Goal: Task Accomplishment & Management: Manage account settings

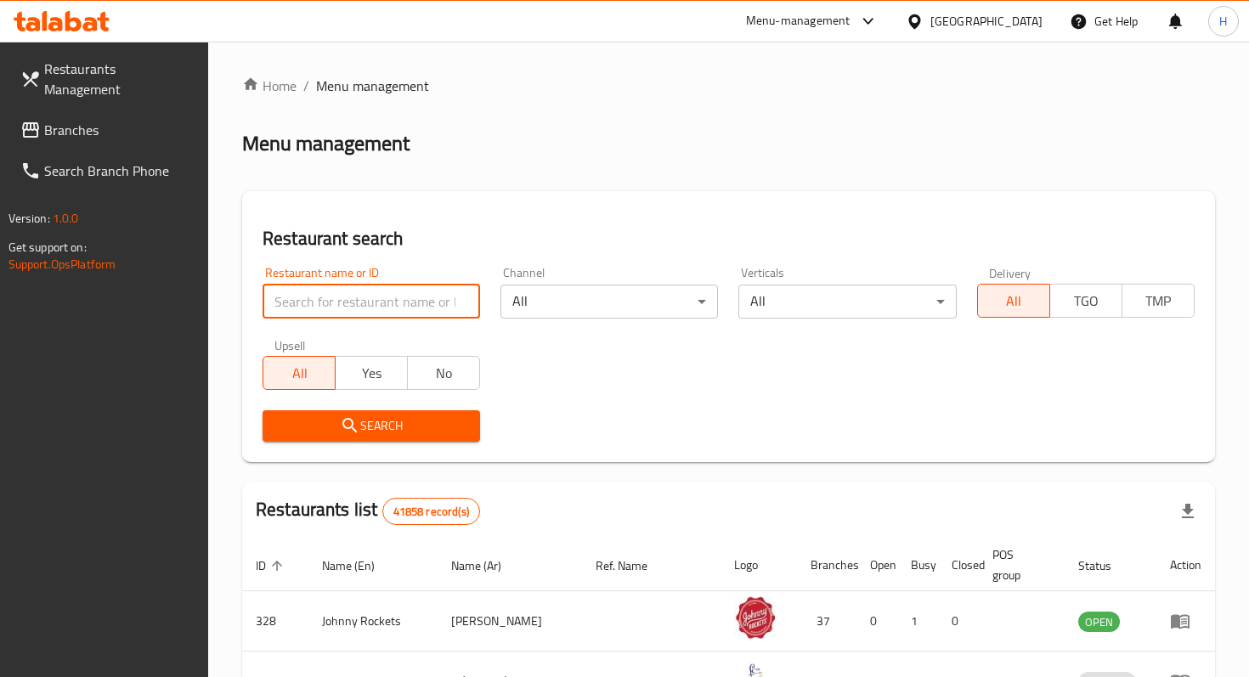
click at [377, 291] on input "search" at bounding box center [372, 302] width 218 height 34
type input "Angel sweet"
click at [379, 336] on div "Upsell All Yes No" at bounding box center [371, 364] width 238 height 71
click at [359, 435] on icon "submit" at bounding box center [350, 425] width 20 height 20
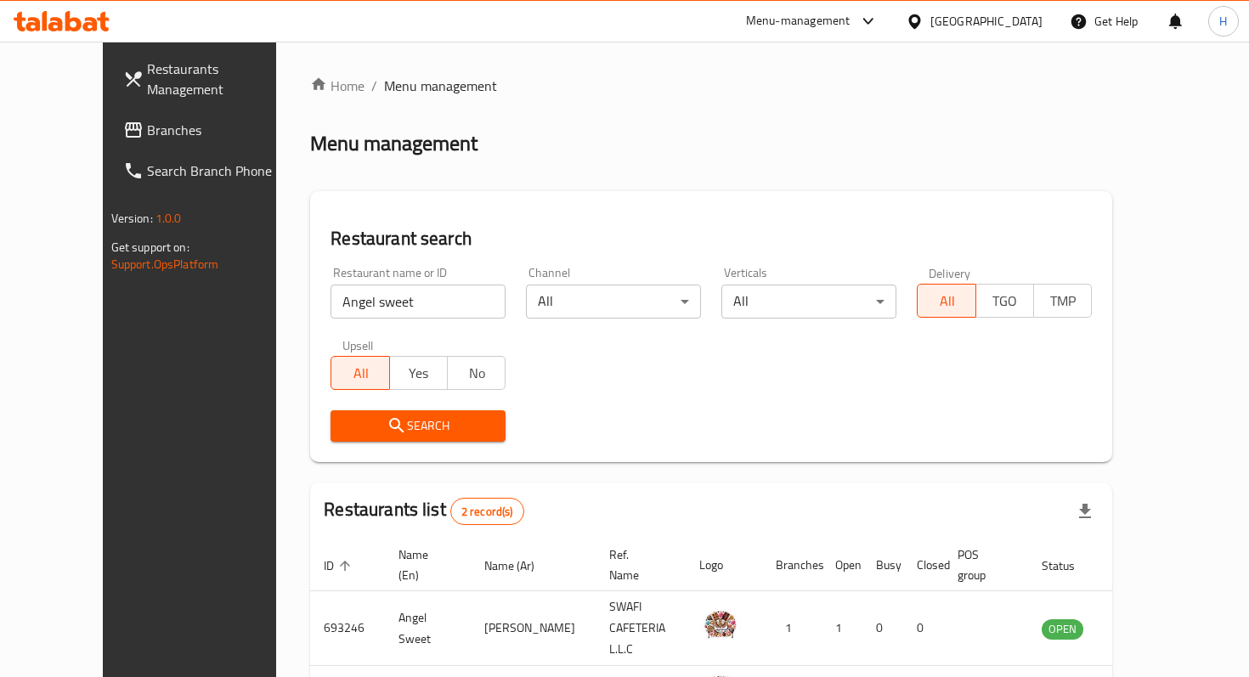
scroll to position [108, 0]
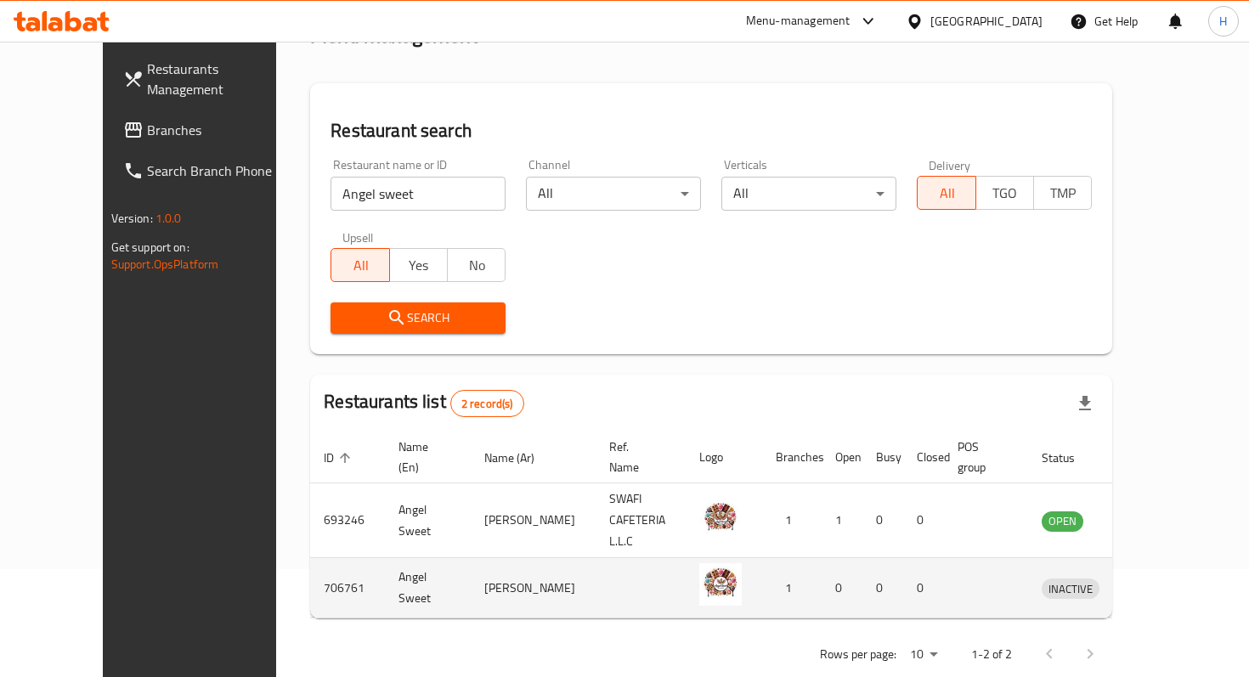
click at [1154, 578] on icon "enhanced table" at bounding box center [1143, 588] width 20 height 20
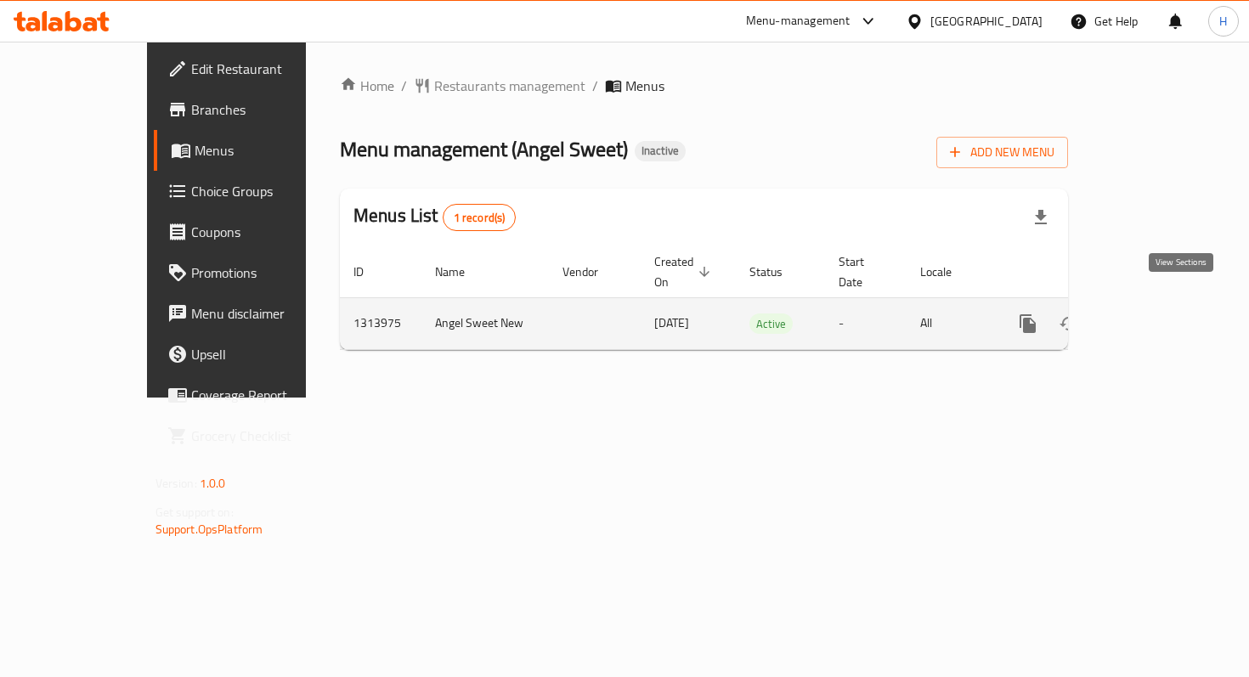
click at [1158, 316] on icon "enhanced table" at bounding box center [1150, 323] width 15 height 15
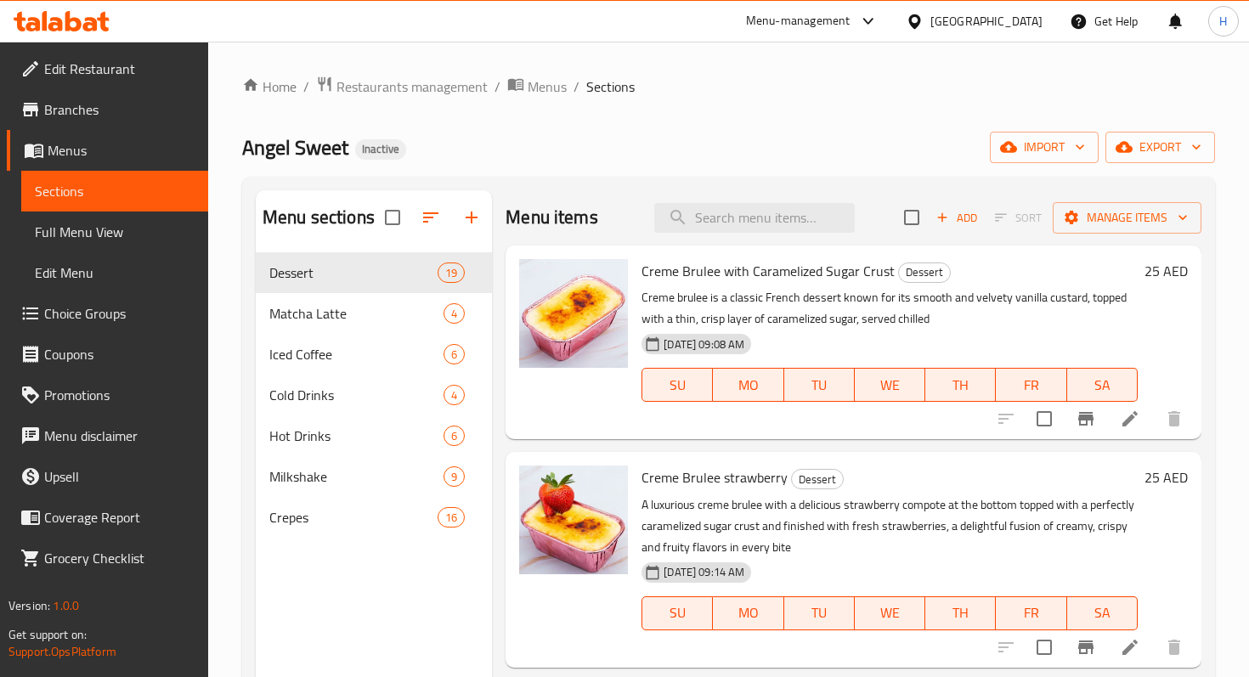
click at [681, 268] on span "Creme Brulee with Caramelized Sugar Crust" at bounding box center [767, 270] width 253 height 25
copy h6 "Creme Brulee with Caramelized Sugar Crust"
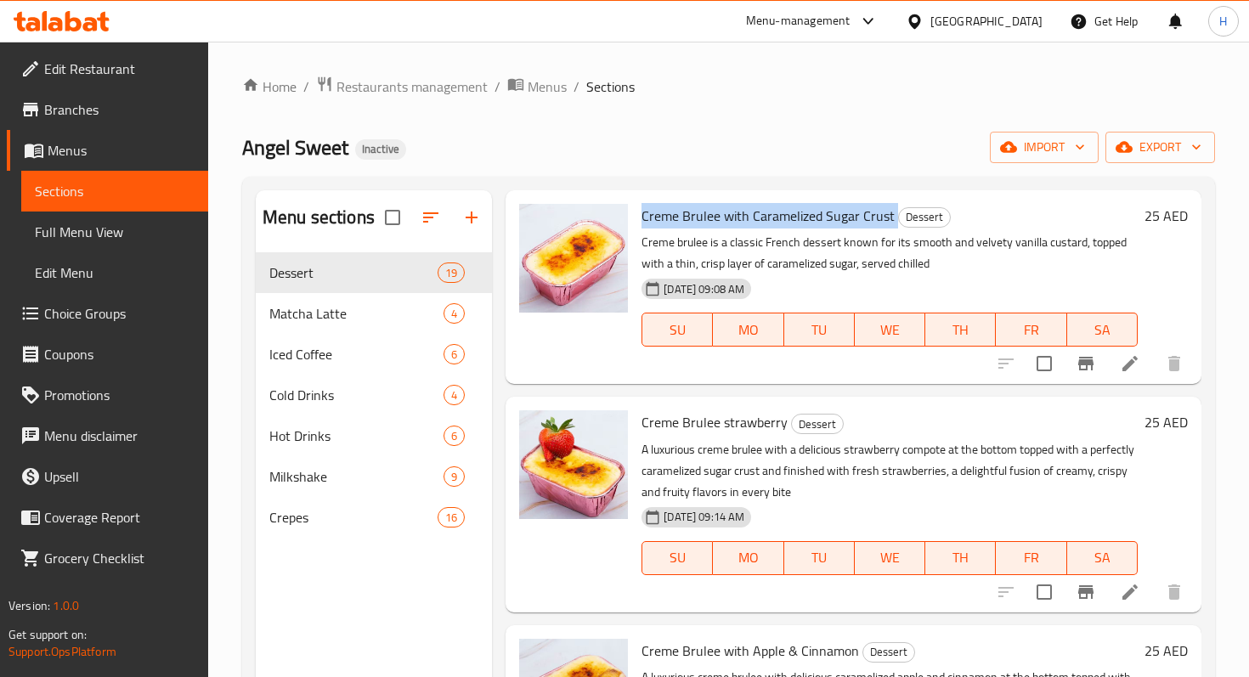
scroll to position [70, 0]
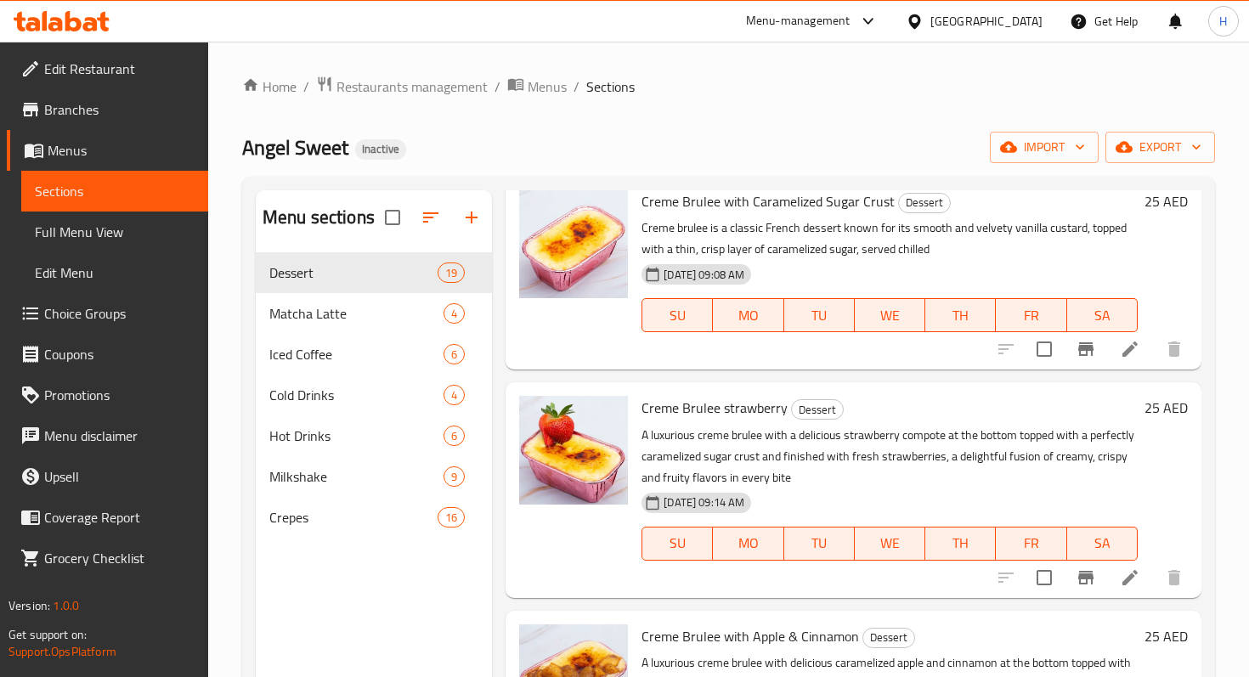
click at [744, 401] on span "Creme Brulee strawberry" at bounding box center [714, 407] width 146 height 25
copy h6 "Creme Brulee strawberry"
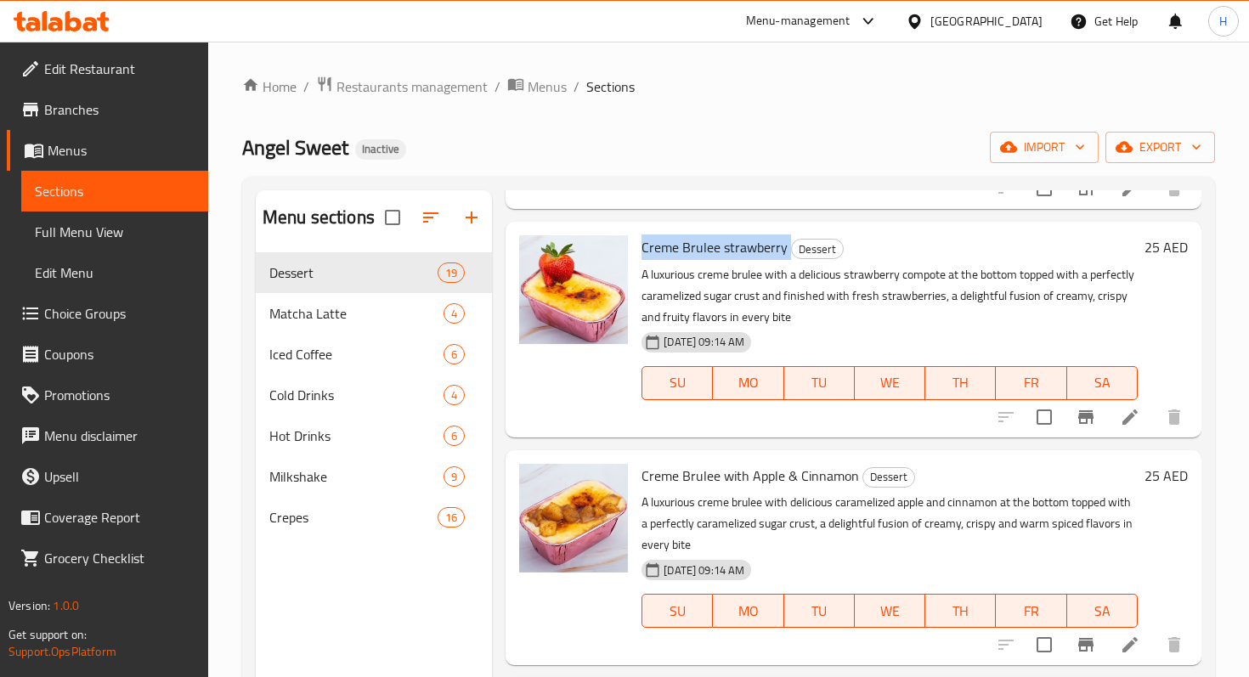
scroll to position [232, 0]
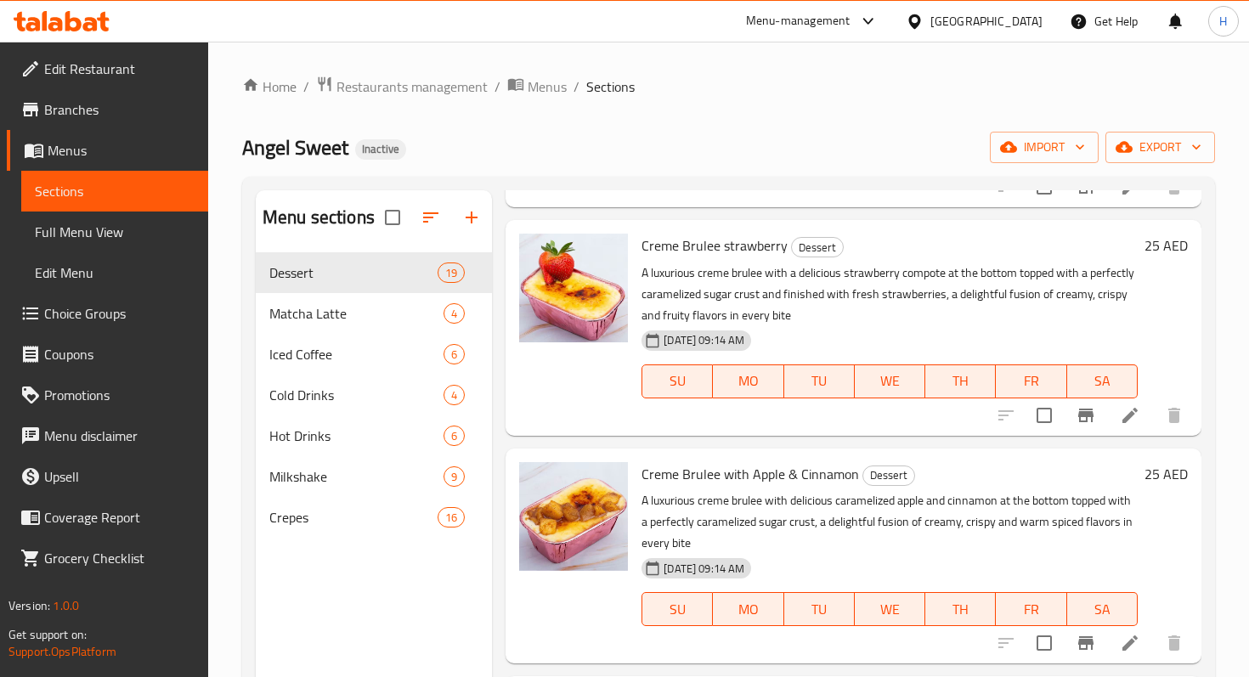
click at [677, 479] on span "Creme Brulee with Apple & Cinnamon" at bounding box center [750, 473] width 218 height 25
copy h6 "Creme Brulee with Apple & Cinnamon"
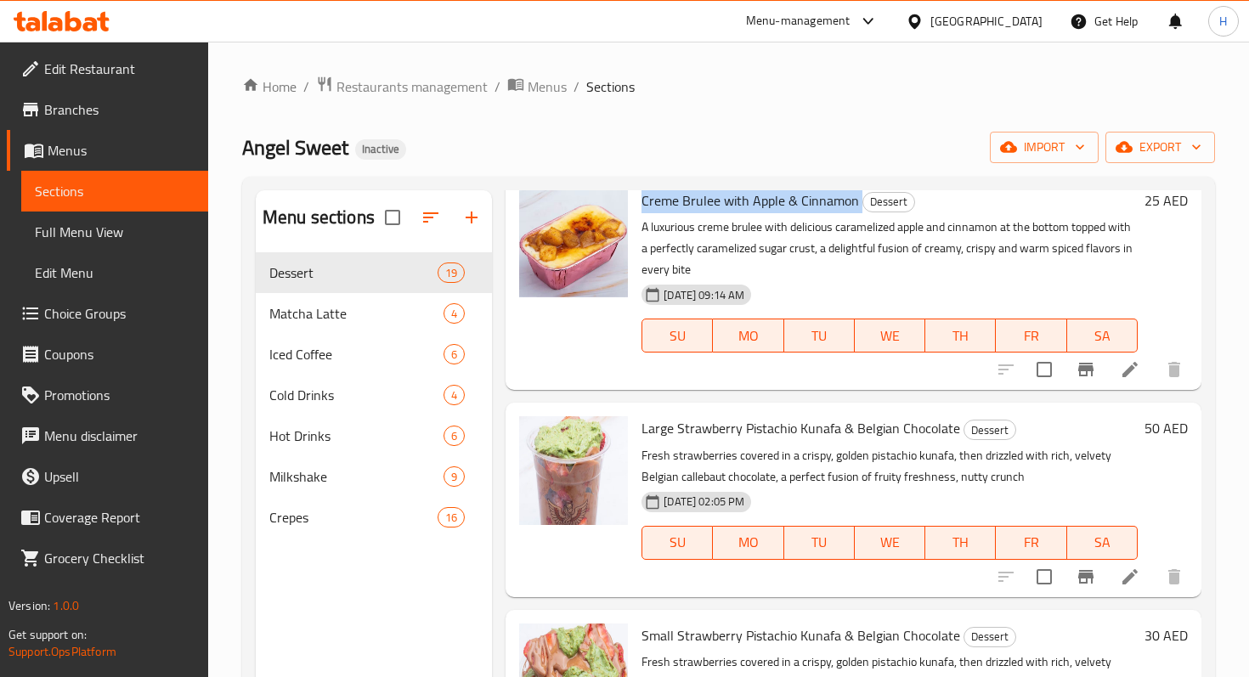
scroll to position [563, 0]
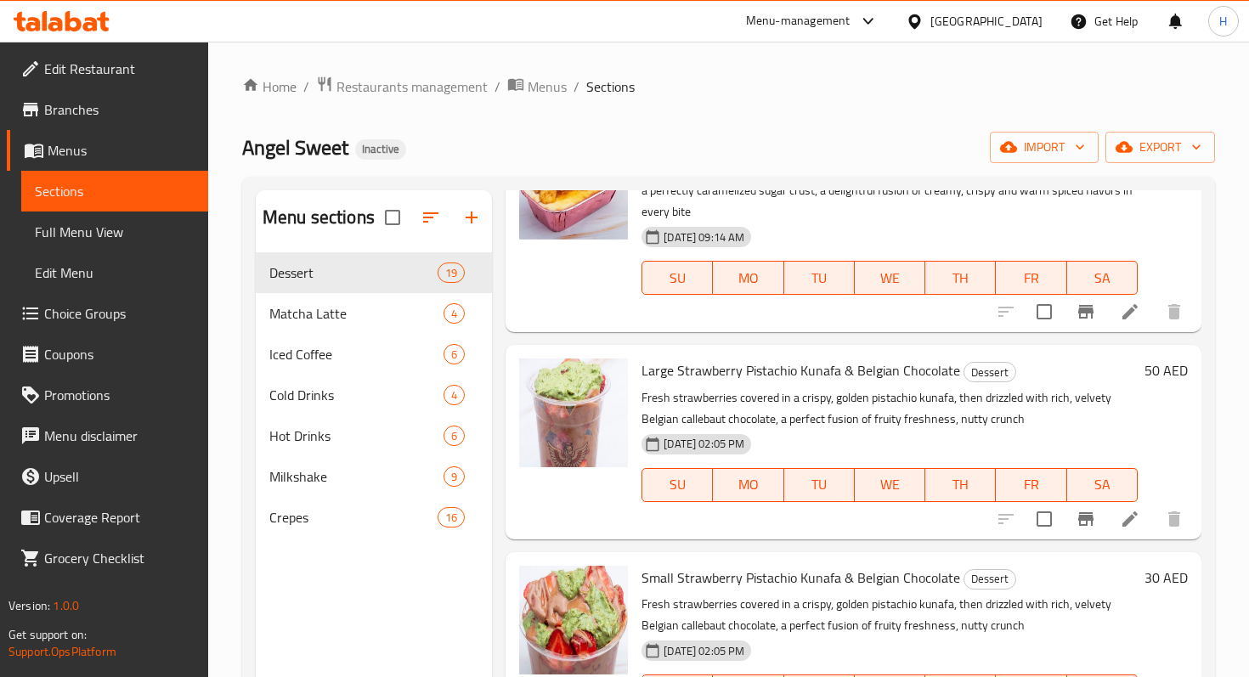
click at [699, 376] on span "Large Strawberry Pistachio Kunafa & Belgian Chocolate" at bounding box center [800, 370] width 319 height 25
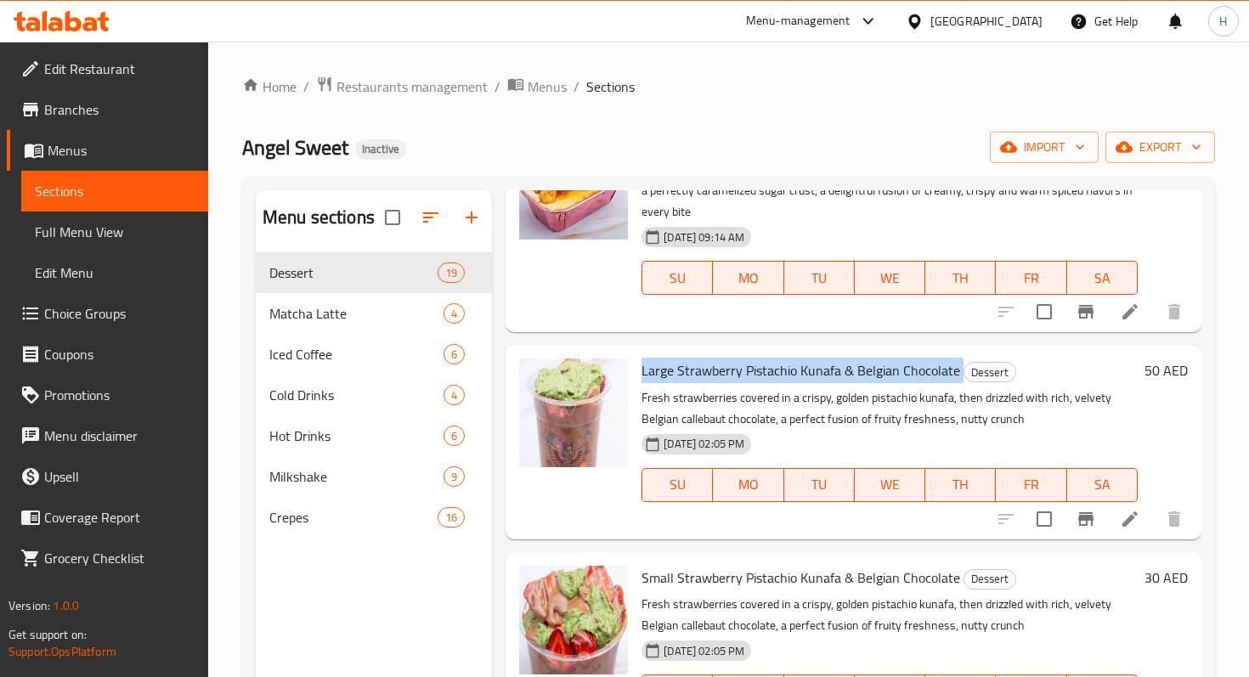
click at [699, 376] on span "Large Strawberry Pistachio Kunafa & Belgian Chocolate" at bounding box center [800, 370] width 319 height 25
copy h6 "Large Strawberry Pistachio Kunafa & Belgian Chocolate"
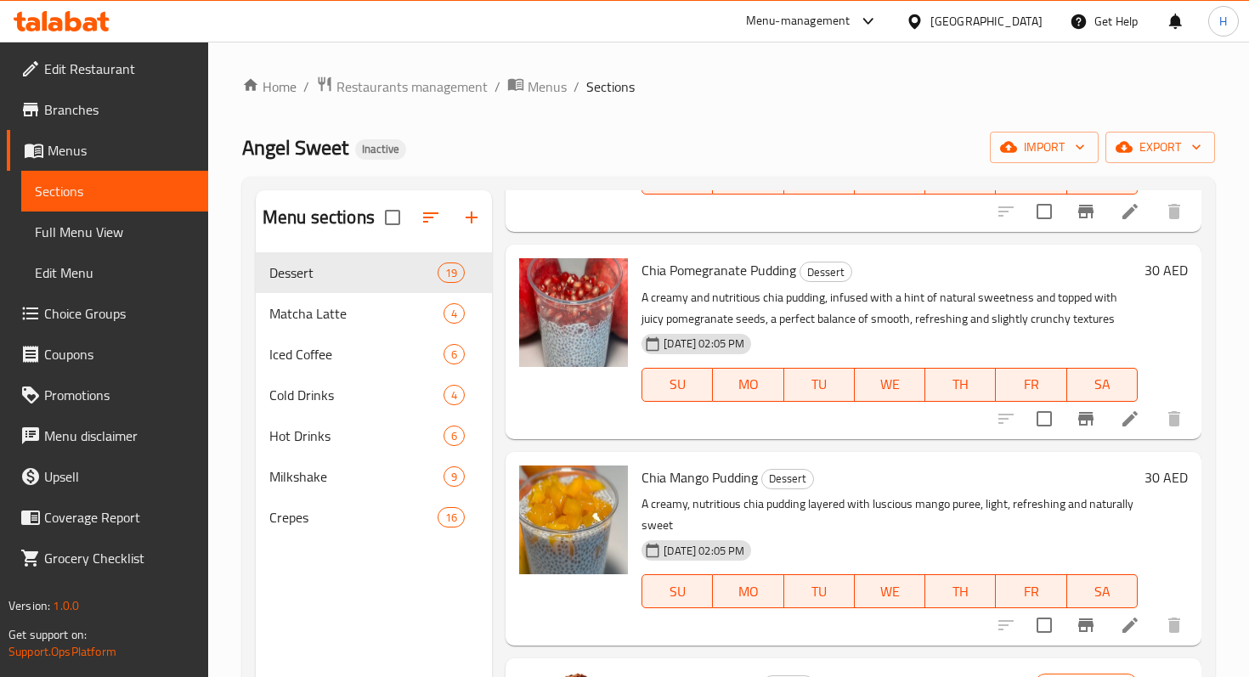
scroll to position [1044, 0]
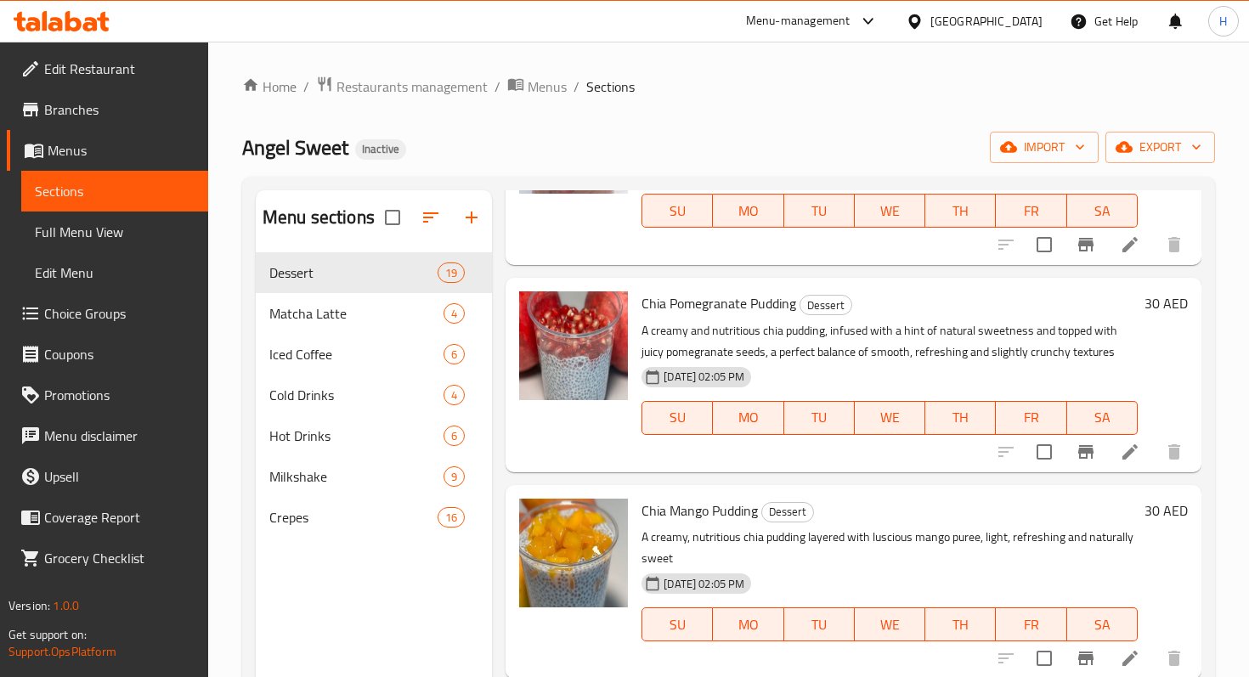
click at [683, 304] on span "Chia Pomegranate Pudding" at bounding box center [718, 303] width 155 height 25
copy h6 "Chia Pomegranate Pudding"
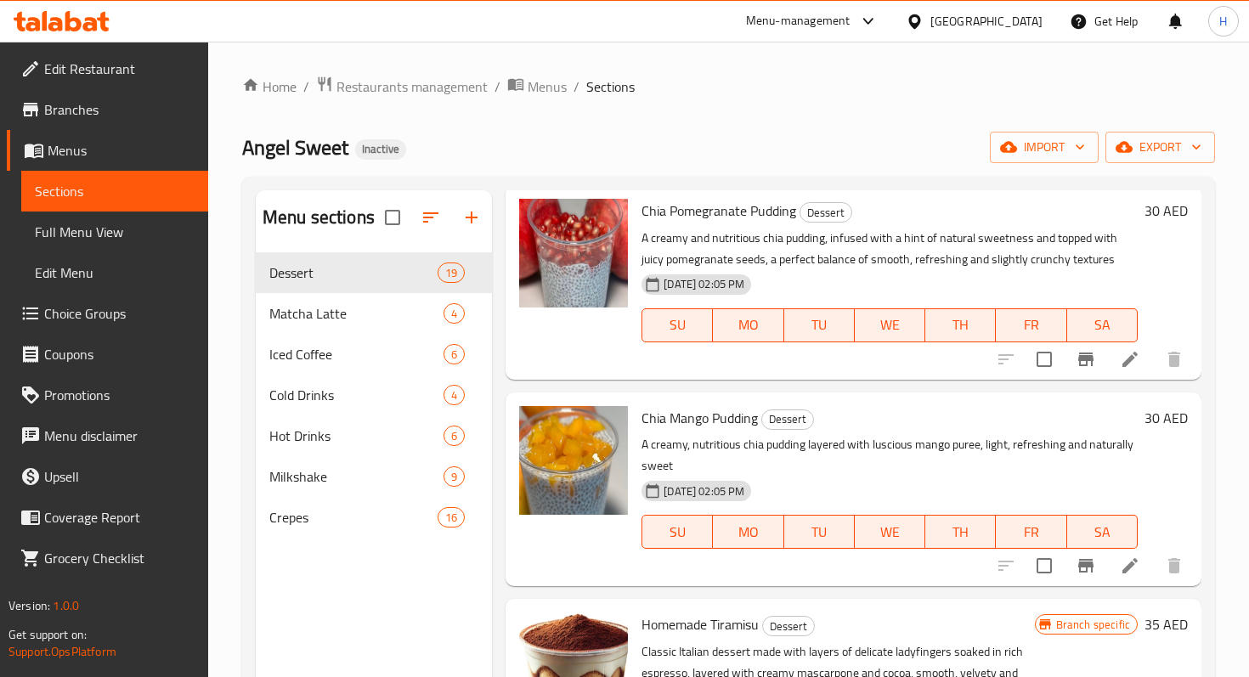
click at [749, 415] on span "Chia Mango Pudding" at bounding box center [699, 417] width 116 height 25
copy h6 "Chia Mango Pudding"
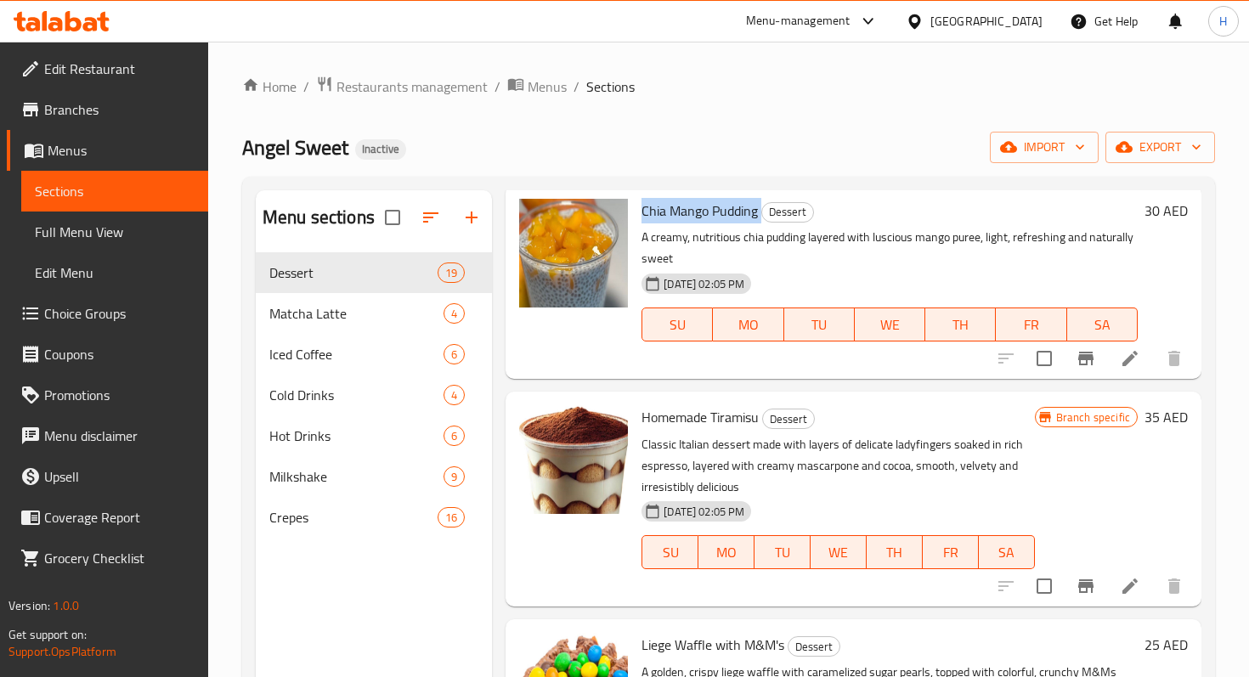
scroll to position [1343, 0]
click at [698, 421] on span "Homemade Tiramisu" at bounding box center [699, 417] width 117 height 25
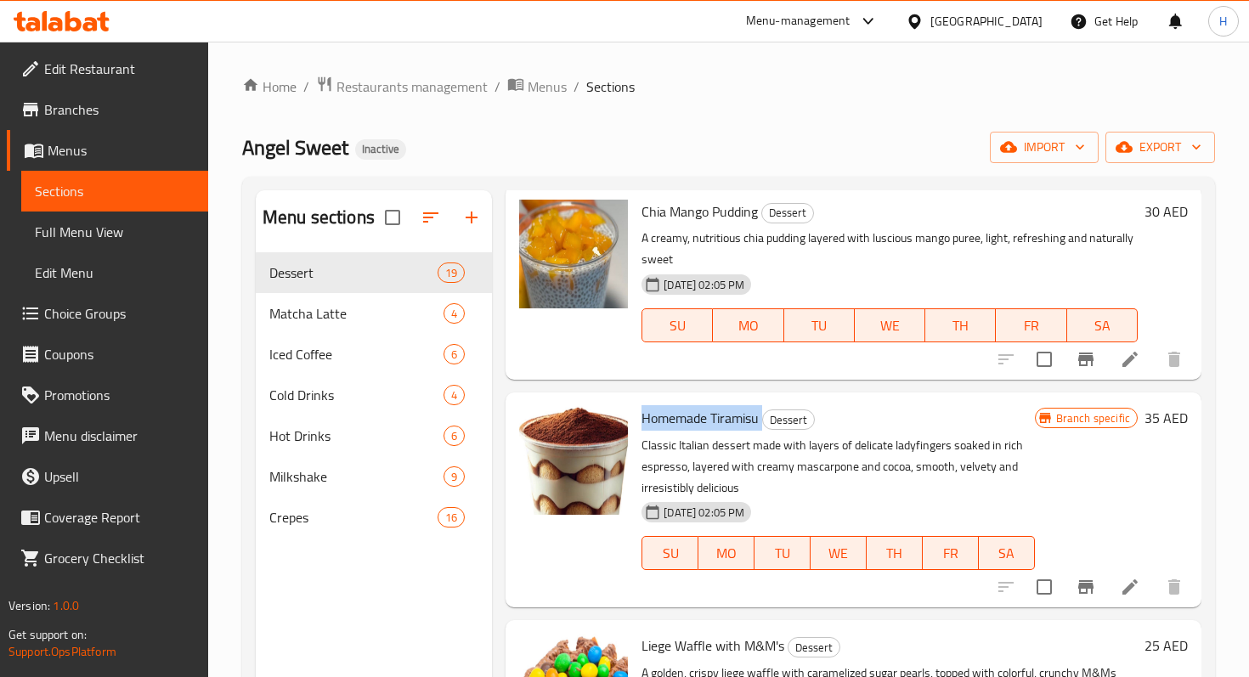
click at [698, 421] on span "Homemade Tiramisu" at bounding box center [699, 417] width 117 height 25
copy h6 "Homemade Tiramisu"
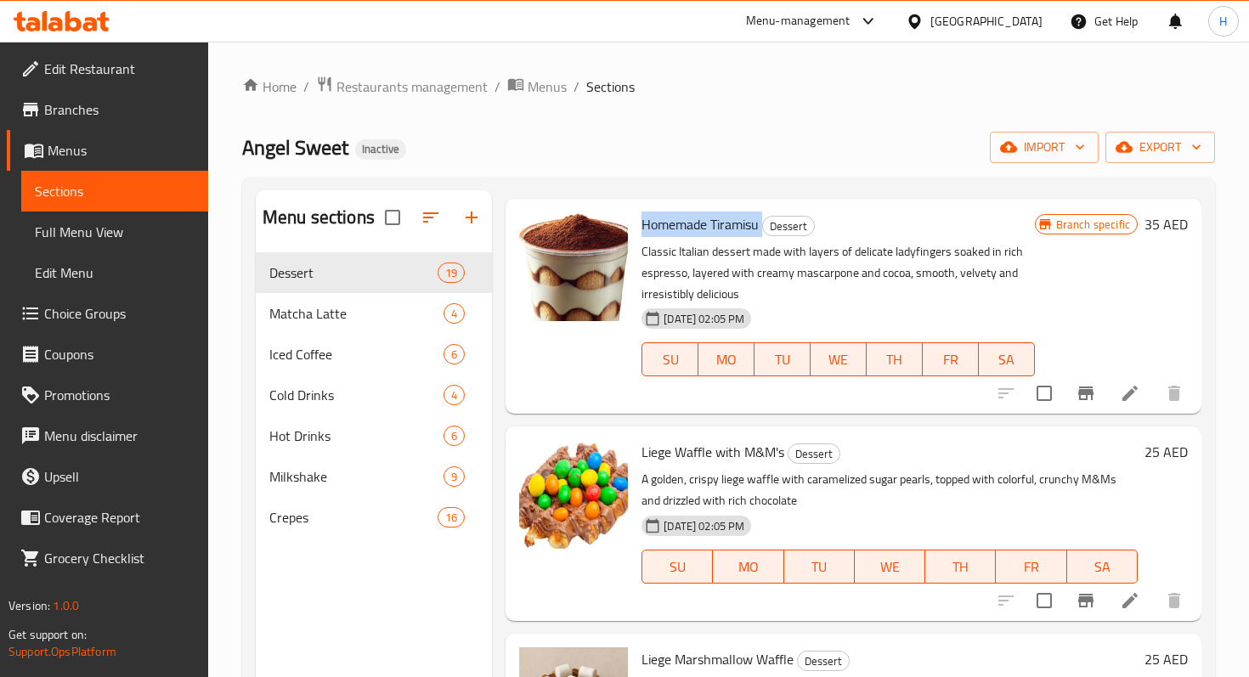
scroll to position [1543, 0]
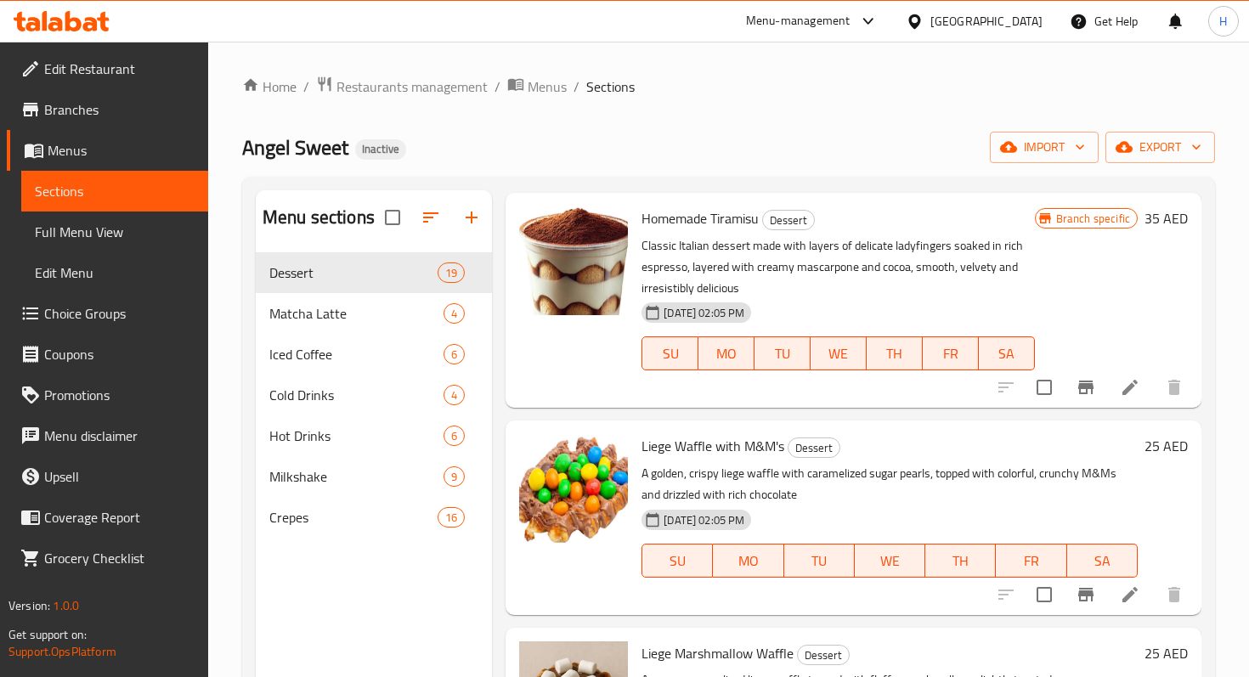
click at [722, 442] on span "Liege Waffle with M&M's" at bounding box center [712, 445] width 143 height 25
copy h6 "Liege Waffle with M&M's"
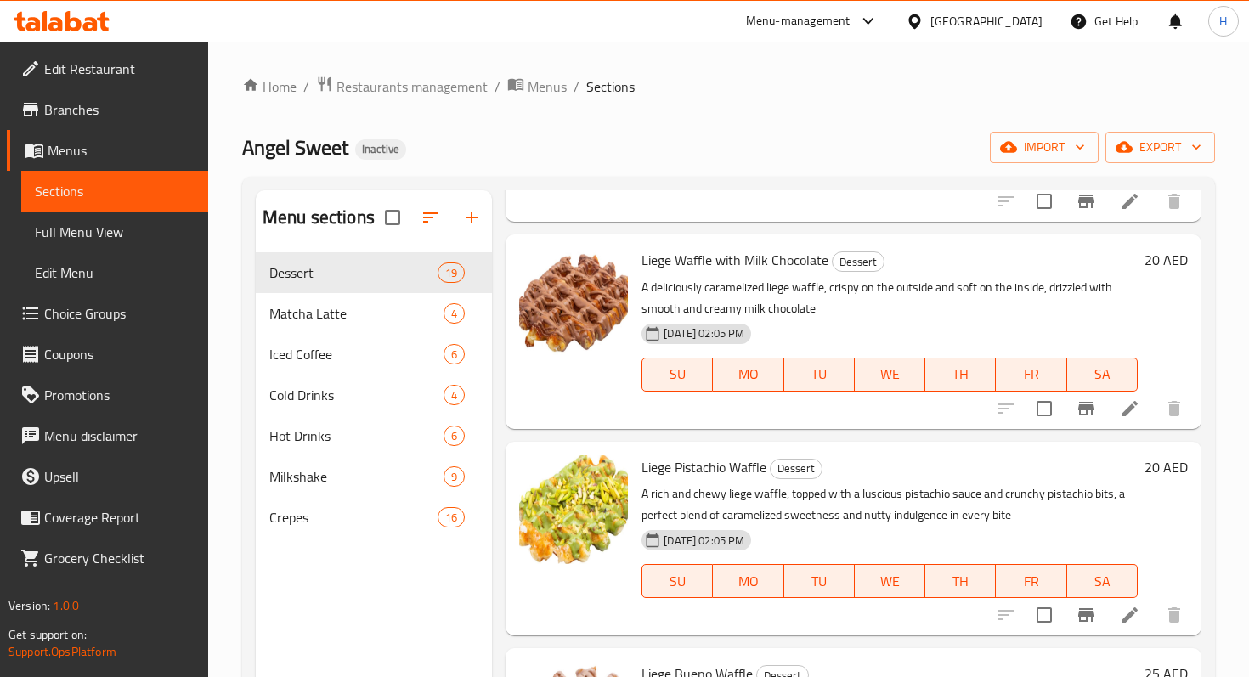
scroll to position [2557, 0]
click at [324, 488] on div "Milkshake 9" at bounding box center [374, 476] width 236 height 41
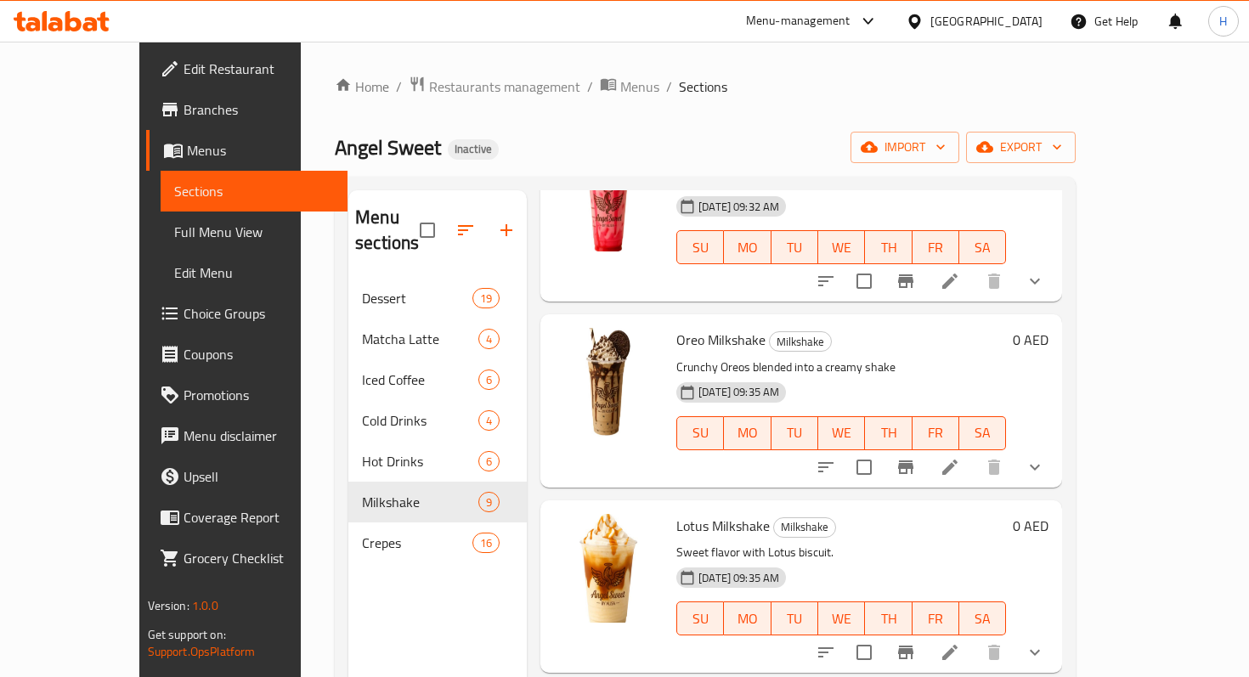
scroll to position [511, 0]
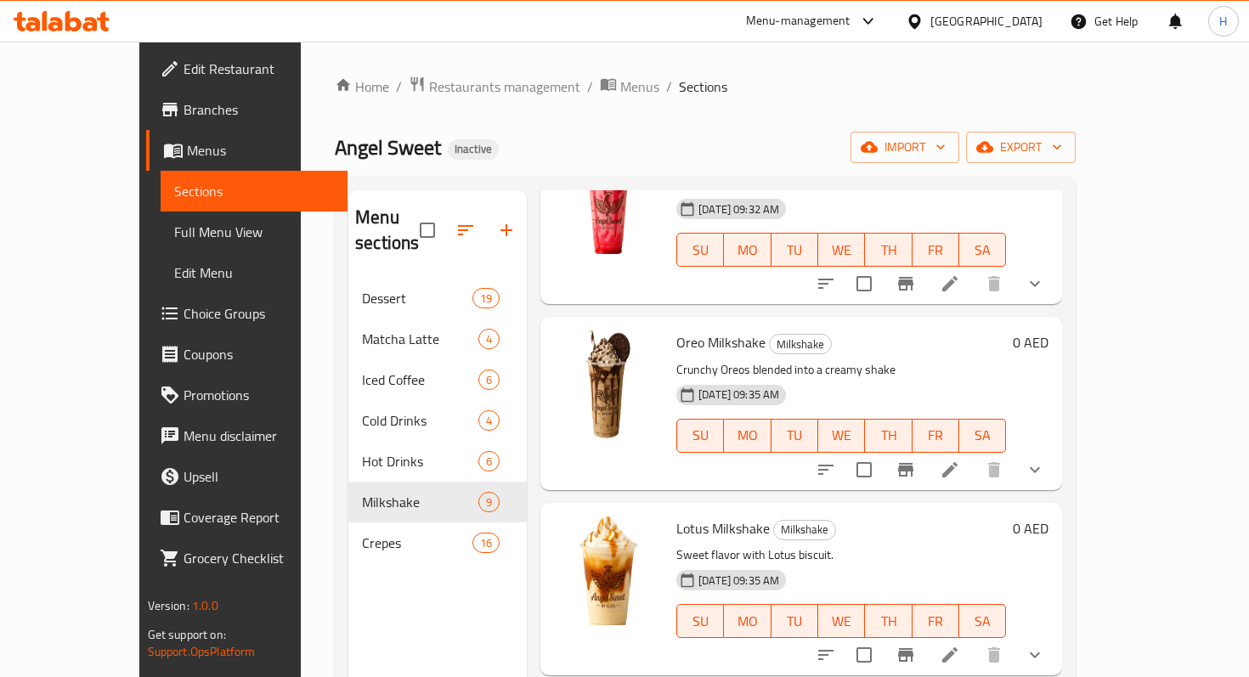
click at [685, 330] on span "Oreo Milkshake" at bounding box center [720, 342] width 89 height 25
copy h6 "Oreo Milkshake"
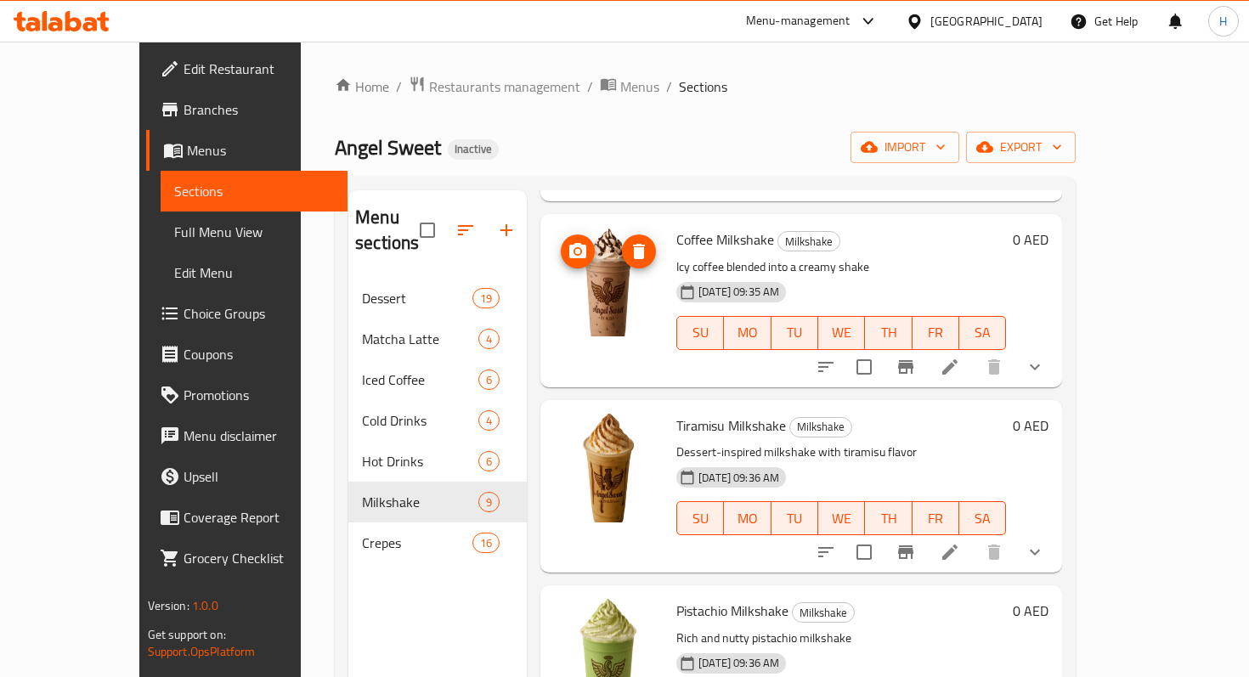
scroll to position [986, 0]
click at [682, 412] on span "Tiramisu Milkshake" at bounding box center [731, 424] width 110 height 25
click at [746, 412] on span "Tiramisu Milkshake" at bounding box center [731, 424] width 110 height 25
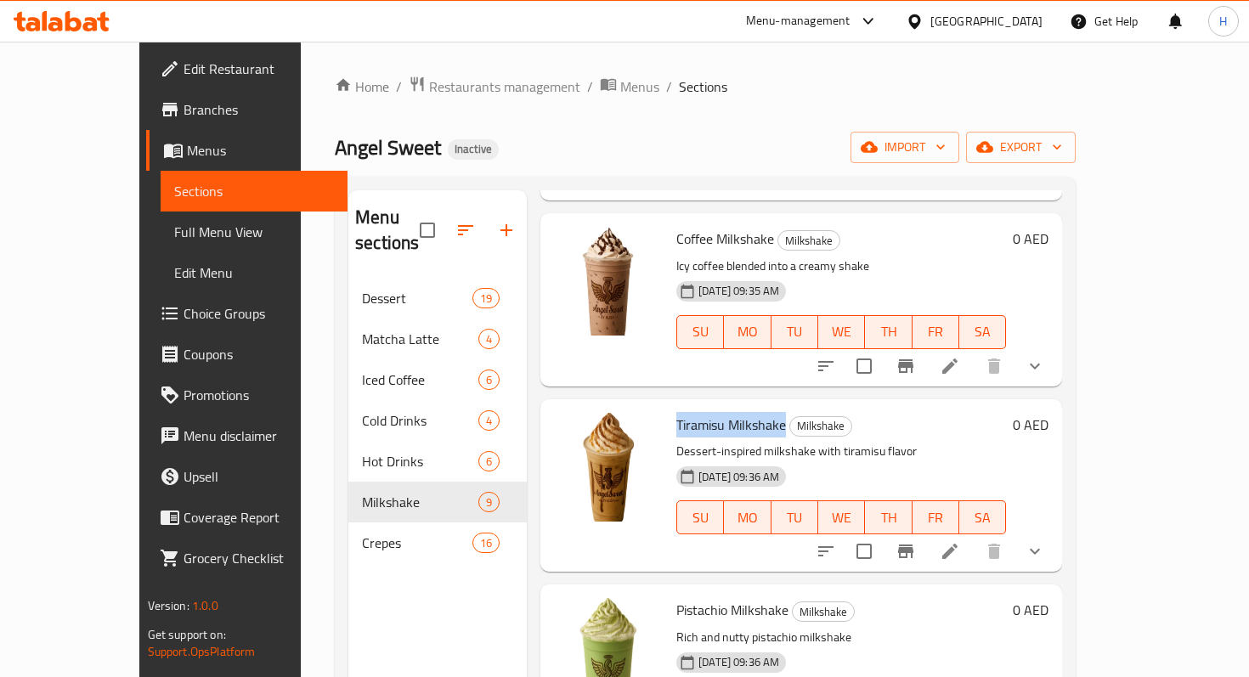
drag, startPoint x: 751, startPoint y: 403, endPoint x: 644, endPoint y: 403, distance: 107.1
click at [676, 412] on span "Tiramisu Milkshake" at bounding box center [731, 424] width 110 height 25
copy span "Tiramisu Milkshake"
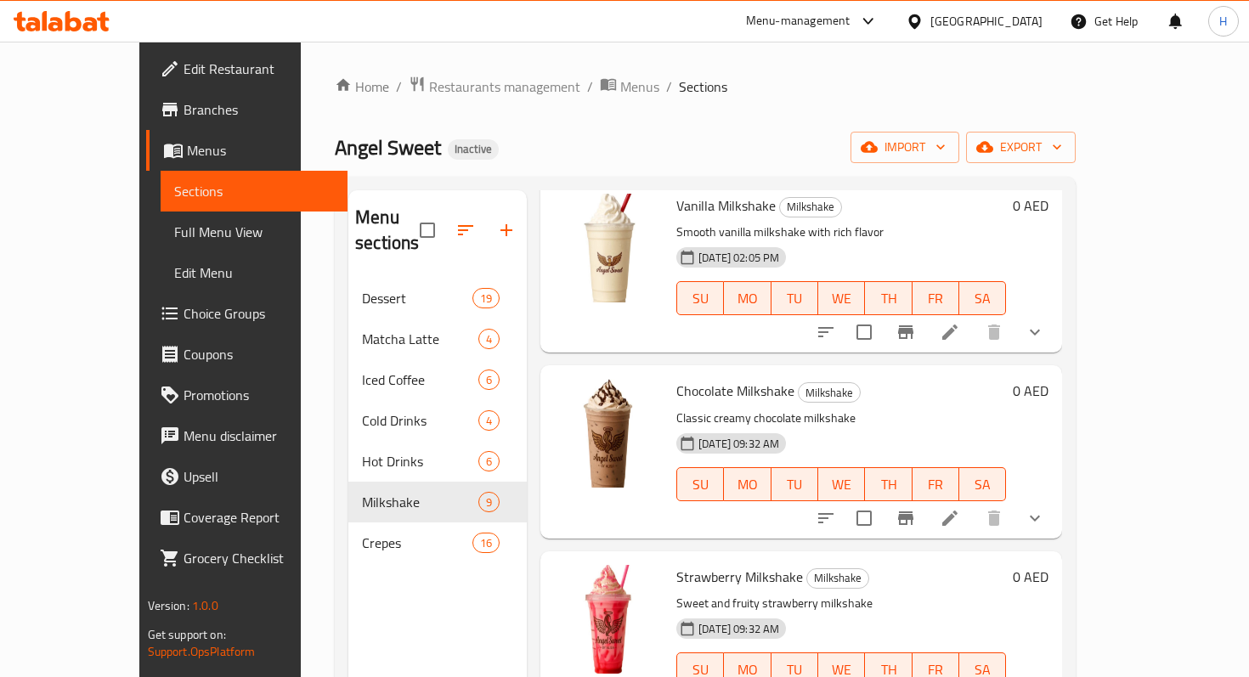
scroll to position [78, 0]
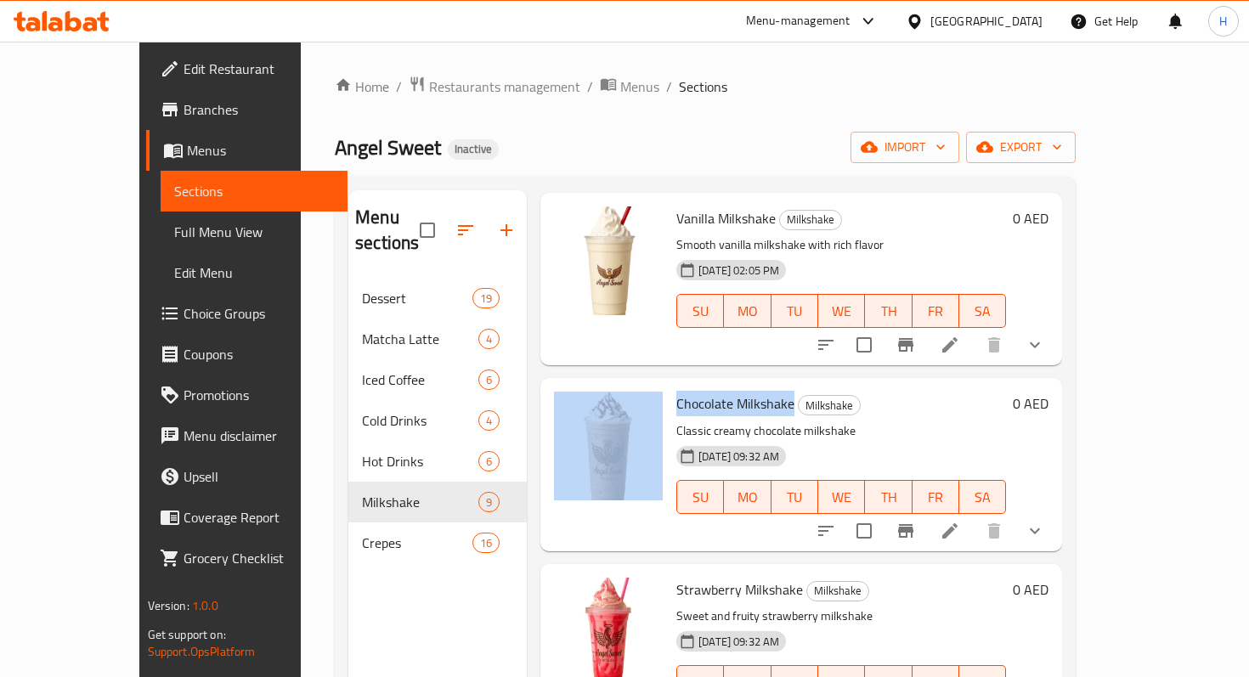
drag, startPoint x: 757, startPoint y: 381, endPoint x: 630, endPoint y: 377, distance: 126.6
click at [630, 385] on div "Chocolate Milkshake Milkshake Classic creamy chocolate milkshake 30-09-2025 09:…" at bounding box center [801, 464] width 508 height 159
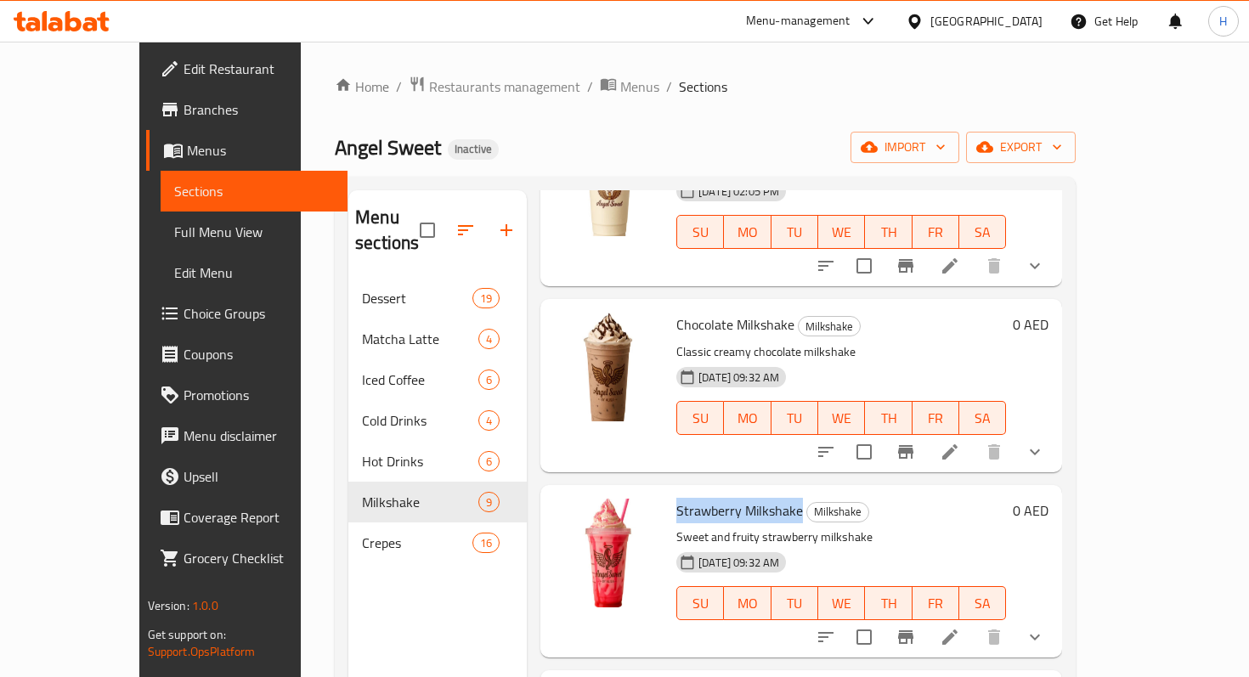
drag, startPoint x: 641, startPoint y: 487, endPoint x: 767, endPoint y: 492, distance: 126.7
click at [767, 492] on div "Strawberry Milkshake Milkshake Sweet and fruity strawberry milkshake 30-09-2025…" at bounding box center [841, 571] width 343 height 159
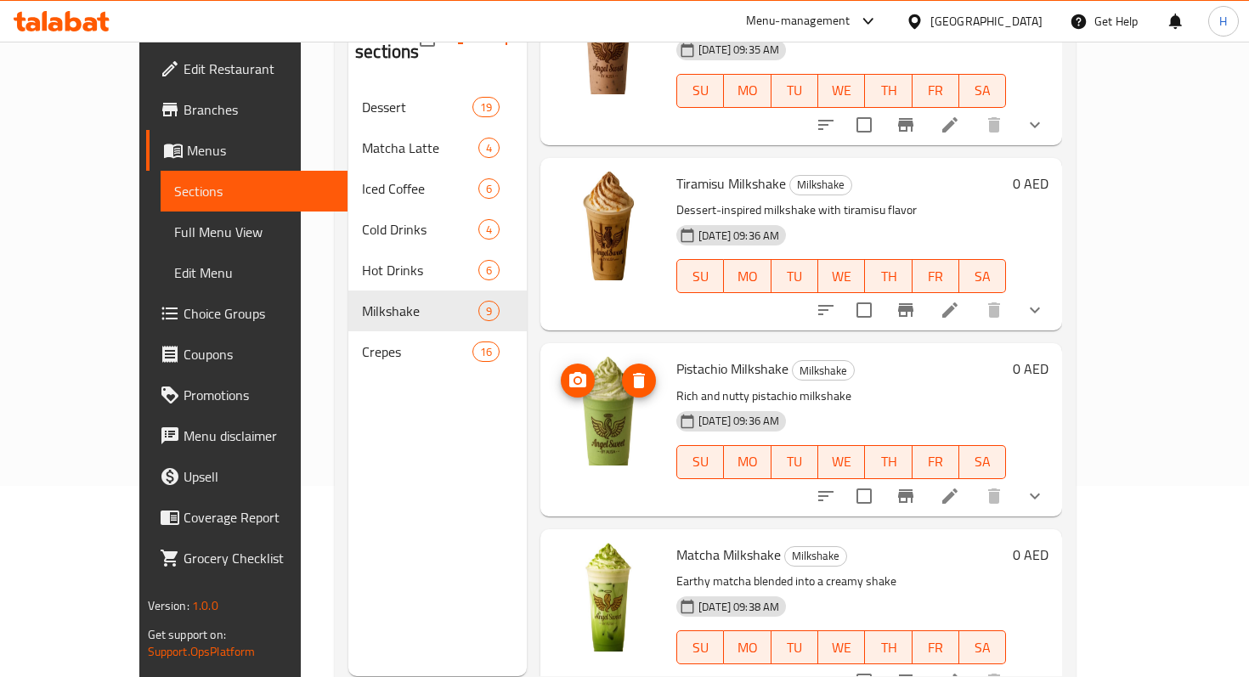
scroll to position [238, 0]
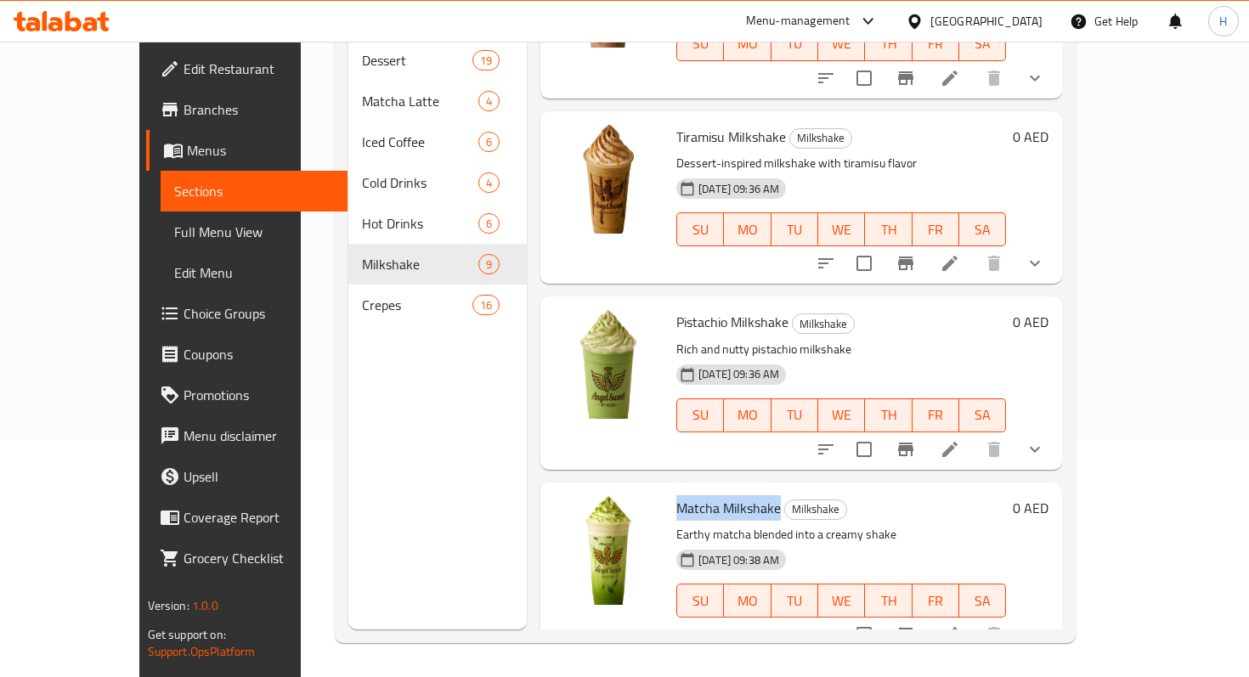
drag, startPoint x: 745, startPoint y: 486, endPoint x: 644, endPoint y: 484, distance: 101.1
click at [676, 496] on h6 "Matcha Milkshake Milkshake" at bounding box center [841, 508] width 330 height 24
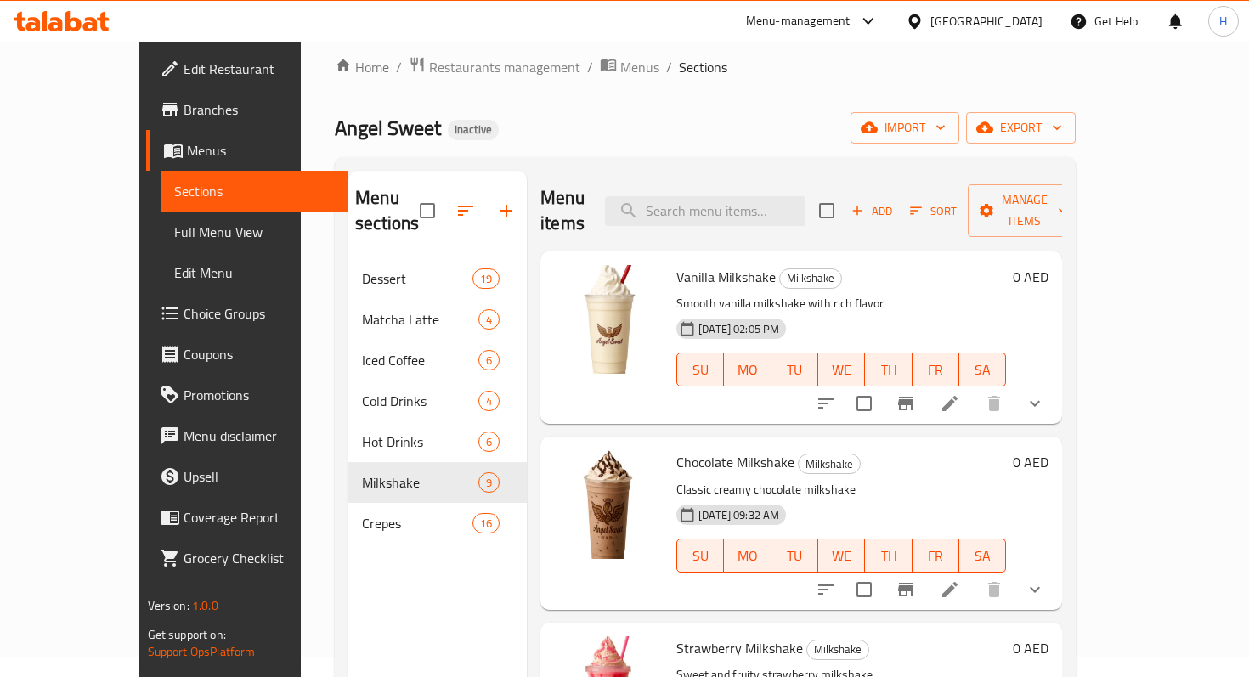
scroll to position [0, 0]
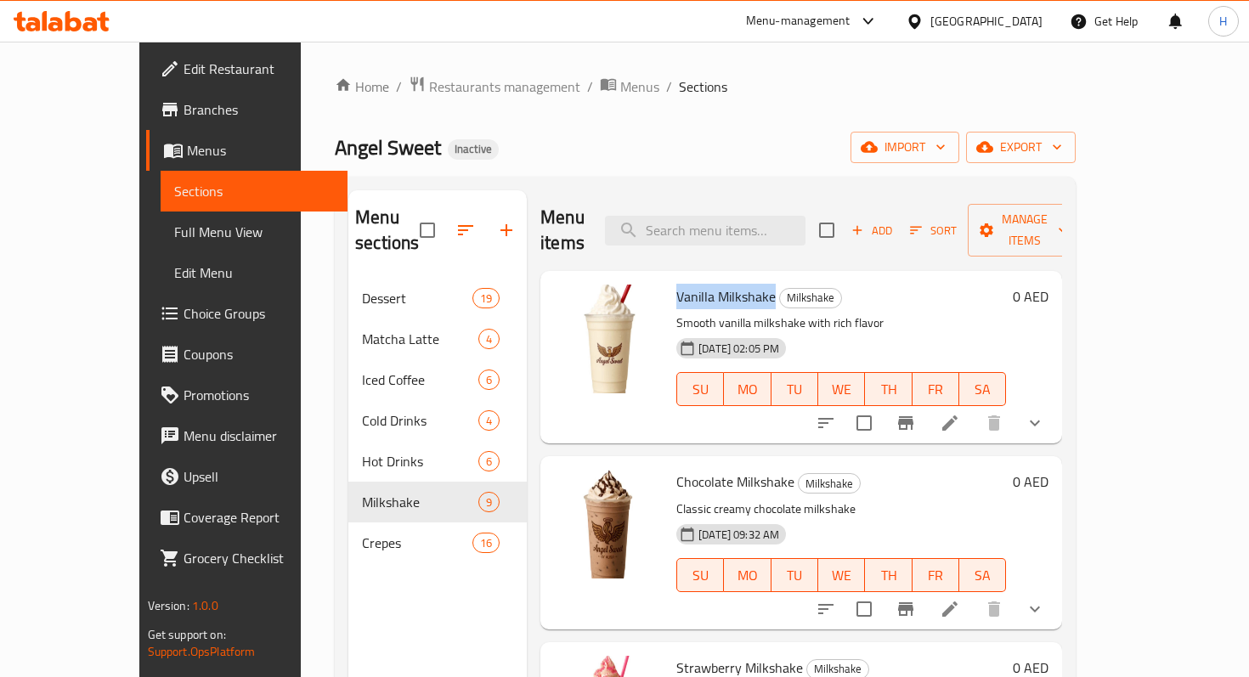
drag, startPoint x: 737, startPoint y: 274, endPoint x: 641, endPoint y: 272, distance: 95.2
click at [676, 284] on span "Vanilla Milkshake" at bounding box center [725, 296] width 99 height 25
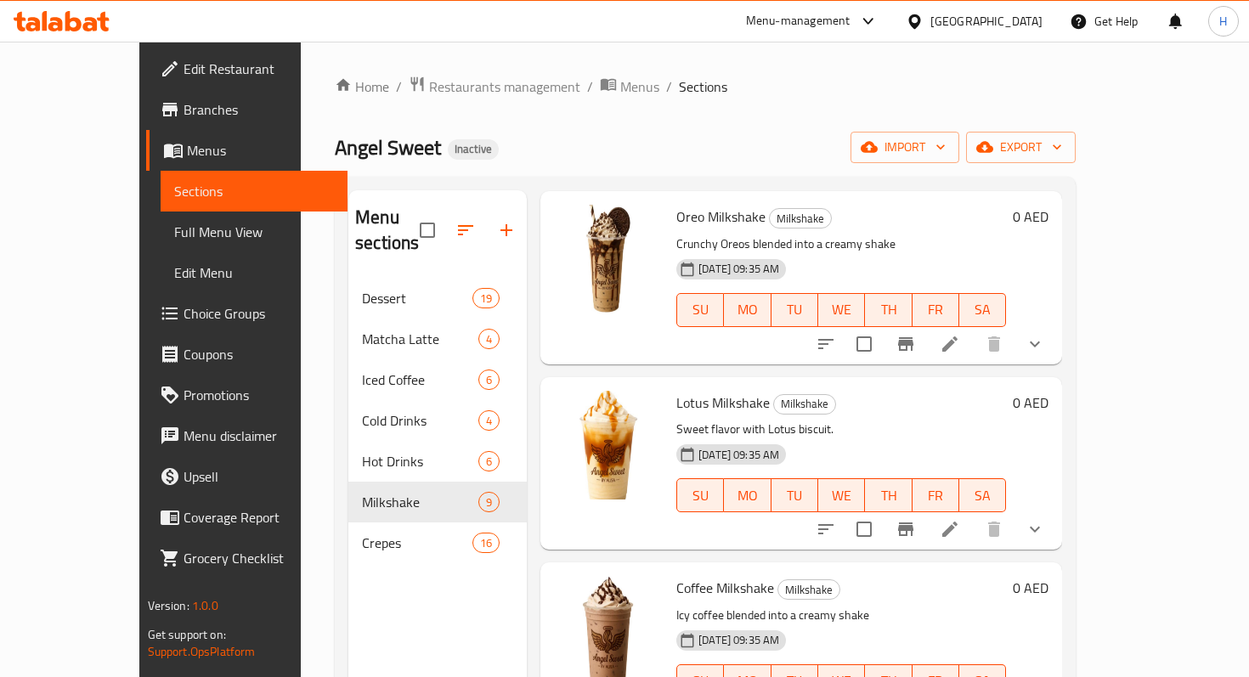
scroll to position [641, 0]
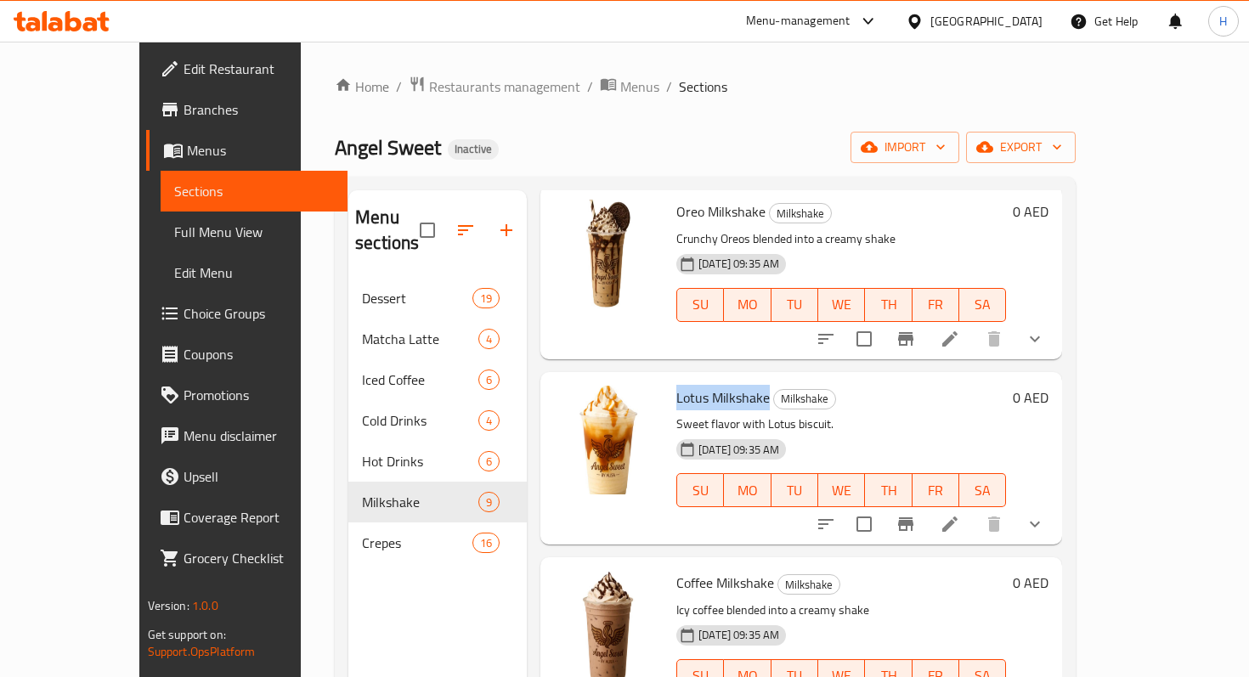
drag, startPoint x: 732, startPoint y: 378, endPoint x: 640, endPoint y: 381, distance: 92.6
click at [670, 381] on div "Lotus Milkshake Milkshake Sweet flavor with Lotus biscuit. 30-09-2025 09:35 AM …" at bounding box center [841, 458] width 343 height 159
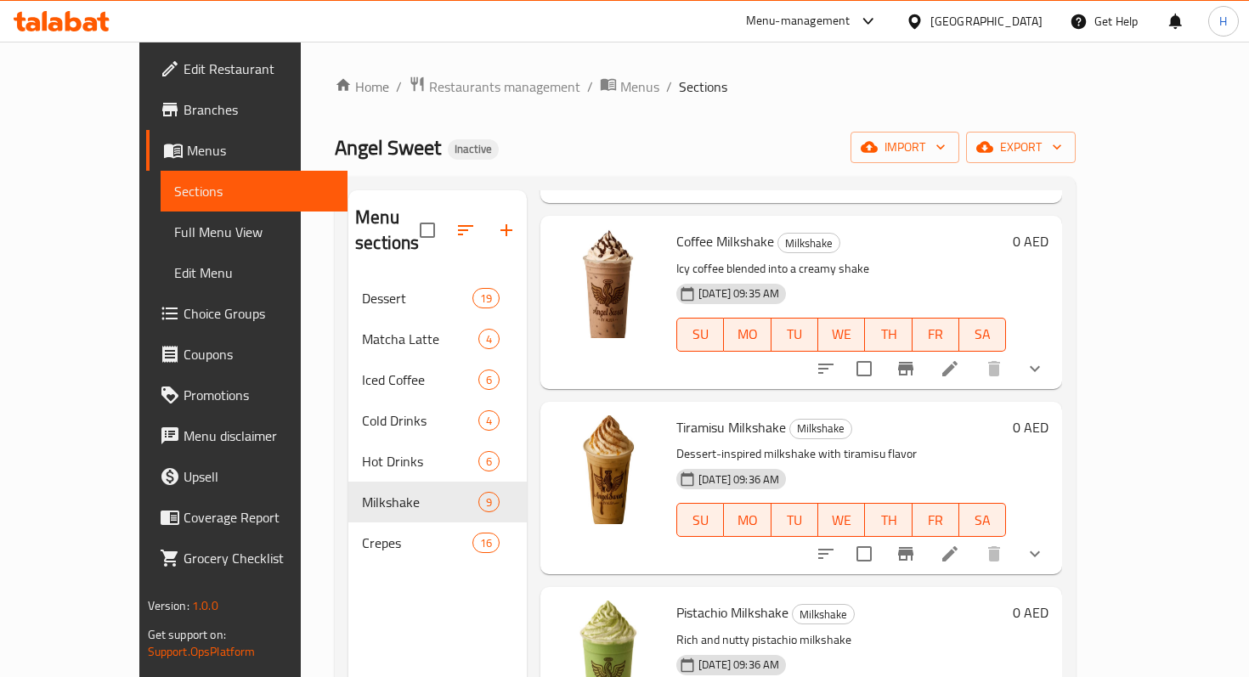
scroll to position [984, 0]
drag, startPoint x: 734, startPoint y: 218, endPoint x: 645, endPoint y: 218, distance: 89.2
click at [676, 228] on span "Coffee Milkshake" at bounding box center [725, 240] width 98 height 25
drag, startPoint x: 643, startPoint y: 218, endPoint x: 739, endPoint y: 220, distance: 96.0
click at [739, 229] on h6 "Coffee Milkshake Milkshake" at bounding box center [841, 241] width 330 height 24
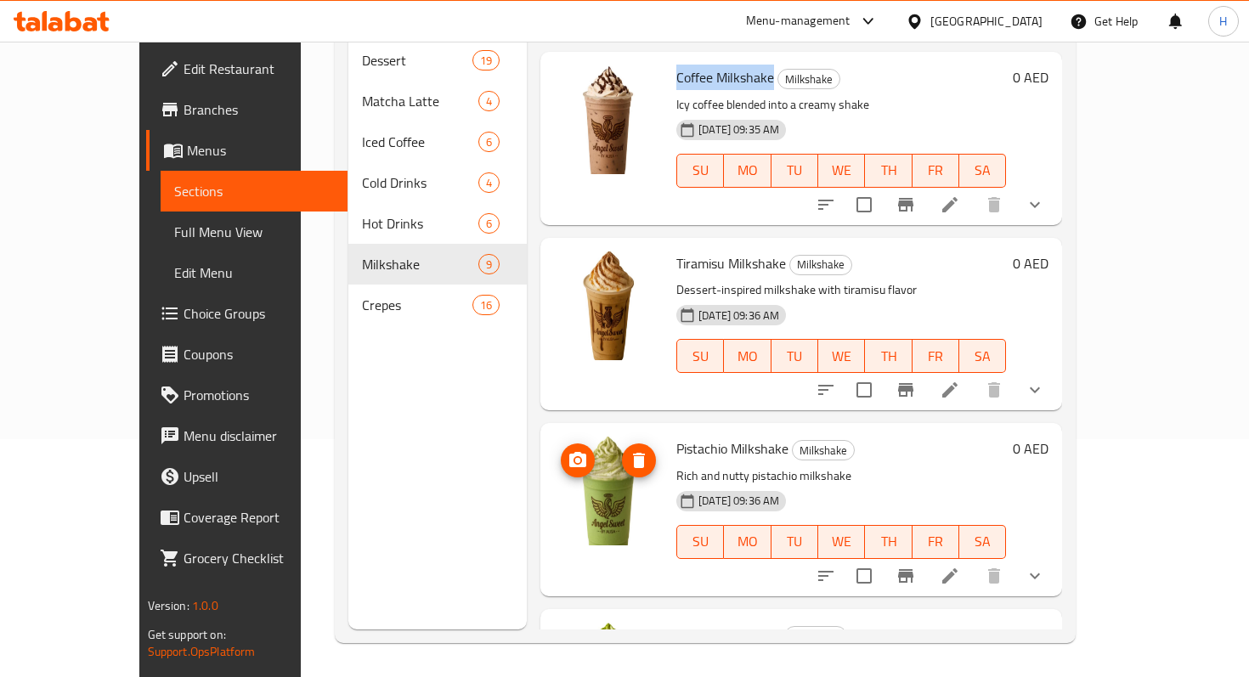
scroll to position [1036, 0]
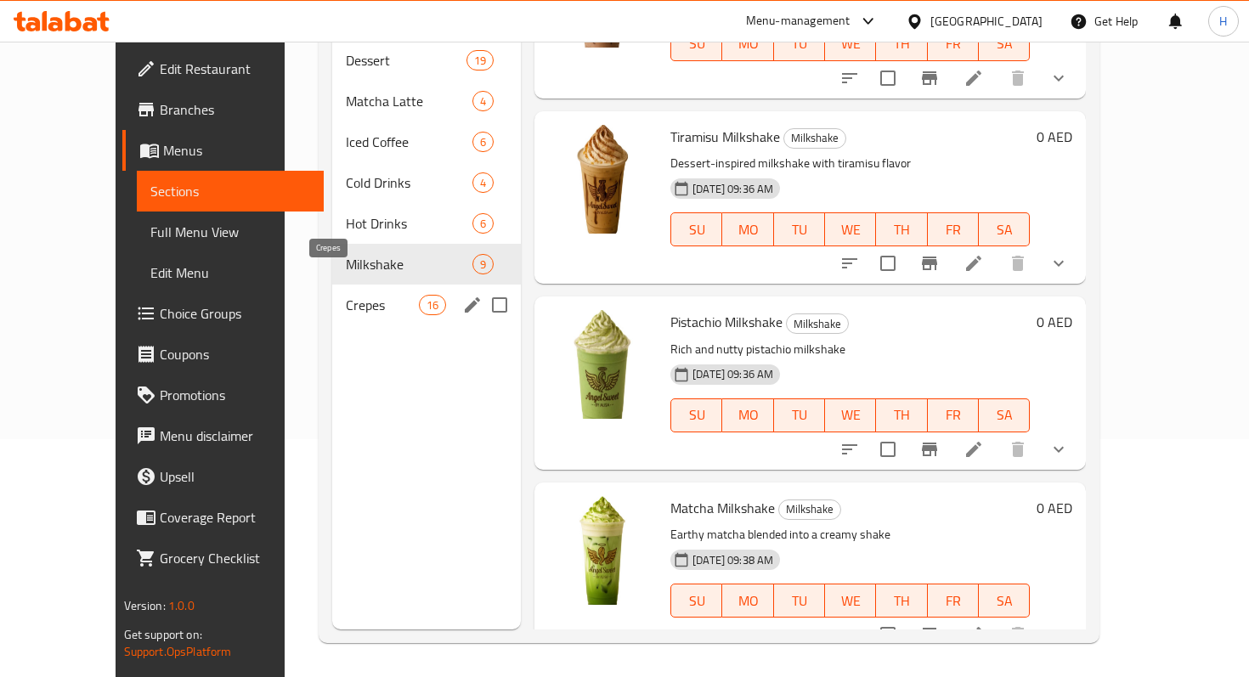
click at [346, 295] on span "Crepes" at bounding box center [382, 305] width 72 height 20
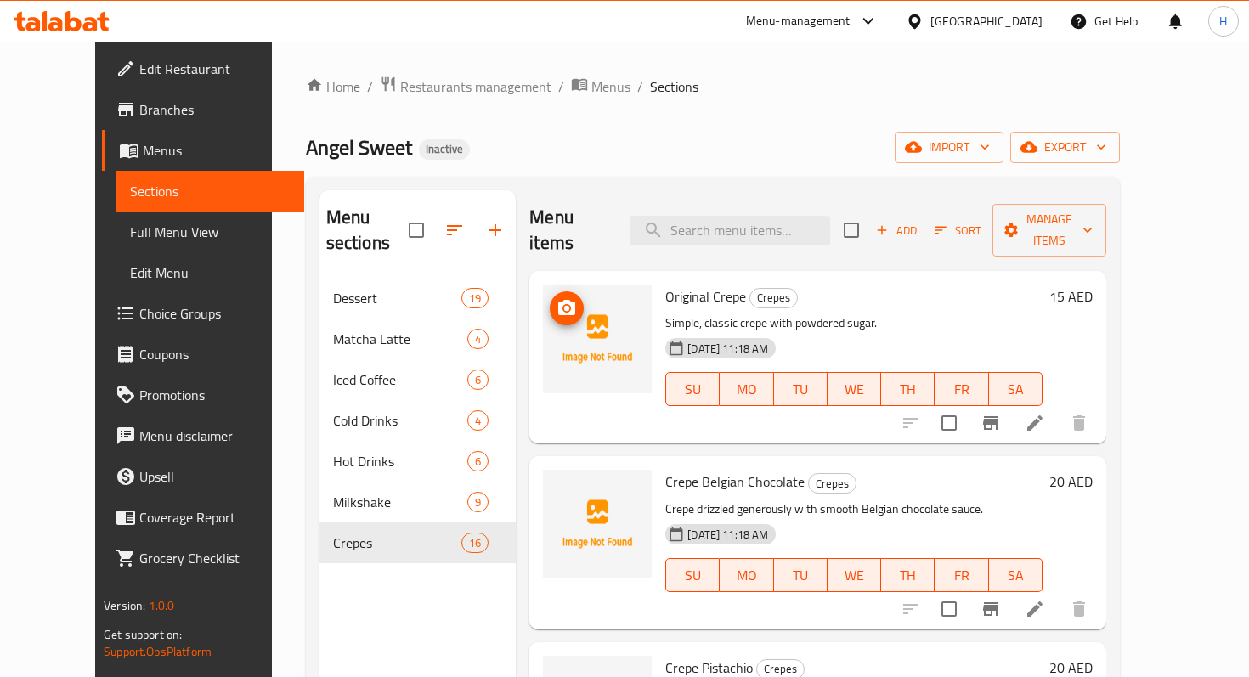
click at [557, 298] on span "upload picture" at bounding box center [567, 308] width 34 height 20
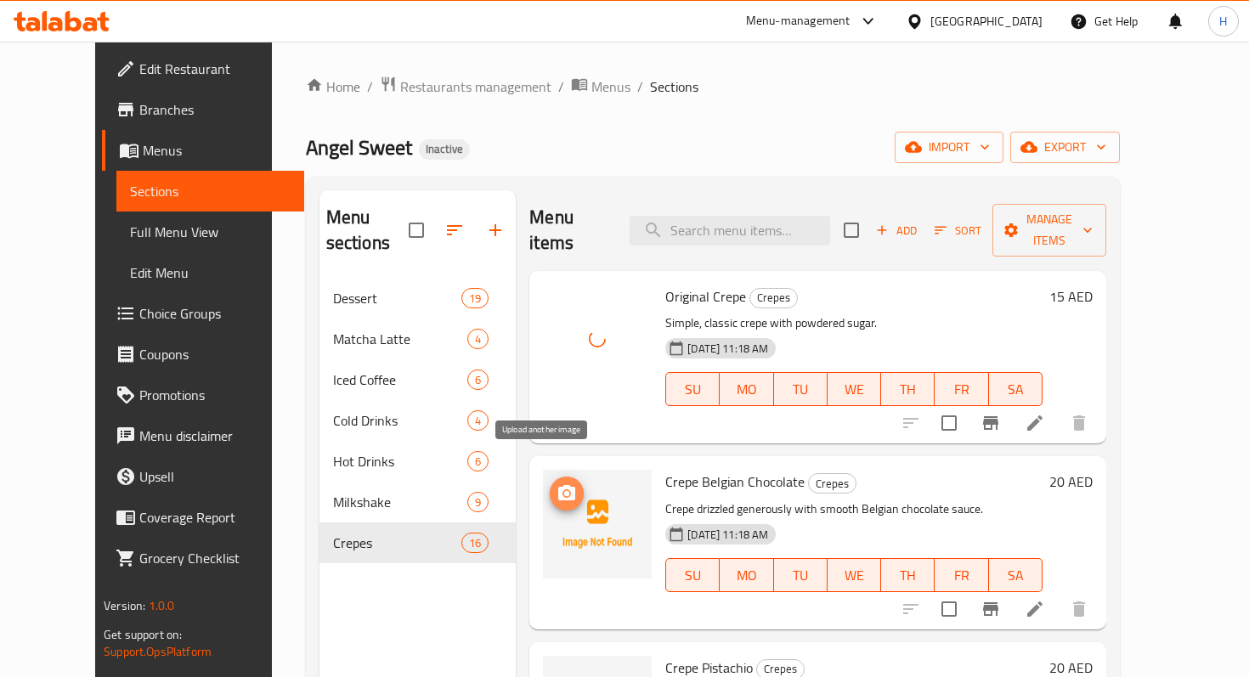
click at [557, 483] on icon "upload picture" at bounding box center [567, 493] width 20 height 20
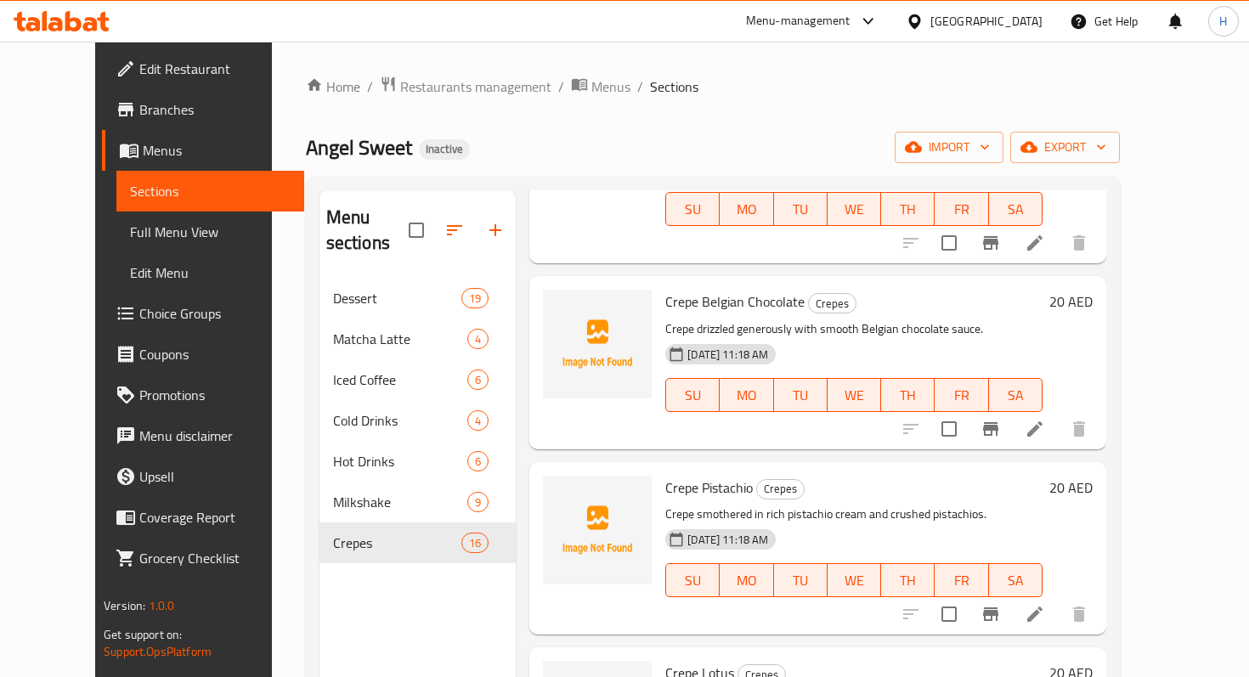
scroll to position [212, 0]
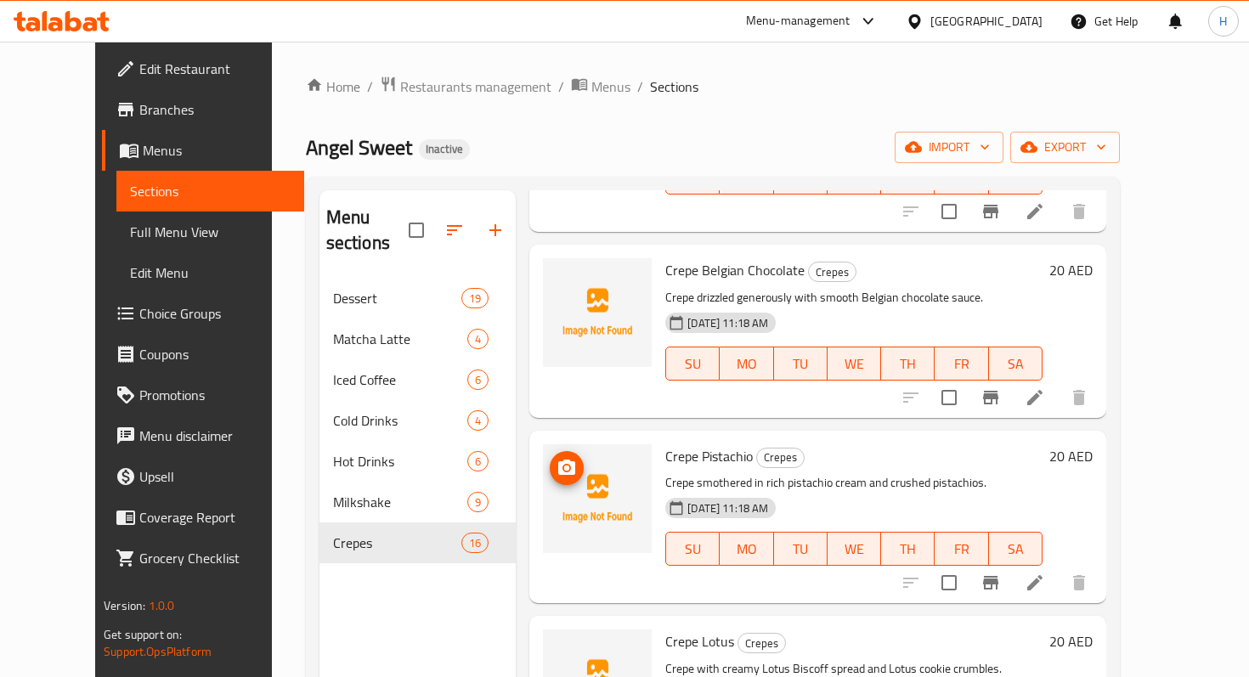
click at [557, 458] on icon "upload picture" at bounding box center [567, 468] width 20 height 20
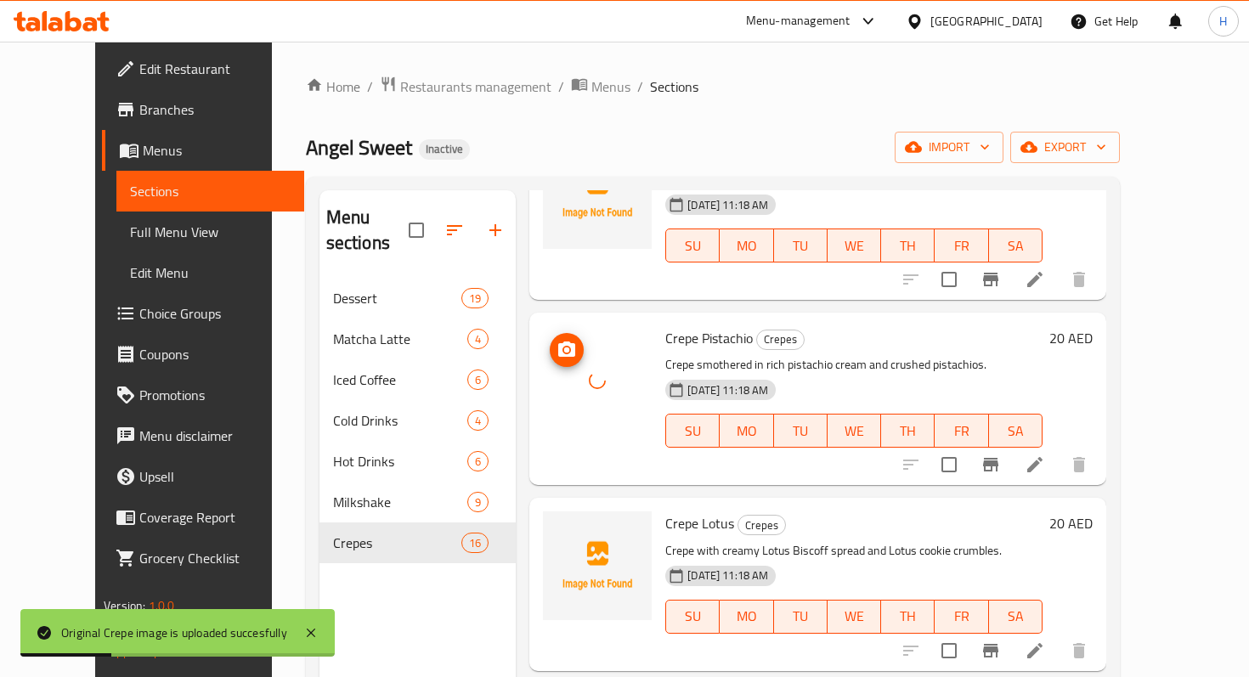
scroll to position [331, 0]
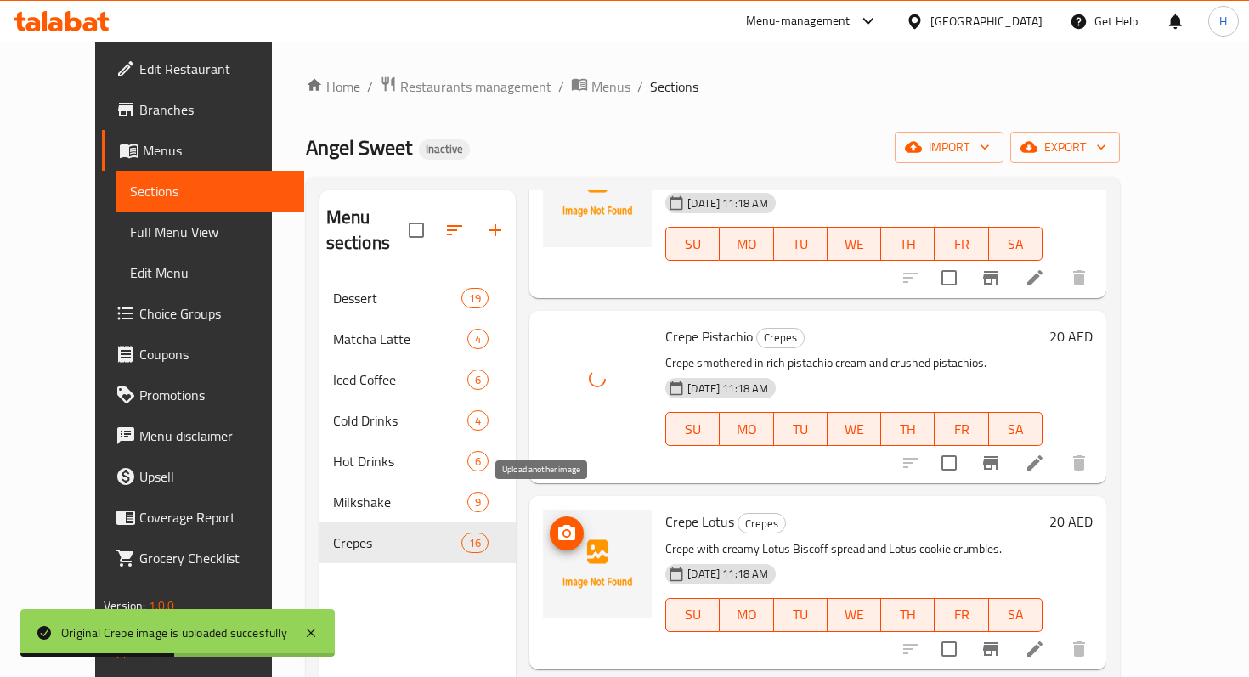
click at [557, 523] on icon "upload picture" at bounding box center [567, 533] width 20 height 20
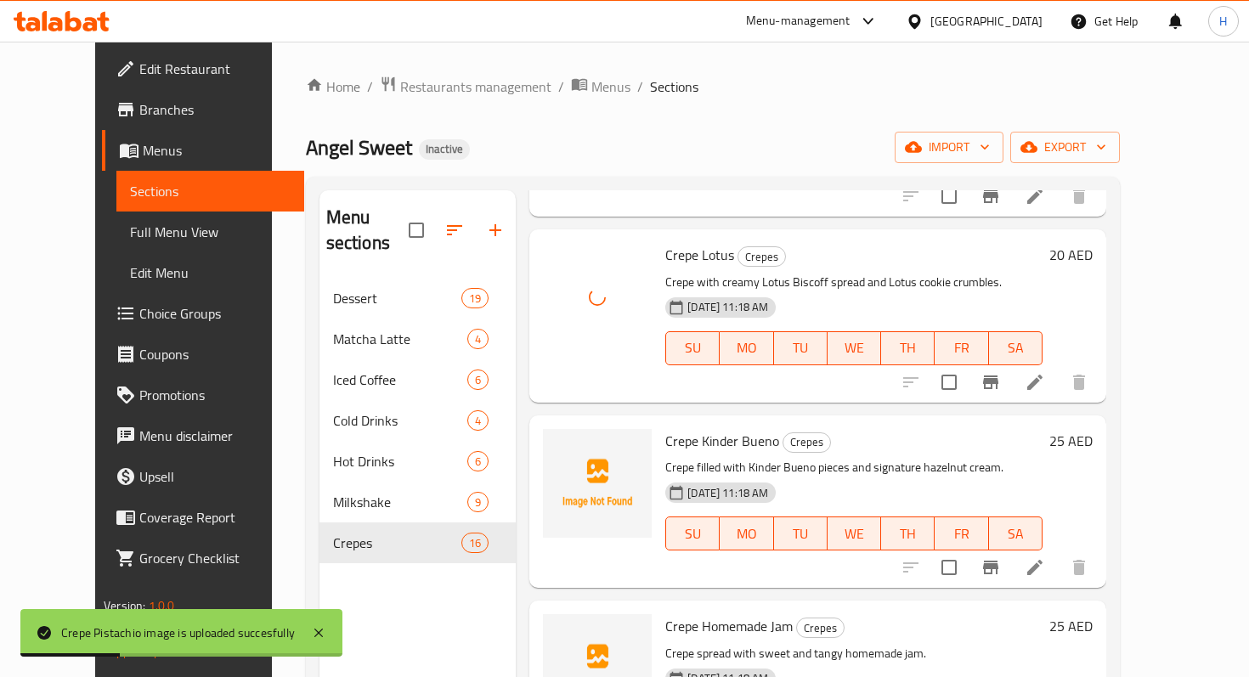
scroll to position [600, 0]
click at [558, 443] on icon "upload picture" at bounding box center [566, 450] width 17 height 15
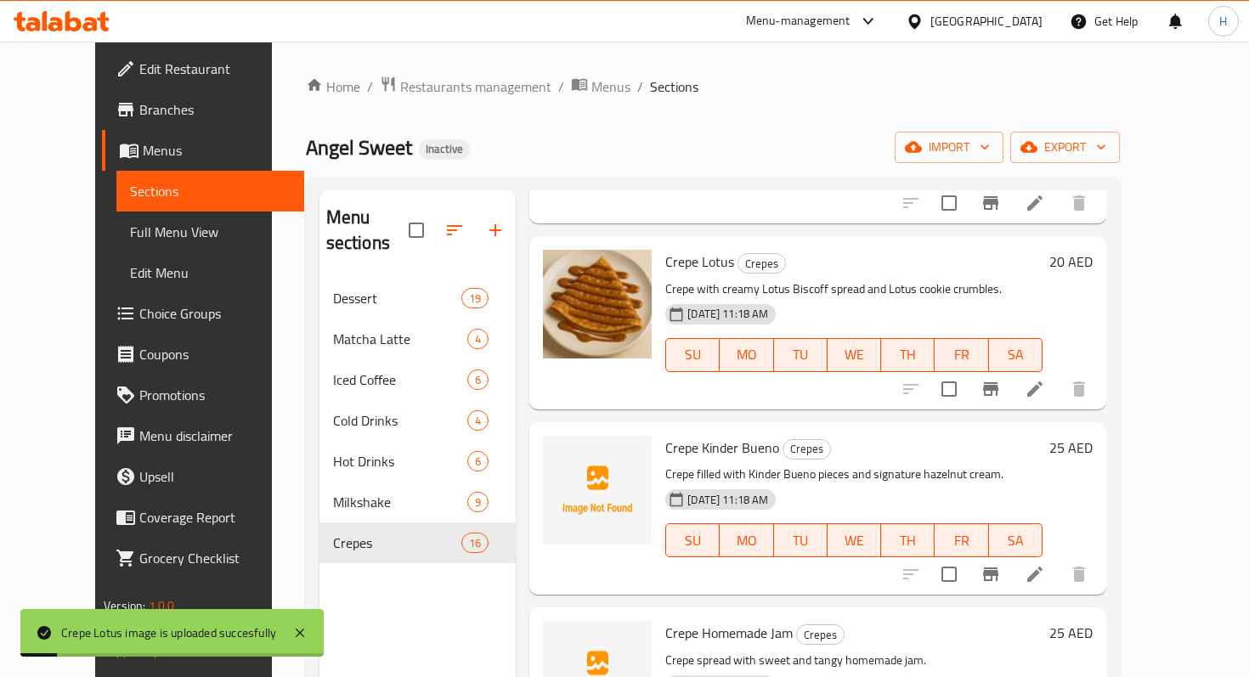
scroll to position [590, 0]
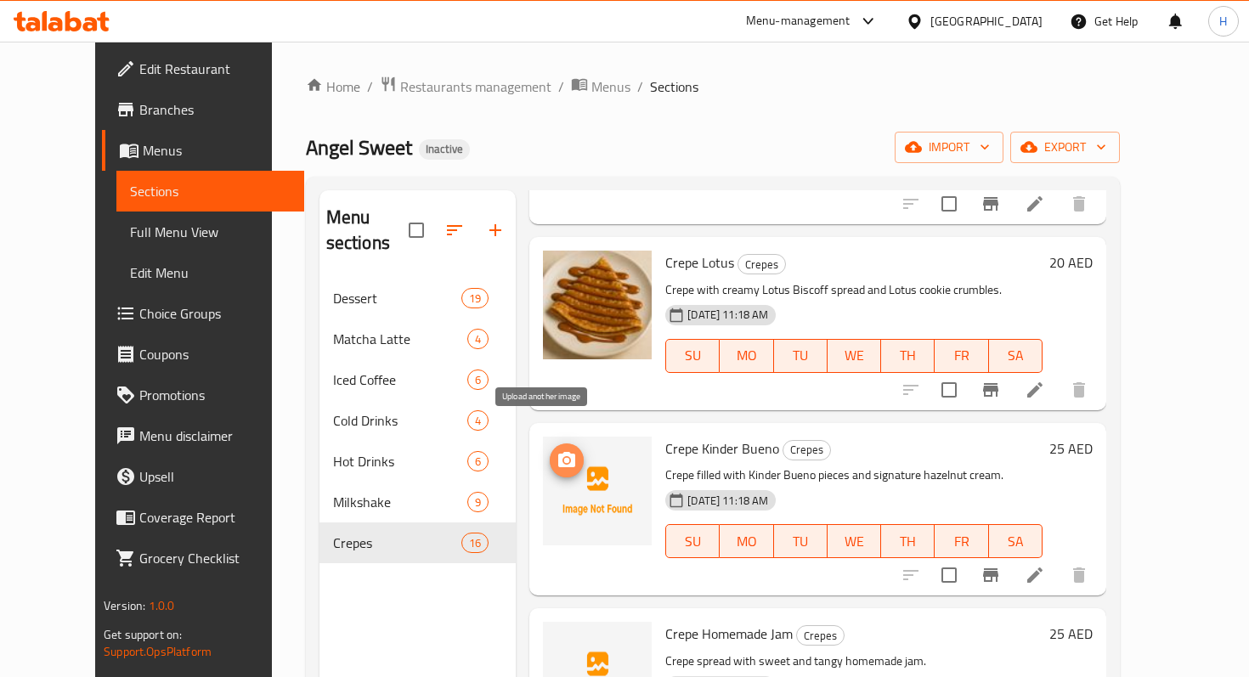
click at [557, 450] on icon "upload picture" at bounding box center [567, 460] width 20 height 20
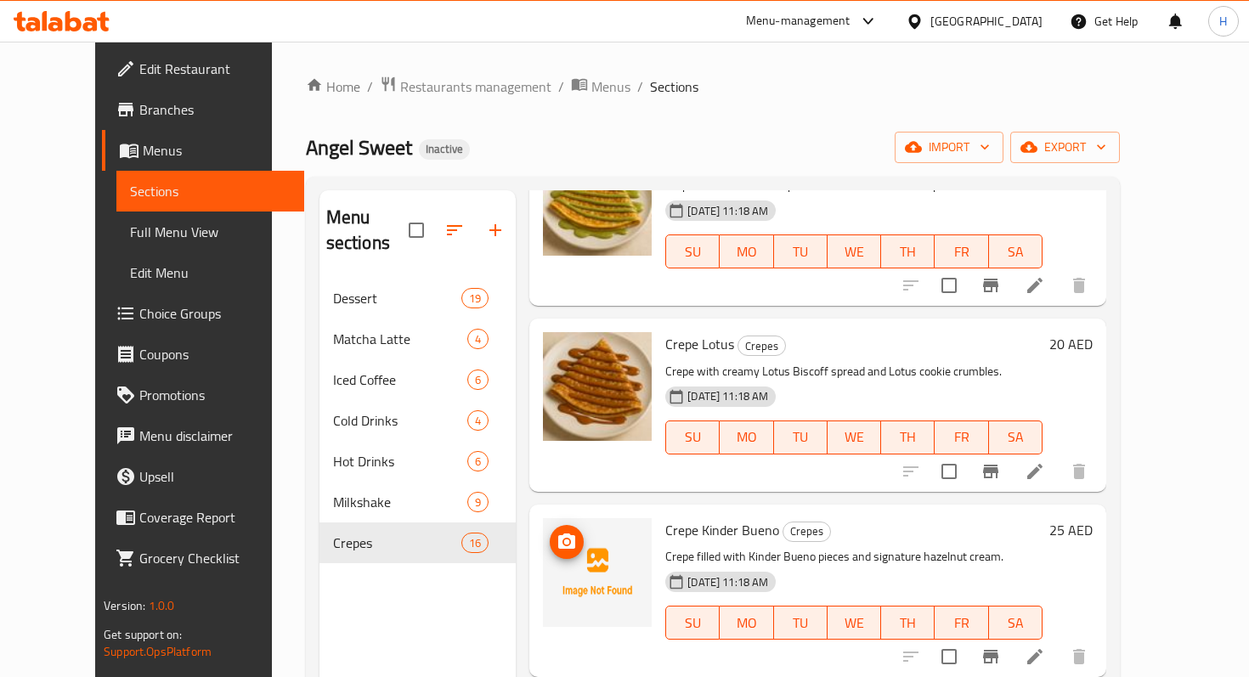
scroll to position [511, 0]
click at [558, 532] on icon "upload picture" at bounding box center [566, 539] width 17 height 15
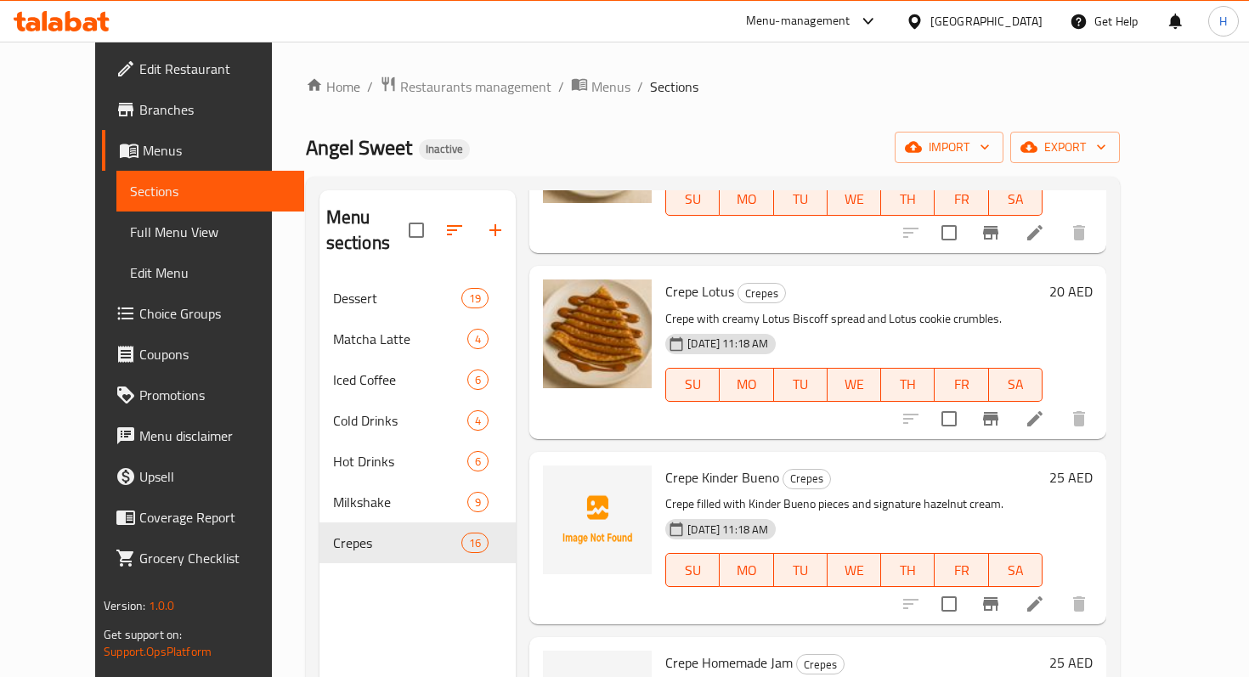
scroll to position [573, 0]
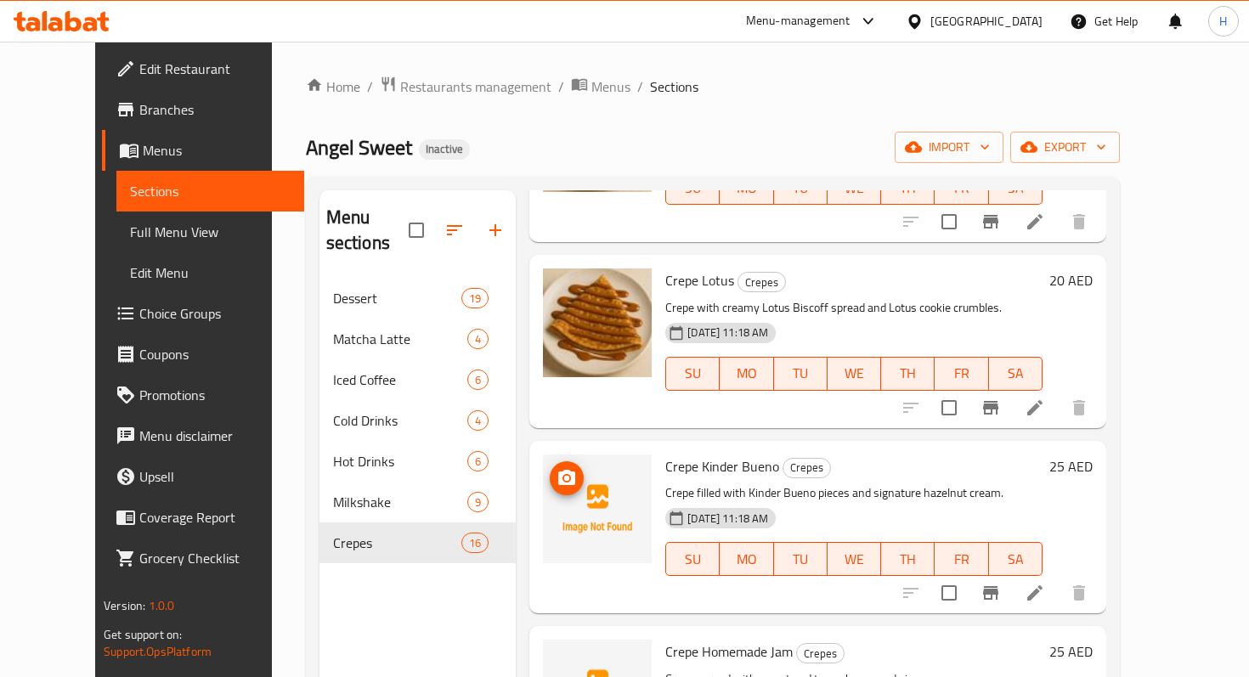
click at [557, 468] on icon "upload picture" at bounding box center [567, 478] width 20 height 20
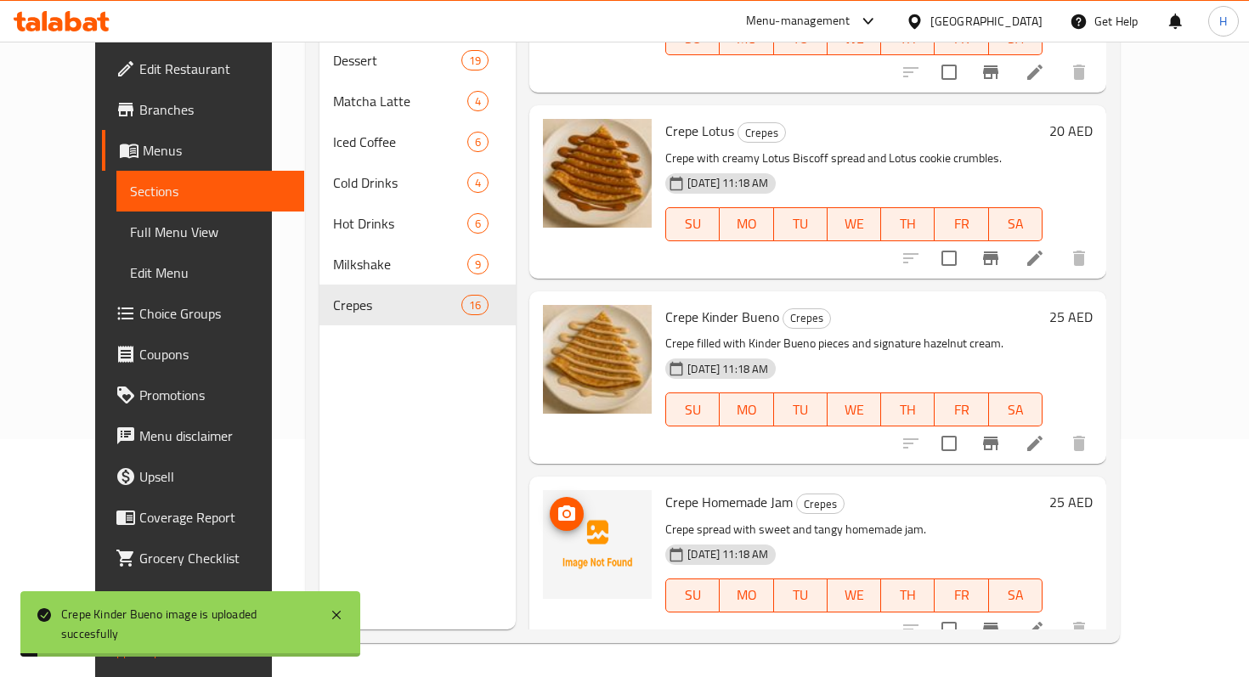
scroll to position [572, 0]
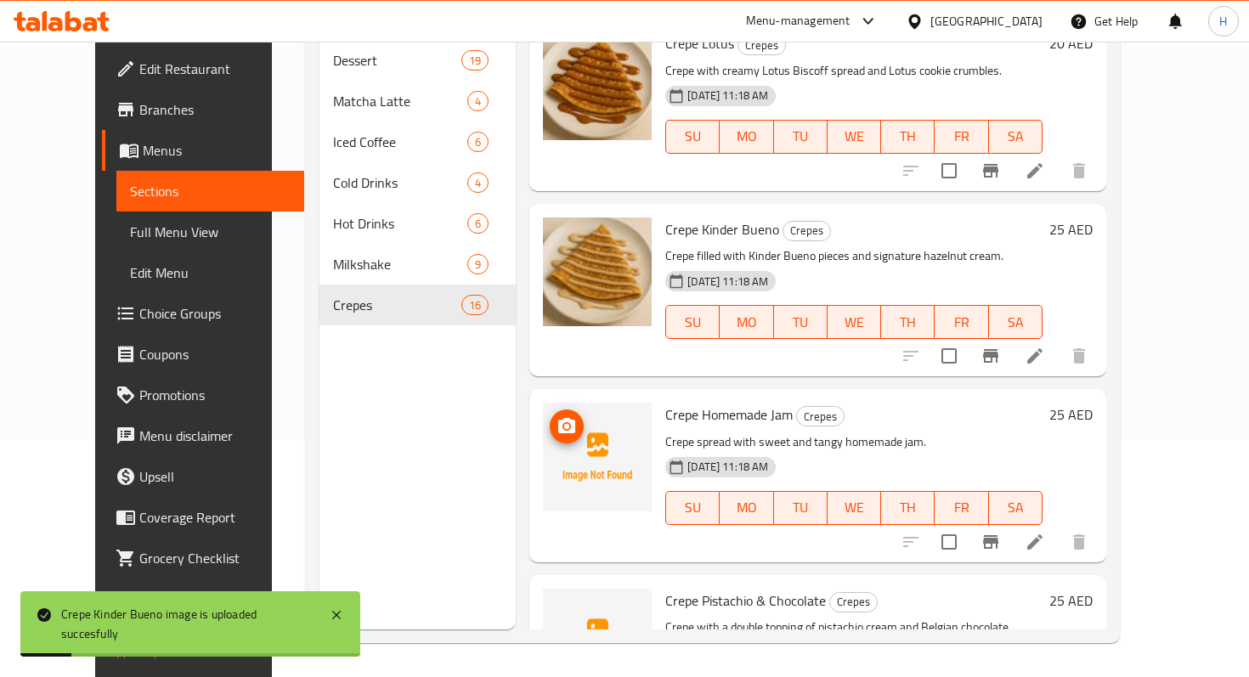
click at [557, 416] on icon "upload picture" at bounding box center [567, 426] width 20 height 20
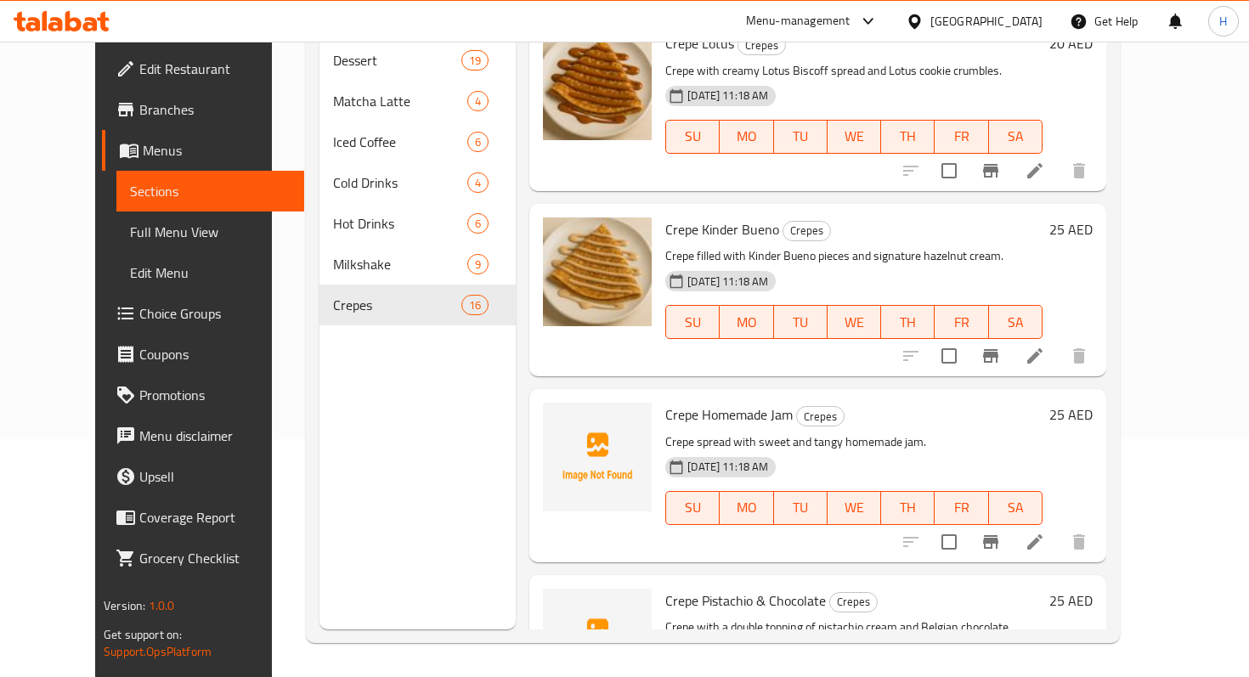
scroll to position [640, 0]
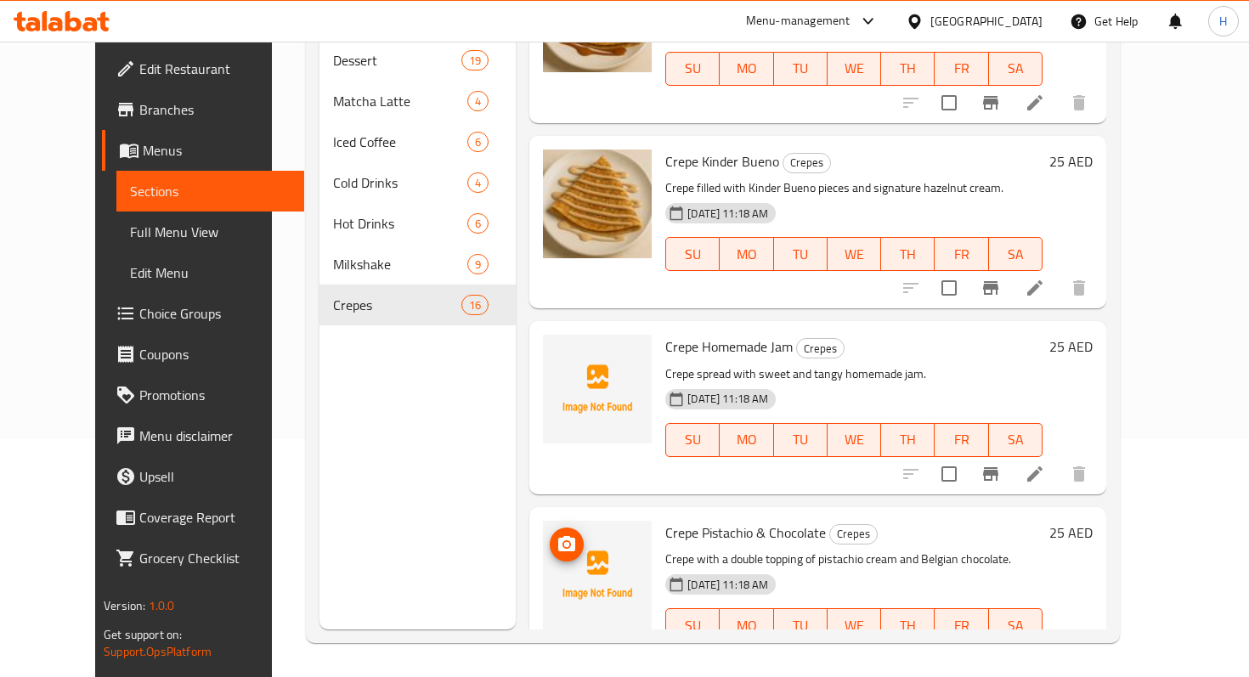
click at [586, 523] on img at bounding box center [597, 575] width 109 height 109
click at [556, 534] on span "upload picture" at bounding box center [567, 544] width 34 height 20
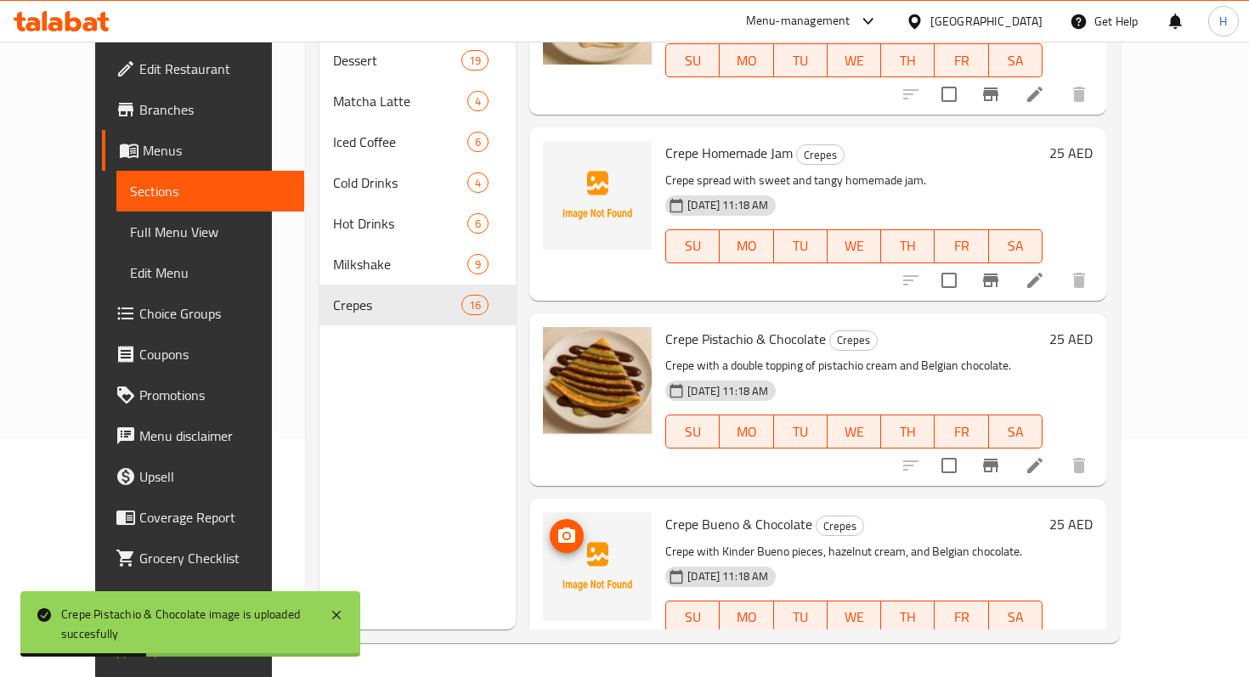
scroll to position [839, 0]
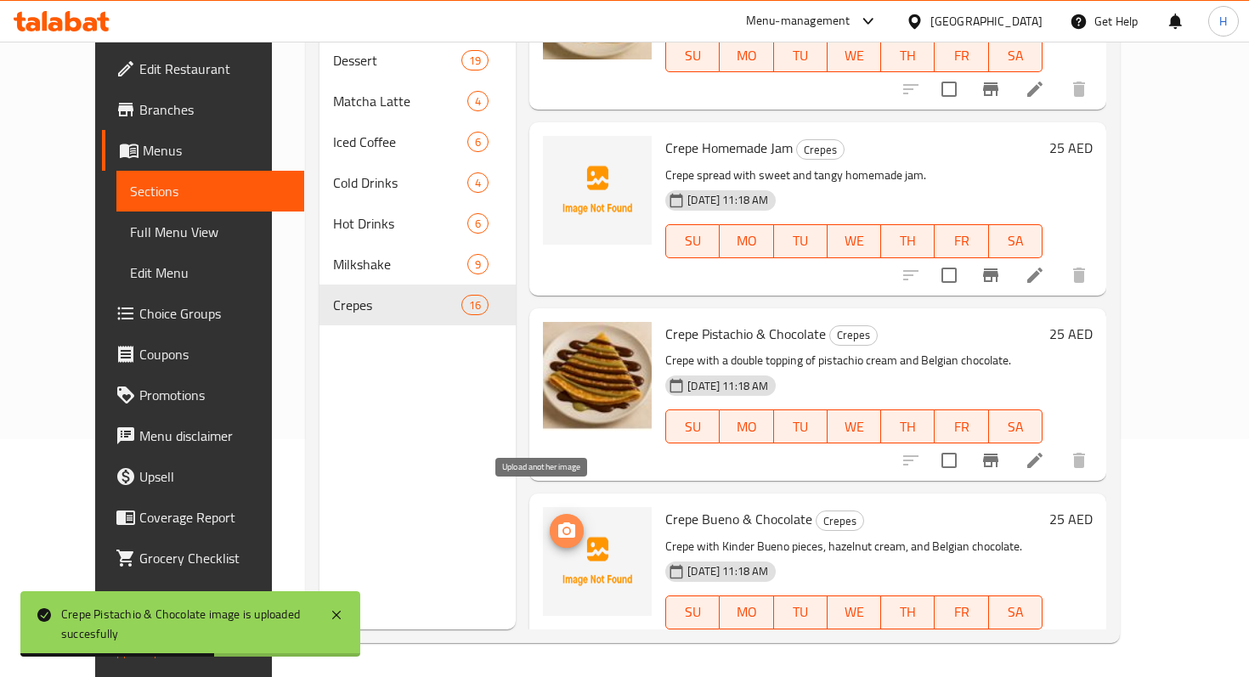
click at [558, 523] on icon "upload picture" at bounding box center [566, 530] width 17 height 15
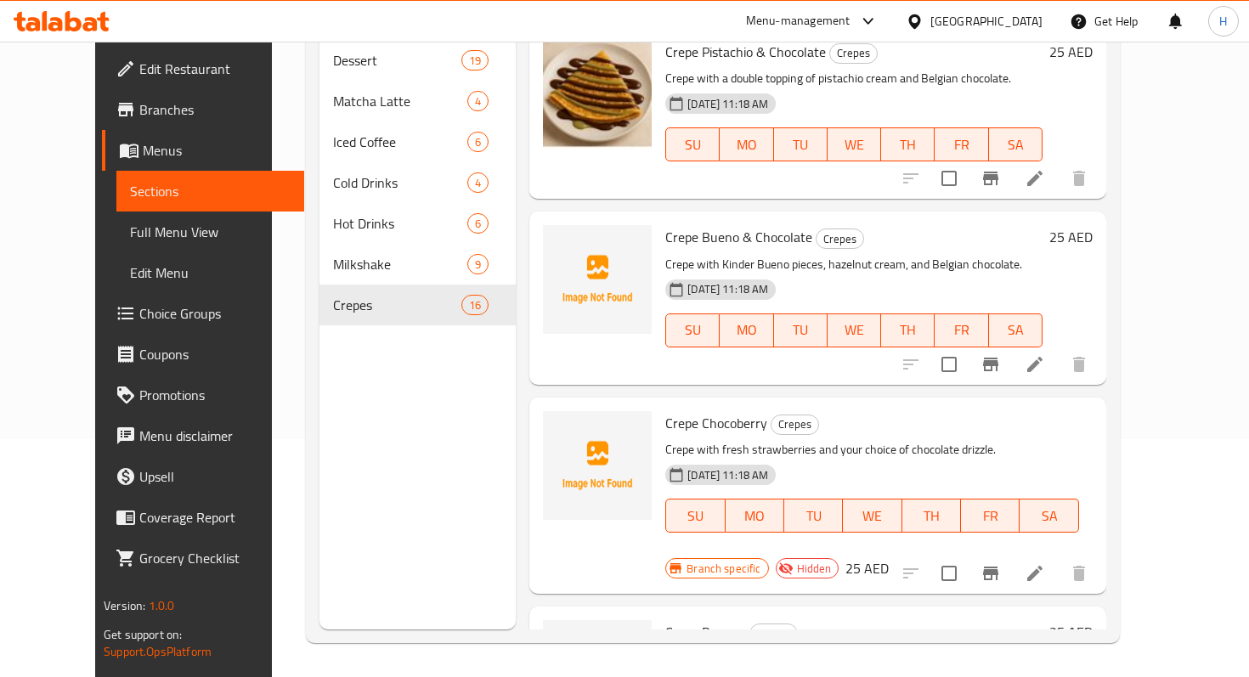
scroll to position [1138, 0]
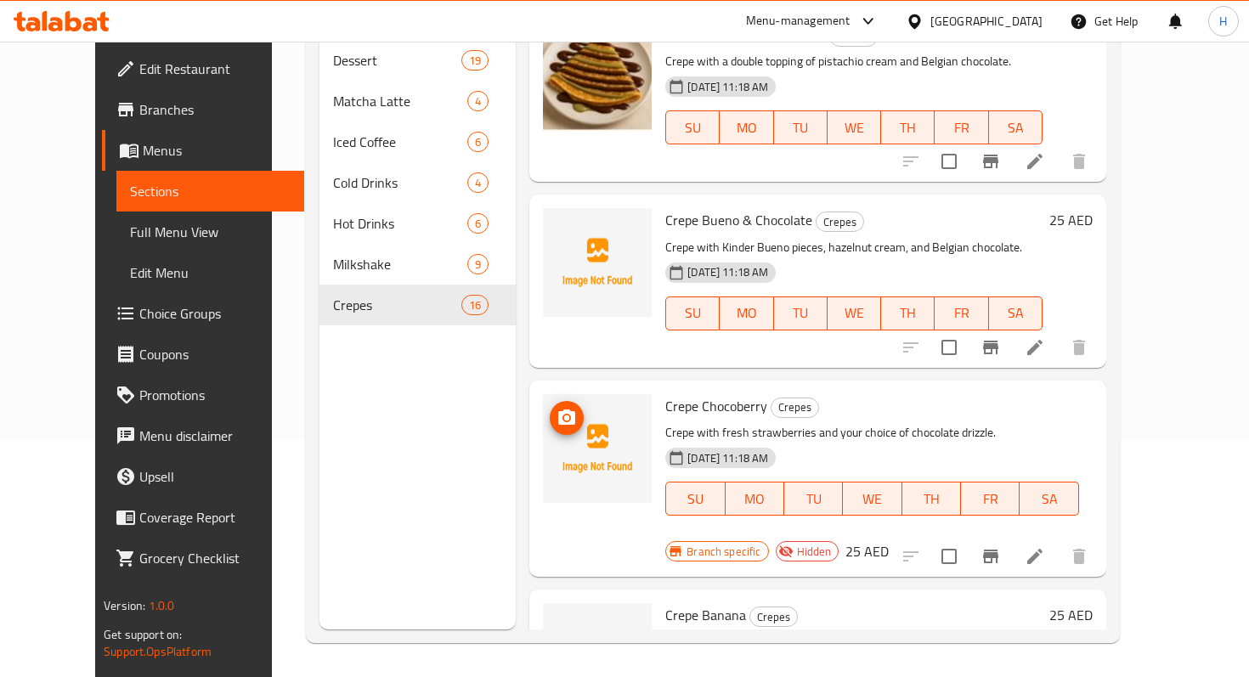
click at [577, 414] on img at bounding box center [597, 448] width 109 height 109
click at [550, 404] on button "upload picture" at bounding box center [567, 418] width 34 height 34
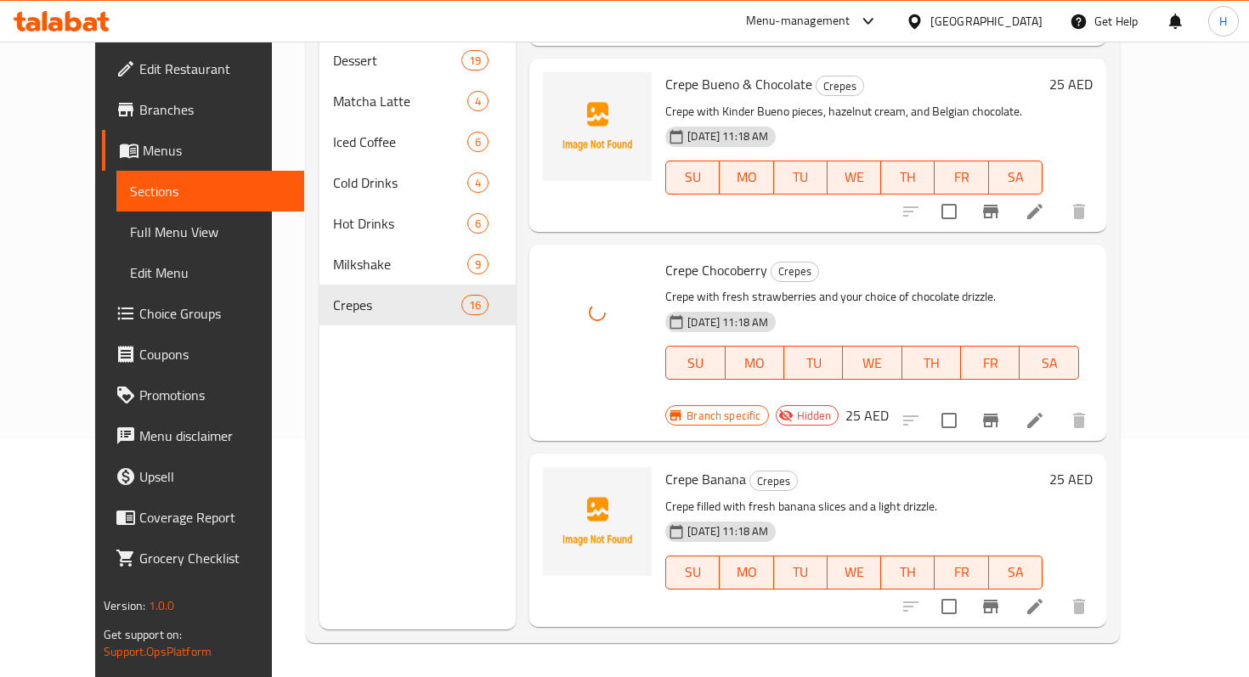
scroll to position [1275, 0]
click at [558, 481] on icon "upload picture" at bounding box center [566, 488] width 17 height 15
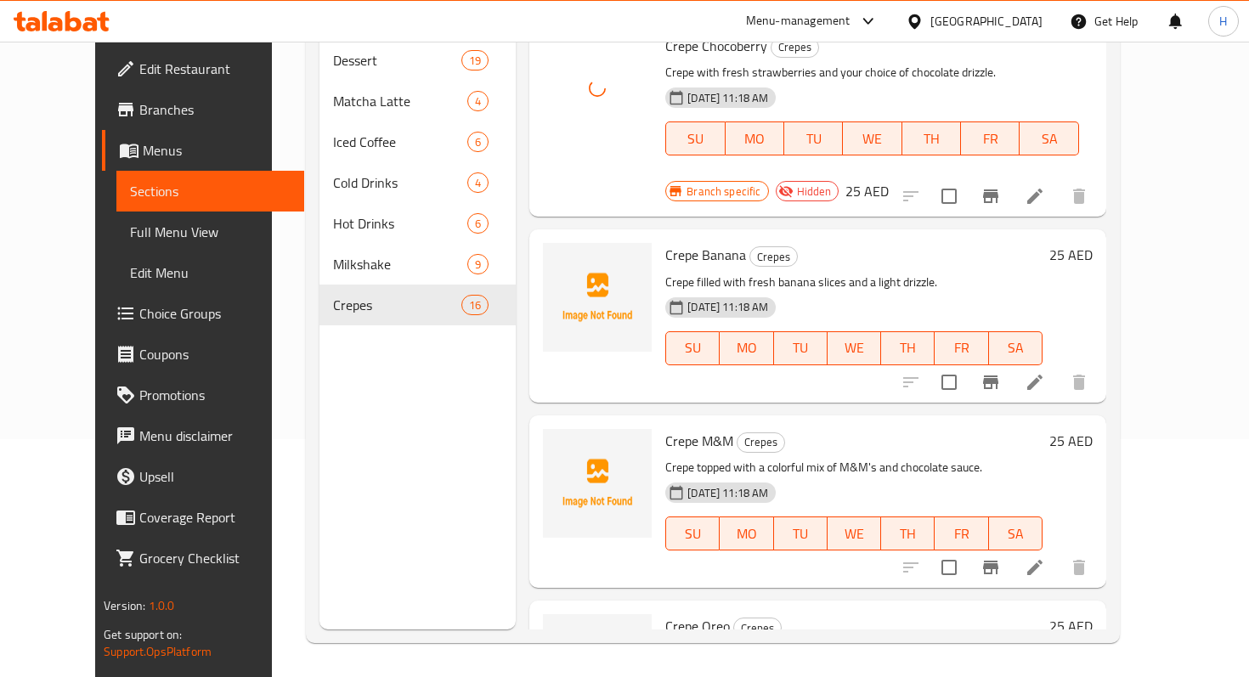
scroll to position [1528, 0]
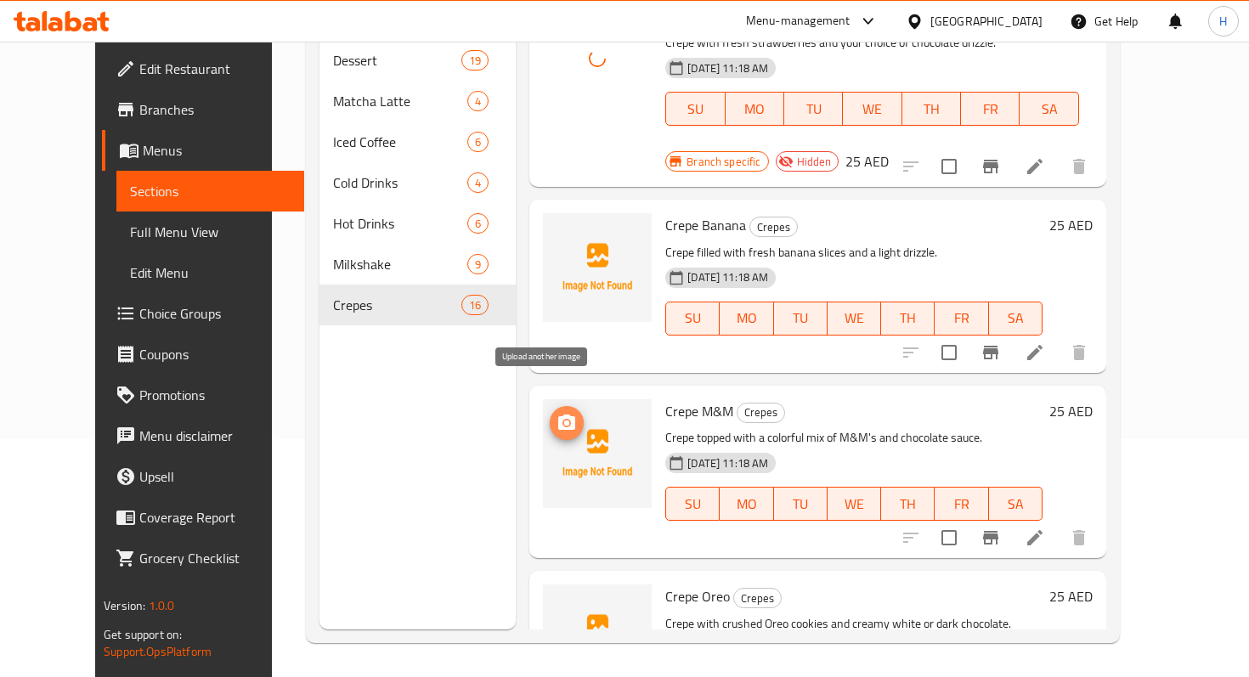
click at [557, 413] on icon "upload picture" at bounding box center [567, 423] width 20 height 20
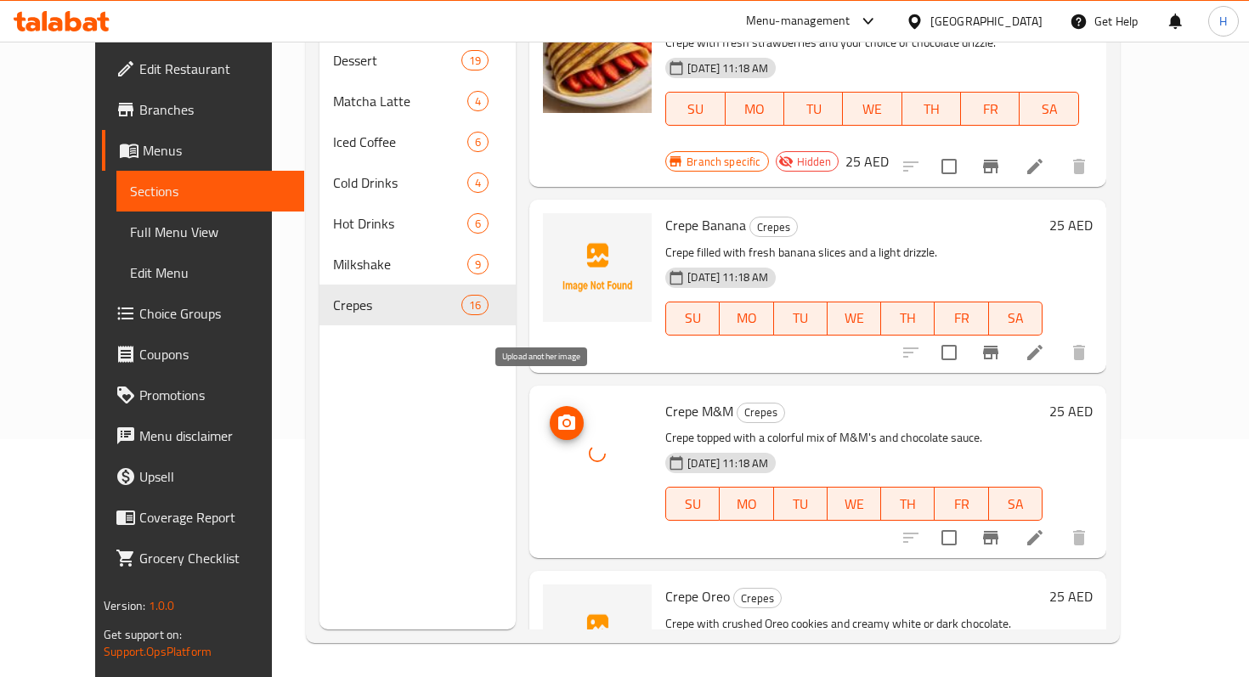
click at [564, 420] on circle "upload picture" at bounding box center [566, 422] width 5 height 5
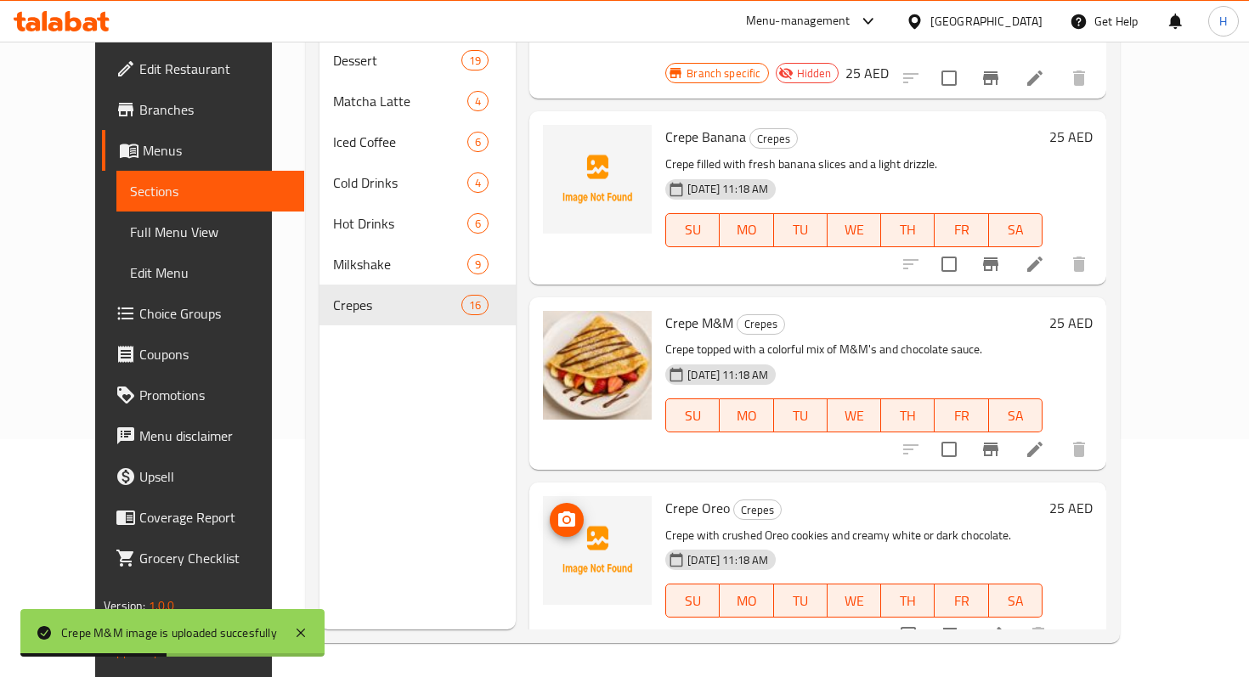
scroll to position [1635, 0]
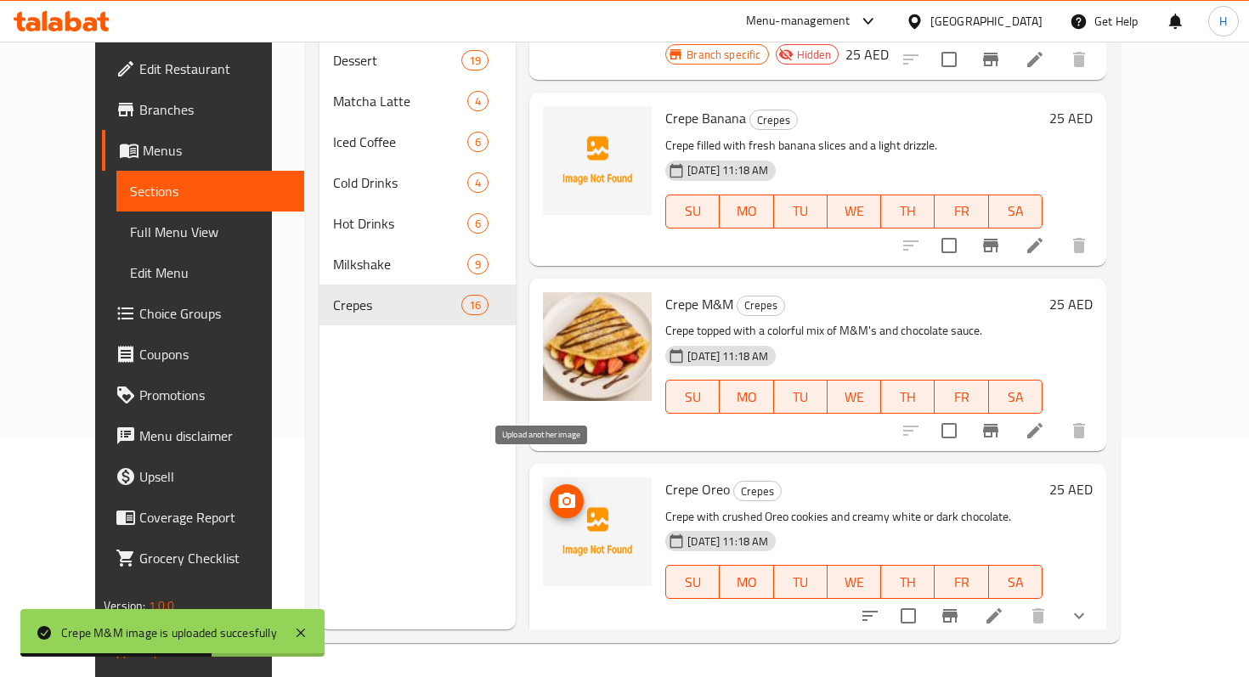
click at [557, 491] on icon "upload picture" at bounding box center [567, 501] width 20 height 20
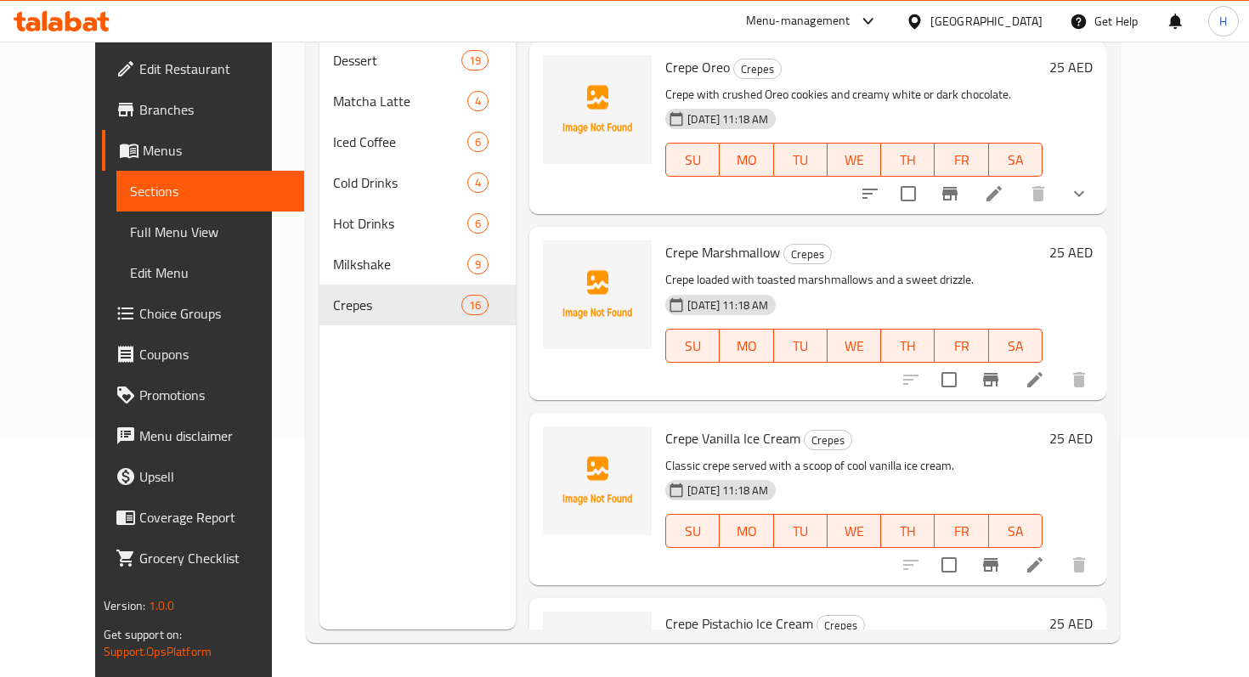
scroll to position [2107, 0]
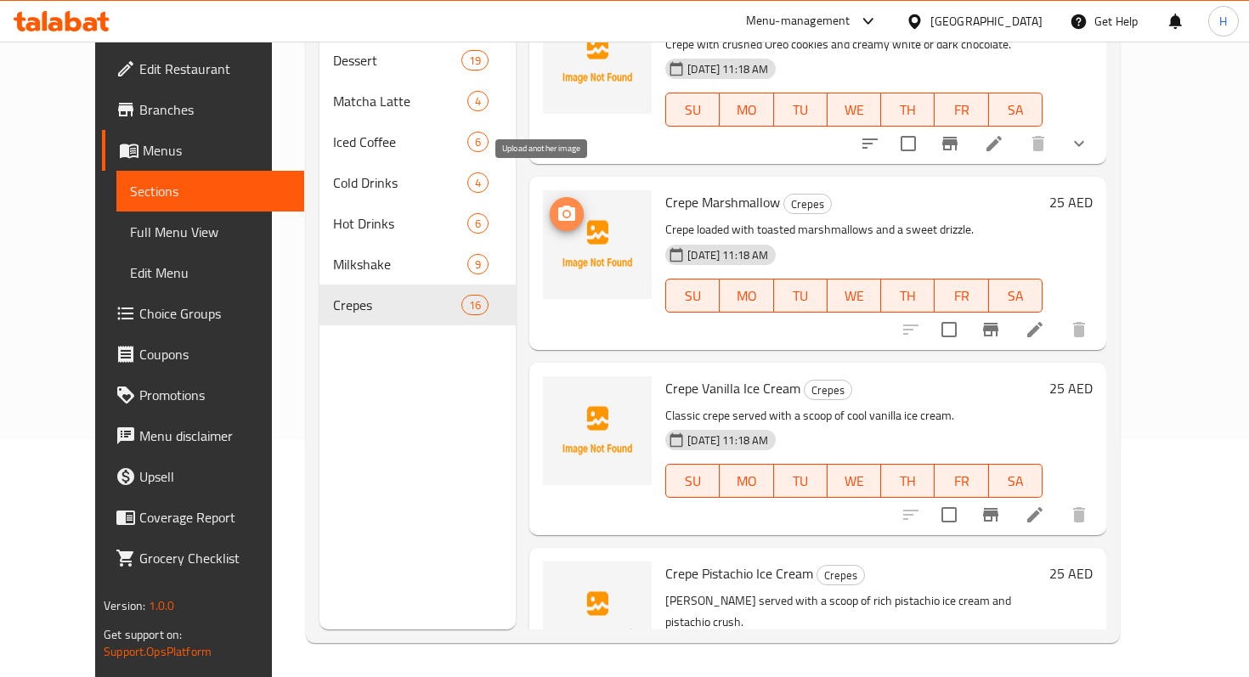
click at [550, 198] on button "upload picture" at bounding box center [567, 214] width 34 height 34
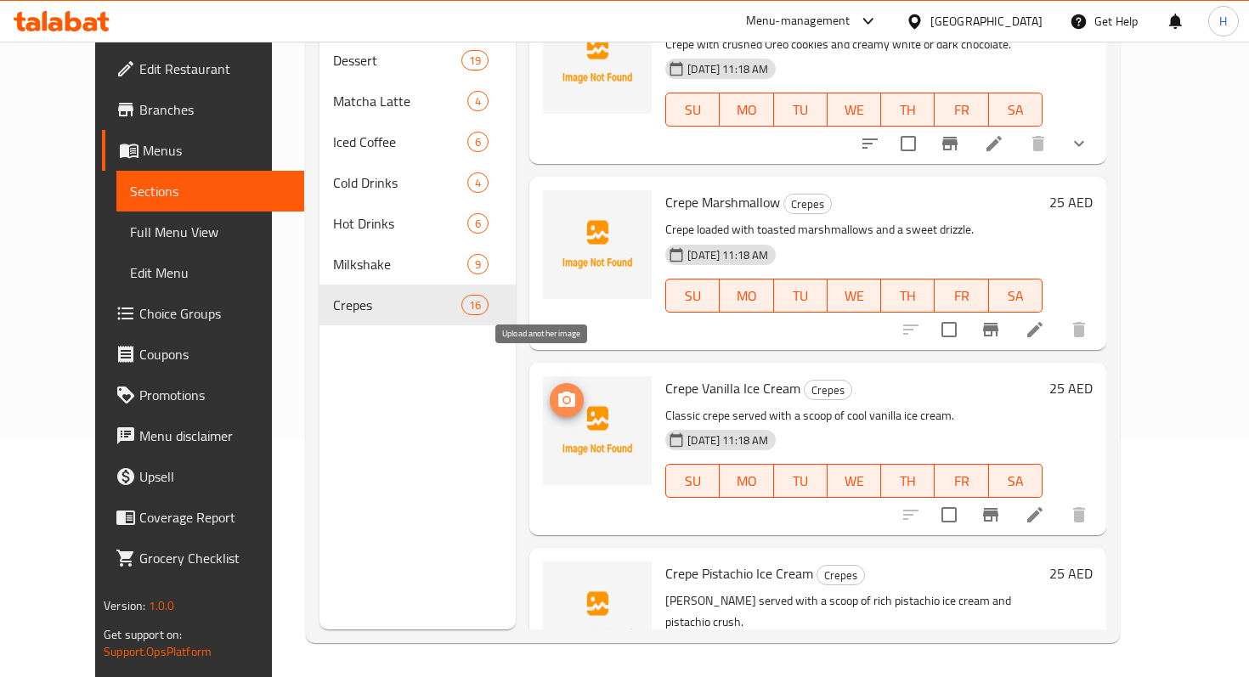
click at [557, 390] on icon "upload picture" at bounding box center [567, 400] width 20 height 20
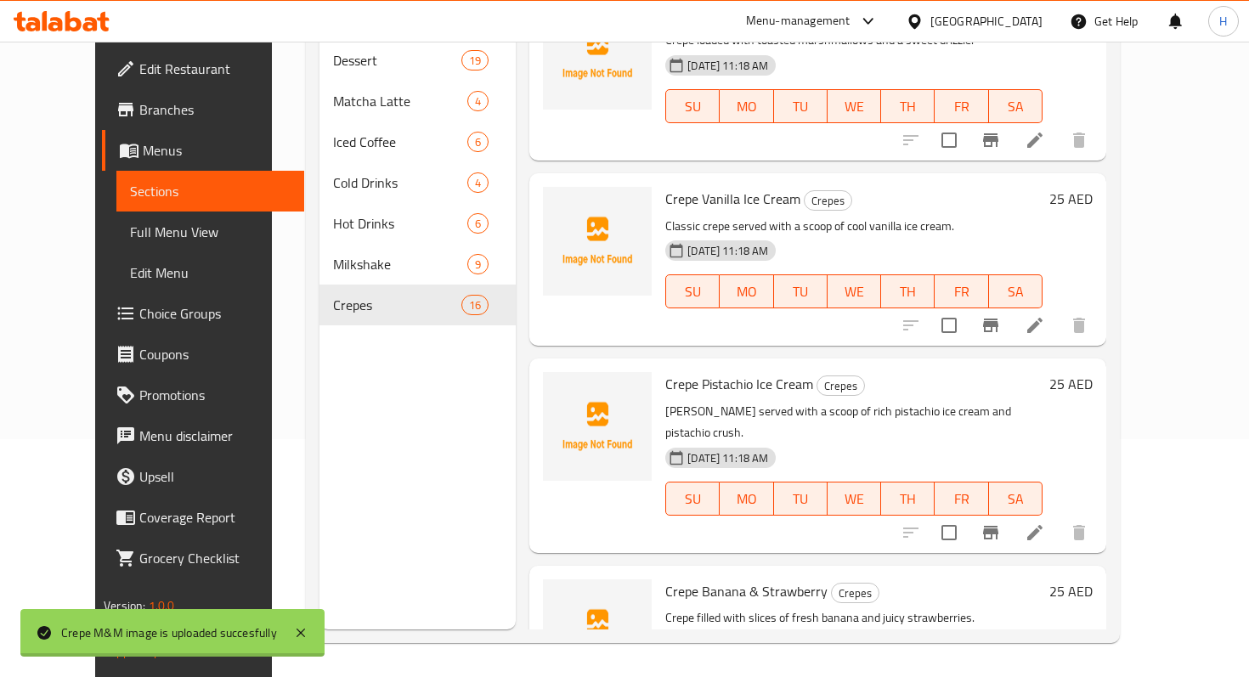
scroll to position [2356, 0]
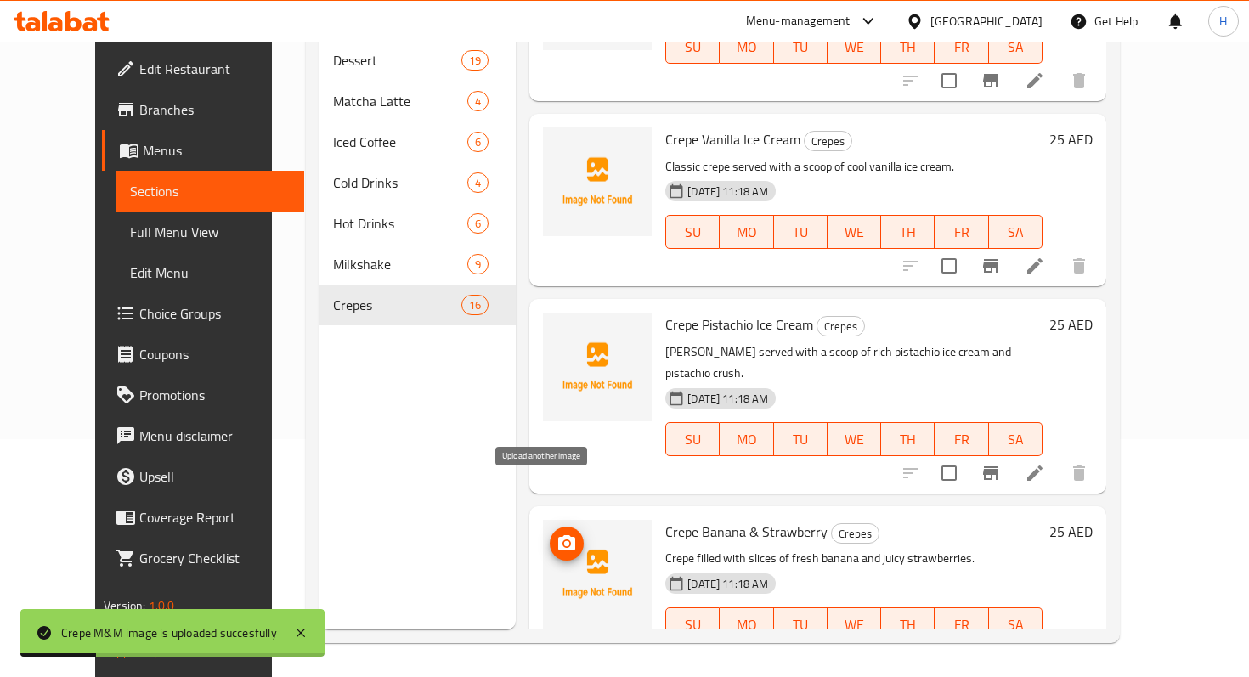
click at [558, 535] on icon "upload picture" at bounding box center [566, 542] width 17 height 15
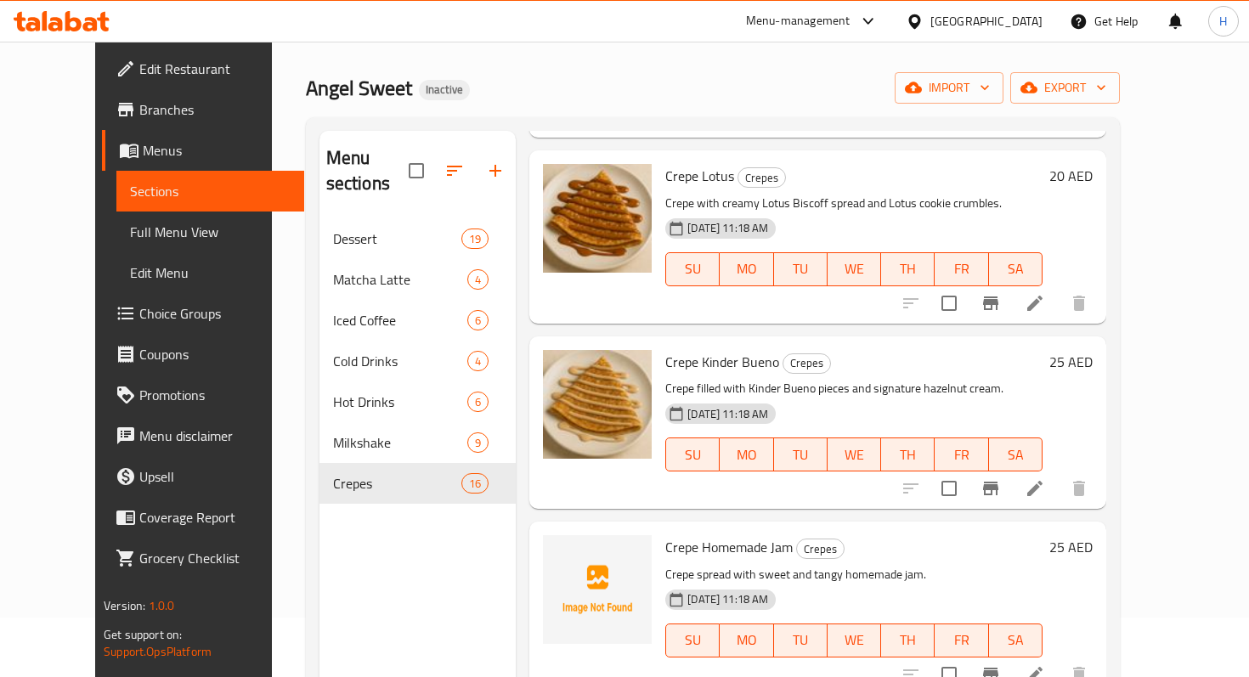
scroll to position [56, 0]
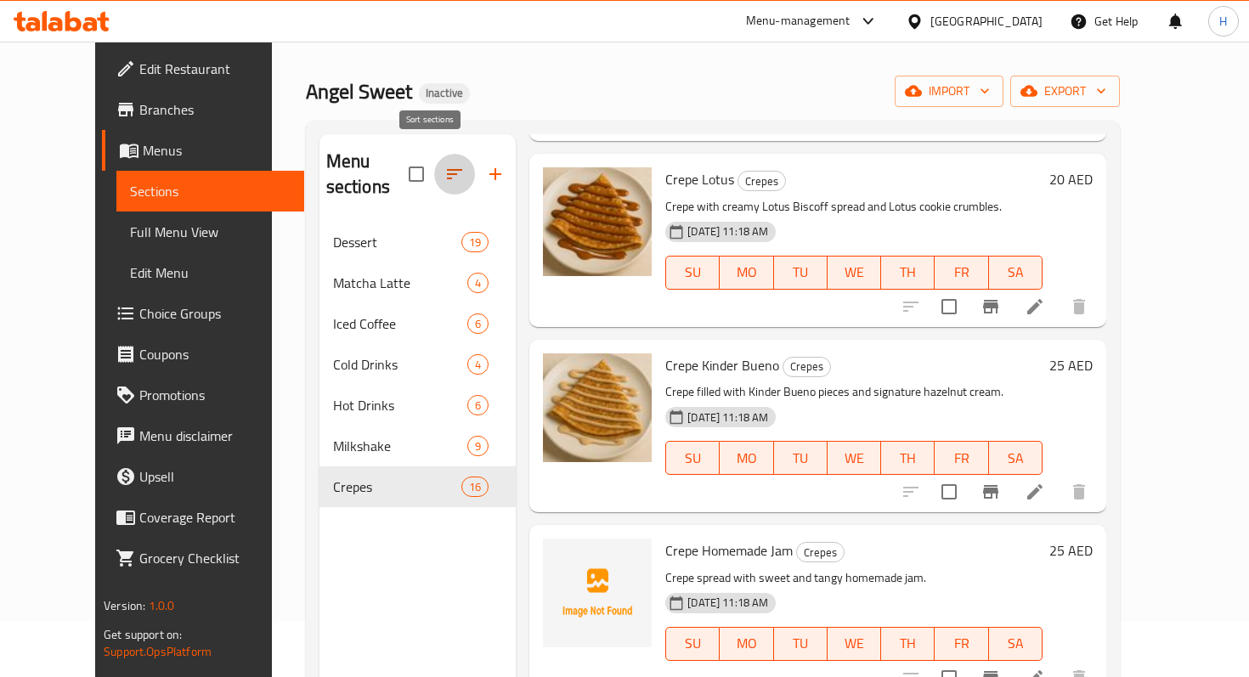
click at [444, 167] on icon "button" at bounding box center [454, 174] width 20 height 20
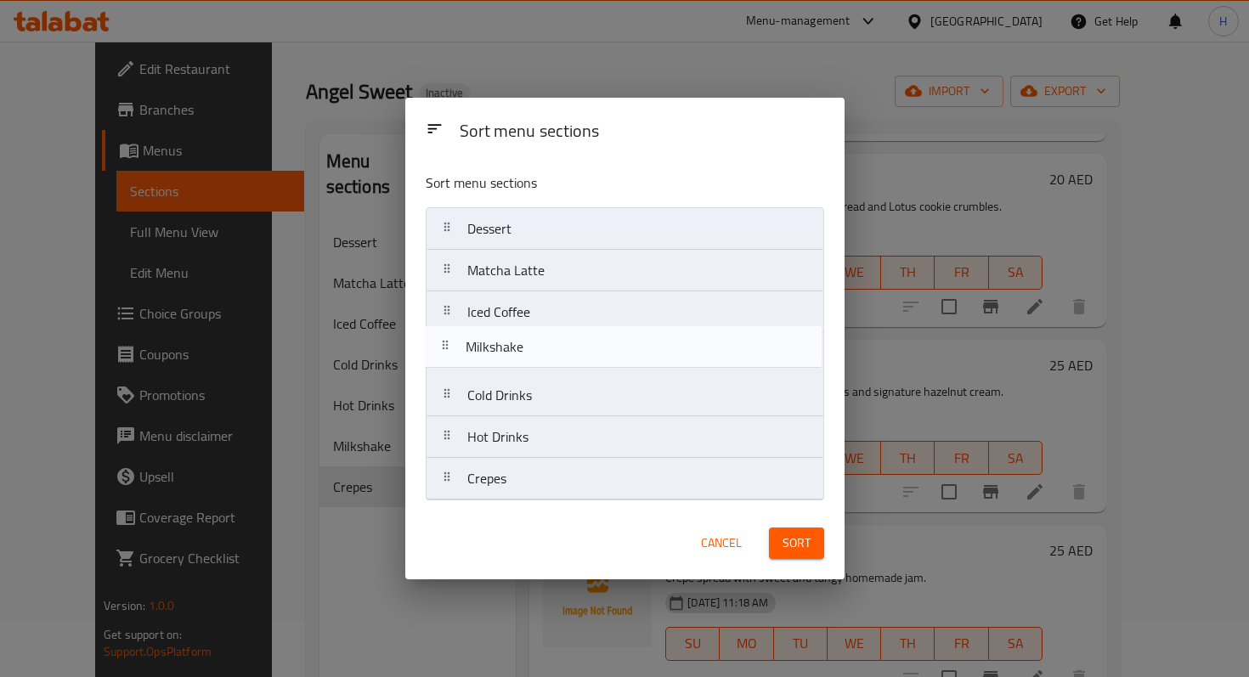
drag, startPoint x: 441, startPoint y: 451, endPoint x: 439, endPoint y: 356, distance: 95.2
click at [439, 356] on nav "Dessert Matcha Latte Iced Coffee Cold Drinks Hot Drinks Milkshake Crepes" at bounding box center [625, 353] width 398 height 293
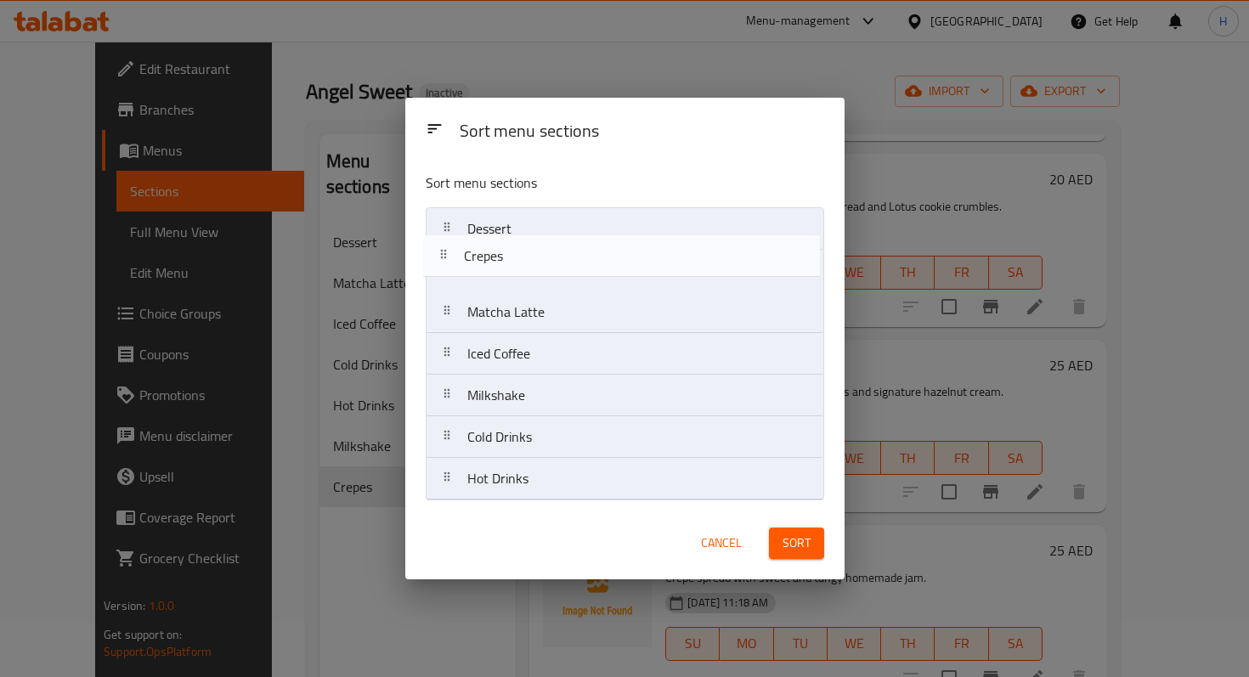
drag, startPoint x: 438, startPoint y: 489, endPoint x: 433, endPoint y: 259, distance: 229.5
click at [433, 259] on nav "Dessert Matcha Latte Iced Coffee Milkshake Cold Drinks Hot Drinks Crepes" at bounding box center [625, 353] width 398 height 293
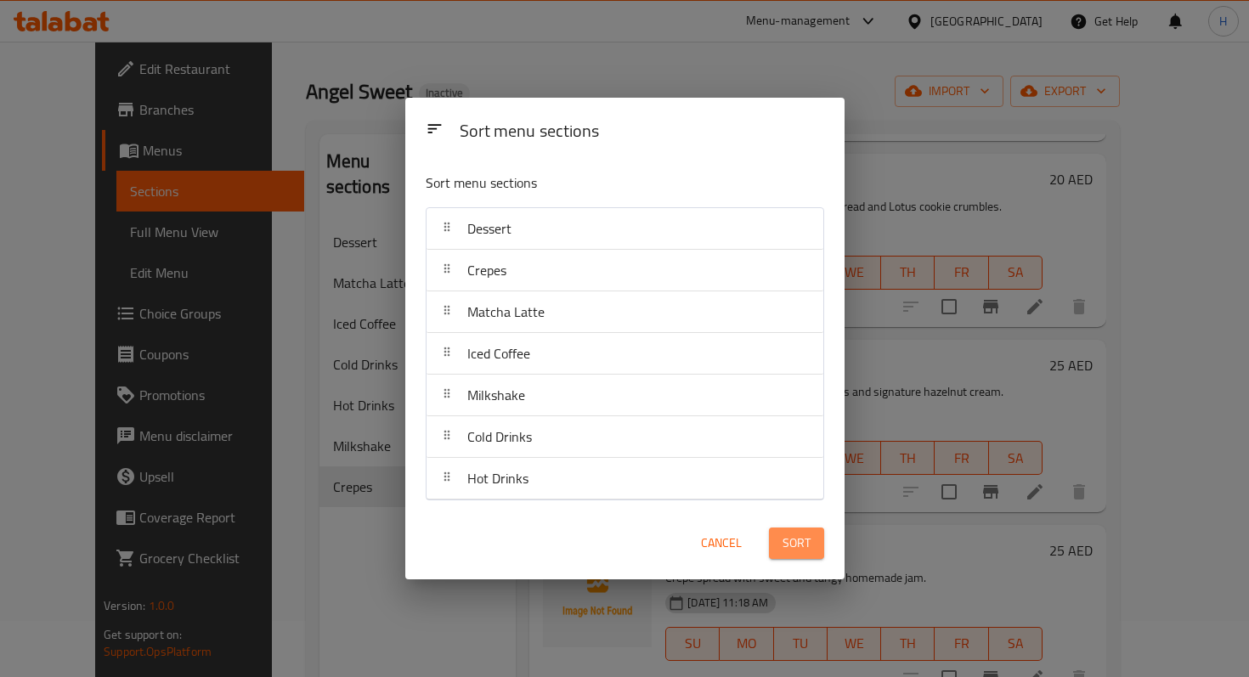
click at [788, 537] on span "Sort" at bounding box center [797, 543] width 28 height 21
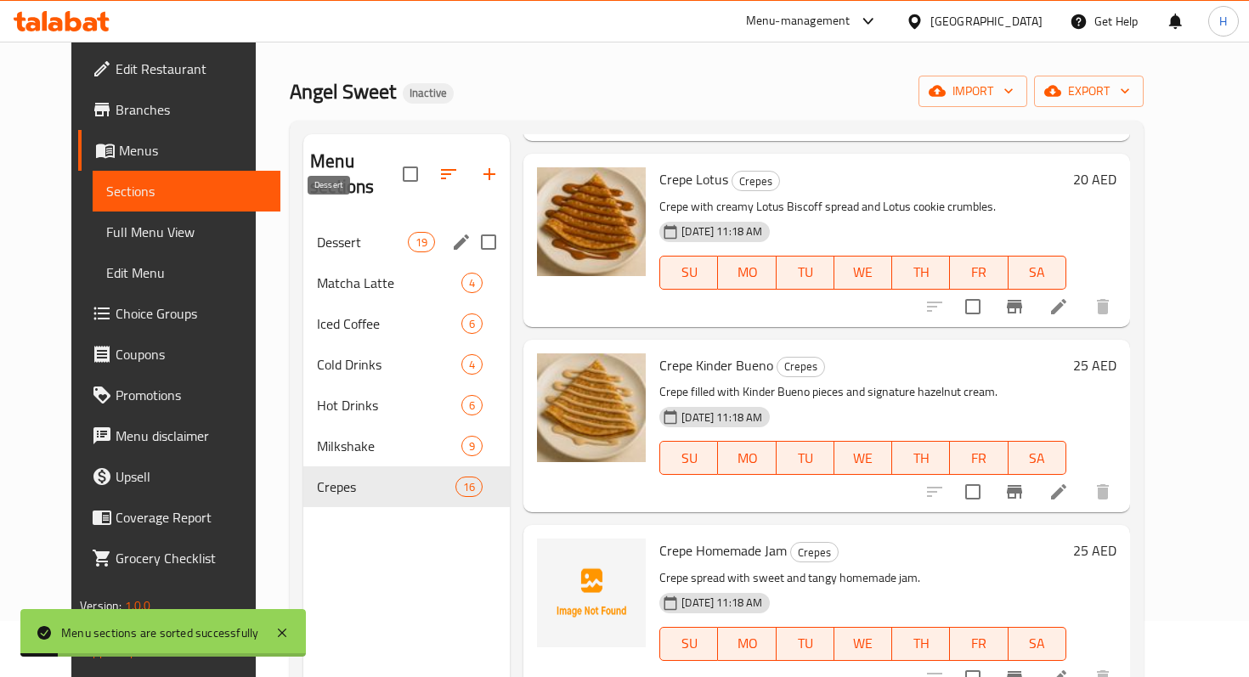
click at [325, 232] on span "Dessert" at bounding box center [362, 242] width 91 height 20
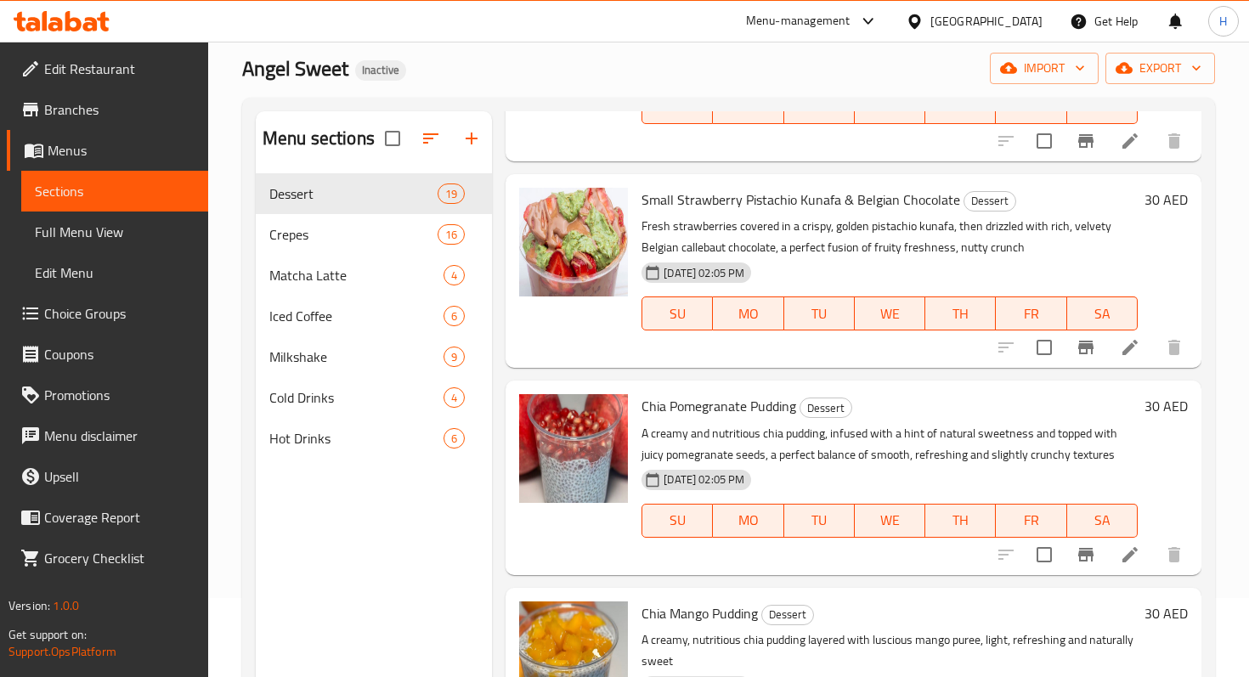
scroll to position [892, 0]
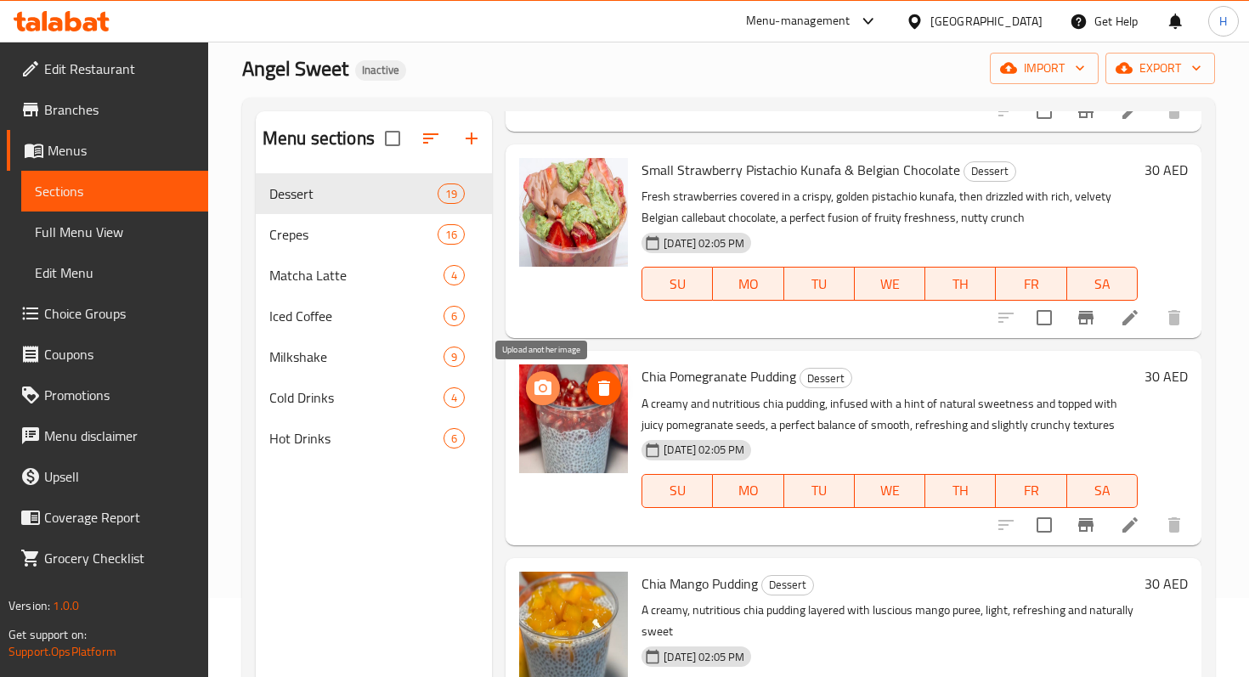
click at [549, 392] on icon "upload picture" at bounding box center [542, 387] width 17 height 15
click at [362, 253] on div "Crepes 16" at bounding box center [374, 234] width 236 height 41
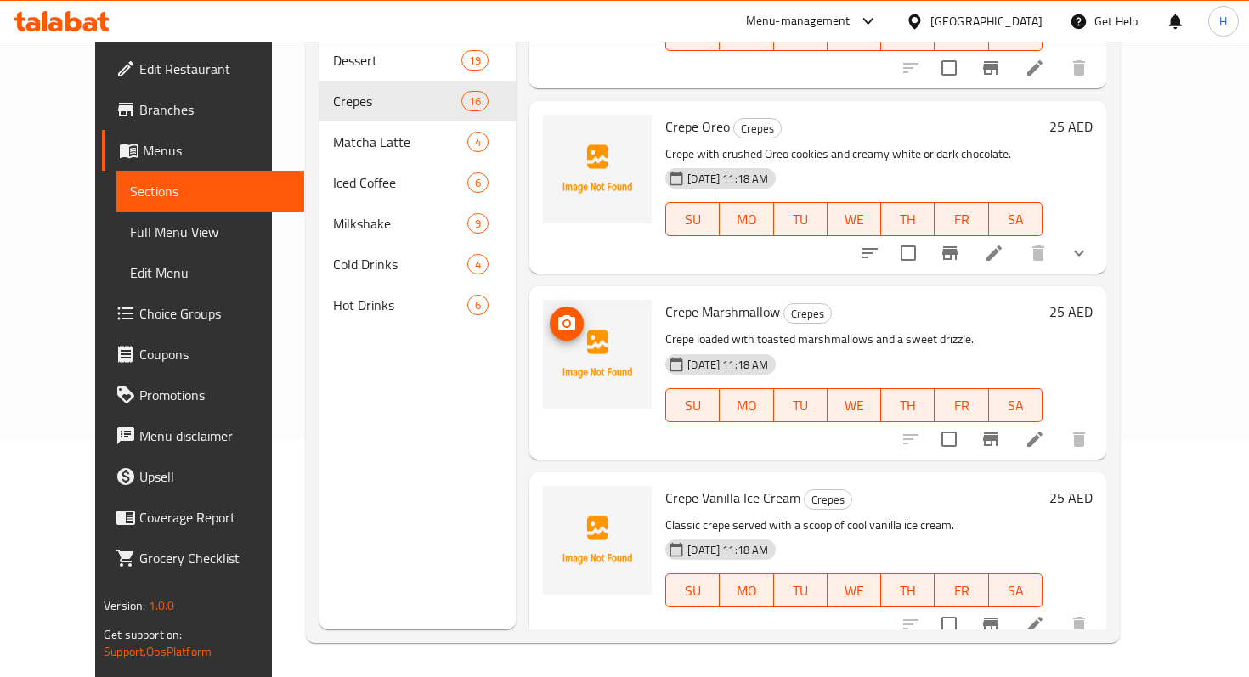
scroll to position [1977, 0]
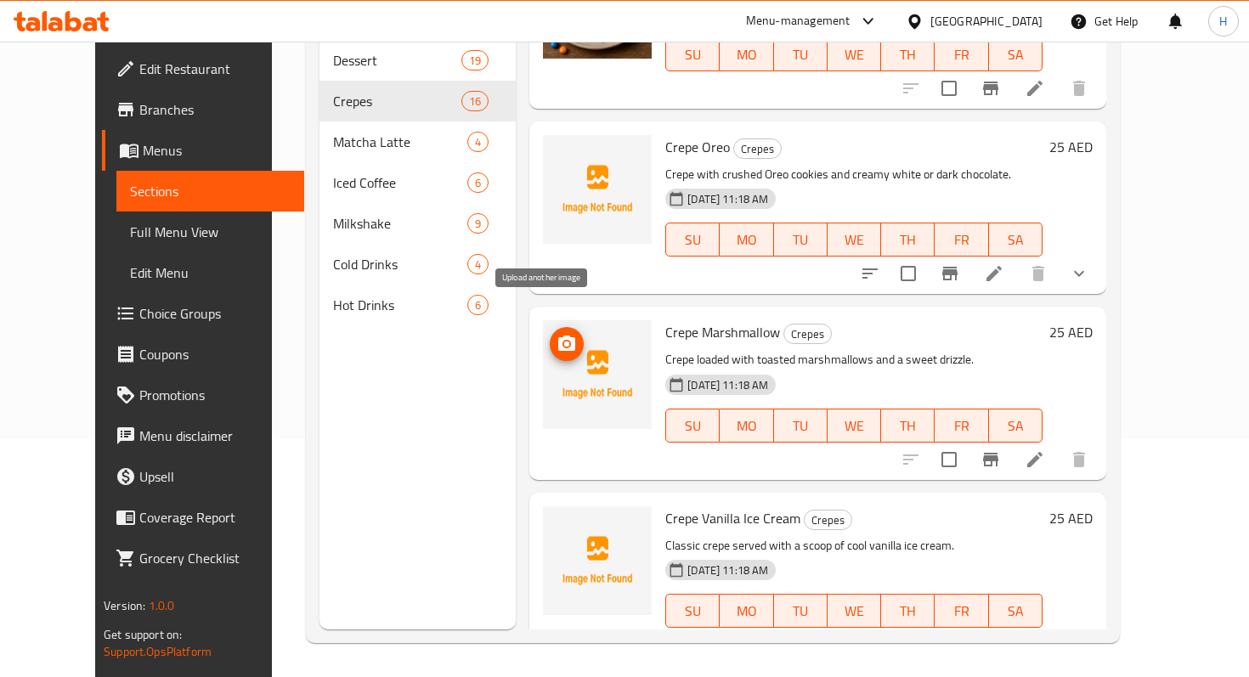
click at [557, 334] on icon "upload picture" at bounding box center [567, 344] width 20 height 20
click at [558, 336] on icon "upload picture" at bounding box center [566, 343] width 17 height 15
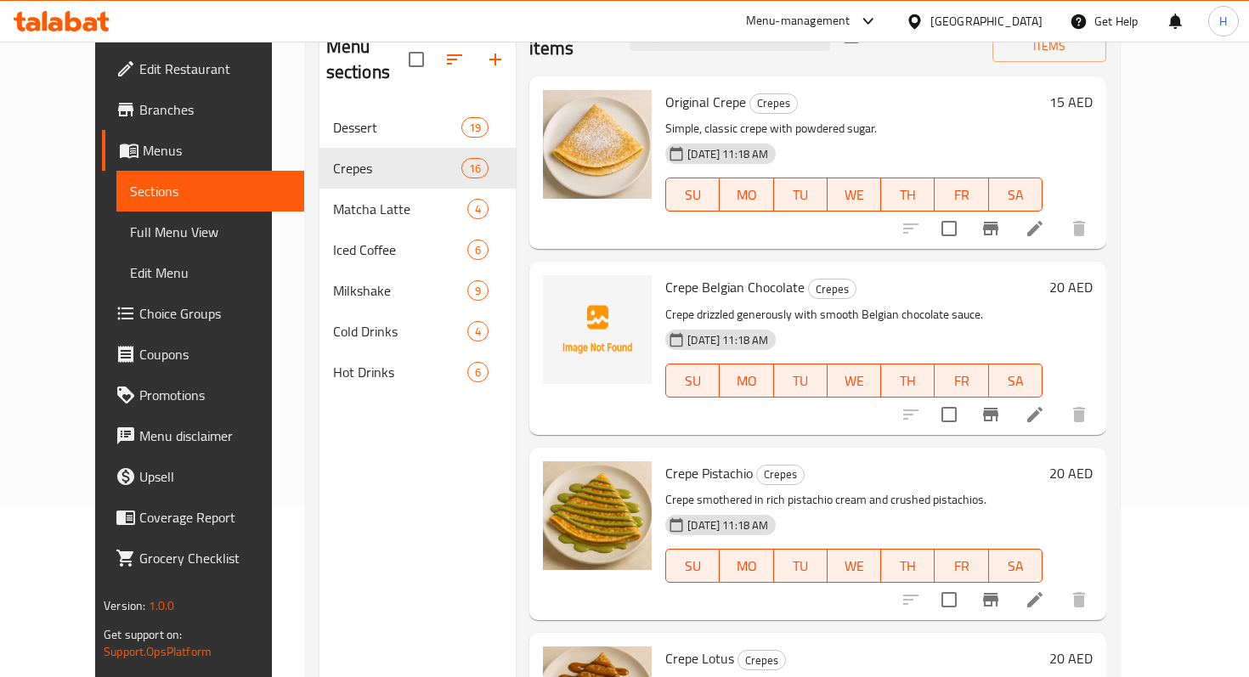
scroll to position [0, 0]
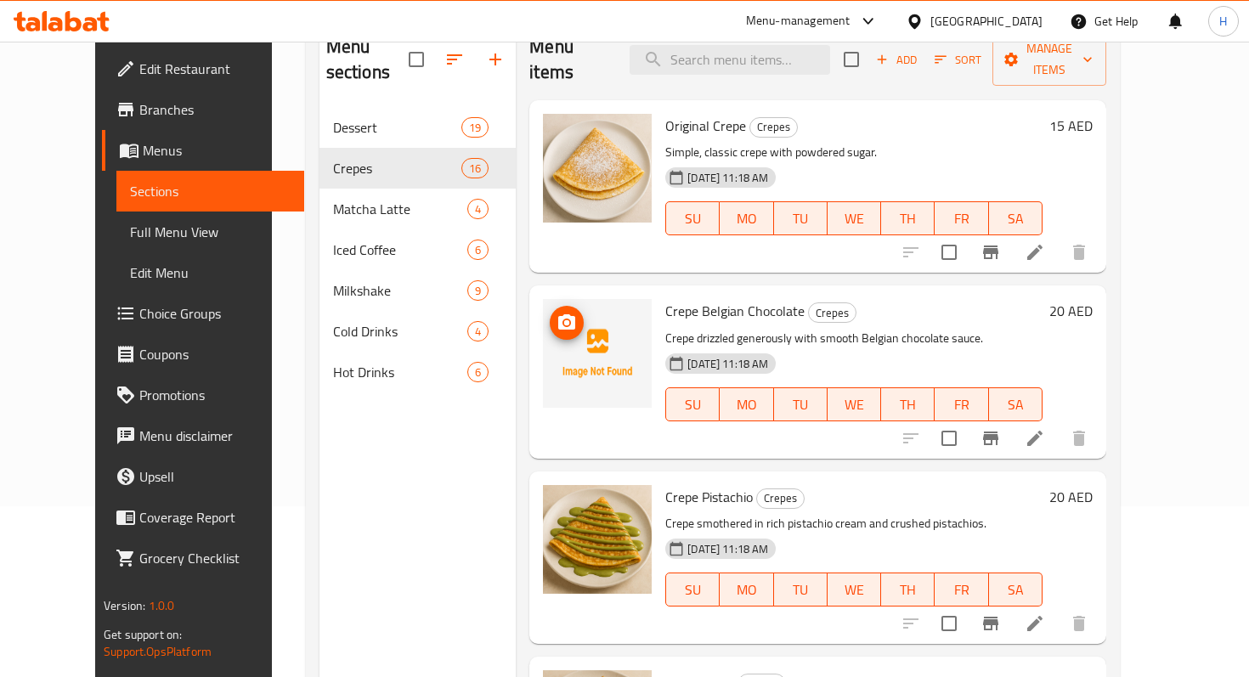
click at [557, 313] on icon "upload picture" at bounding box center [567, 323] width 20 height 20
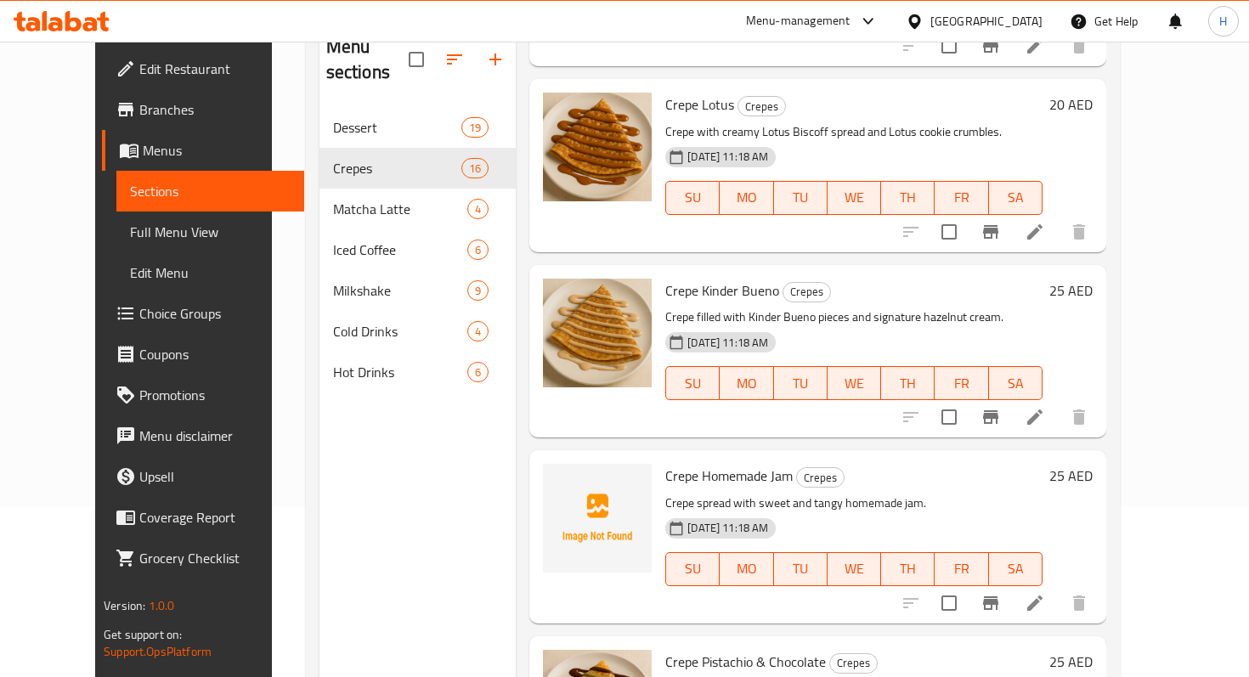
scroll to position [555, 0]
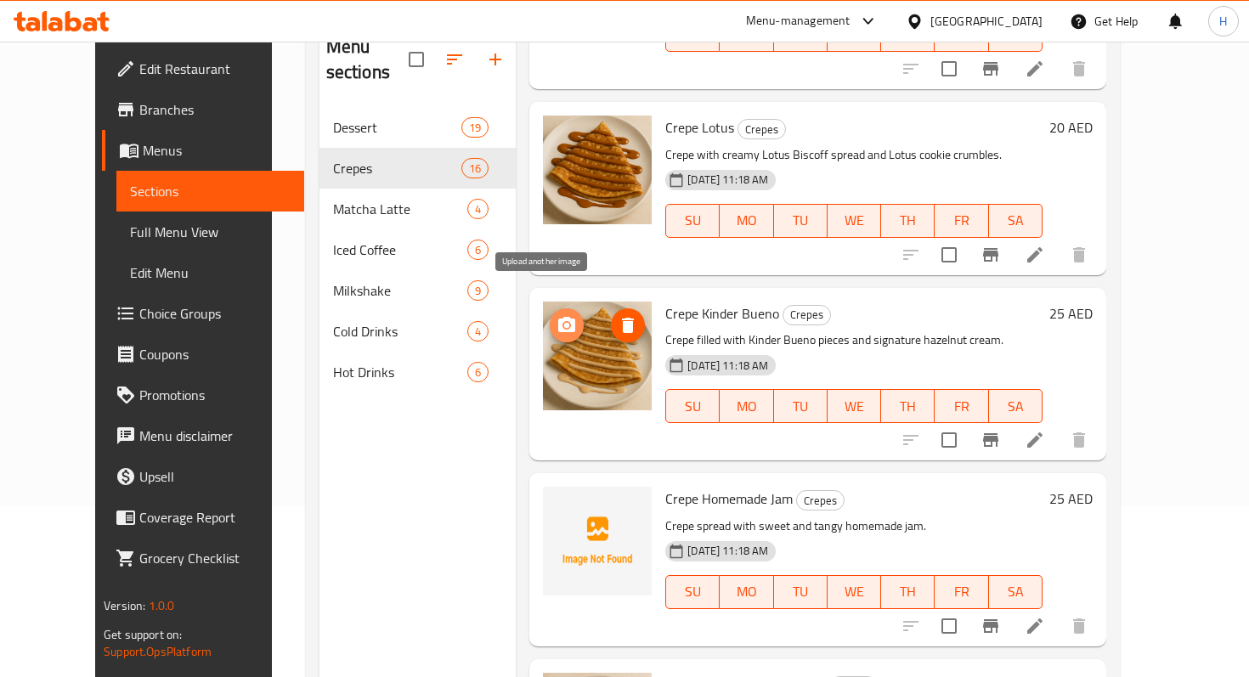
click at [558, 317] on icon "upload picture" at bounding box center [566, 324] width 17 height 15
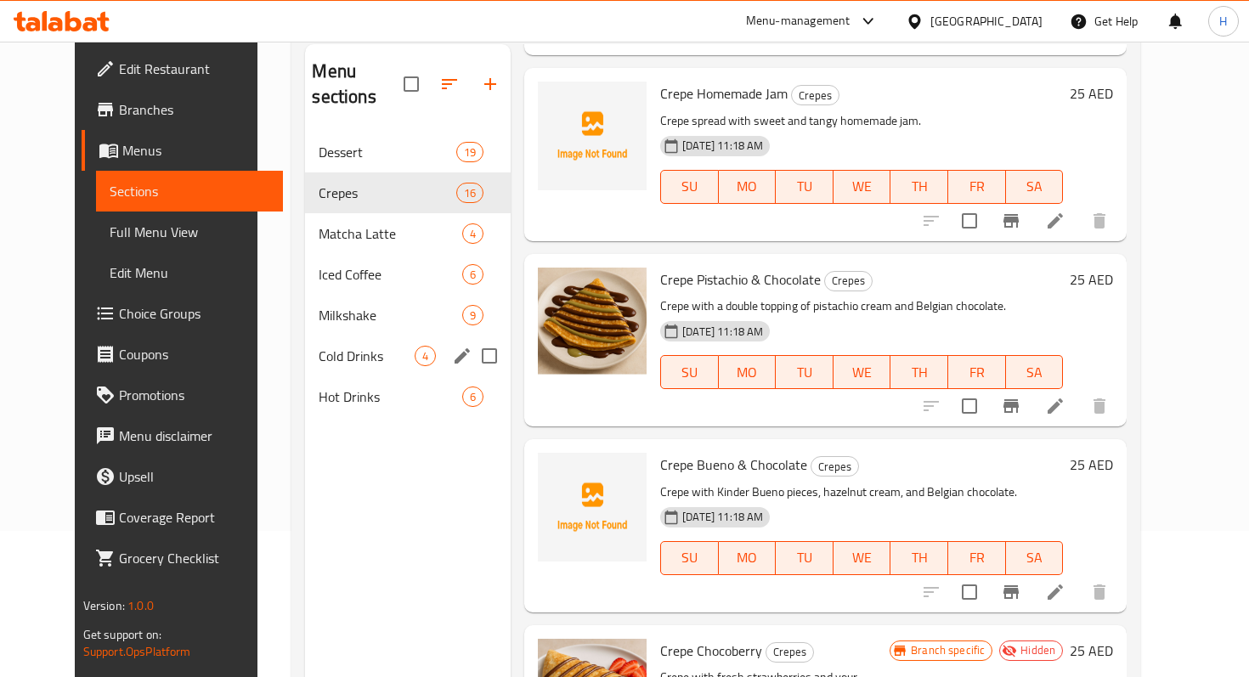
scroll to position [135, 0]
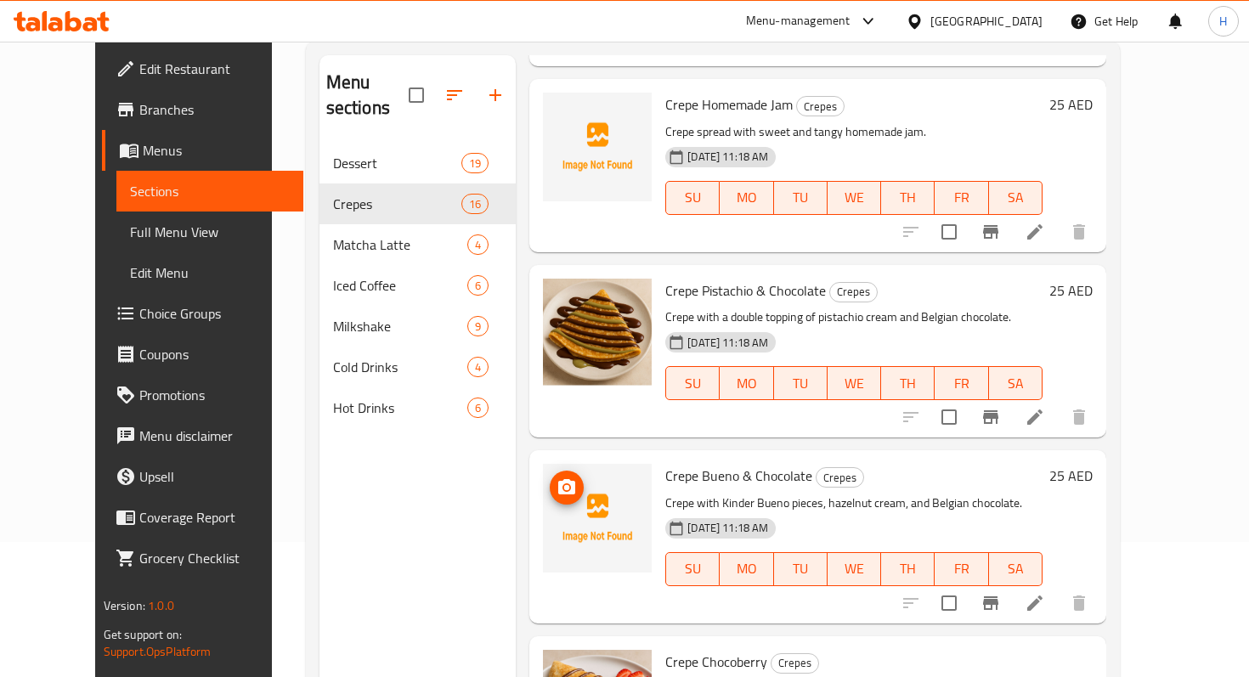
click at [557, 477] on icon "upload picture" at bounding box center [567, 487] width 20 height 20
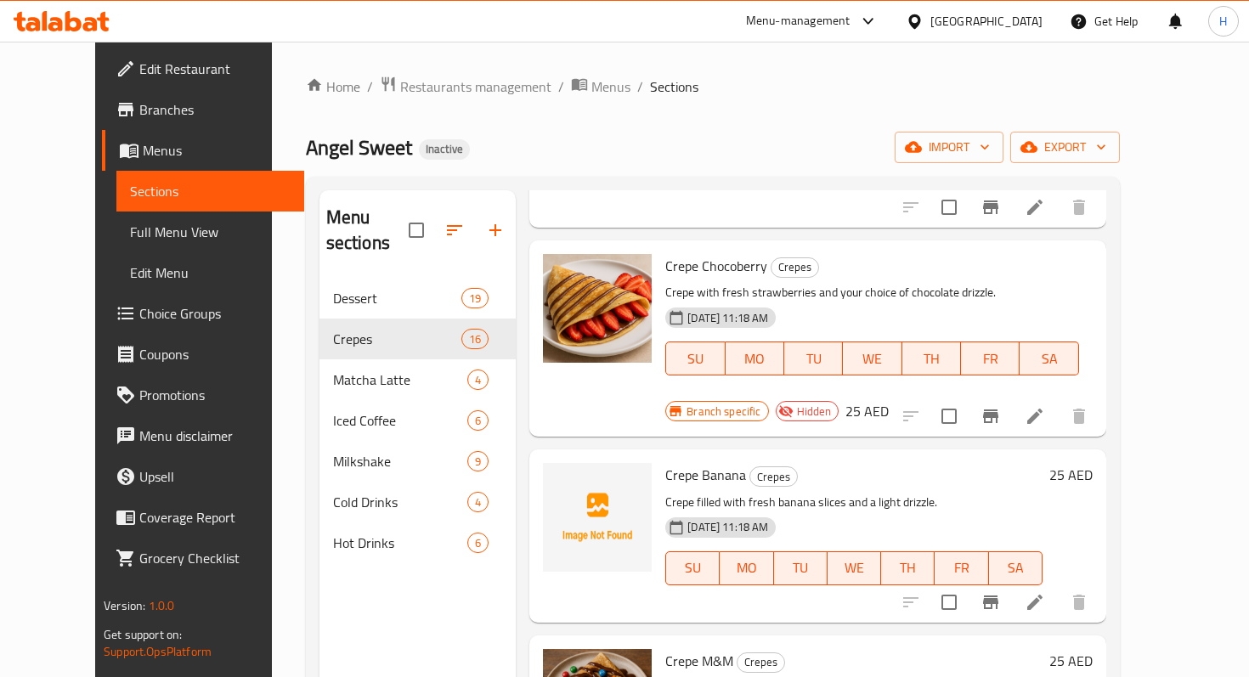
scroll to position [1517, 0]
click at [557, 476] on icon "upload picture" at bounding box center [567, 486] width 20 height 20
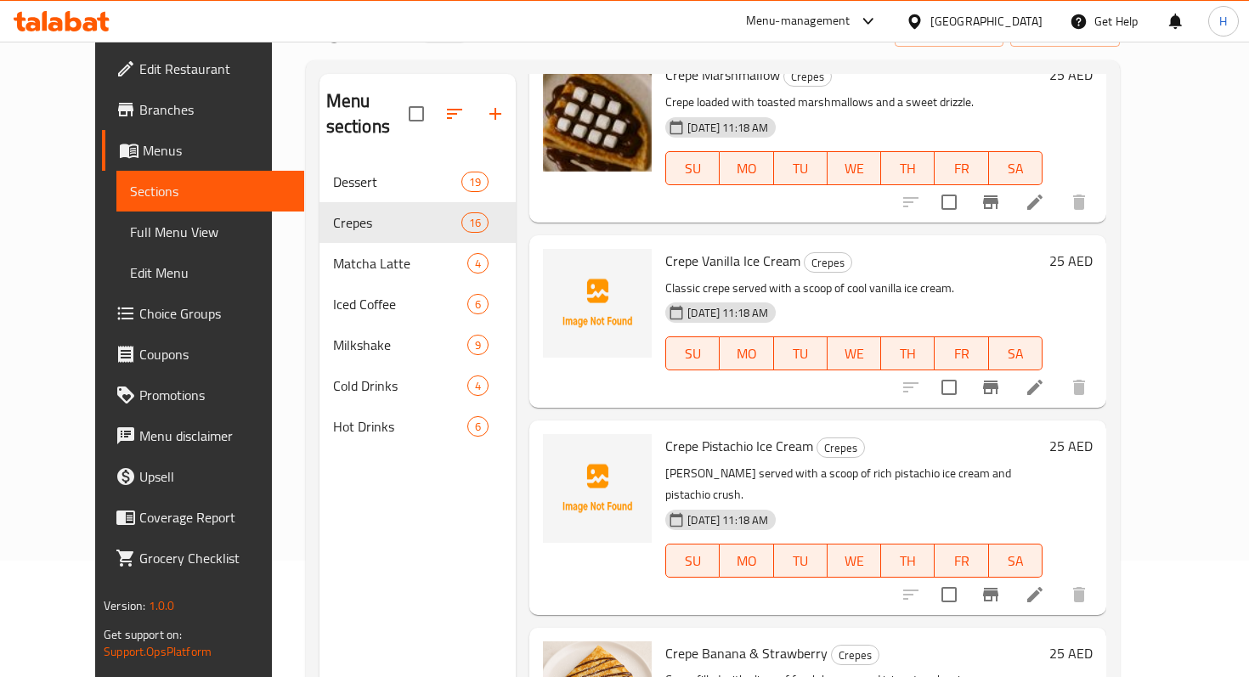
scroll to position [150, 0]
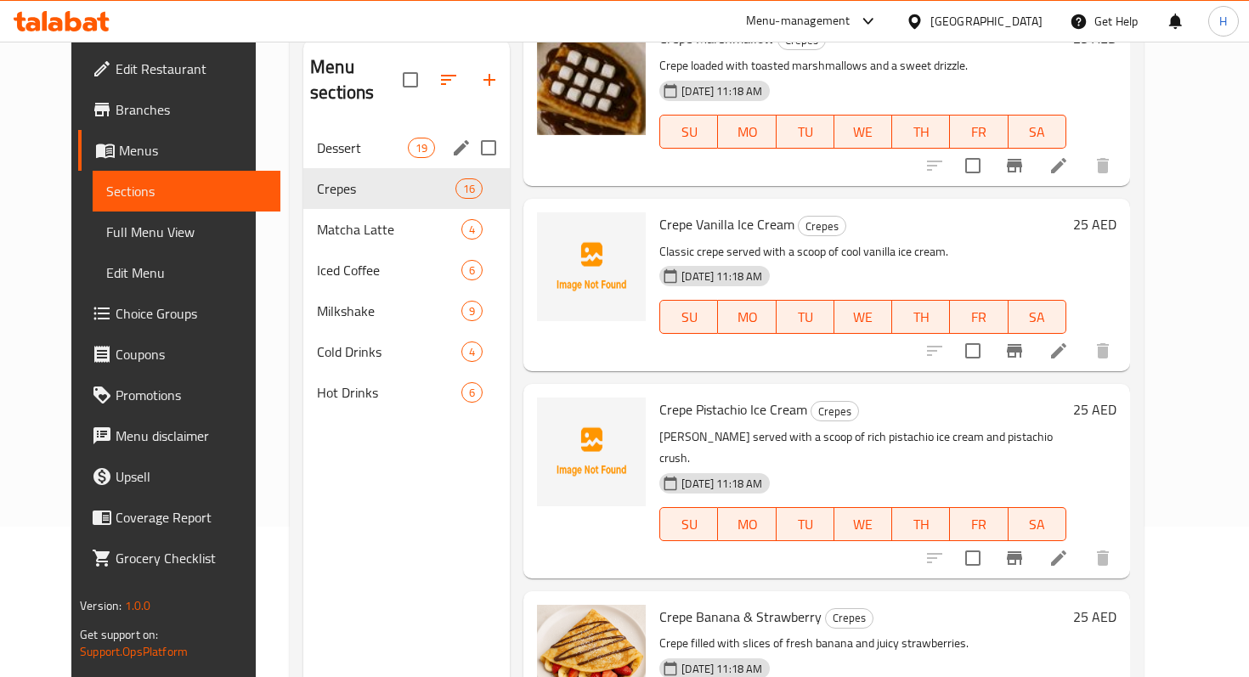
click at [381, 138] on span "Dessert" at bounding box center [362, 148] width 91 height 20
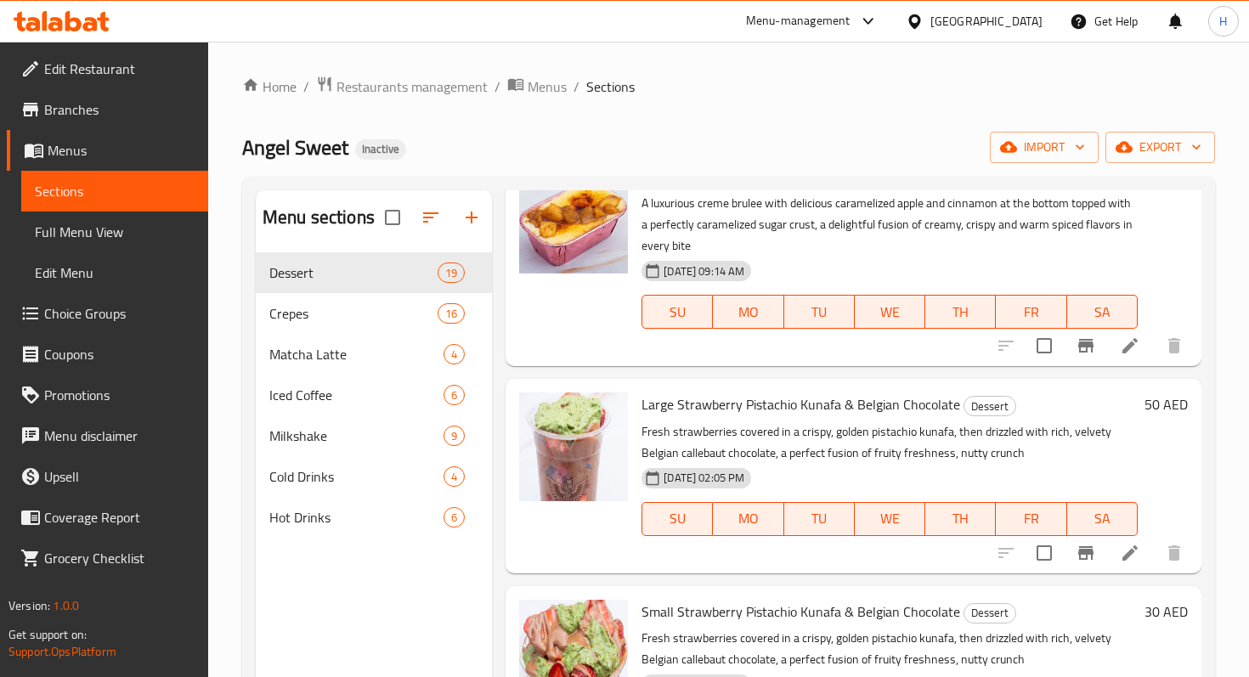
scroll to position [532, 0]
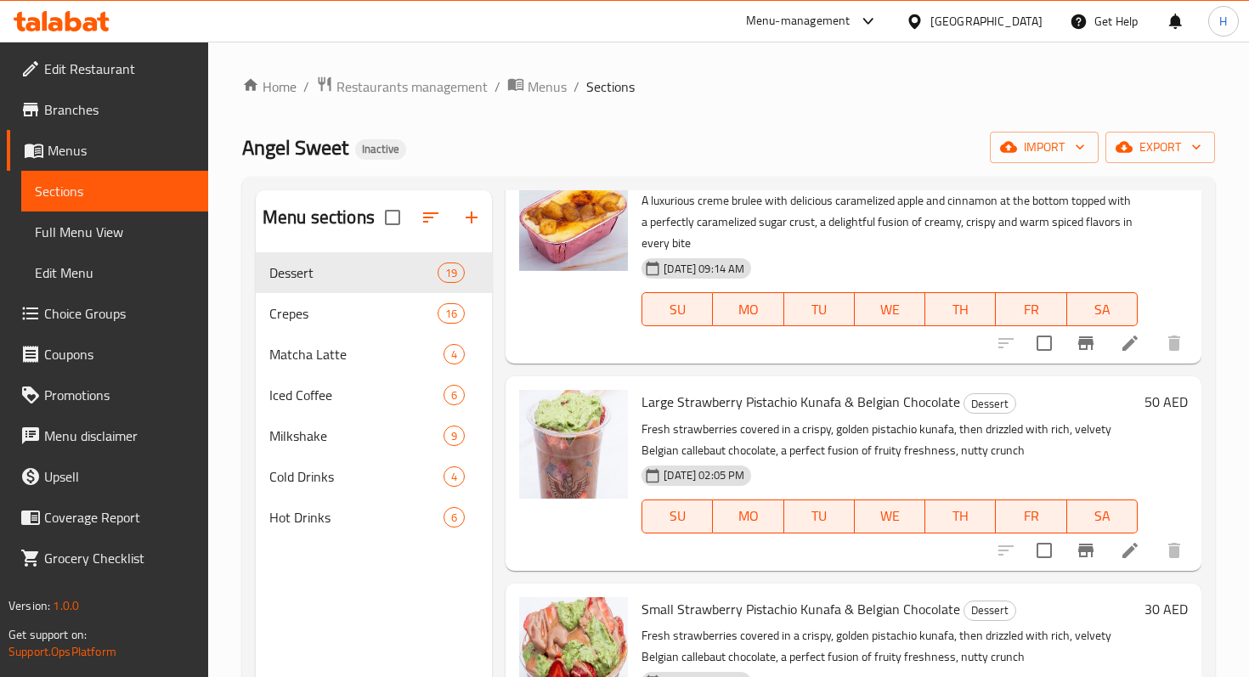
click at [657, 404] on span "Large Strawberry Pistachio Kunafa & Belgian Chocolate" at bounding box center [800, 401] width 319 height 25
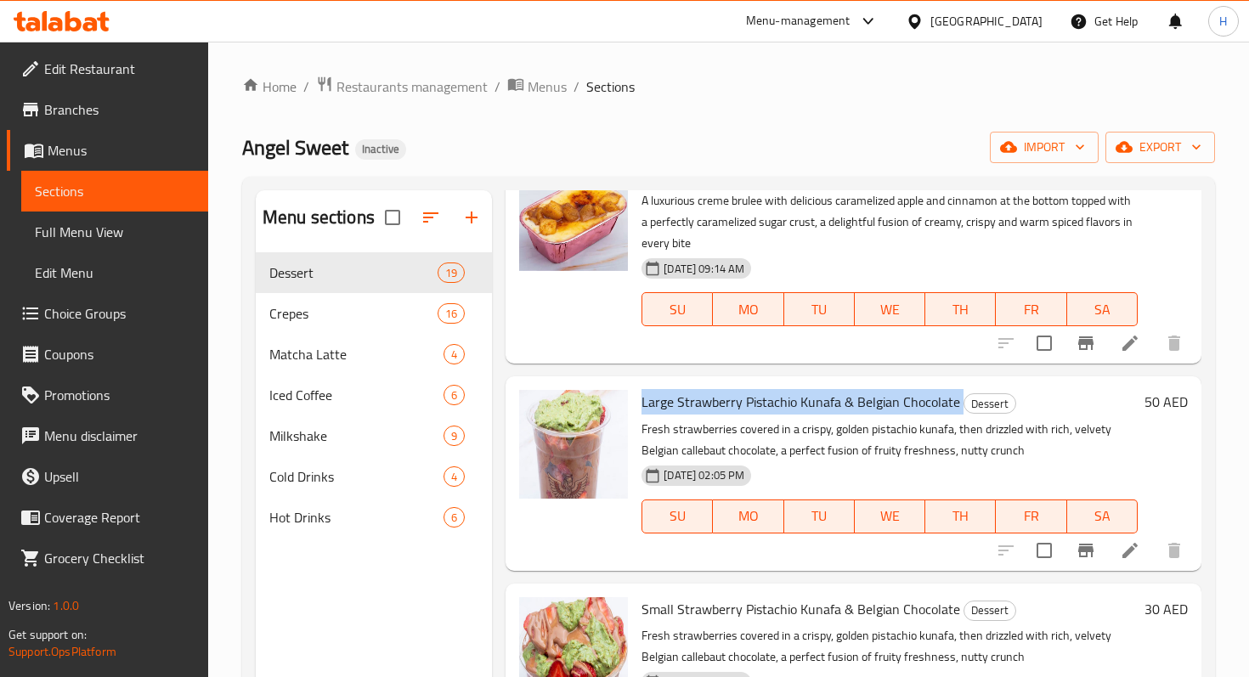
click at [657, 404] on span "Large Strawberry Pistachio Kunafa & Belgian Chocolate" at bounding box center [800, 401] width 319 height 25
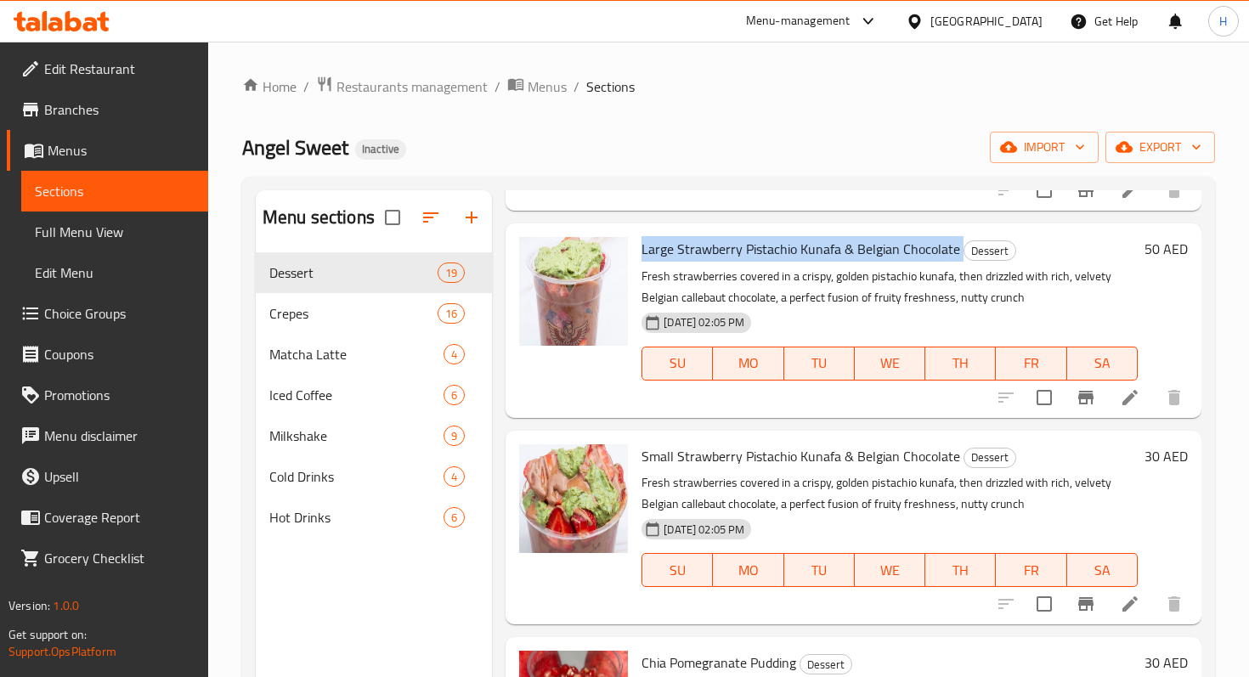
scroll to position [710, 0]
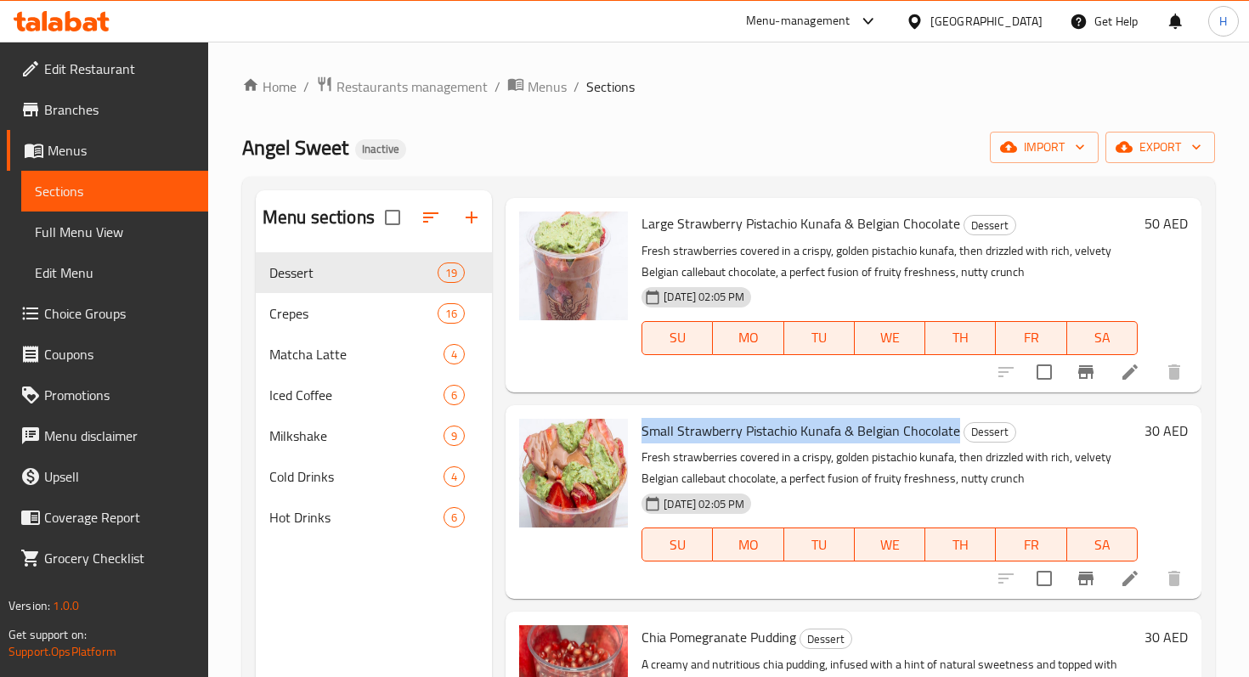
drag, startPoint x: 639, startPoint y: 425, endPoint x: 954, endPoint y: 432, distance: 315.3
click at [954, 432] on div "Small Strawberry Pistachio Kunafa & Belgian Chocolate Dessert Fresh strawberrie…" at bounding box center [890, 502] width 510 height 180
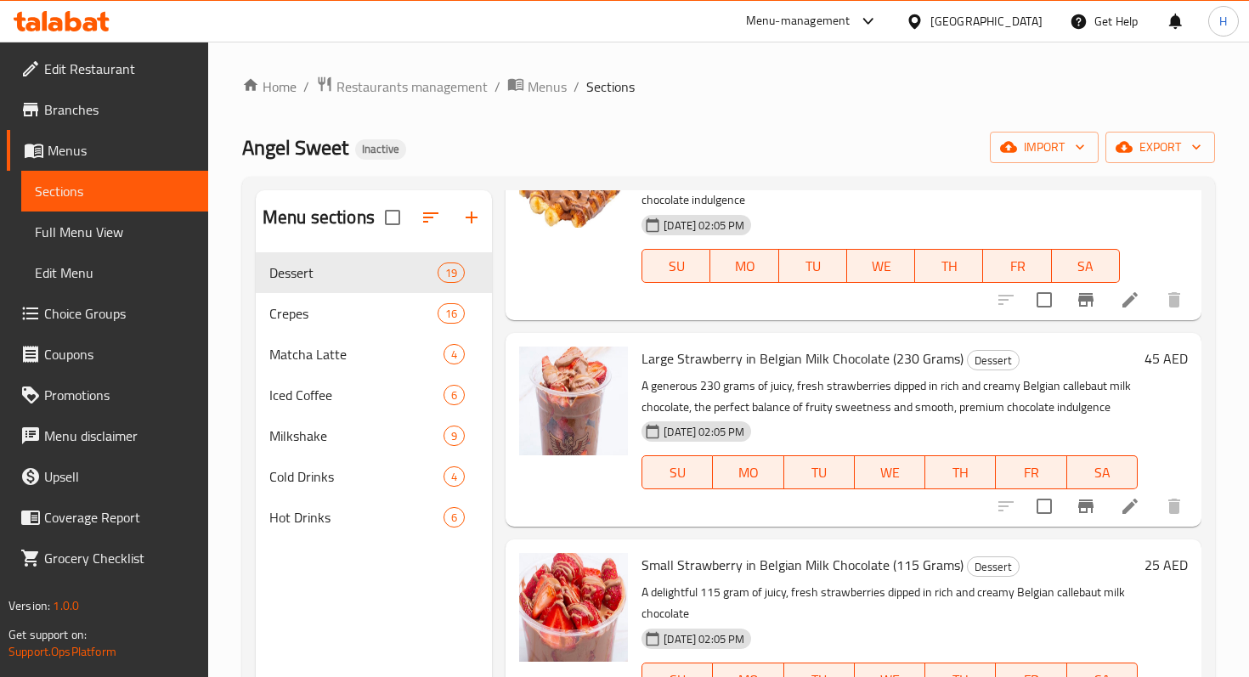
scroll to position [3342, 0]
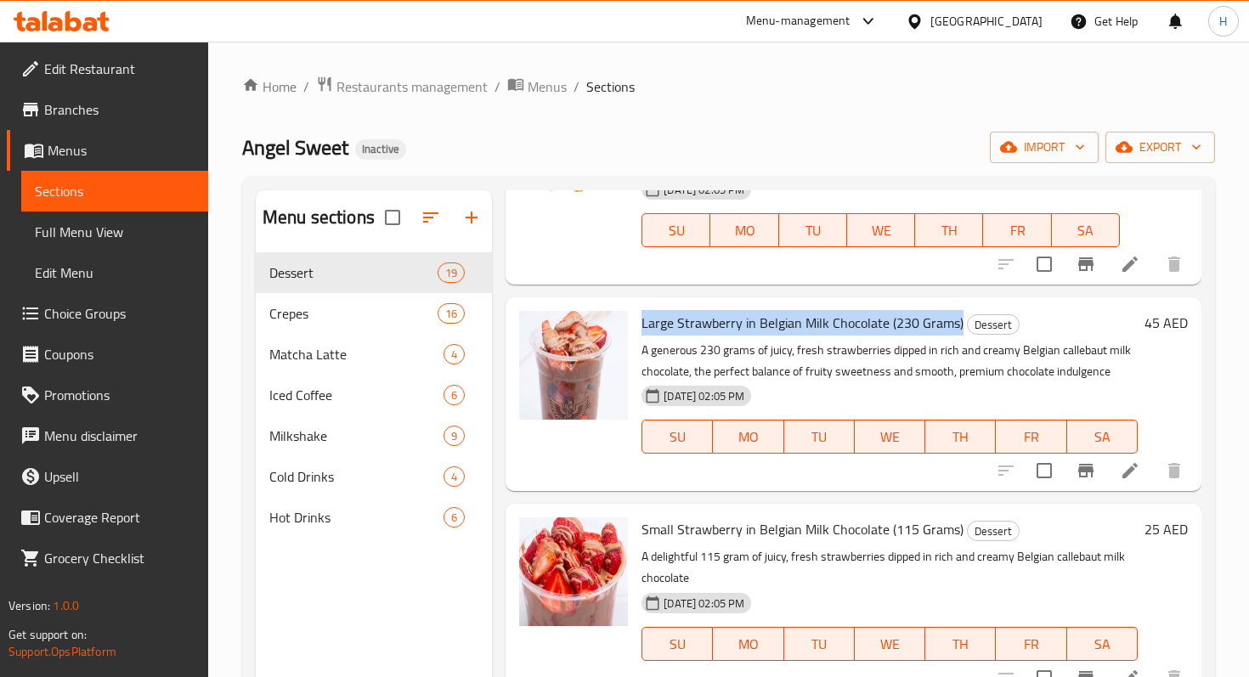
drag, startPoint x: 641, startPoint y: 319, endPoint x: 958, endPoint y: 326, distance: 317.8
click at [958, 326] on div "Large Strawberry in Belgian Milk Chocolate (230 Grams) Dessert A generous 230 g…" at bounding box center [890, 394] width 510 height 180
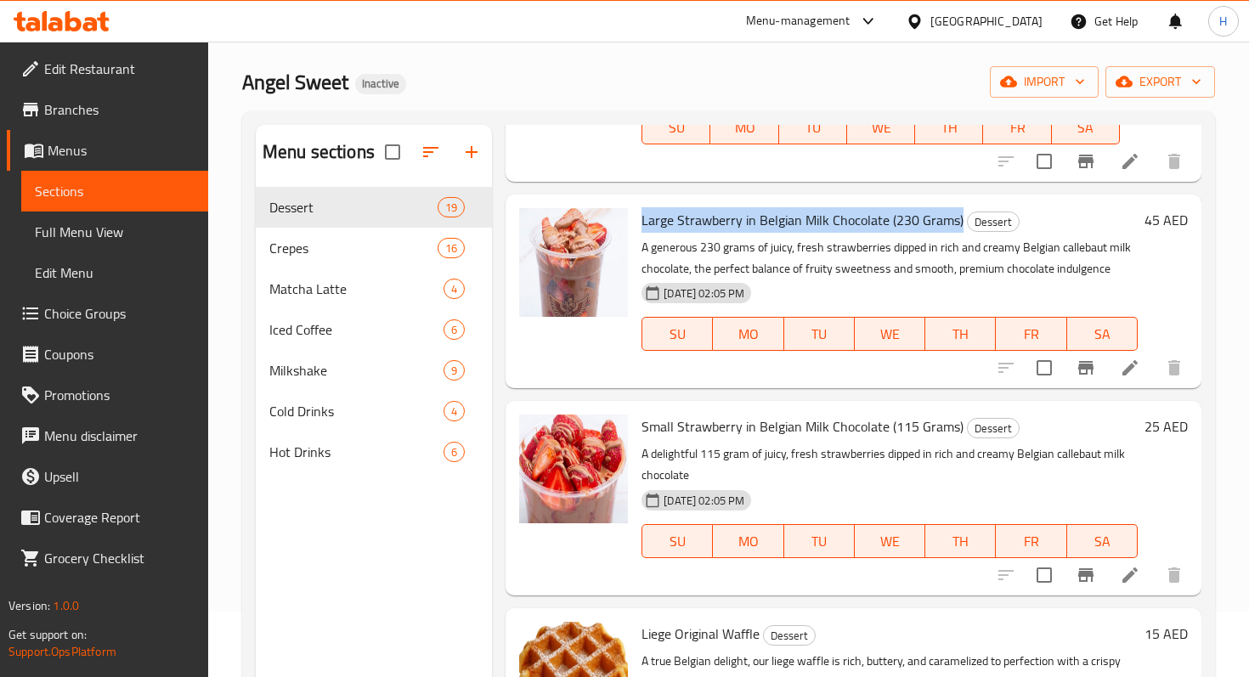
scroll to position [82, 0]
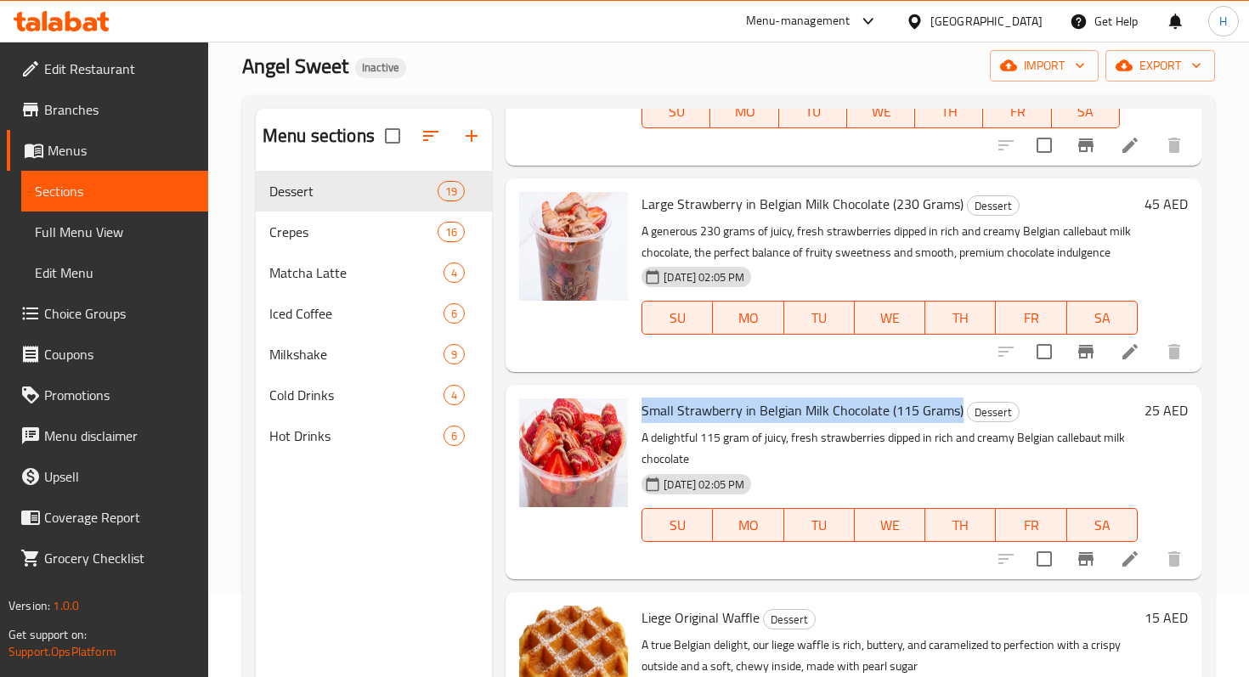
drag, startPoint x: 643, startPoint y: 407, endPoint x: 958, endPoint y: 415, distance: 315.3
click at [958, 415] on h6 "Small Strawberry in Belgian Milk Chocolate (115 Grams) Dessert" at bounding box center [889, 410] width 496 height 24
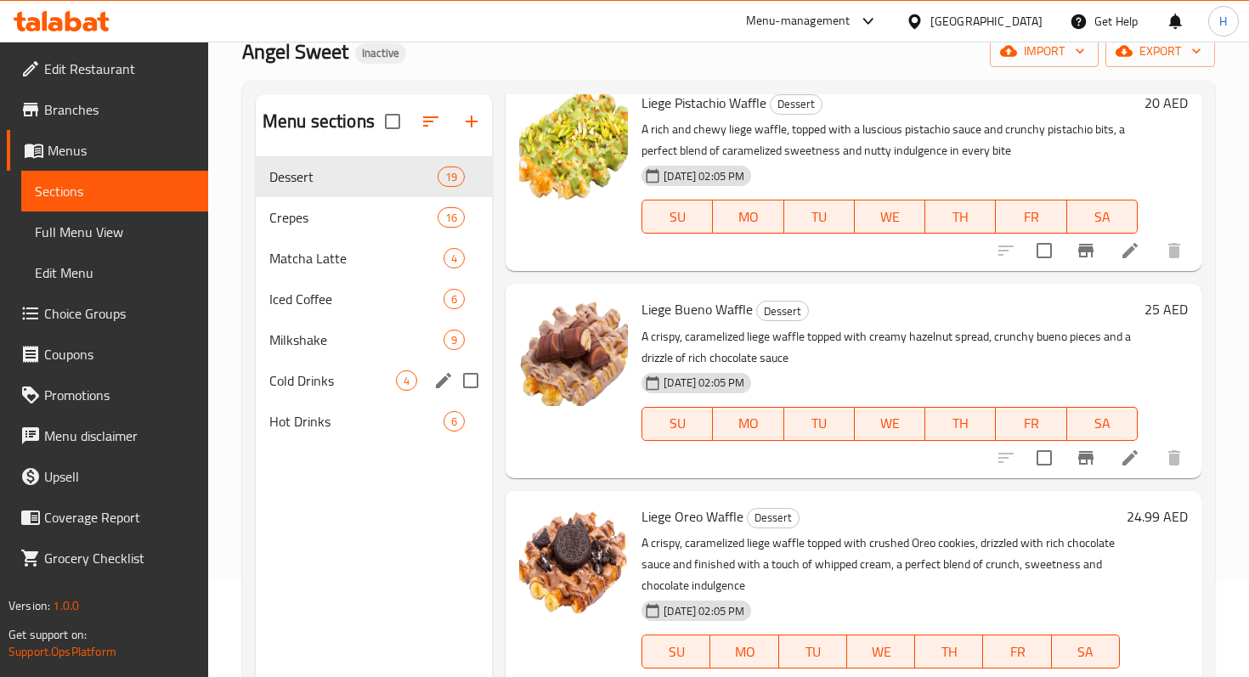
scroll to position [93, 0]
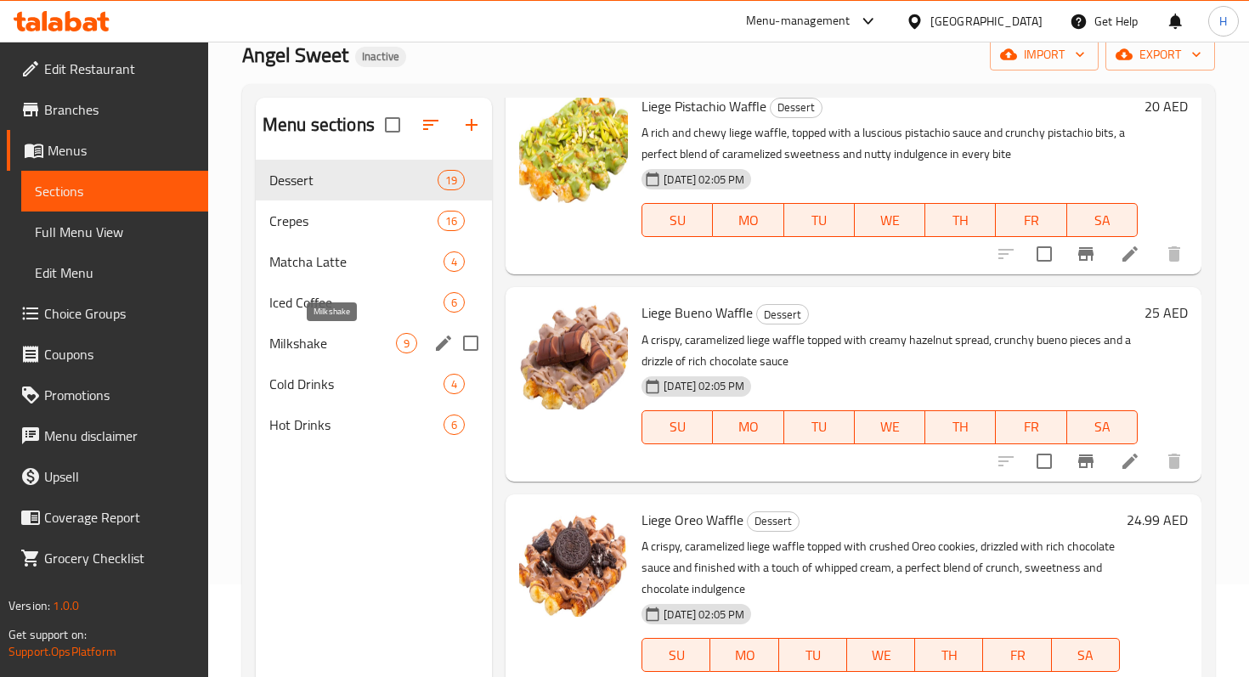
click at [330, 340] on span "Milkshake" at bounding box center [332, 343] width 127 height 20
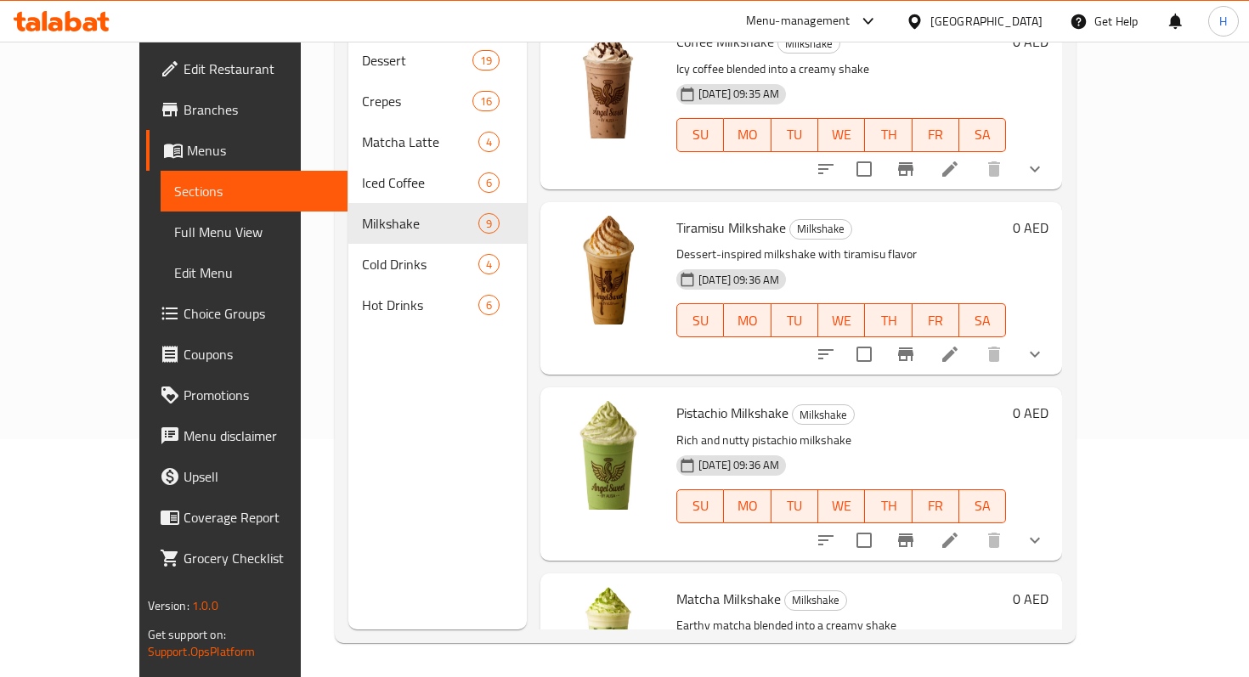
scroll to position [934, 0]
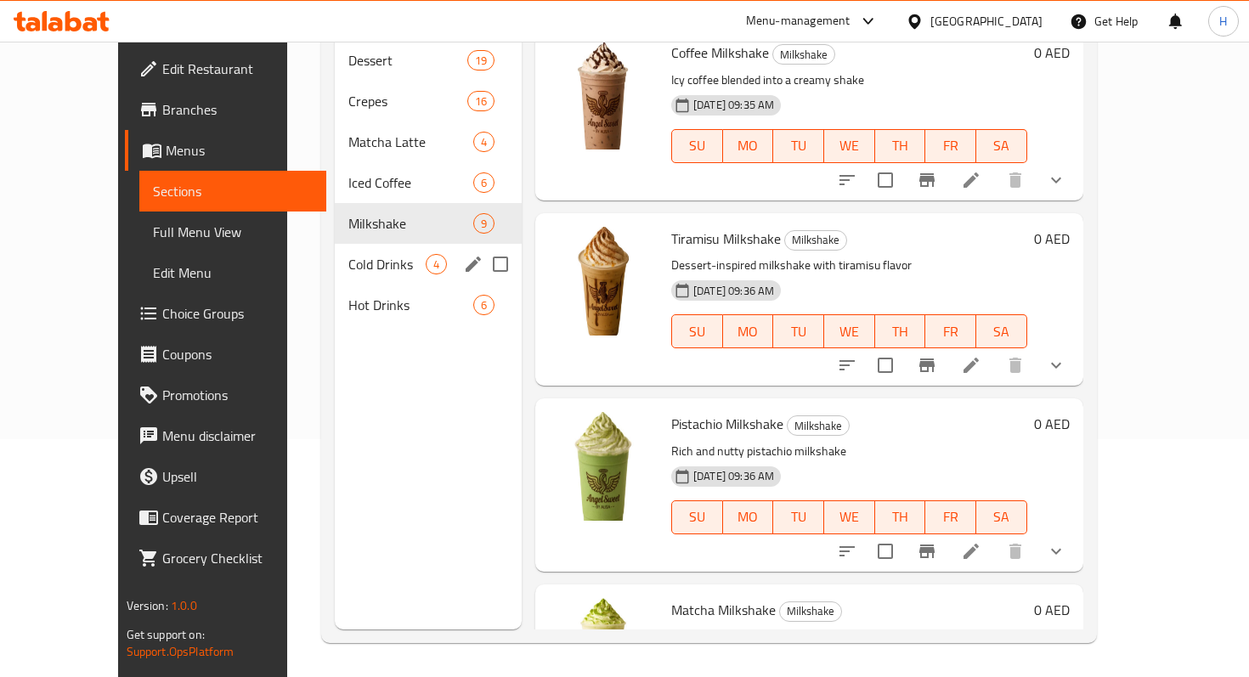
click at [372, 244] on div "Cold Drinks 4" at bounding box center [428, 264] width 187 height 41
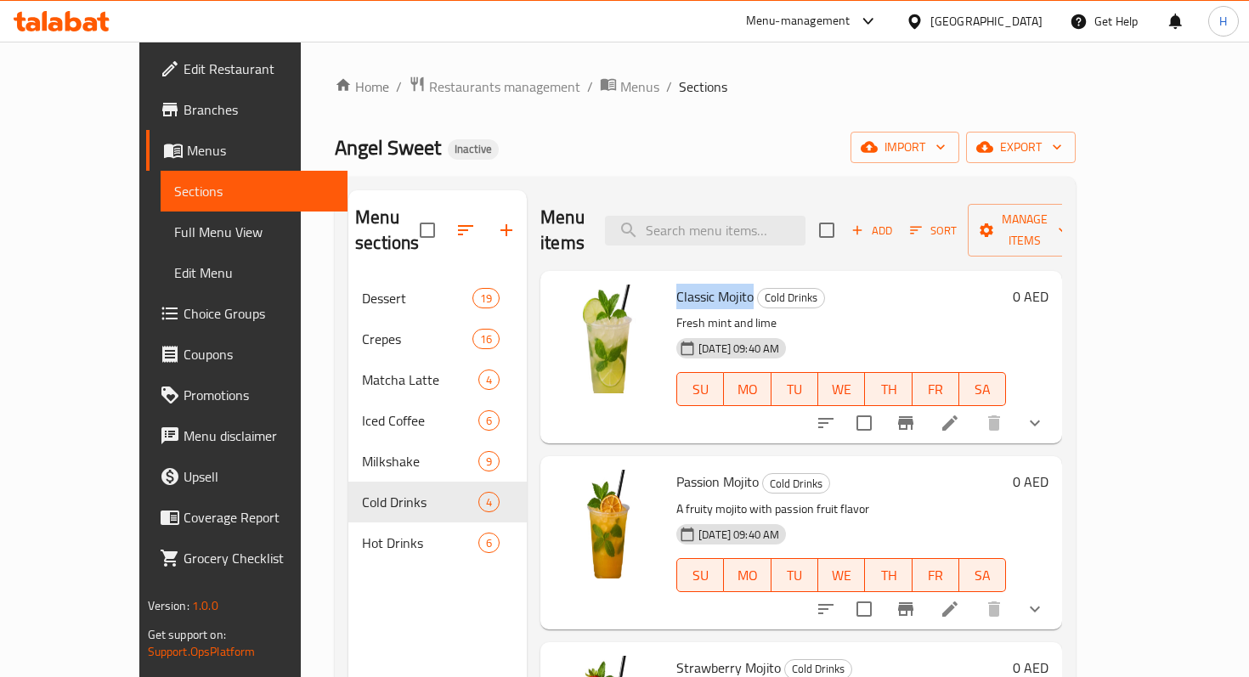
drag, startPoint x: 719, startPoint y: 273, endPoint x: 640, endPoint y: 273, distance: 79.0
click at [670, 278] on div "Classic Mojito Cold Drinks Fresh mint and lime 30-09-2025 09:40 AM SU MO TU WE …" at bounding box center [841, 357] width 343 height 159
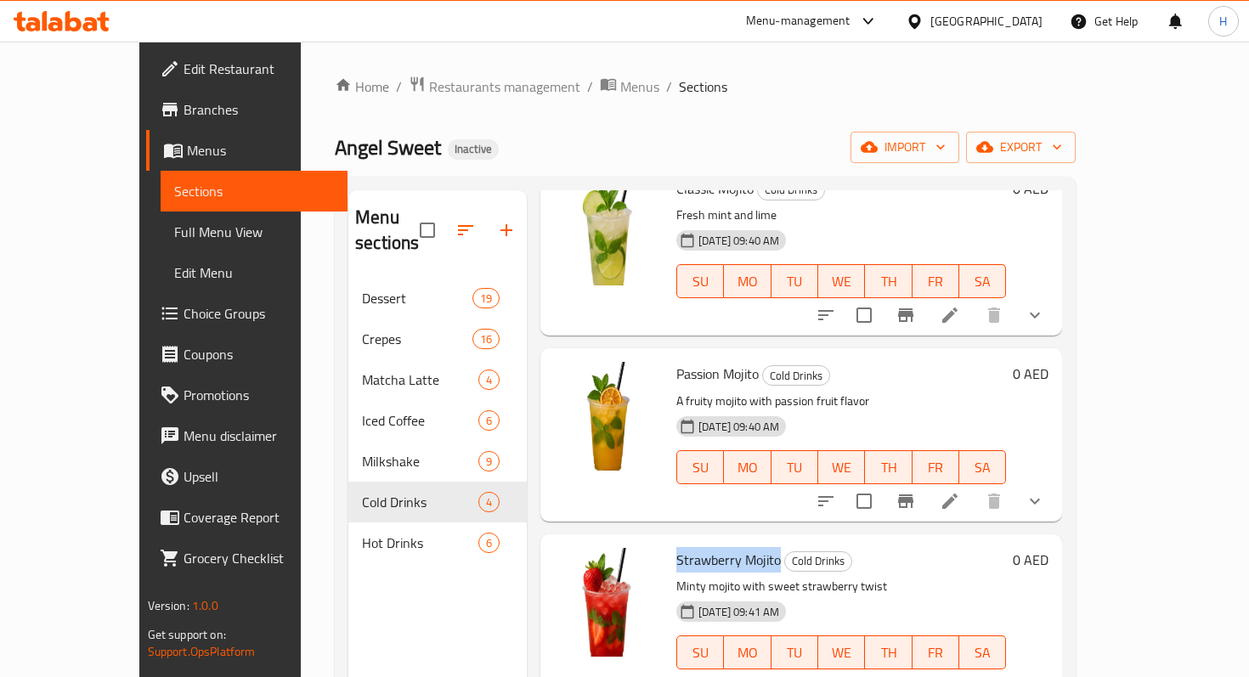
drag, startPoint x: 641, startPoint y: 533, endPoint x: 745, endPoint y: 533, distance: 103.7
click at [745, 548] on h6 "Strawberry Mojito Cold Drinks" at bounding box center [841, 560] width 330 height 24
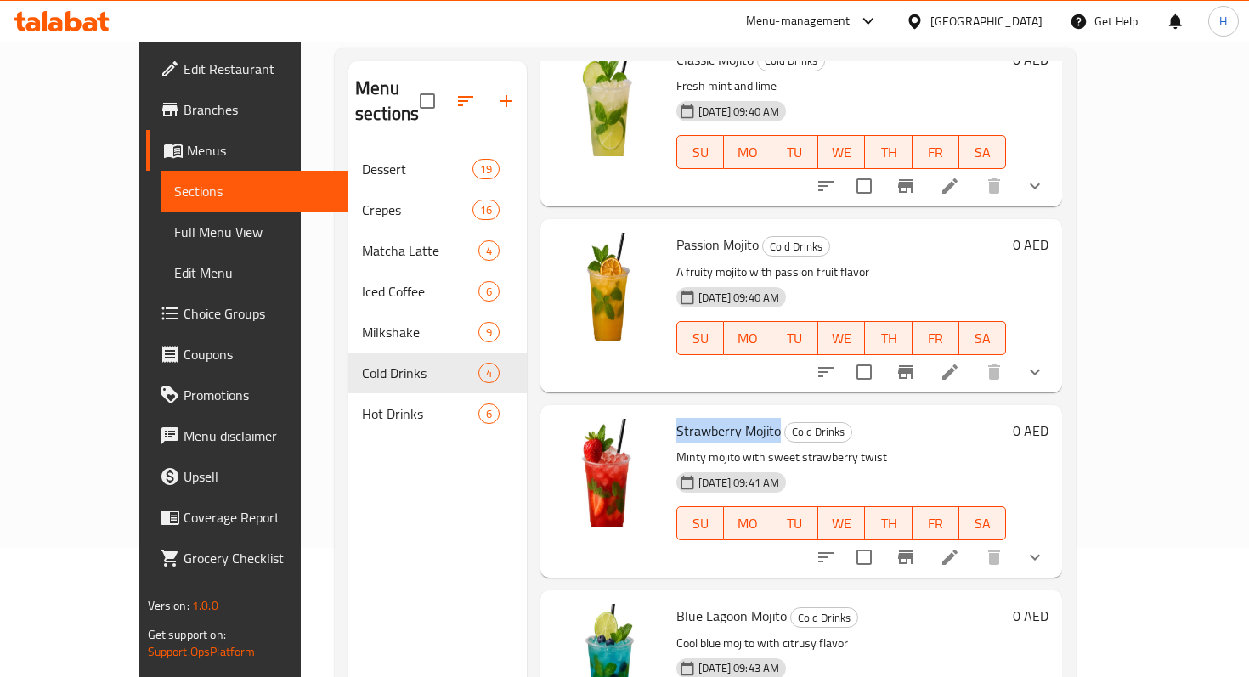
scroll to position [238, 0]
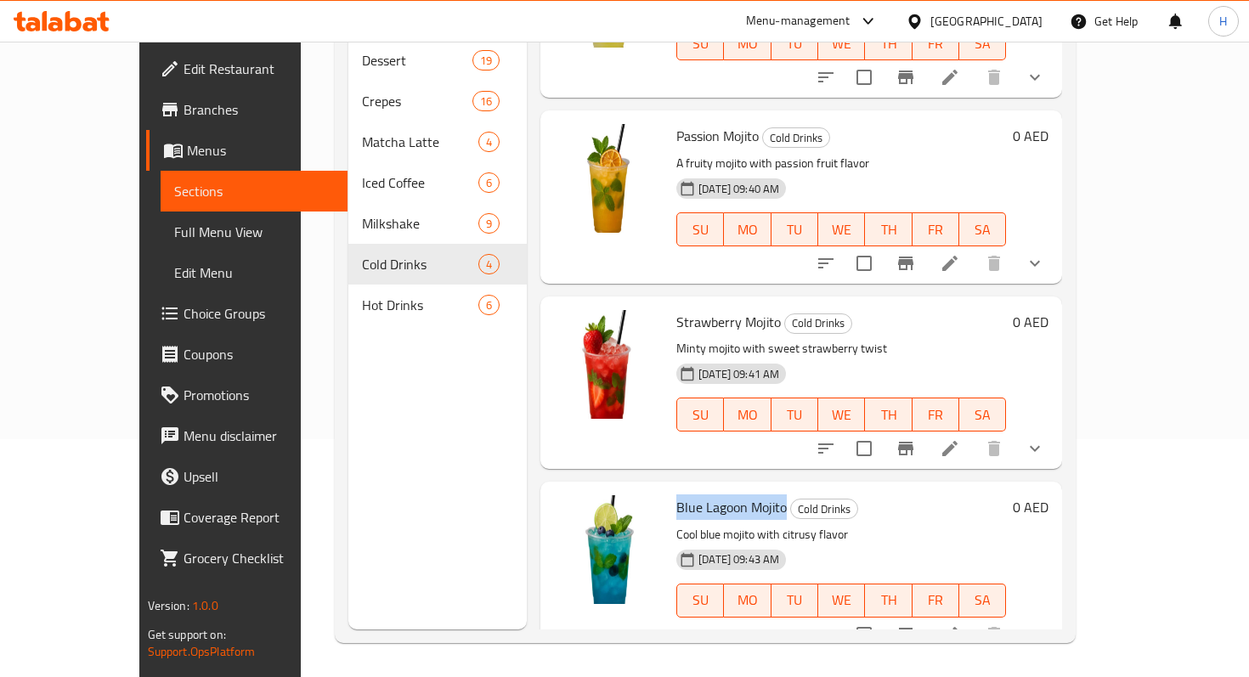
drag, startPoint x: 642, startPoint y: 482, endPoint x: 752, endPoint y: 481, distance: 109.6
click at [752, 495] on h6 "Blue Lagoon Mojito Cold Drinks" at bounding box center [841, 507] width 330 height 24
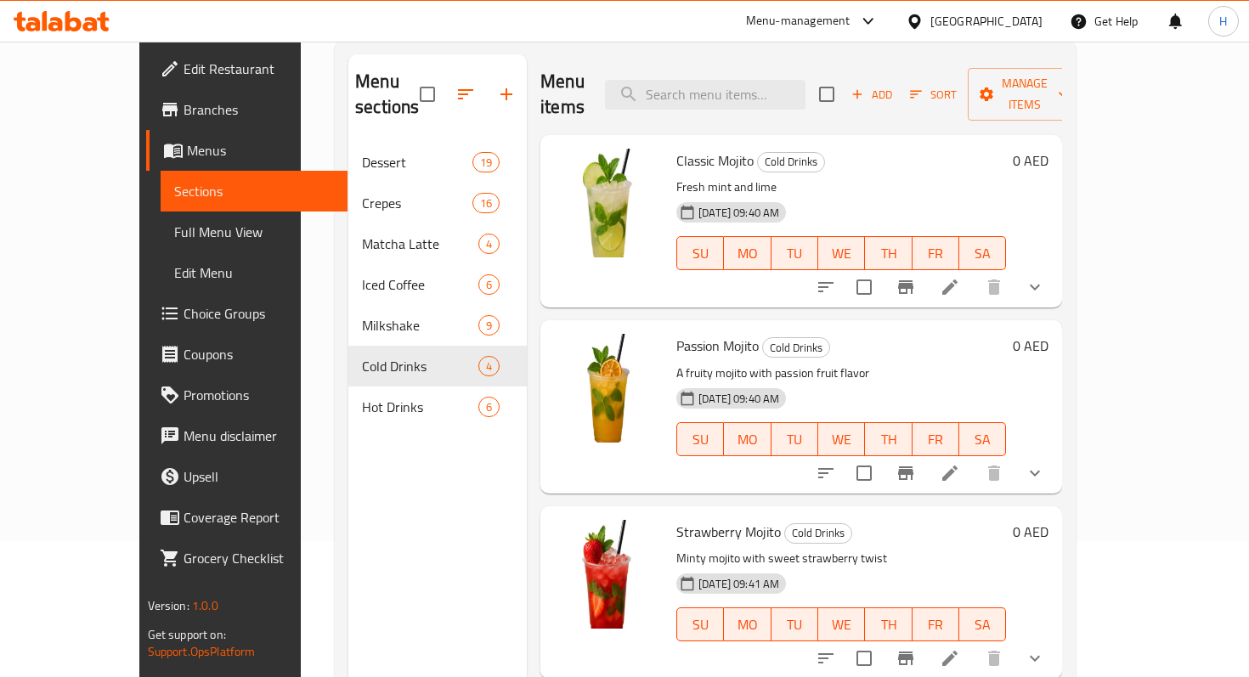
scroll to position [134, 0]
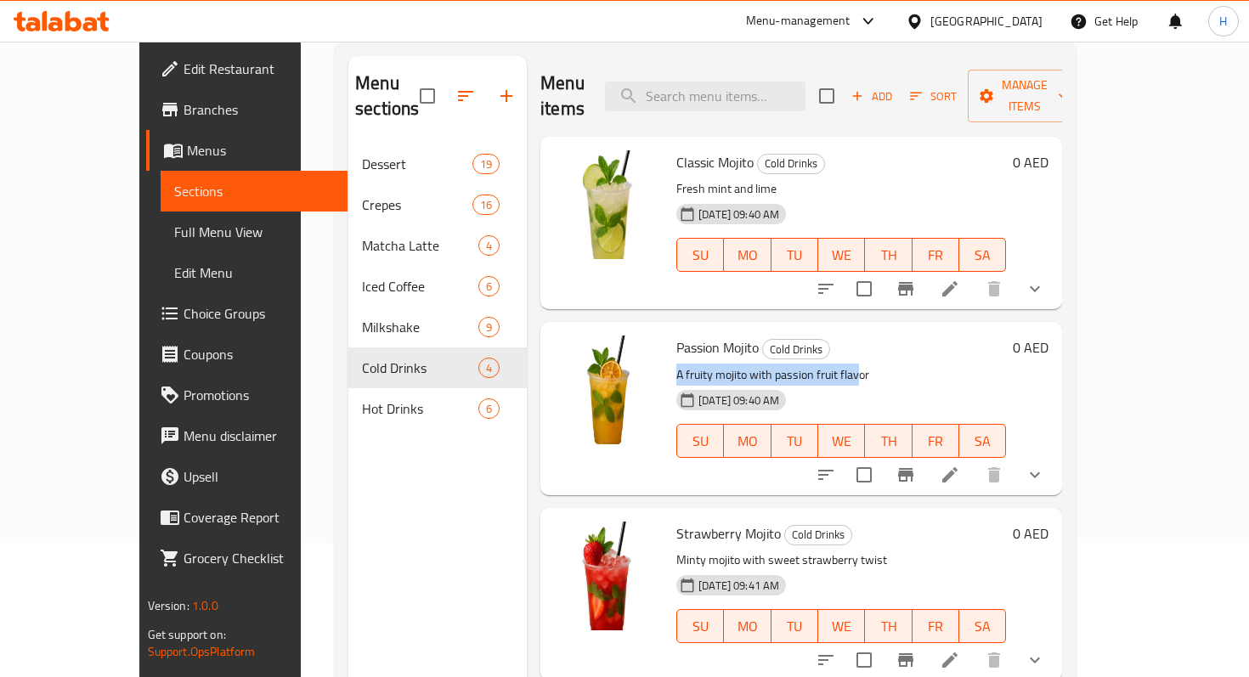
drag, startPoint x: 644, startPoint y: 350, endPoint x: 821, endPoint y: 349, distance: 176.7
click at [822, 364] on p "A fruity mojito with passion fruit flavor" at bounding box center [841, 374] width 330 height 21
drag, startPoint x: 646, startPoint y: 319, endPoint x: 718, endPoint y: 321, distance: 72.2
click at [718, 335] on span "Passion Mojito" at bounding box center [717, 347] width 82 height 25
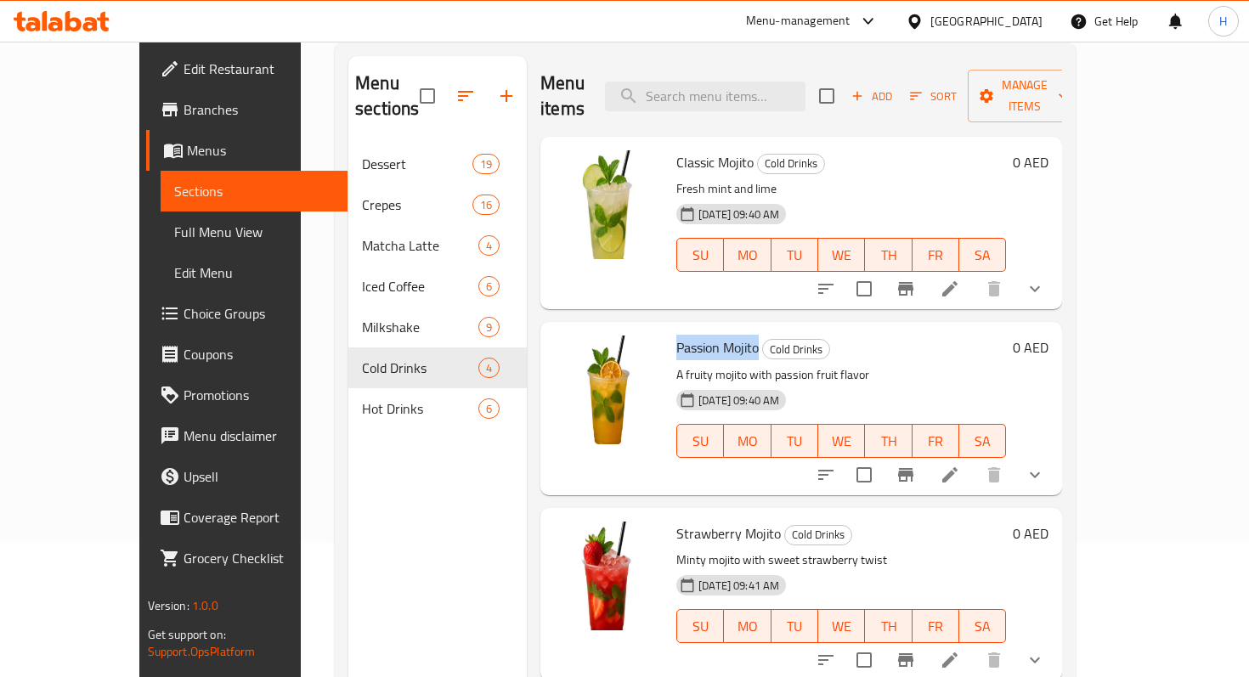
drag, startPoint x: 726, startPoint y: 324, endPoint x: 640, endPoint y: 321, distance: 85.9
click at [670, 329] on div "Passion Mojito Cold Drinks A fruity mojito with passion fruit flavor 30-09-2025…" at bounding box center [841, 408] width 343 height 159
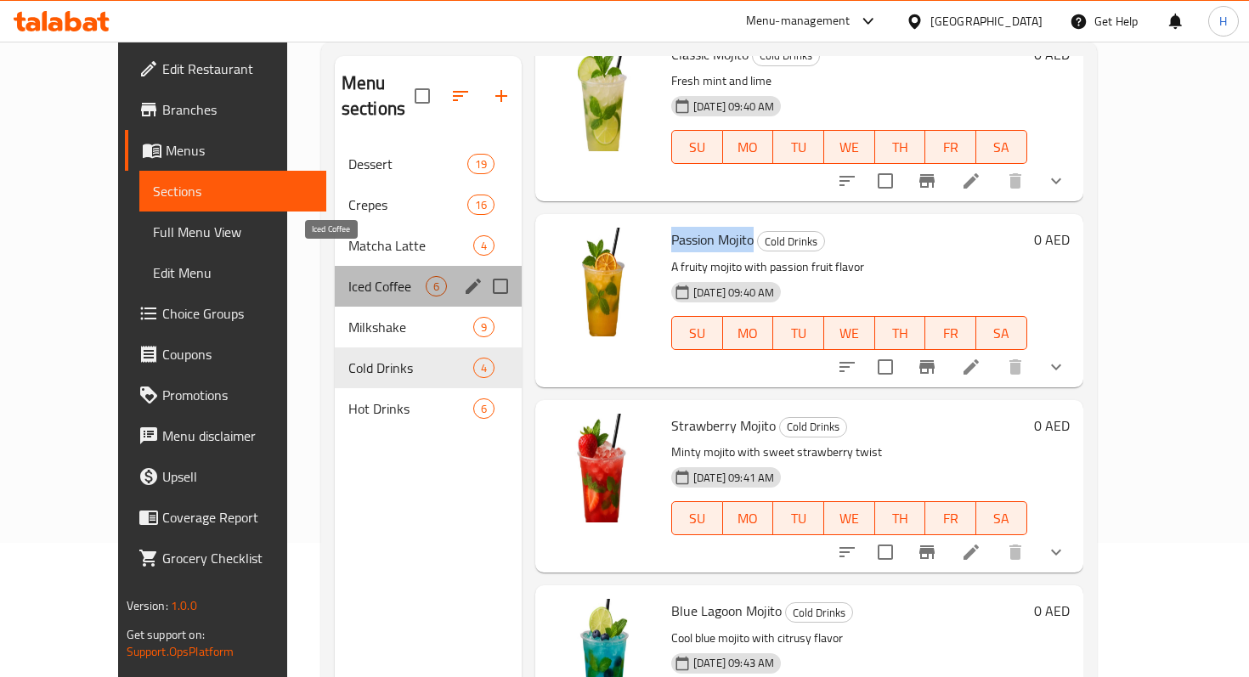
click at [348, 276] on span "Iced Coffee" at bounding box center [386, 286] width 77 height 20
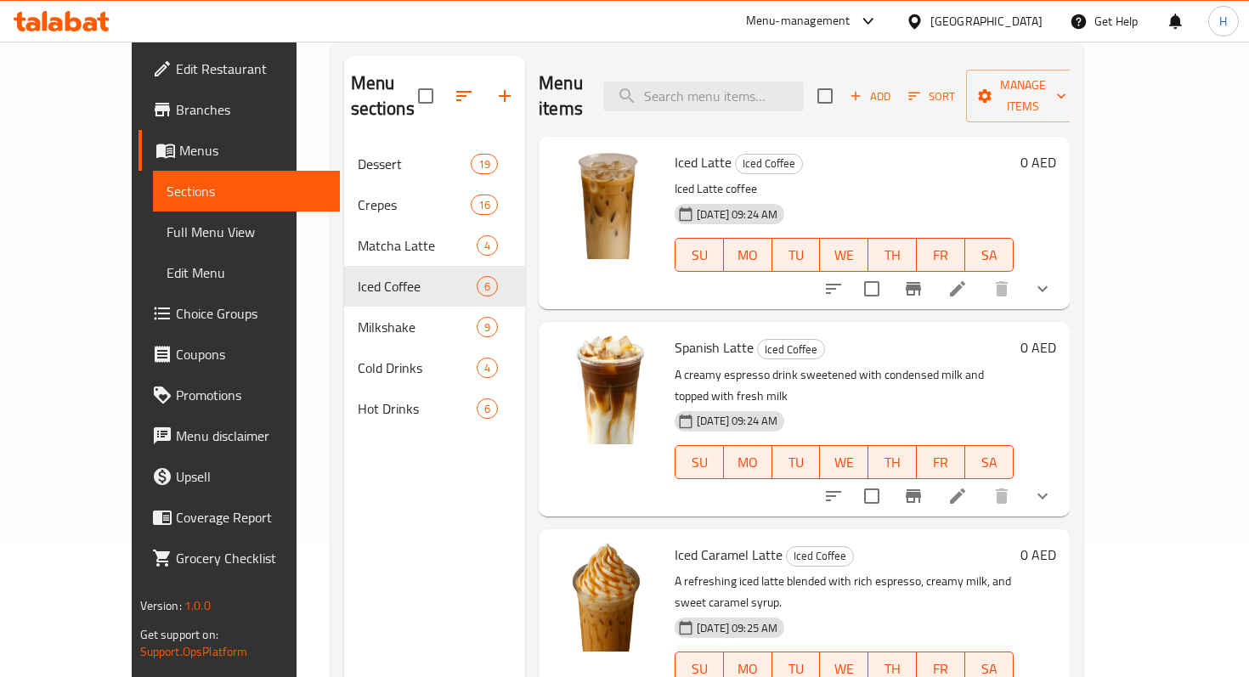
click at [678, 150] on span "Iced Latte" at bounding box center [703, 162] width 57 height 25
drag, startPoint x: 646, startPoint y: 328, endPoint x: 704, endPoint y: 326, distance: 58.6
click at [704, 335] on span "Spanish Latte" at bounding box center [714, 347] width 79 height 25
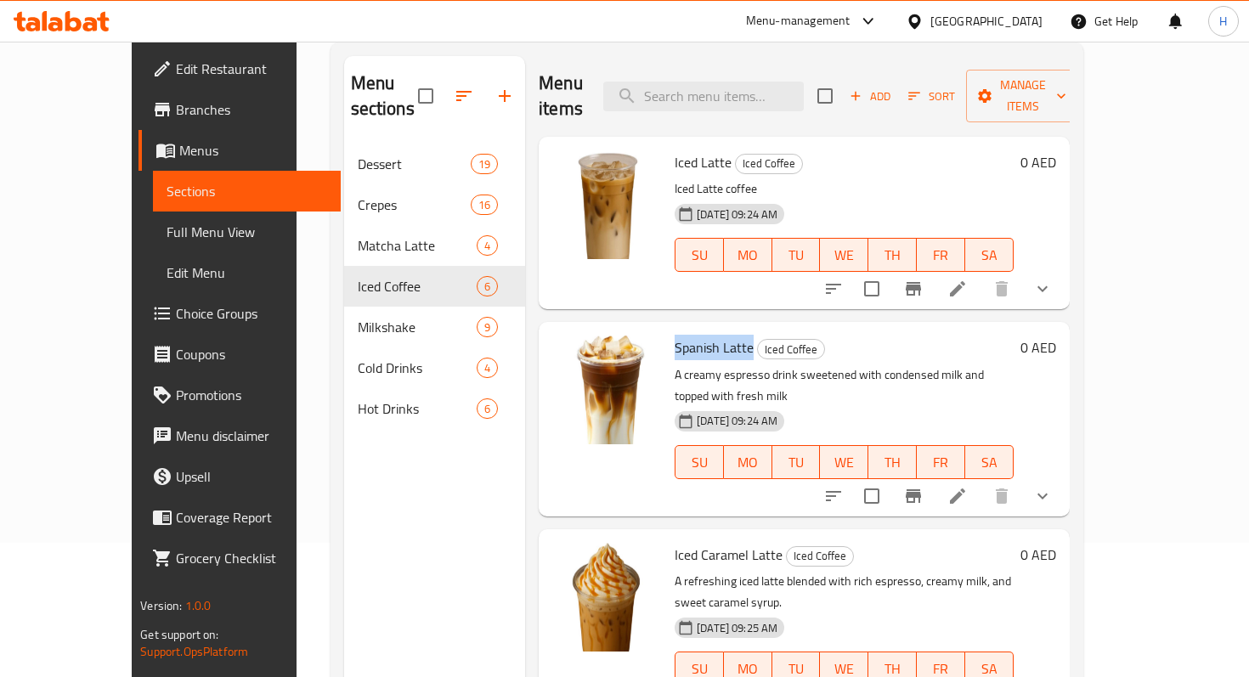
drag, startPoint x: 719, startPoint y: 325, endPoint x: 641, endPoint y: 322, distance: 77.4
click at [675, 336] on h6 "Spanish Latte Iced Coffee" at bounding box center [844, 348] width 339 height 24
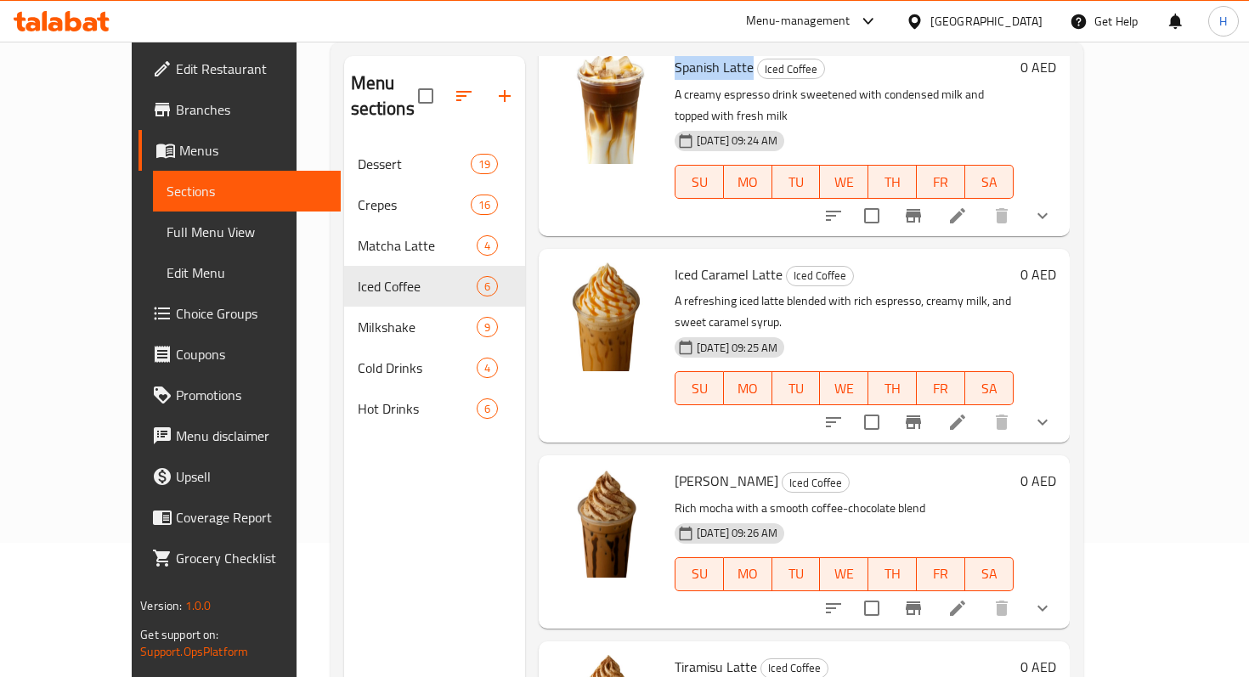
scroll to position [285, 0]
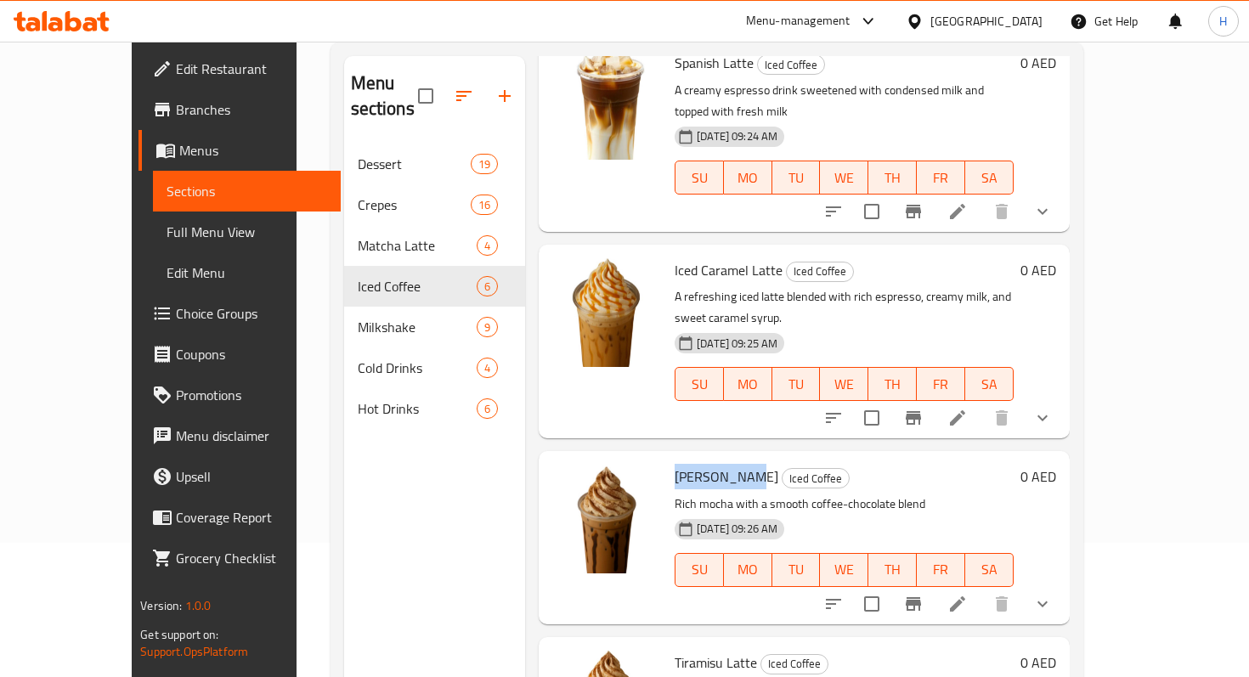
drag, startPoint x: 713, startPoint y: 410, endPoint x: 641, endPoint y: 410, distance: 71.4
click at [675, 465] on h6 "Mocha Latte Iced Coffee" at bounding box center [844, 477] width 339 height 24
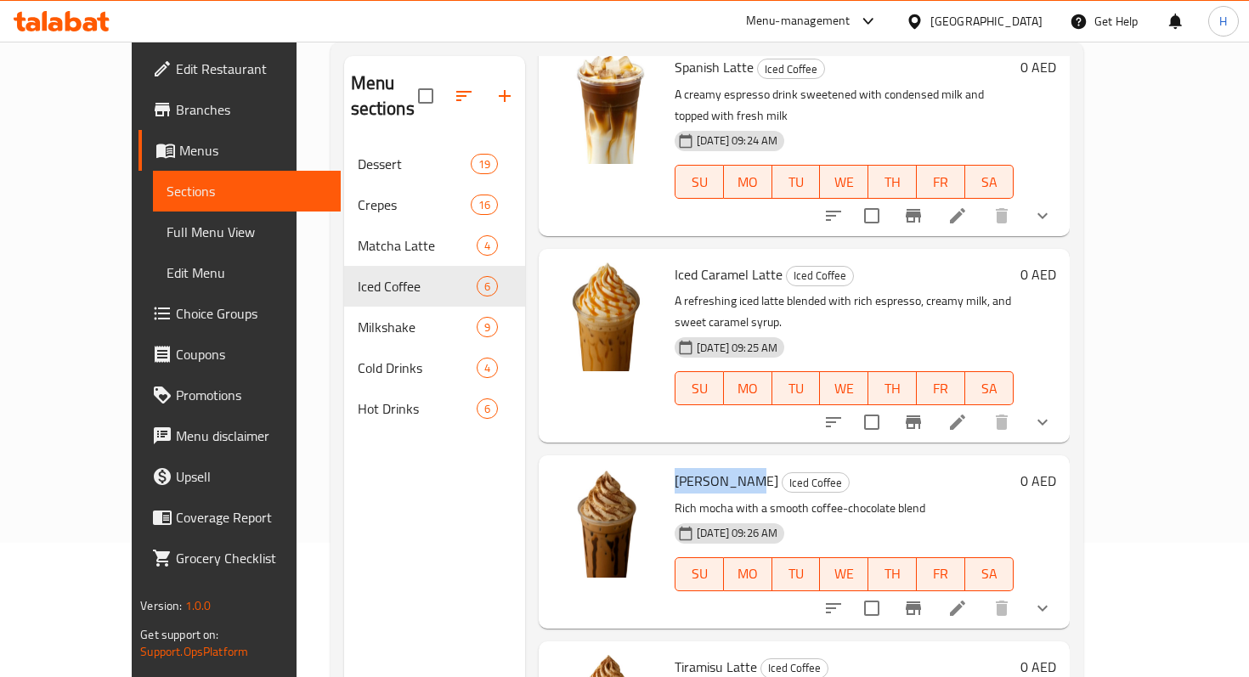
scroll to position [280, 0]
drag, startPoint x: 746, startPoint y: 231, endPoint x: 641, endPoint y: 232, distance: 104.5
click at [675, 263] on span "Iced Caramel Latte" at bounding box center [729, 275] width 108 height 25
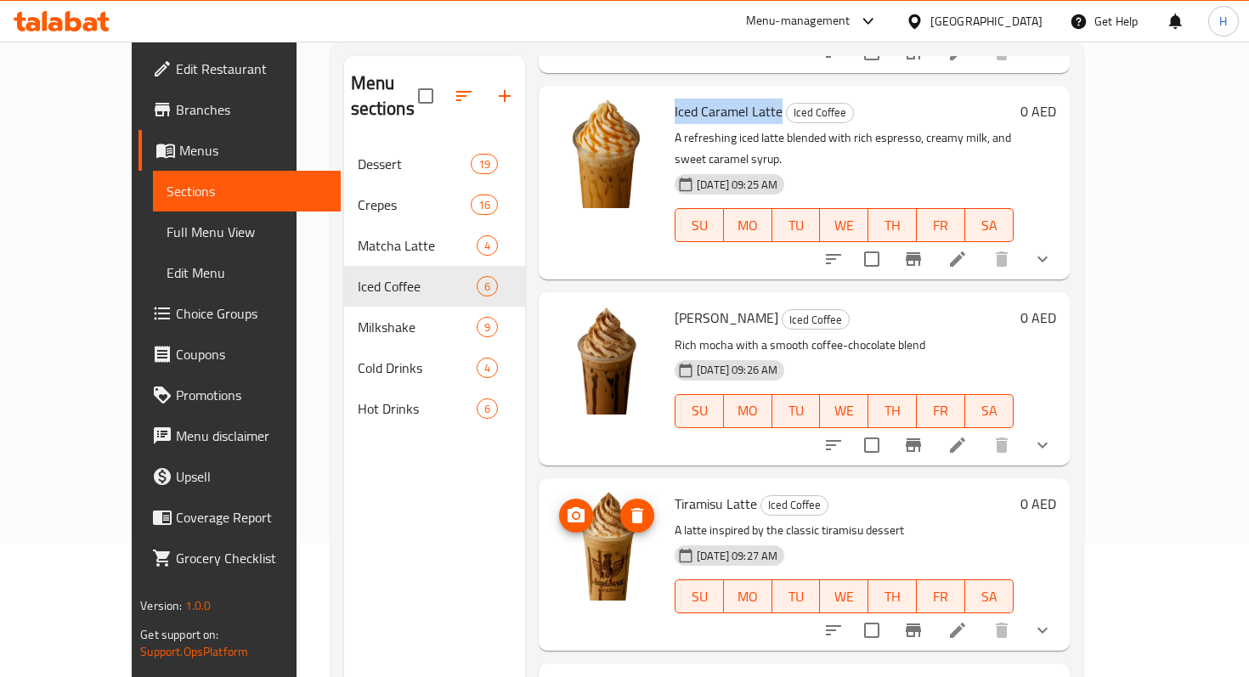
scroll to position [454, 0]
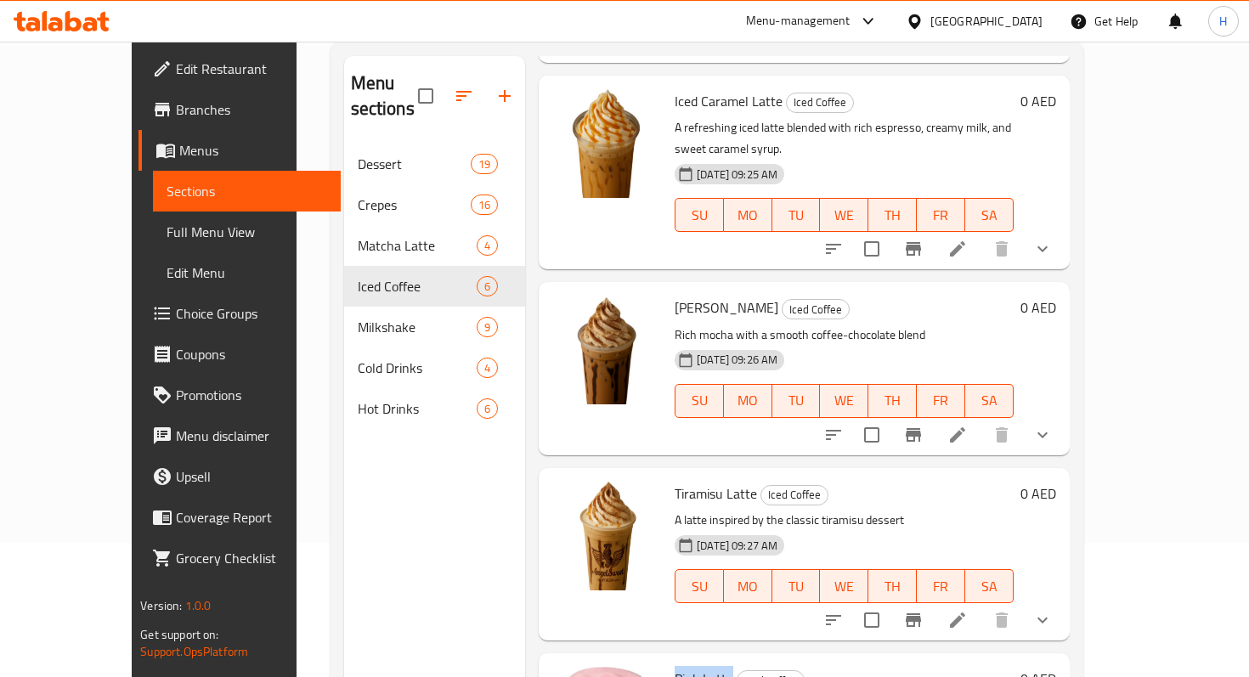
drag, startPoint x: 699, startPoint y: 610, endPoint x: 643, endPoint y: 609, distance: 56.1
click at [675, 667] on h6 "Pink Latte Iced Coffee" at bounding box center [844, 679] width 339 height 24
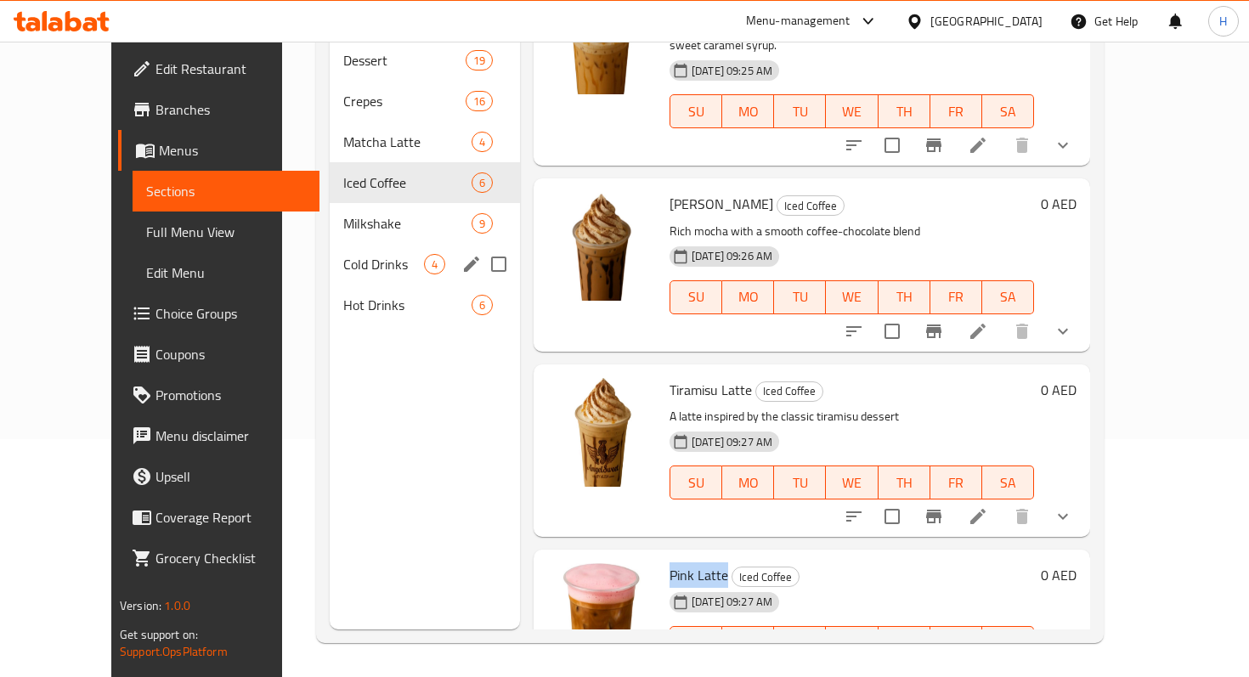
click at [343, 254] on span "Cold Drinks" at bounding box center [383, 264] width 81 height 20
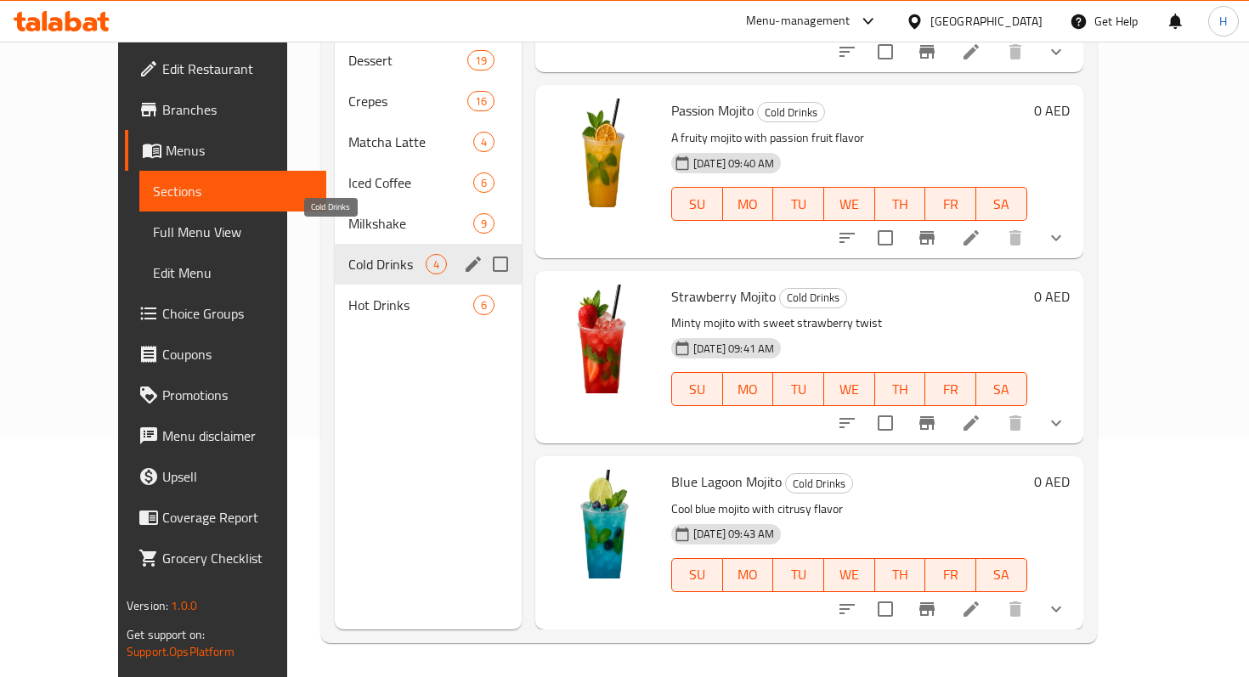
scroll to position [108, 0]
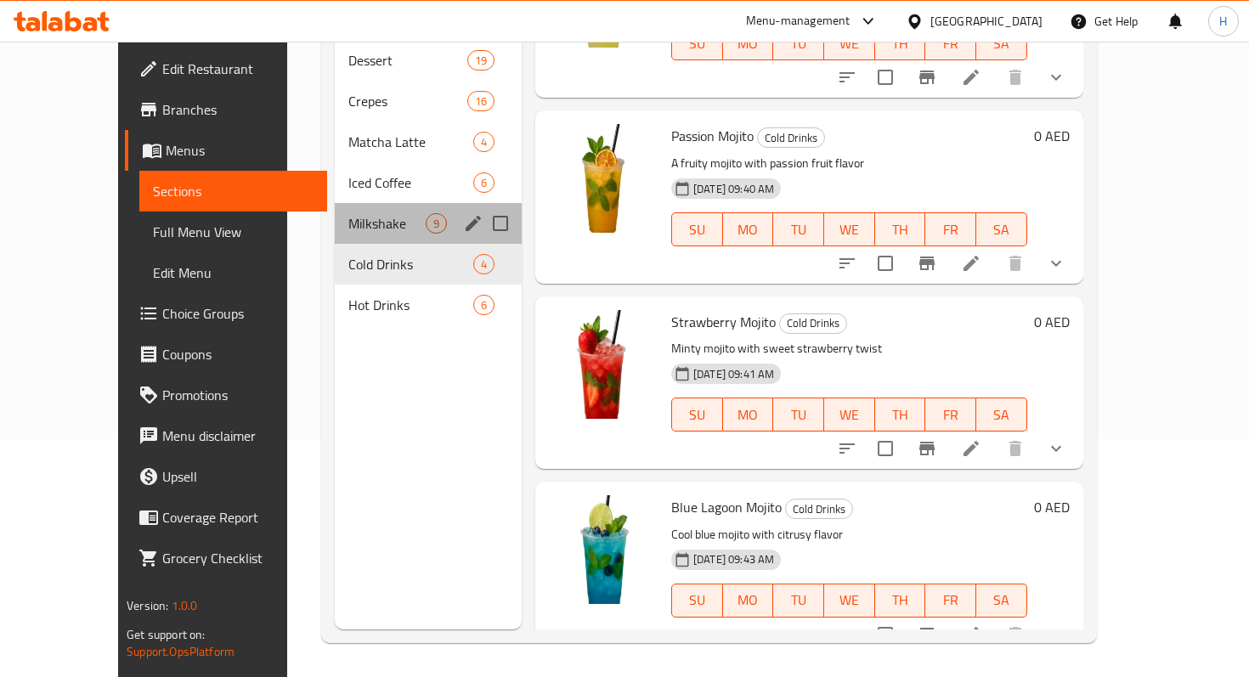
click at [341, 215] on div "Milkshake 9" at bounding box center [428, 223] width 187 height 41
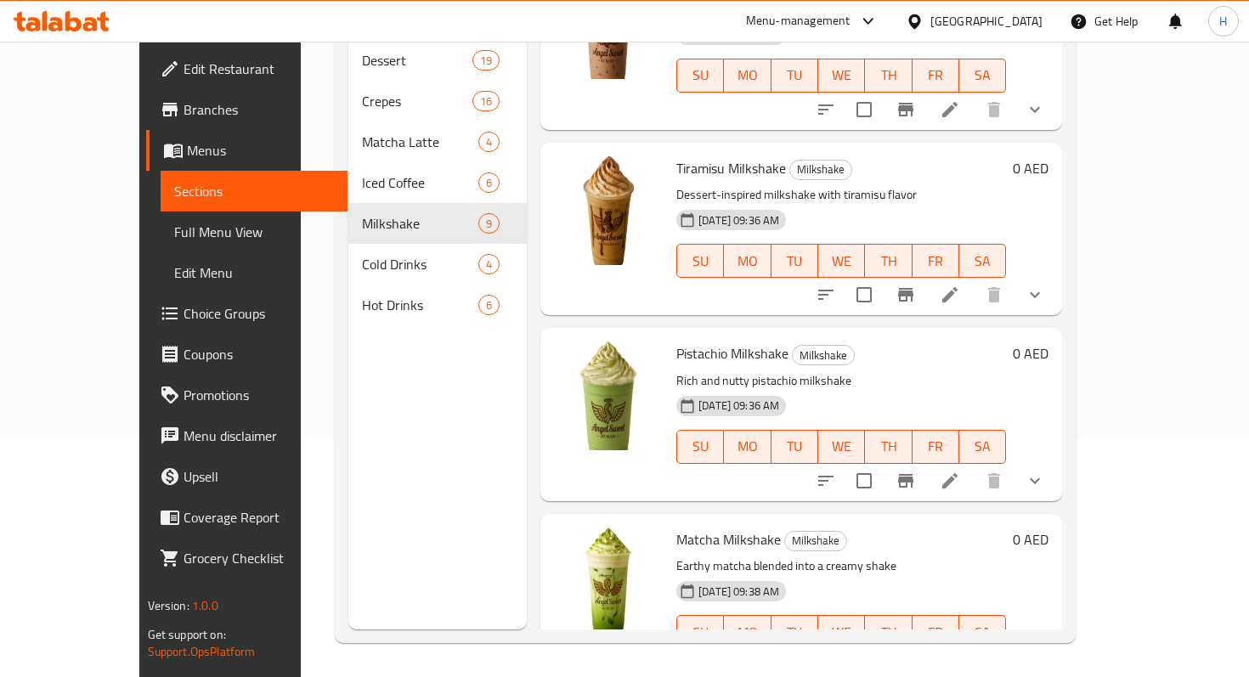
scroll to position [1036, 0]
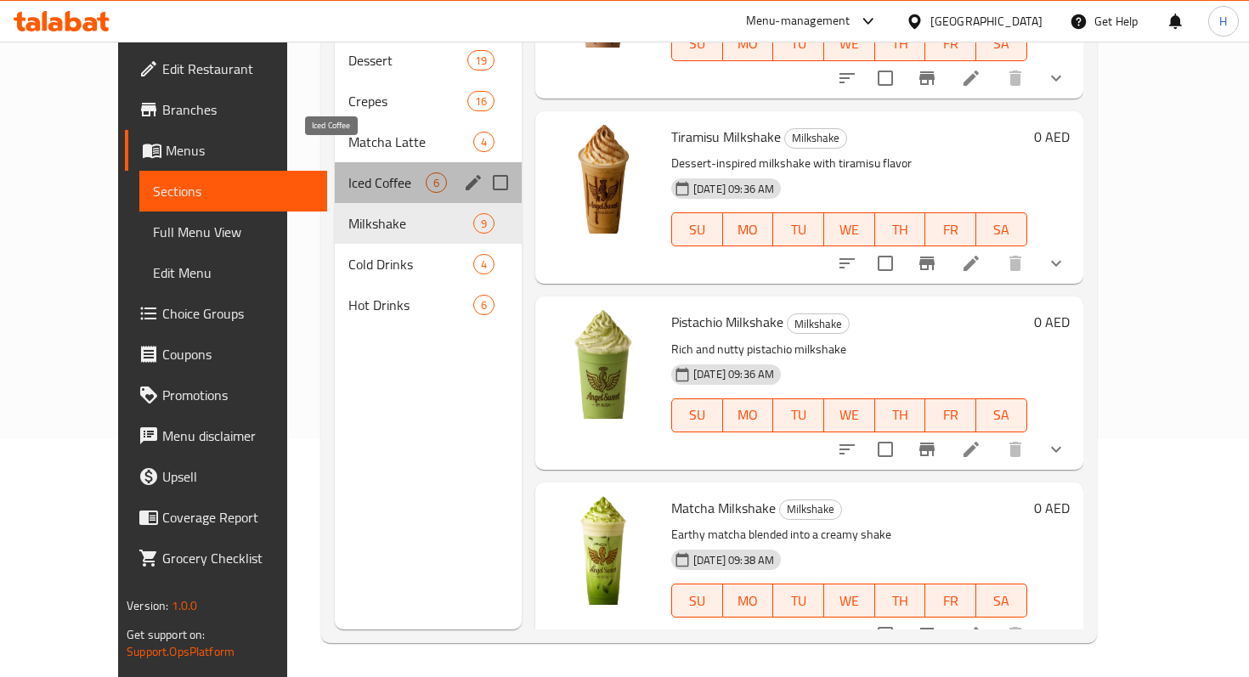
click at [348, 172] on span "Iced Coffee" at bounding box center [386, 182] width 77 height 20
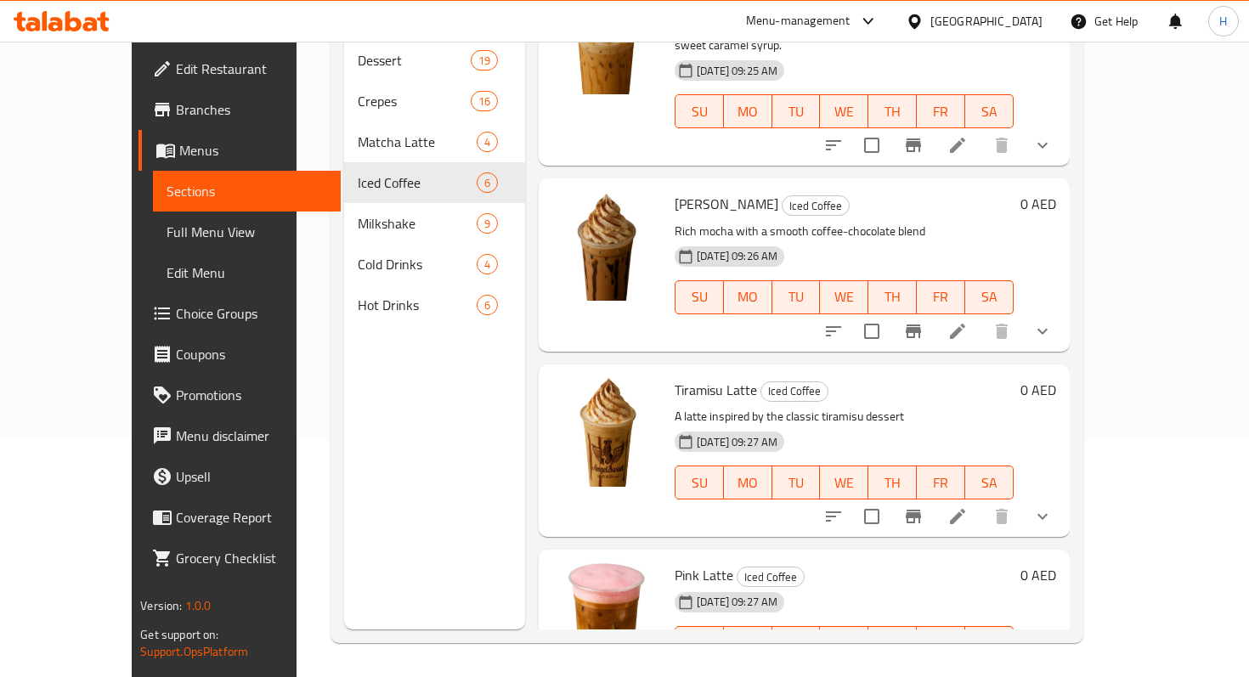
scroll to position [450, 0]
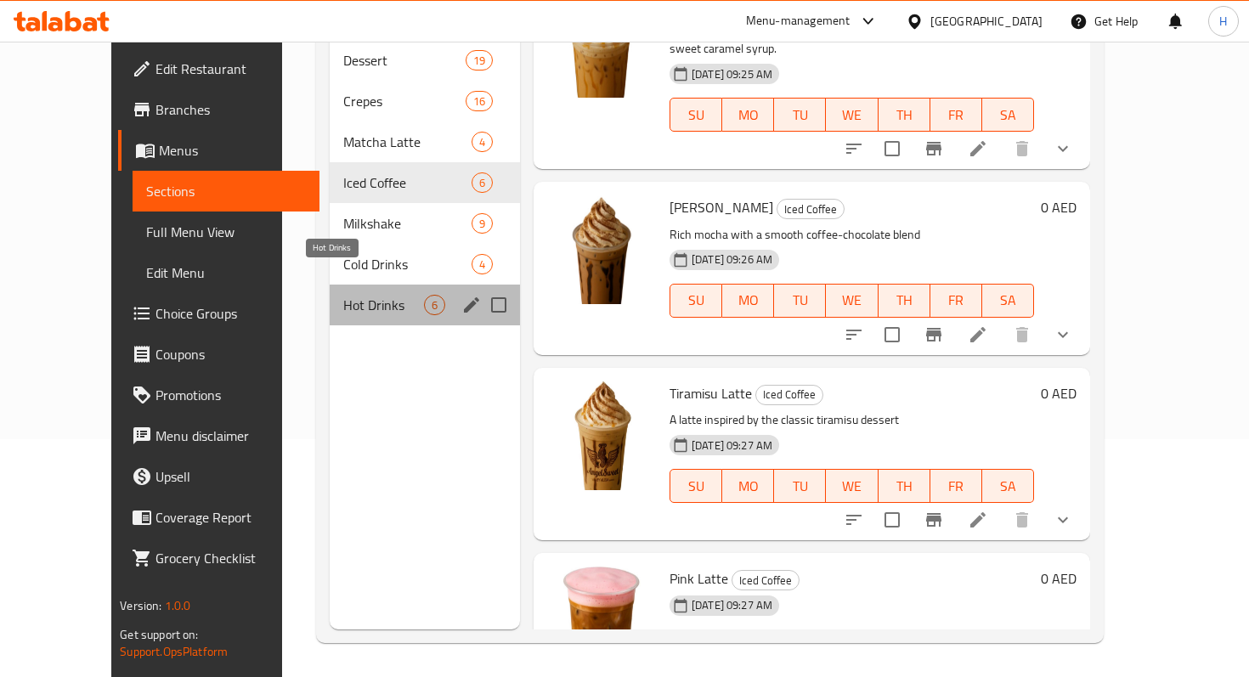
click at [343, 295] on span "Hot Drinks" at bounding box center [383, 305] width 81 height 20
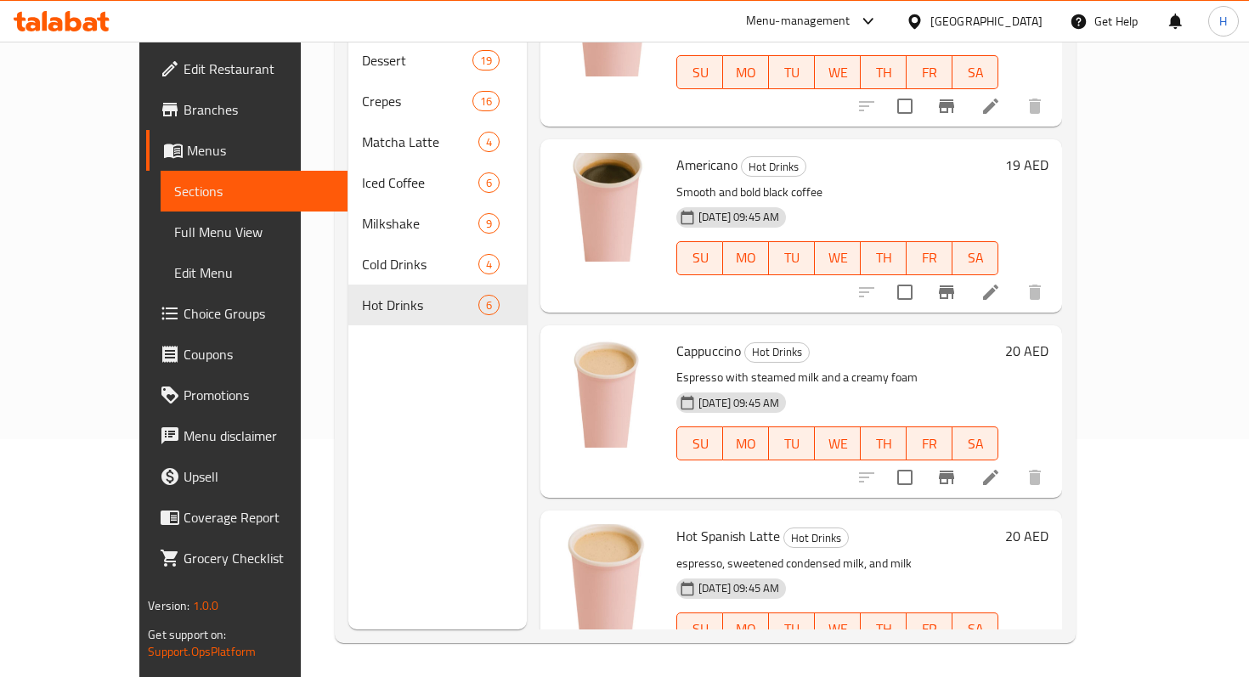
scroll to position [478, 0]
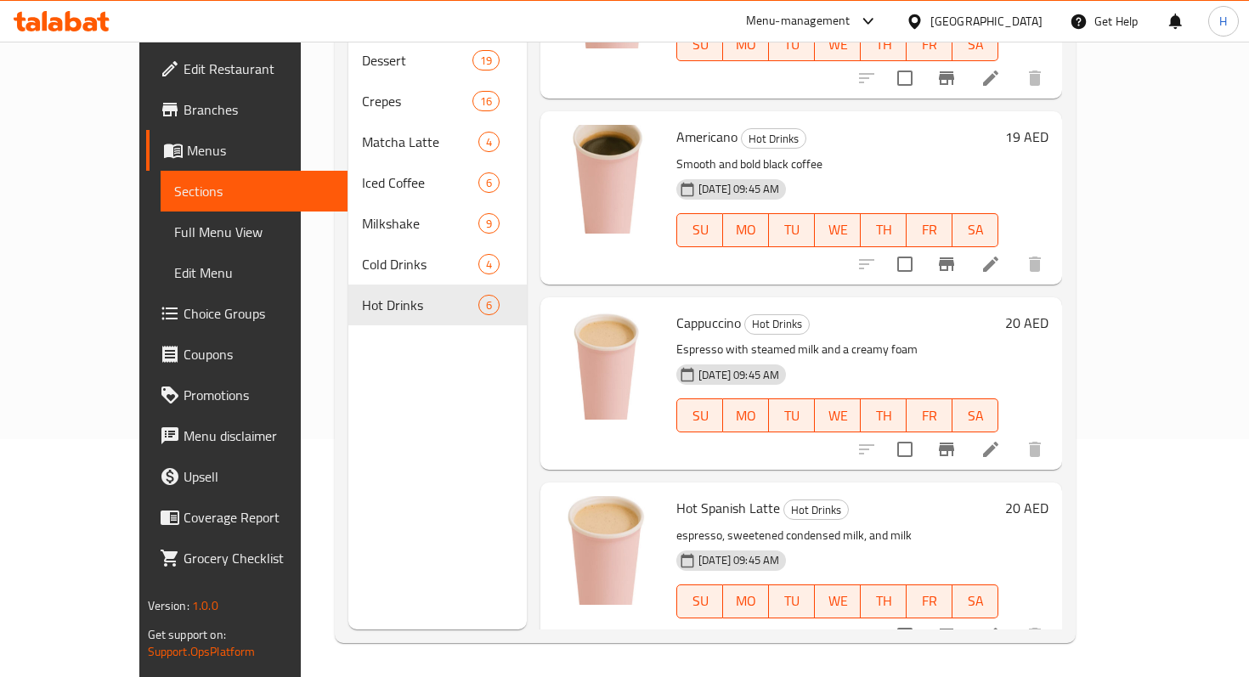
click at [676, 310] on span "Cappuccino" at bounding box center [708, 322] width 65 height 25
click at [691, 310] on span "Cappuccino" at bounding box center [708, 322] width 65 height 25
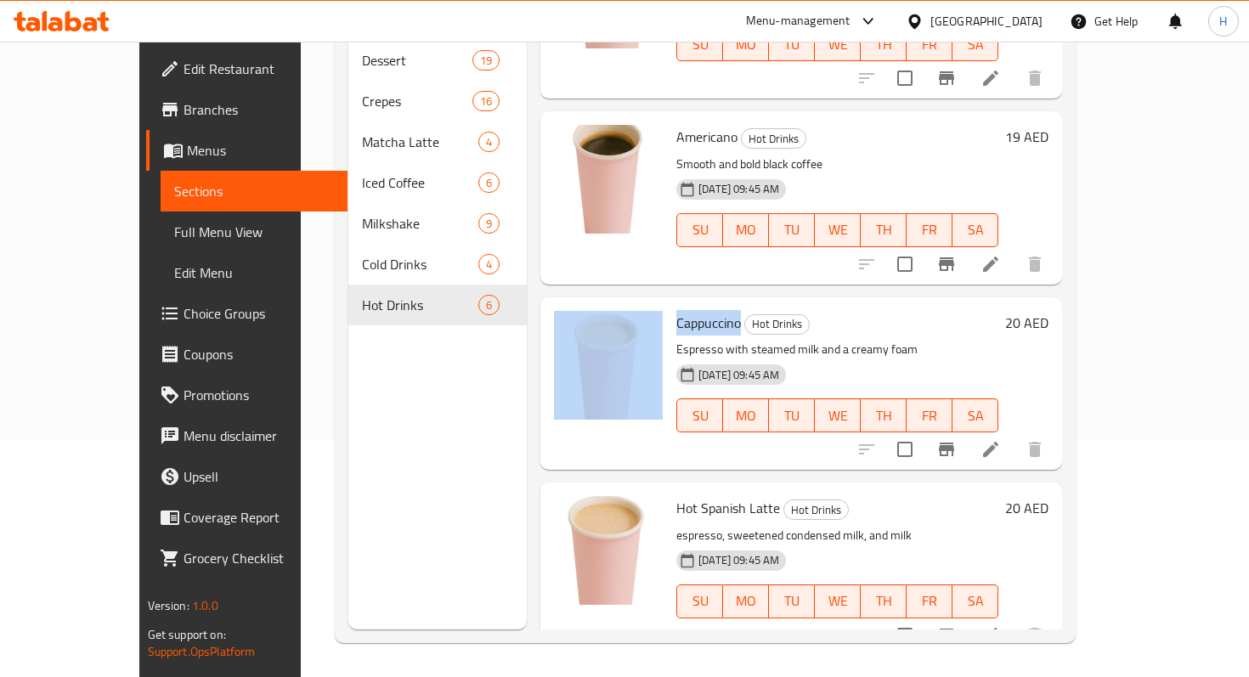
drag, startPoint x: 703, startPoint y: 301, endPoint x: 631, endPoint y: 301, distance: 72.2
click at [631, 304] on div "Cappuccino Hot Drinks Espresso with steamed milk and a creamy foam 30-09-2025 0…" at bounding box center [801, 383] width 508 height 159
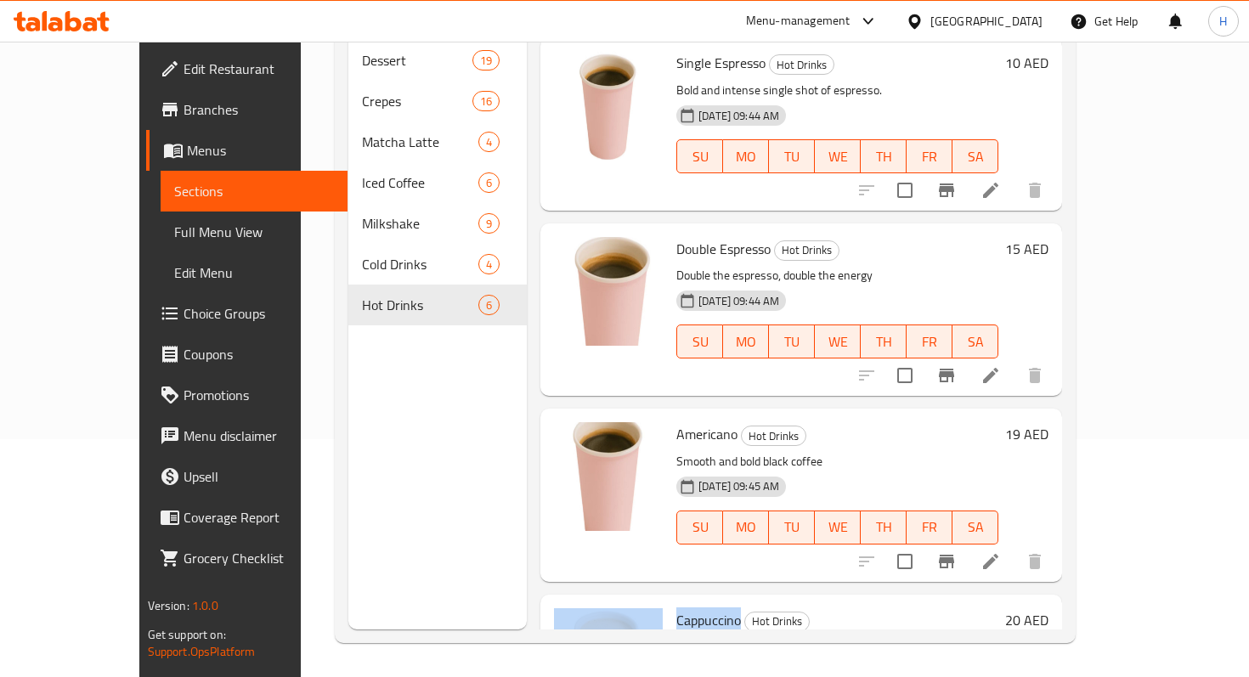
scroll to position [166, 0]
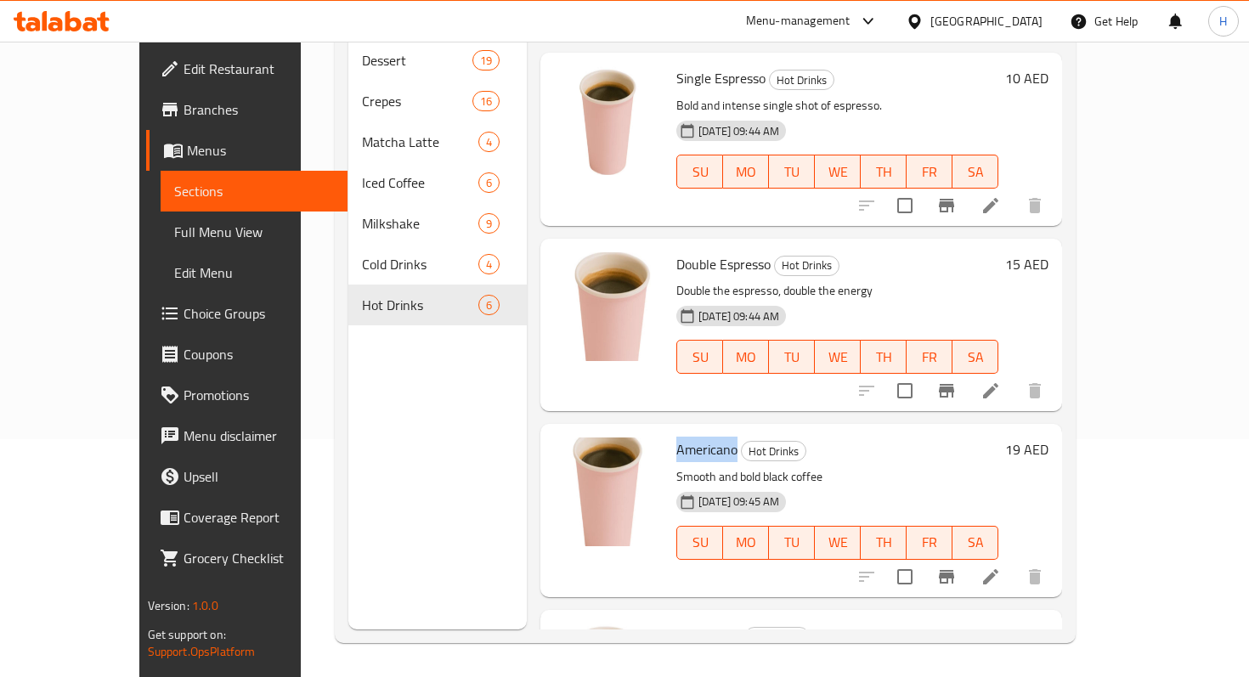
drag, startPoint x: 701, startPoint y: 428, endPoint x: 641, endPoint y: 424, distance: 59.6
click at [676, 437] on span "Americano" at bounding box center [706, 449] width 61 height 25
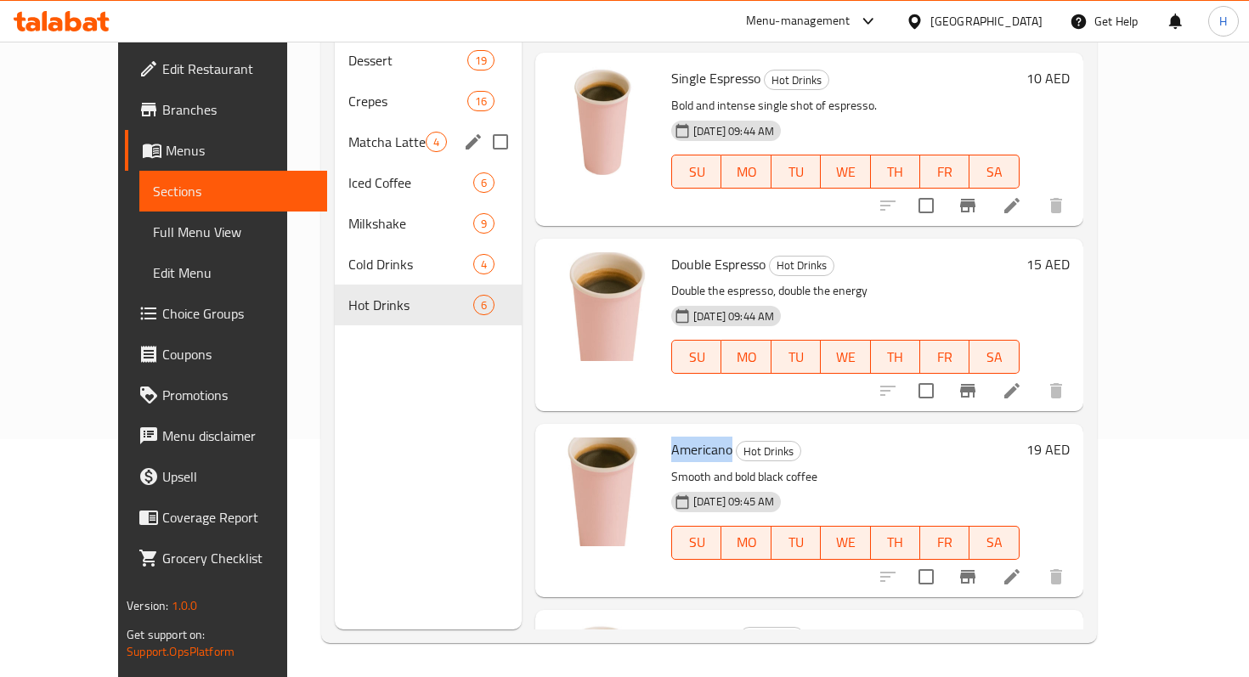
click at [336, 127] on div "Matcha Latte 4" at bounding box center [428, 141] width 187 height 41
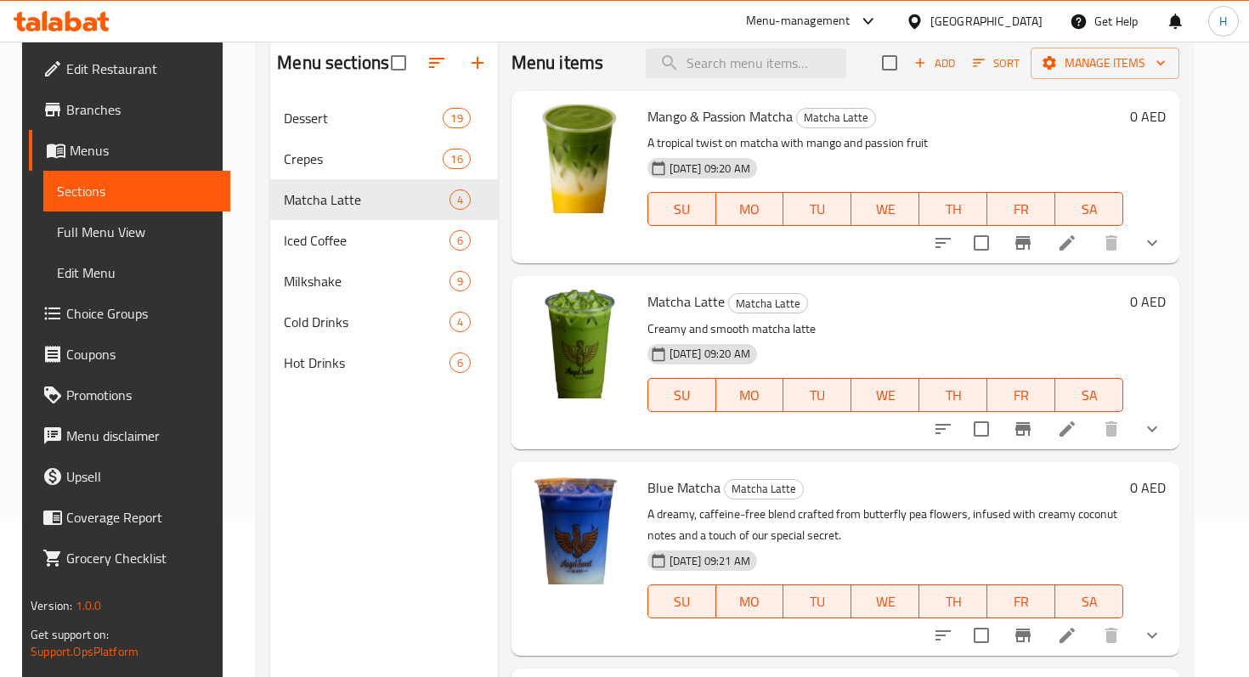
scroll to position [82, 0]
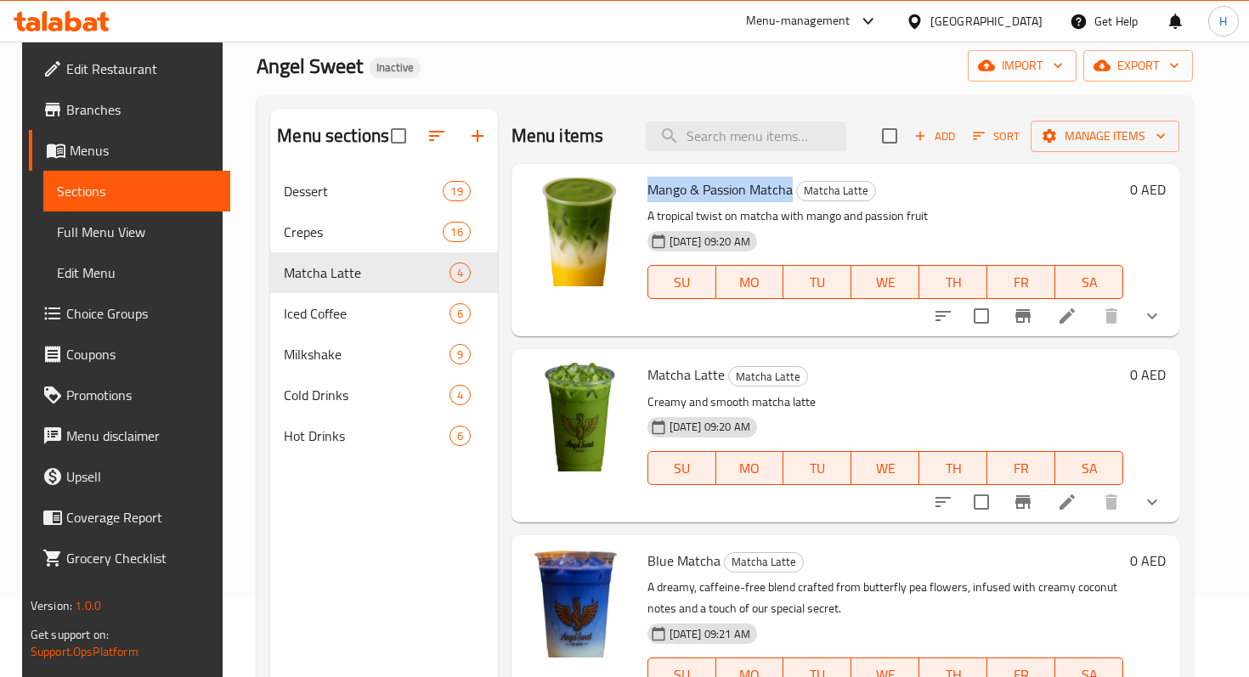
drag, startPoint x: 639, startPoint y: 186, endPoint x: 788, endPoint y: 193, distance: 148.8
click at [788, 193] on div "Mango & Passion Matcha Matcha Latte A tropical twist on matcha with mango and p…" at bounding box center [885, 250] width 489 height 159
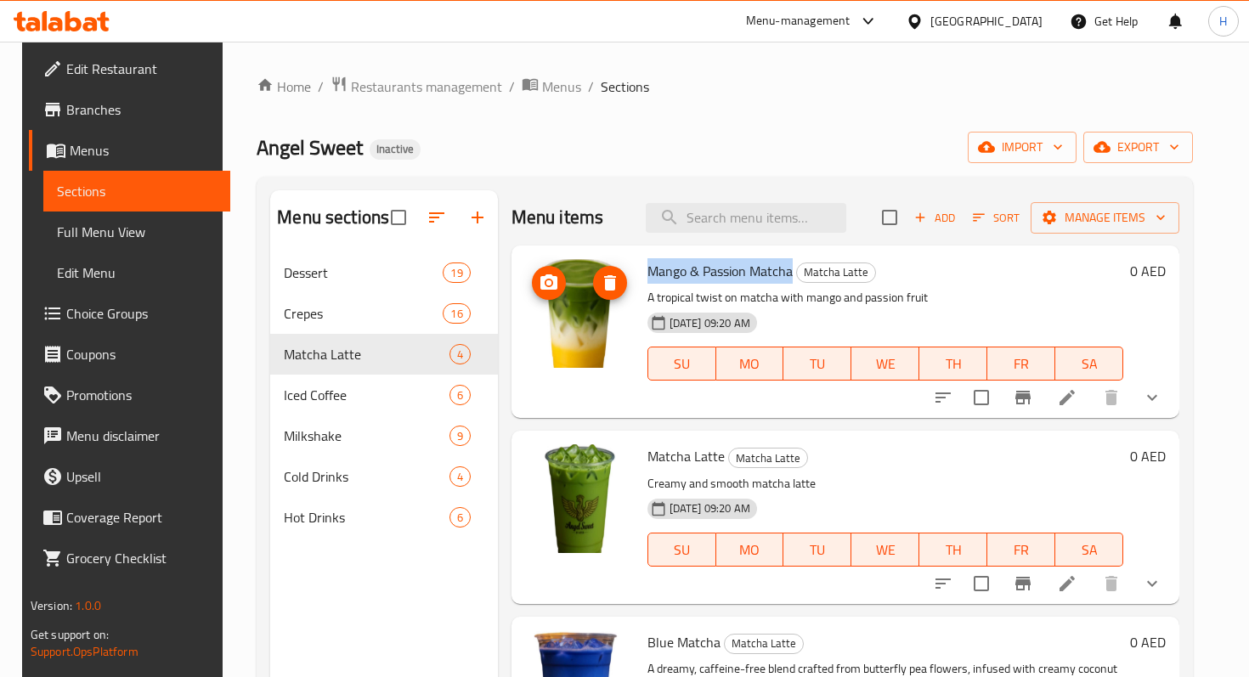
scroll to position [129, 0]
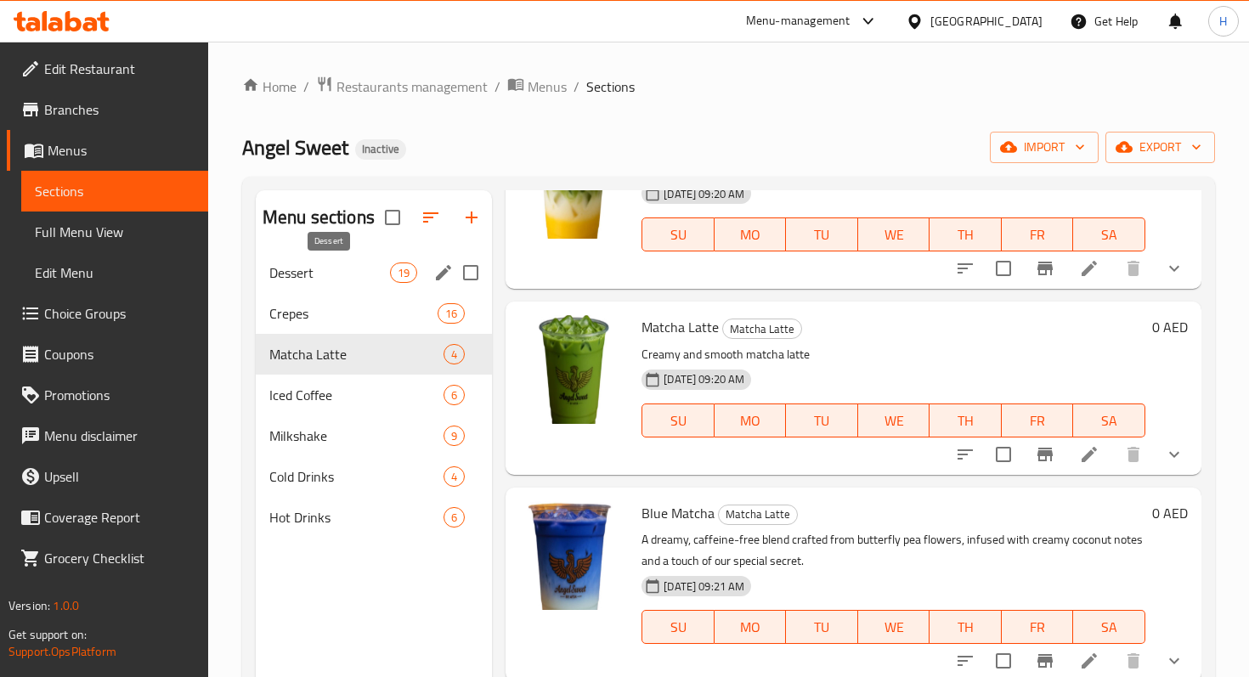
click at [312, 272] on span "Dessert" at bounding box center [329, 273] width 121 height 20
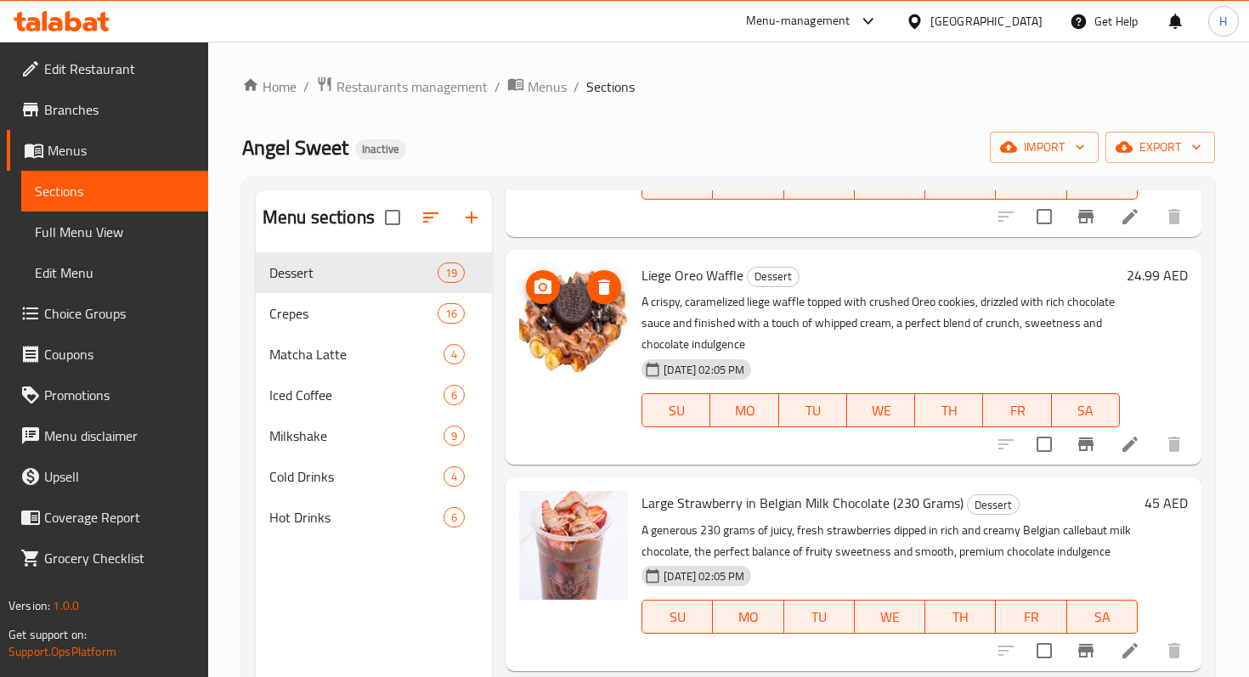
scroll to position [3168, 0]
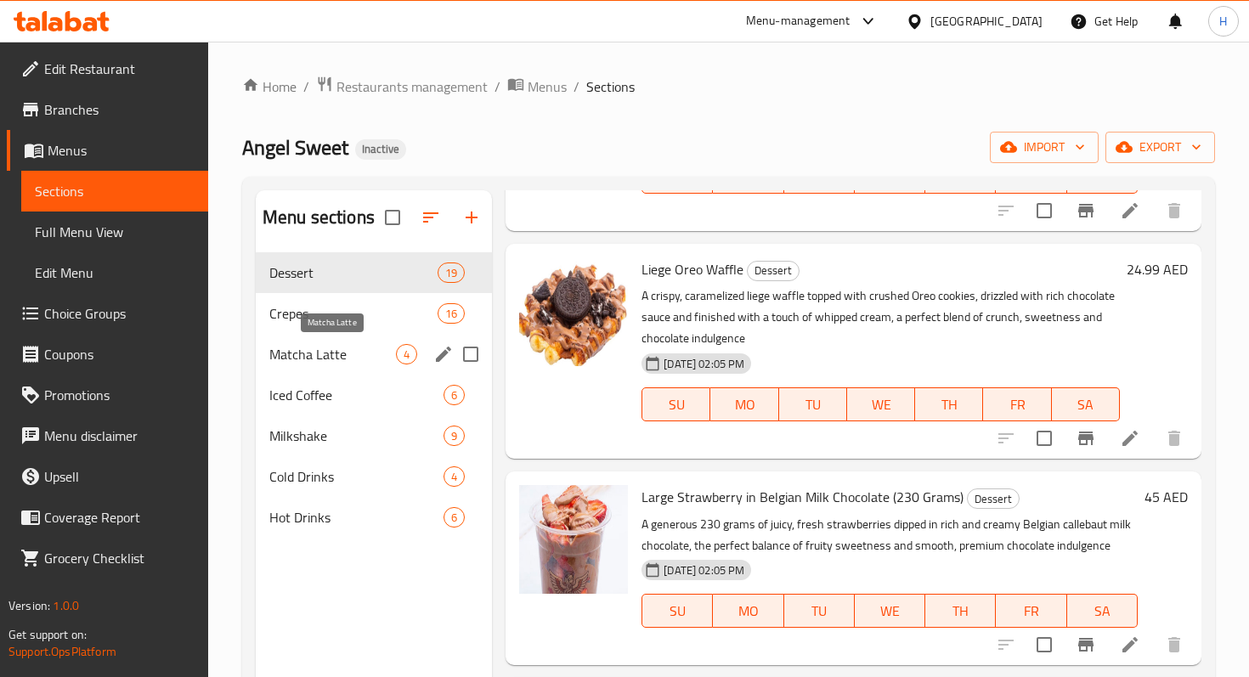
click at [340, 352] on span "Matcha Latte" at bounding box center [332, 354] width 127 height 20
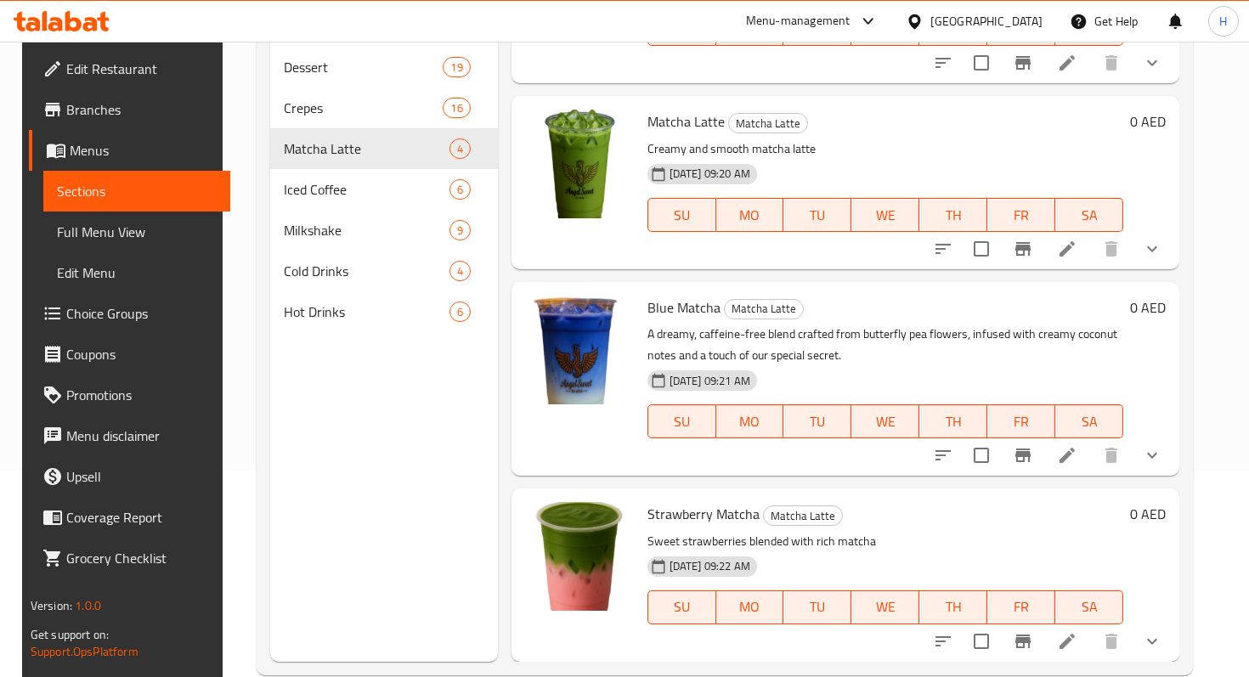
scroll to position [209, 0]
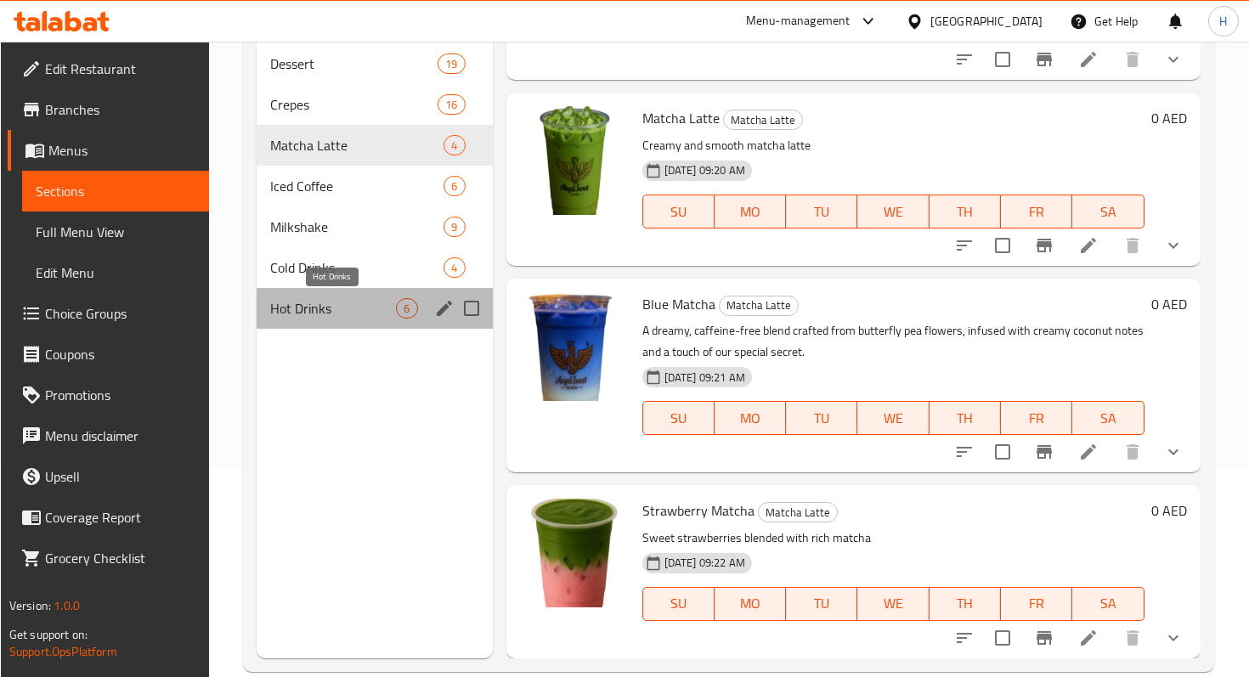
click at [319, 310] on span "Hot Drinks" at bounding box center [333, 308] width 127 height 20
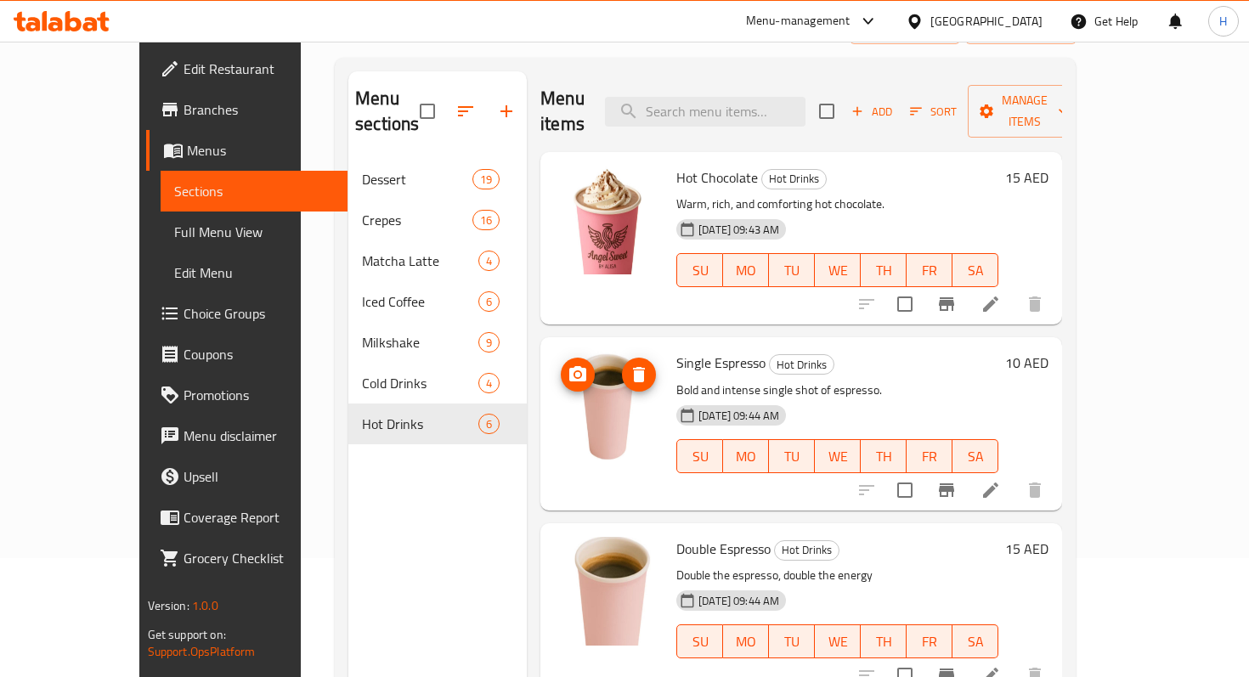
scroll to position [115, 0]
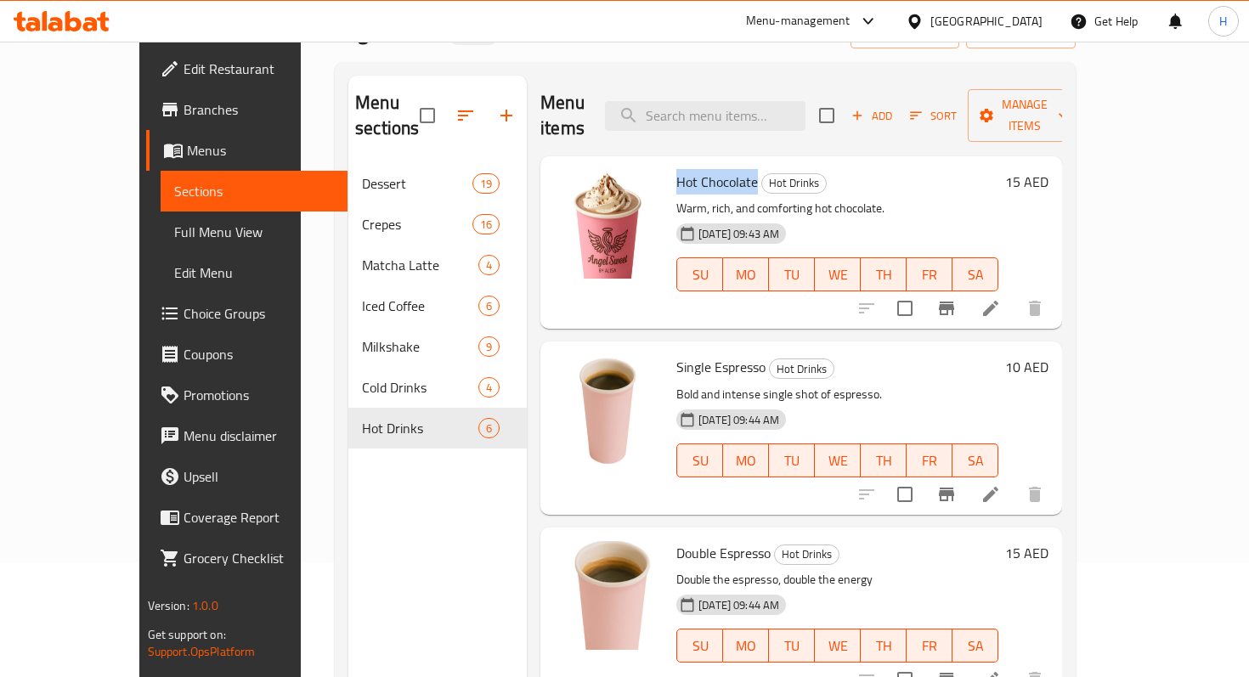
drag, startPoint x: 644, startPoint y: 157, endPoint x: 722, endPoint y: 161, distance: 78.2
click at [722, 170] on h6 "Hot Chocolate Hot Drinks" at bounding box center [837, 182] width 322 height 24
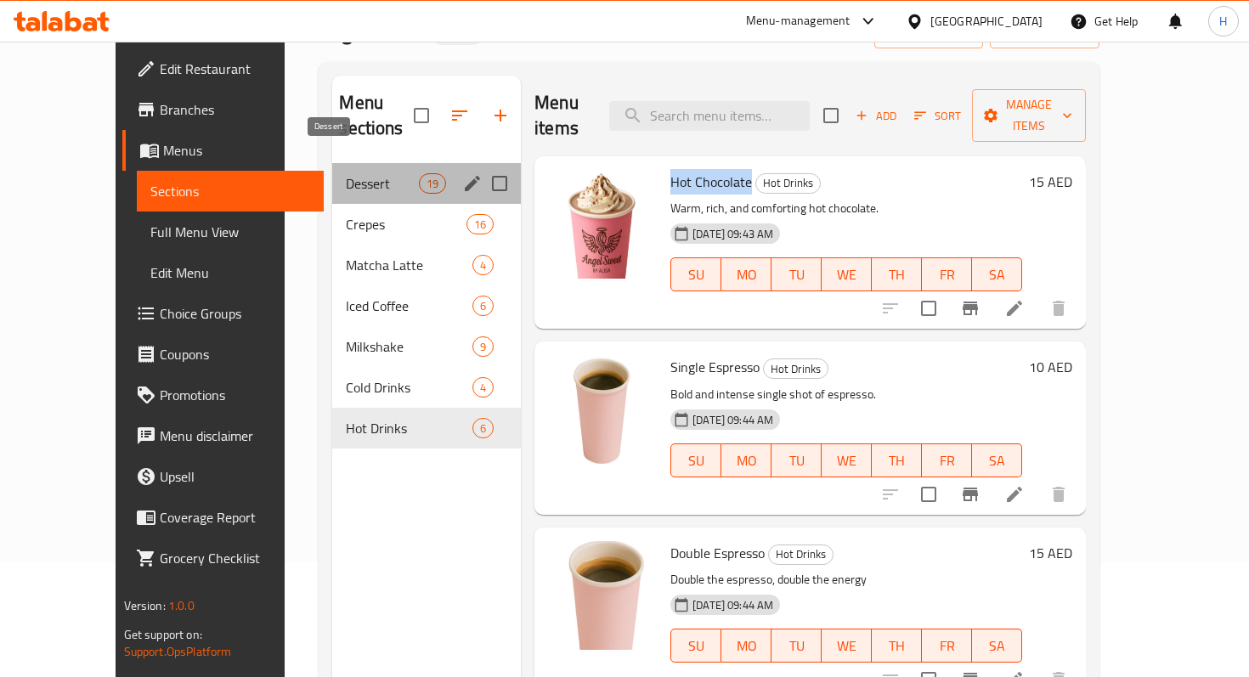
click at [347, 173] on span "Dessert" at bounding box center [382, 183] width 72 height 20
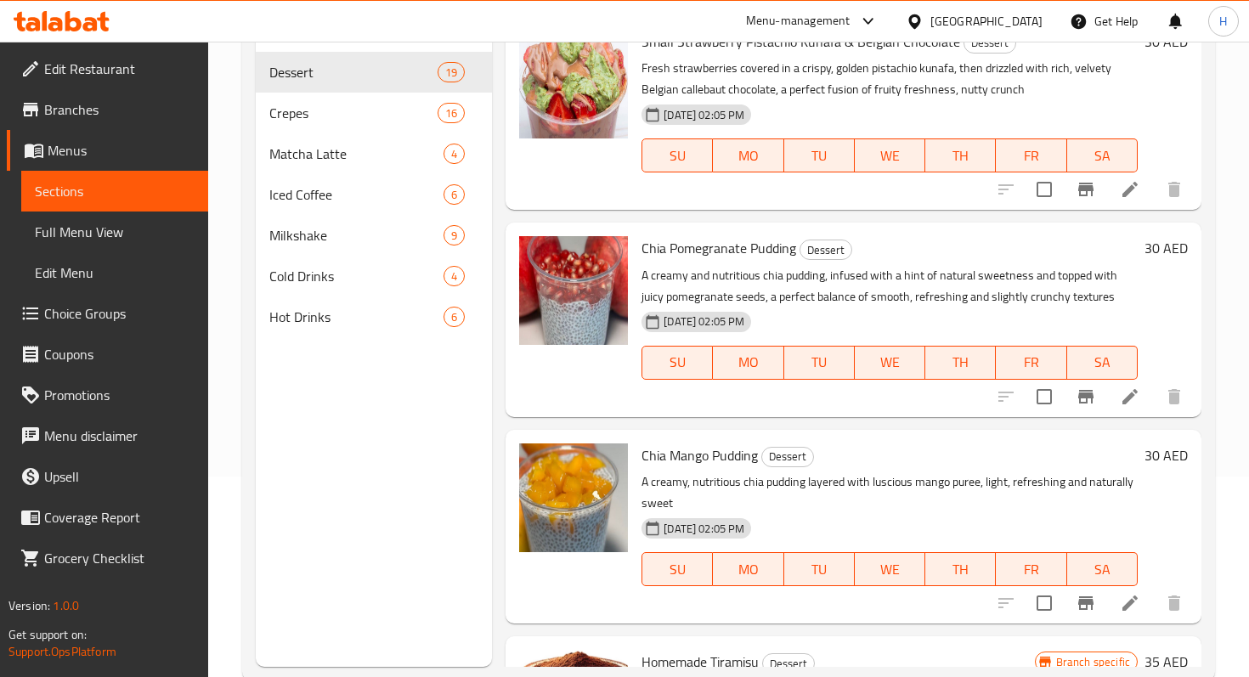
scroll to position [919, 0]
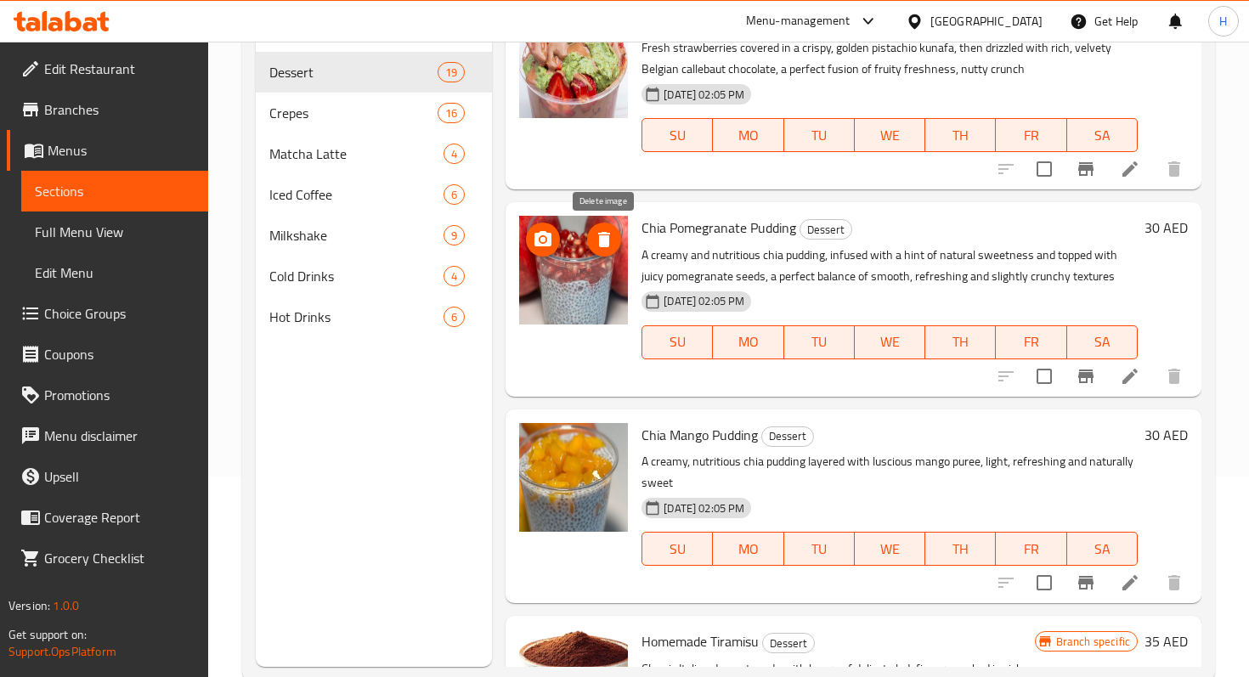
click at [598, 240] on icon "delete image" at bounding box center [604, 239] width 20 height 20
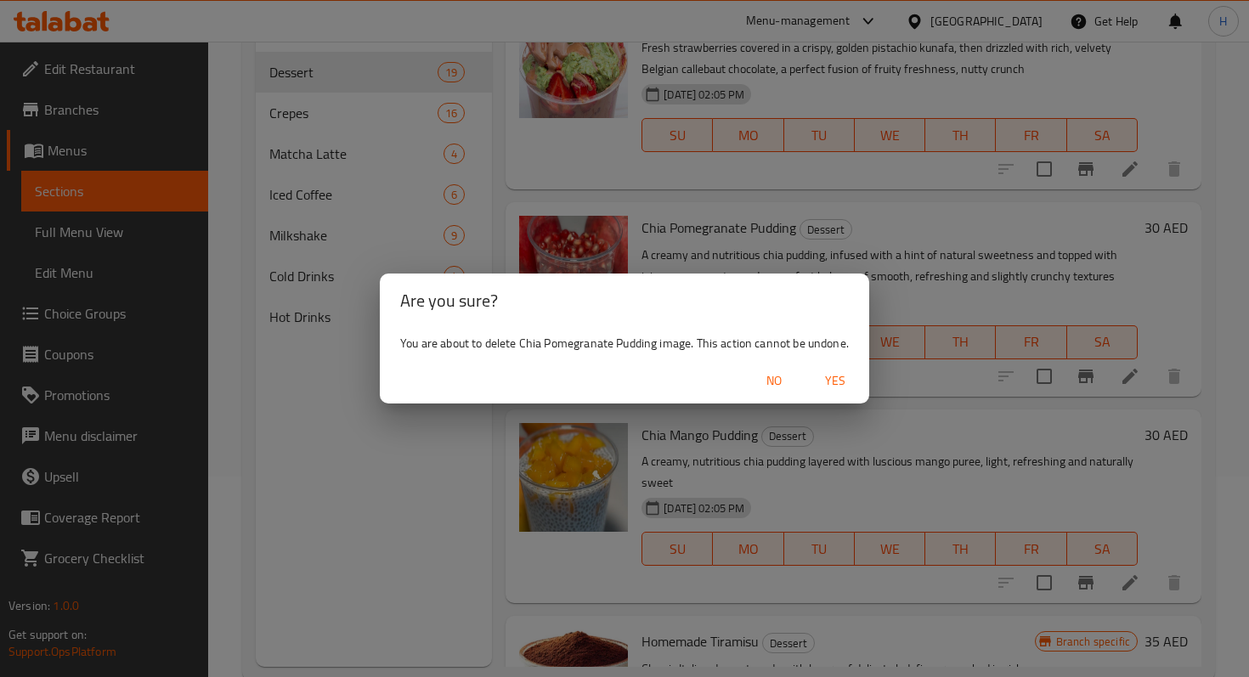
click at [826, 386] on span "Yes" at bounding box center [835, 380] width 41 height 21
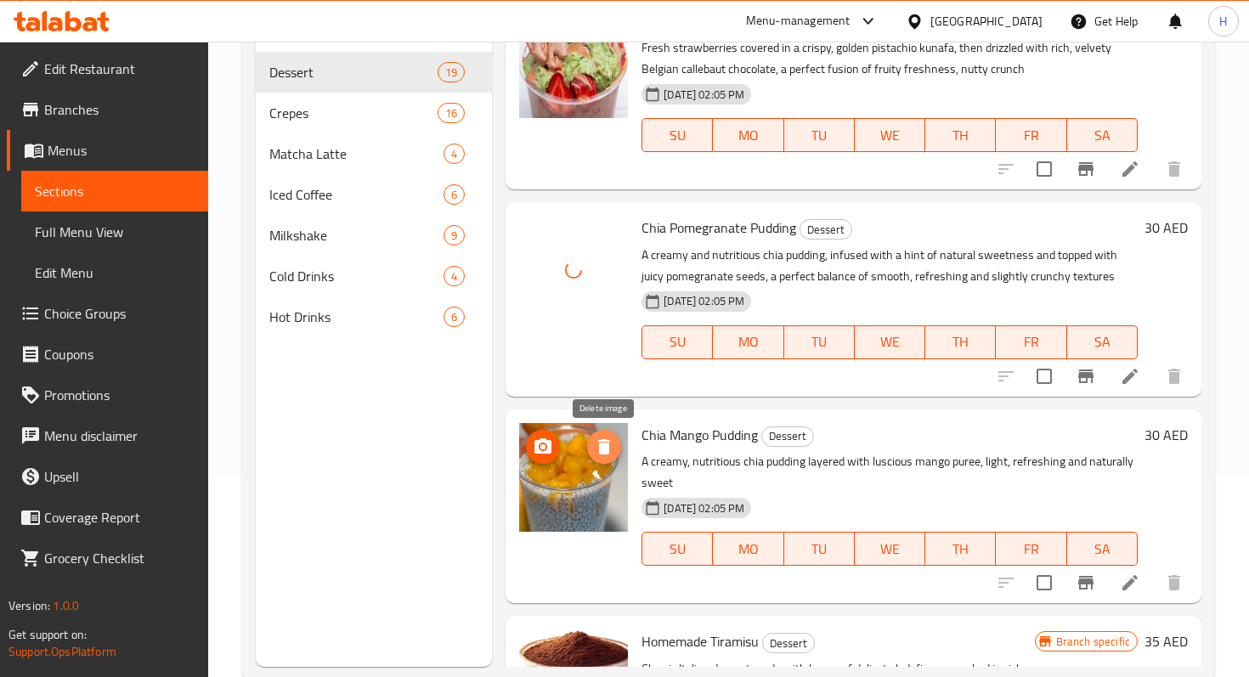
click at [609, 437] on icon "delete image" at bounding box center [604, 447] width 20 height 20
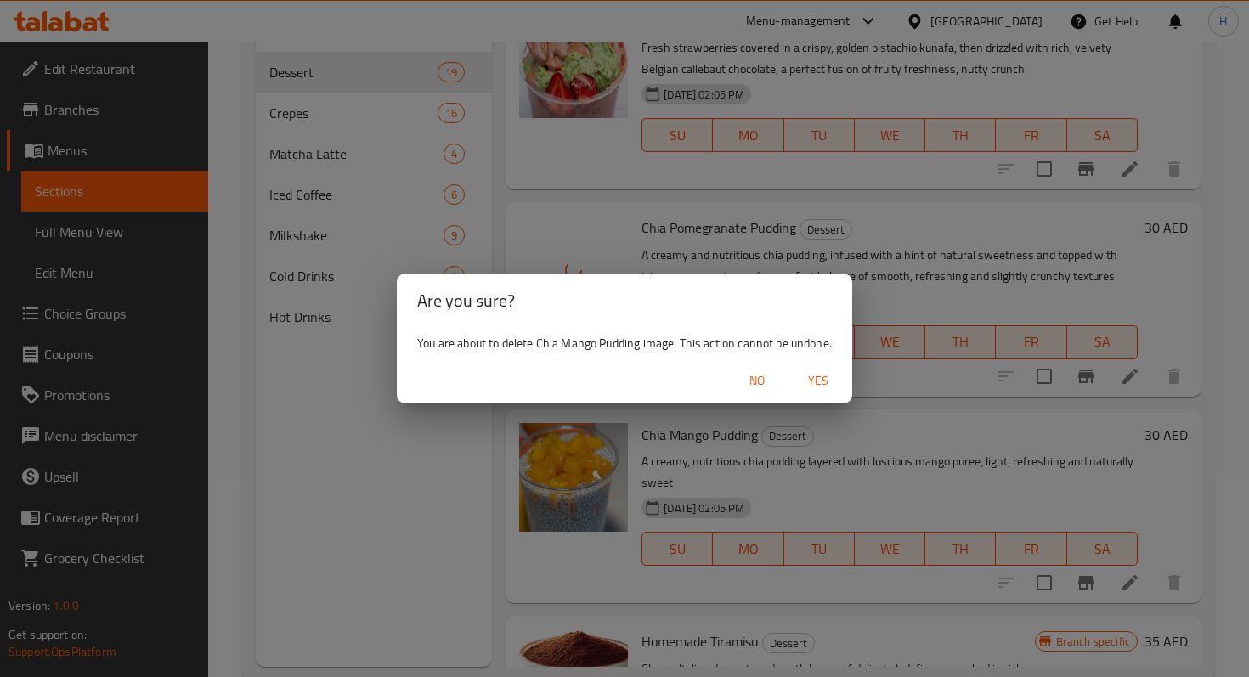
click at [815, 378] on span "Yes" at bounding box center [818, 380] width 41 height 21
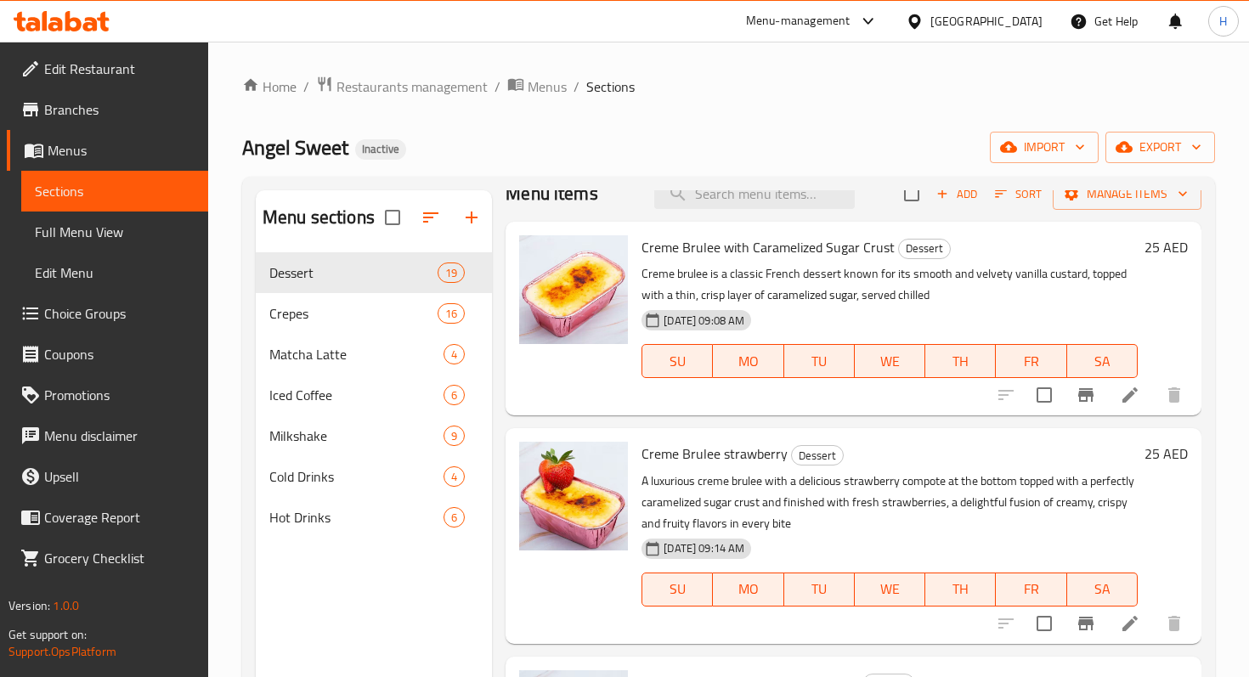
scroll to position [0, 0]
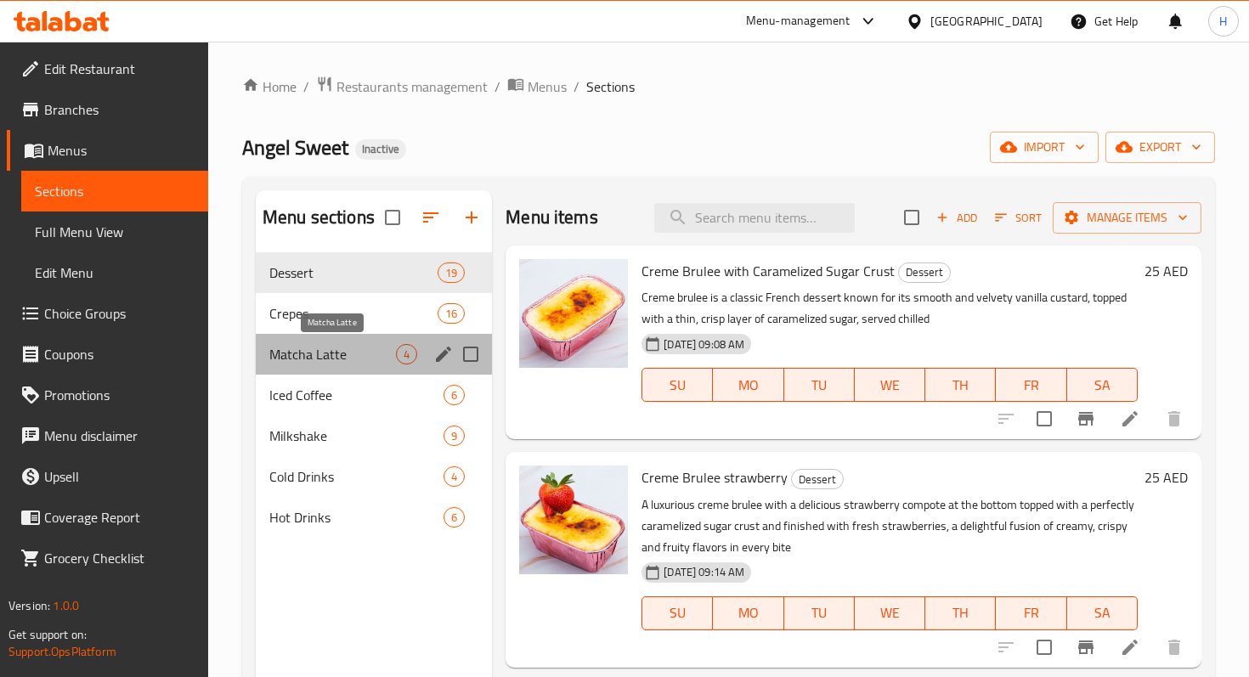
click at [325, 357] on span "Matcha Latte" at bounding box center [332, 354] width 127 height 20
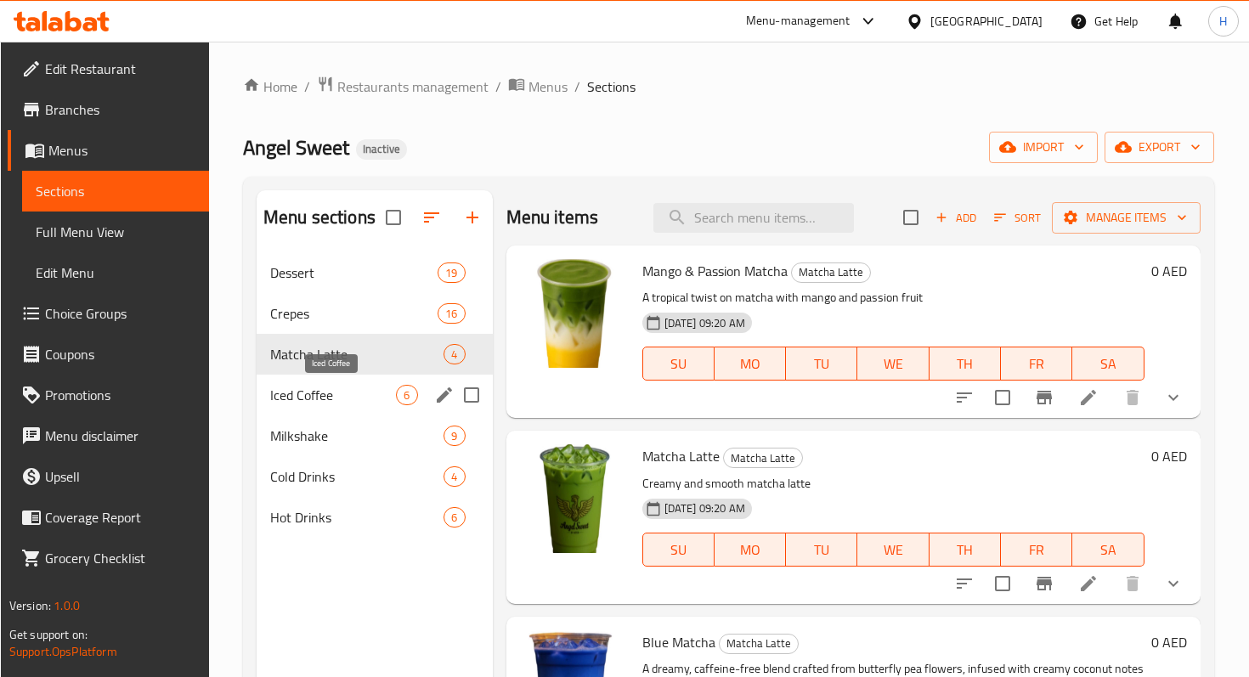
click at [344, 389] on span "Iced Coffee" at bounding box center [333, 395] width 127 height 20
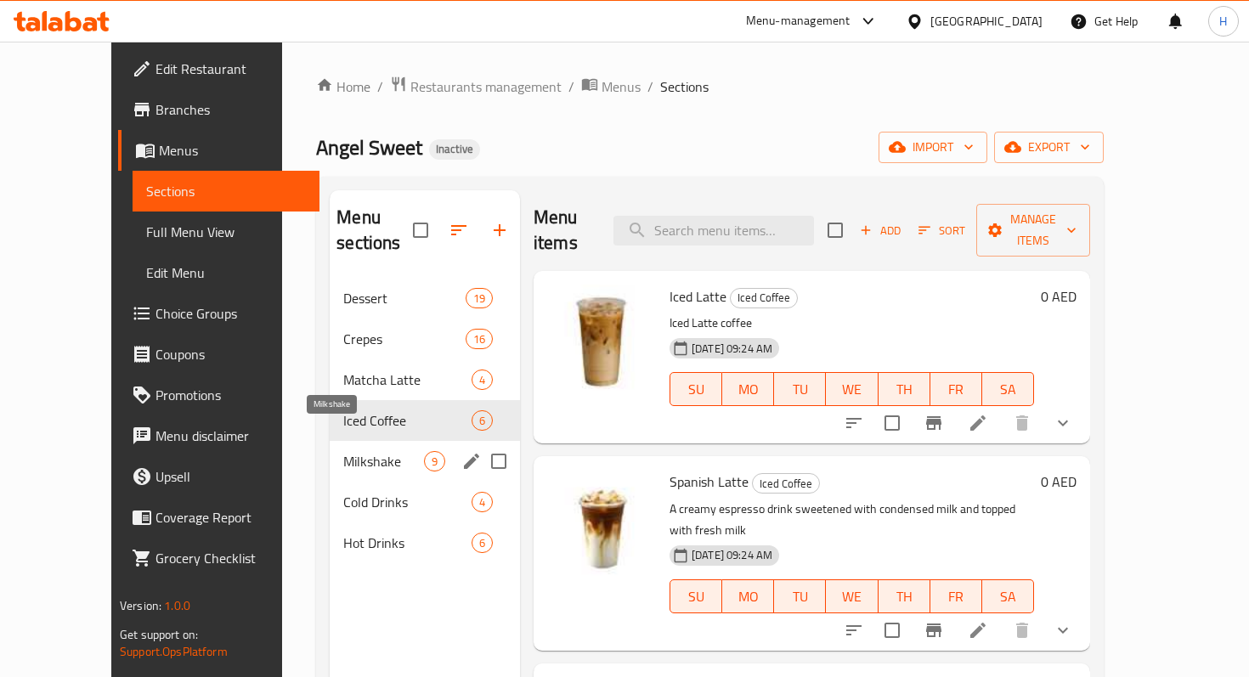
click at [343, 451] on span "Milkshake" at bounding box center [383, 461] width 81 height 20
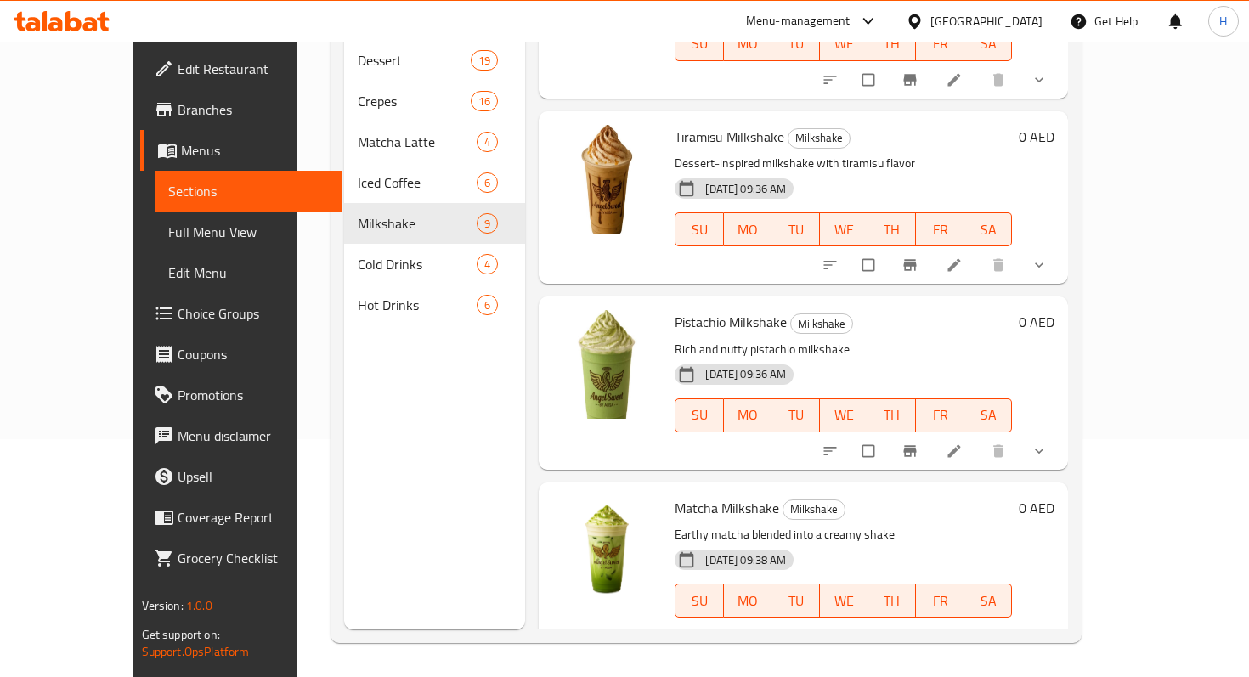
scroll to position [1027, 0]
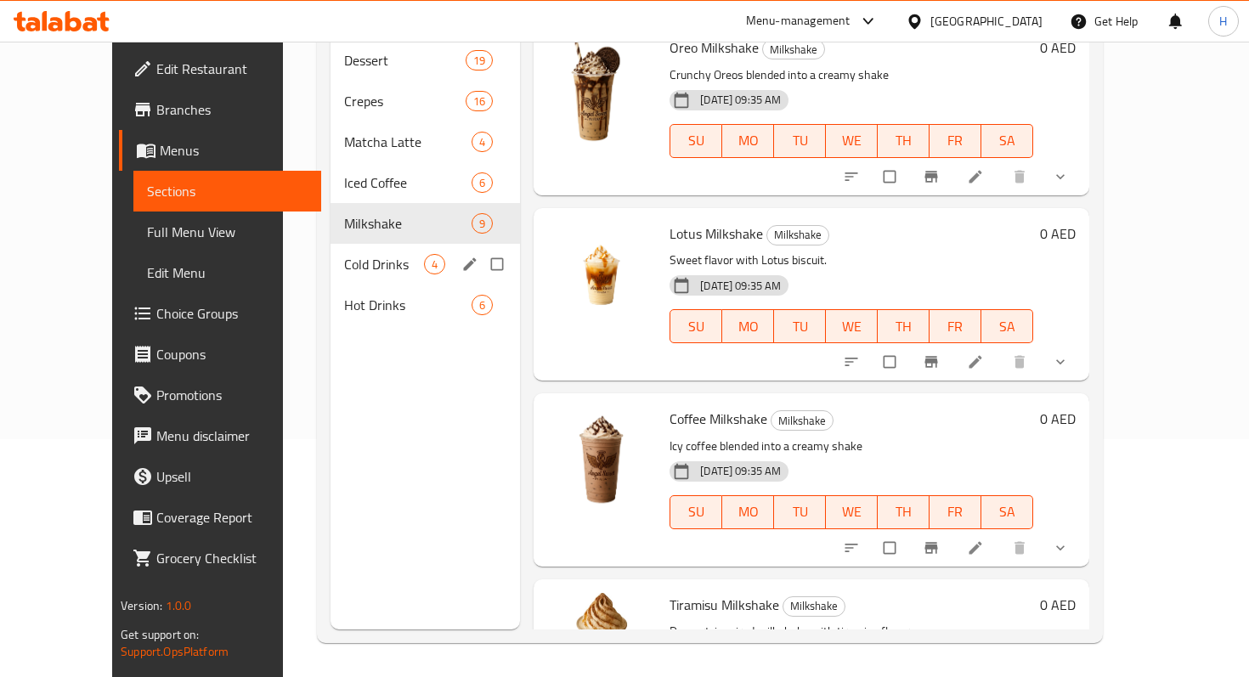
click at [369, 244] on div "Cold Drinks 4" at bounding box center [425, 264] width 189 height 41
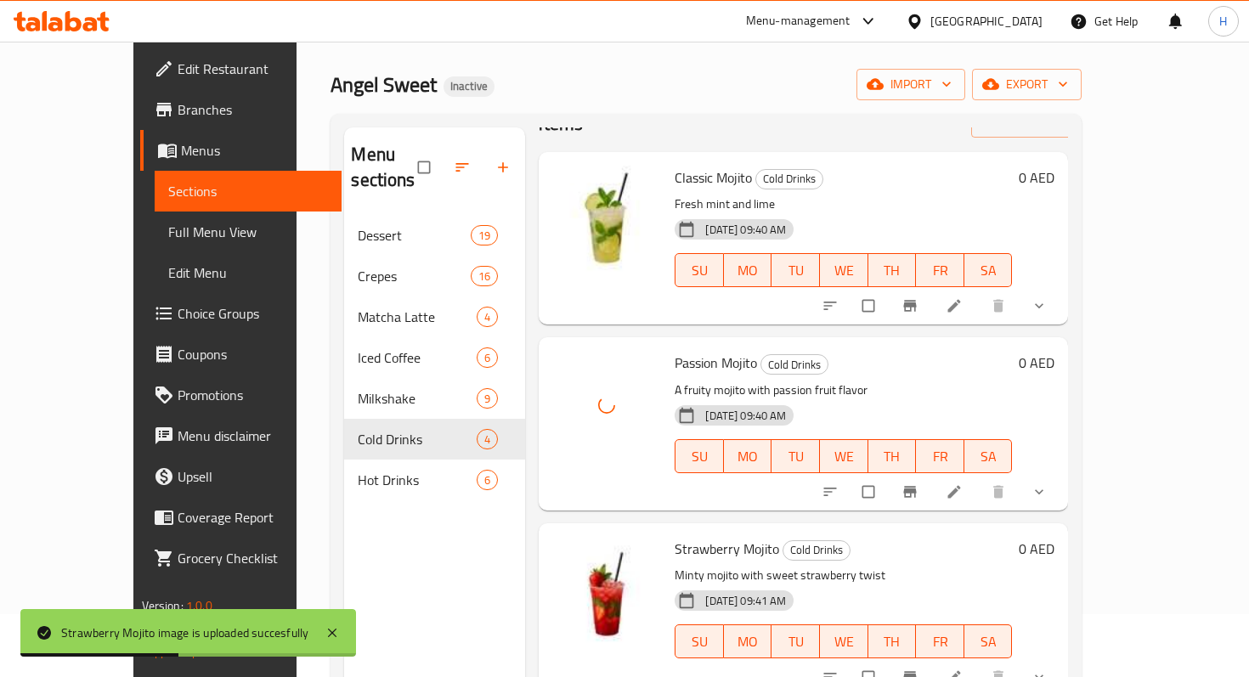
scroll to position [108, 0]
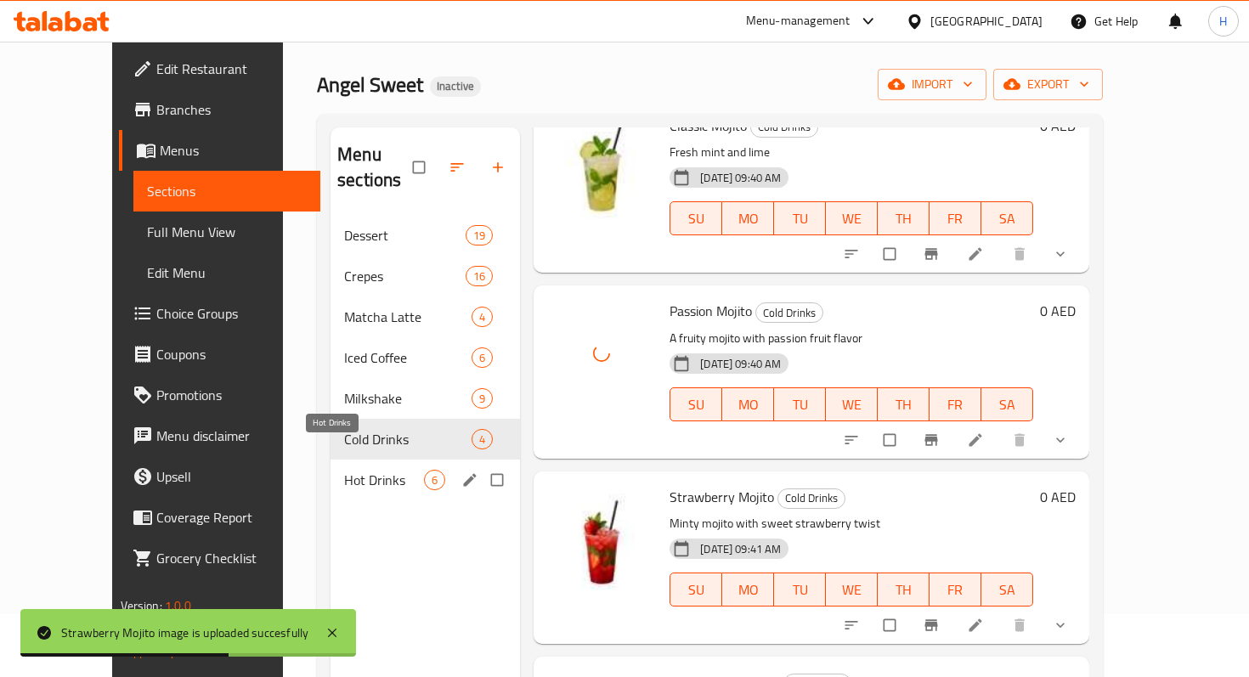
click at [344, 470] on span "Hot Drinks" at bounding box center [384, 480] width 80 height 20
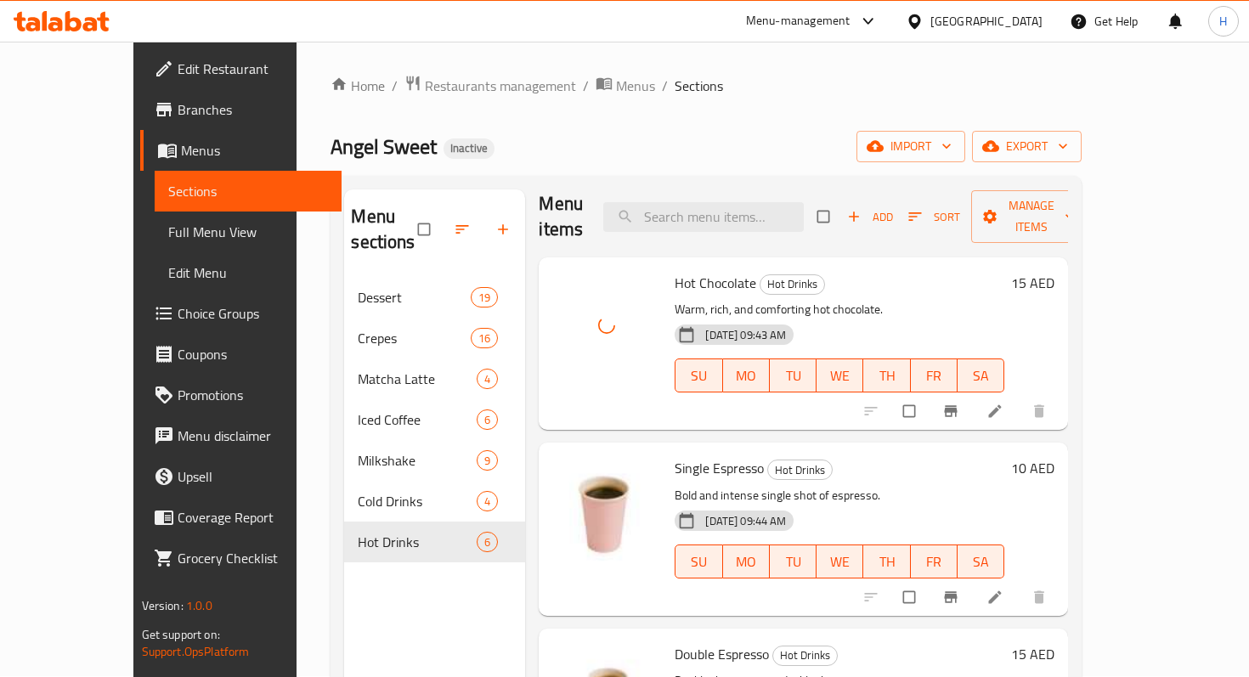
scroll to position [9, 0]
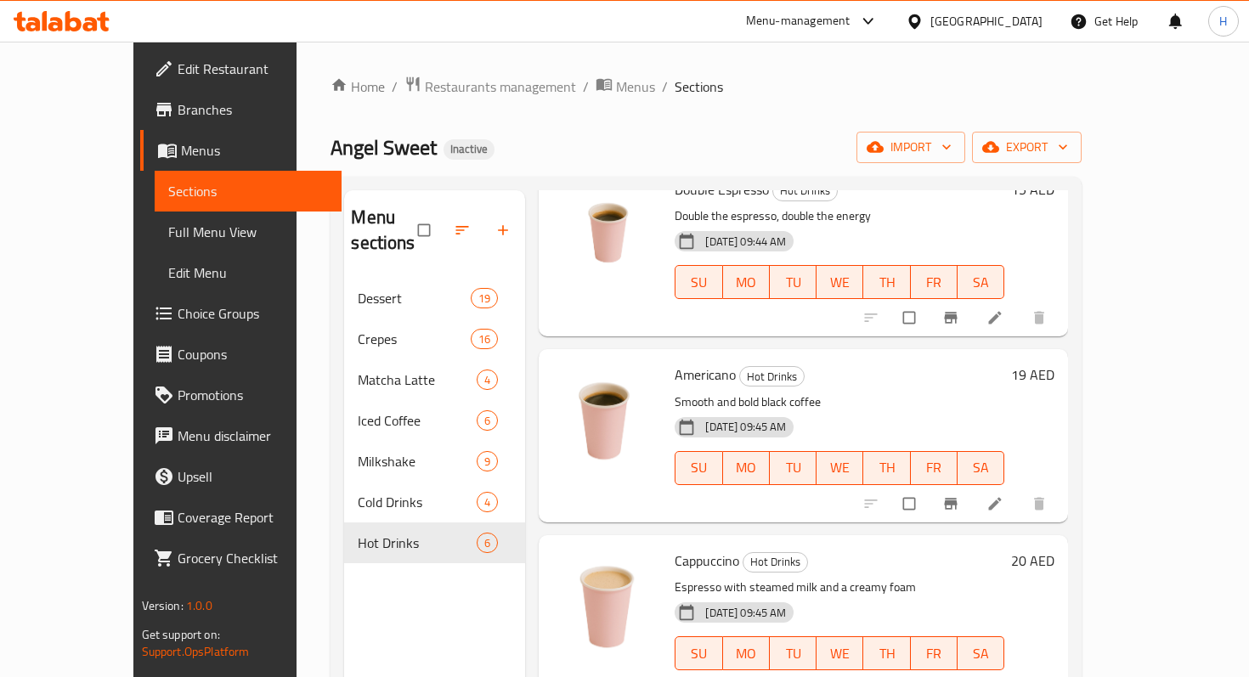
scroll to position [475, 0]
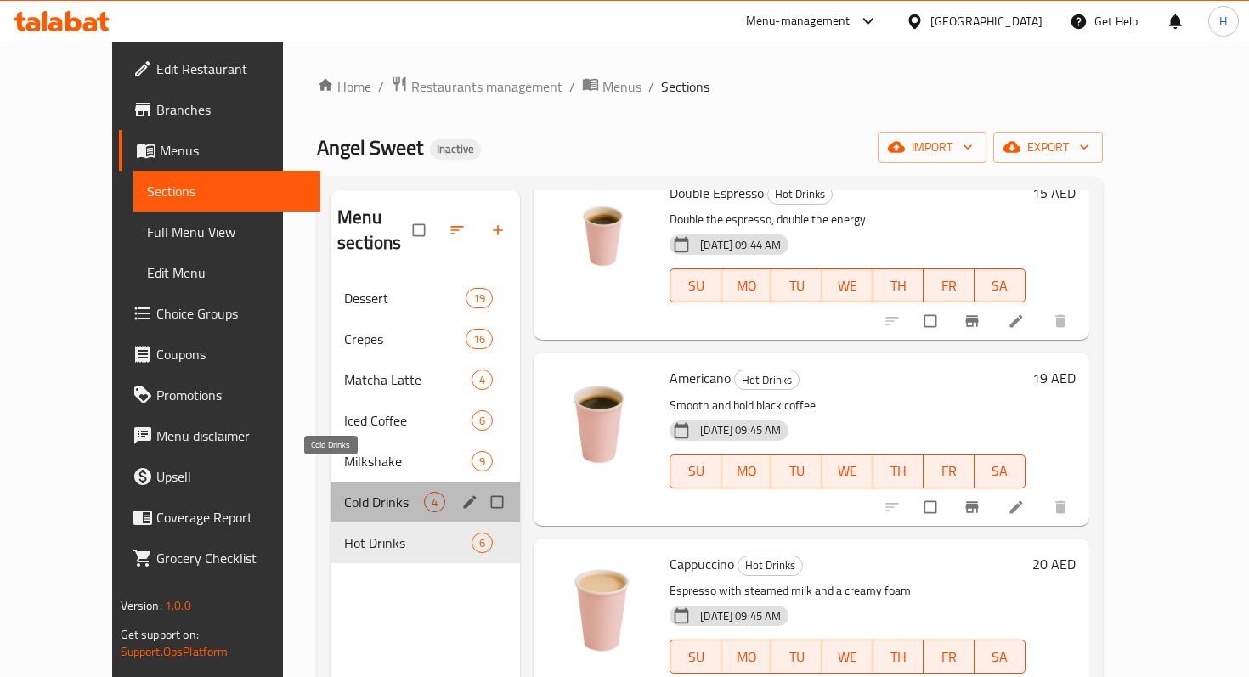
click at [346, 492] on span "Cold Drinks" at bounding box center [384, 502] width 80 height 20
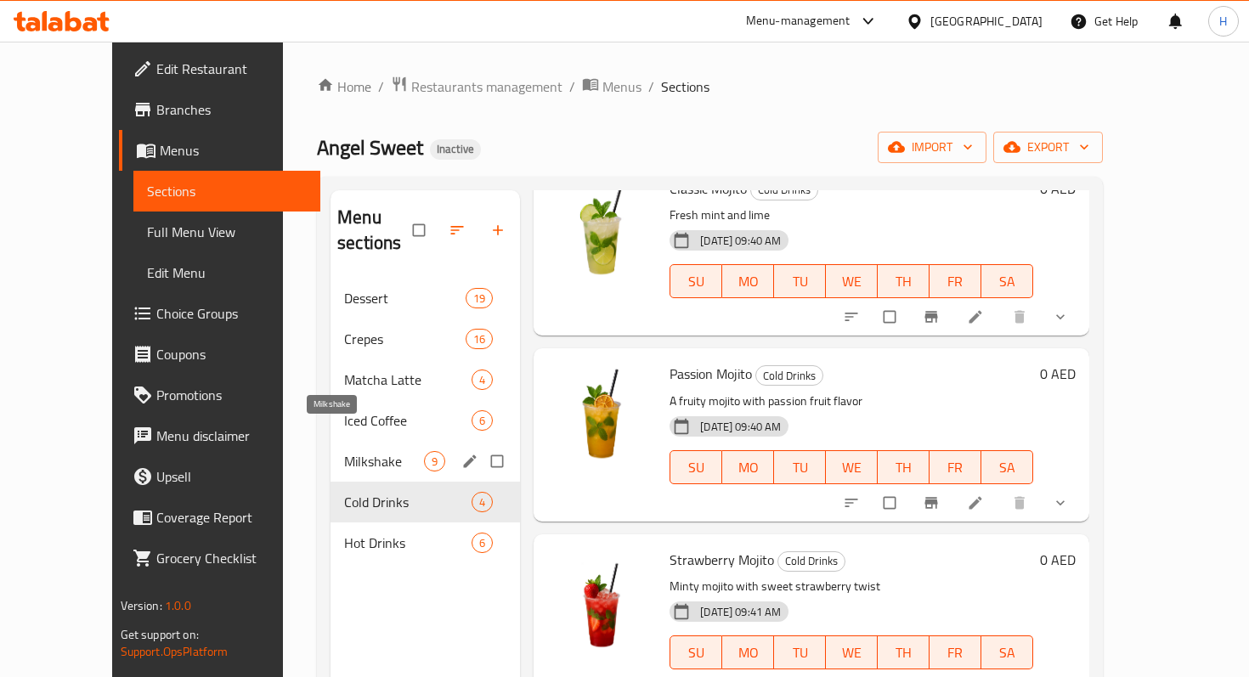
click at [344, 451] on span "Milkshake" at bounding box center [384, 461] width 80 height 20
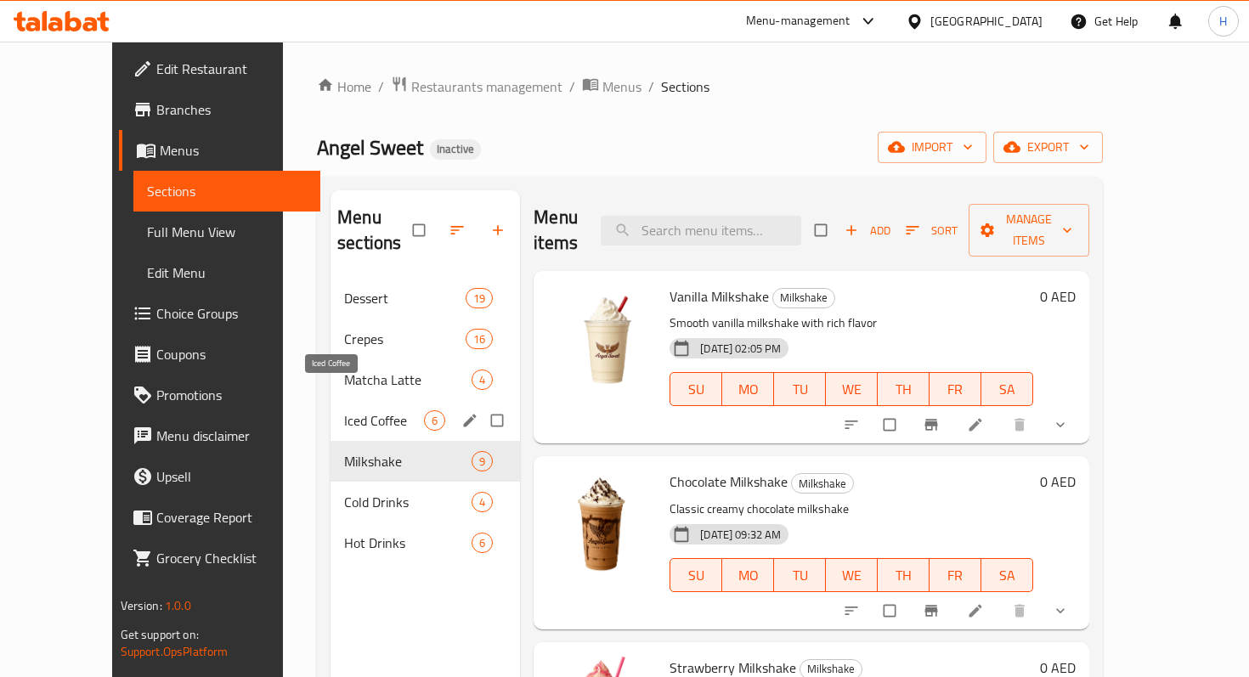
click at [349, 410] on span "Iced Coffee" at bounding box center [384, 420] width 80 height 20
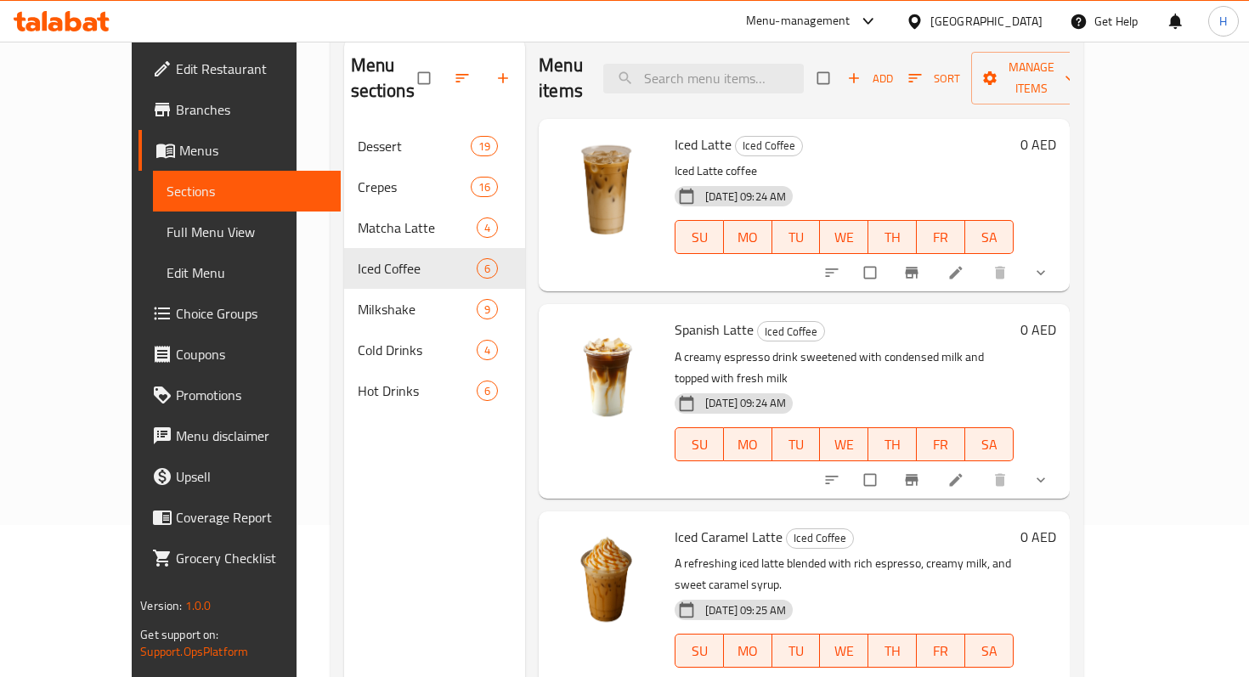
scroll to position [1, 0]
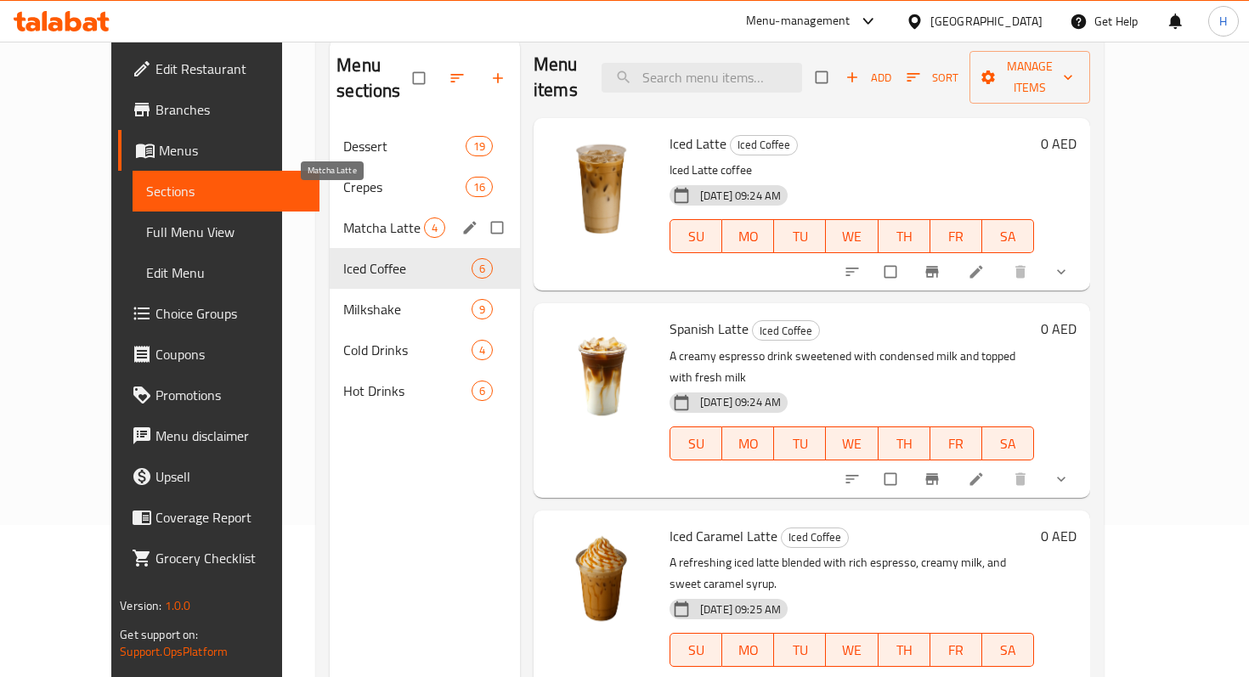
click at [350, 218] on span "Matcha Latte" at bounding box center [383, 228] width 81 height 20
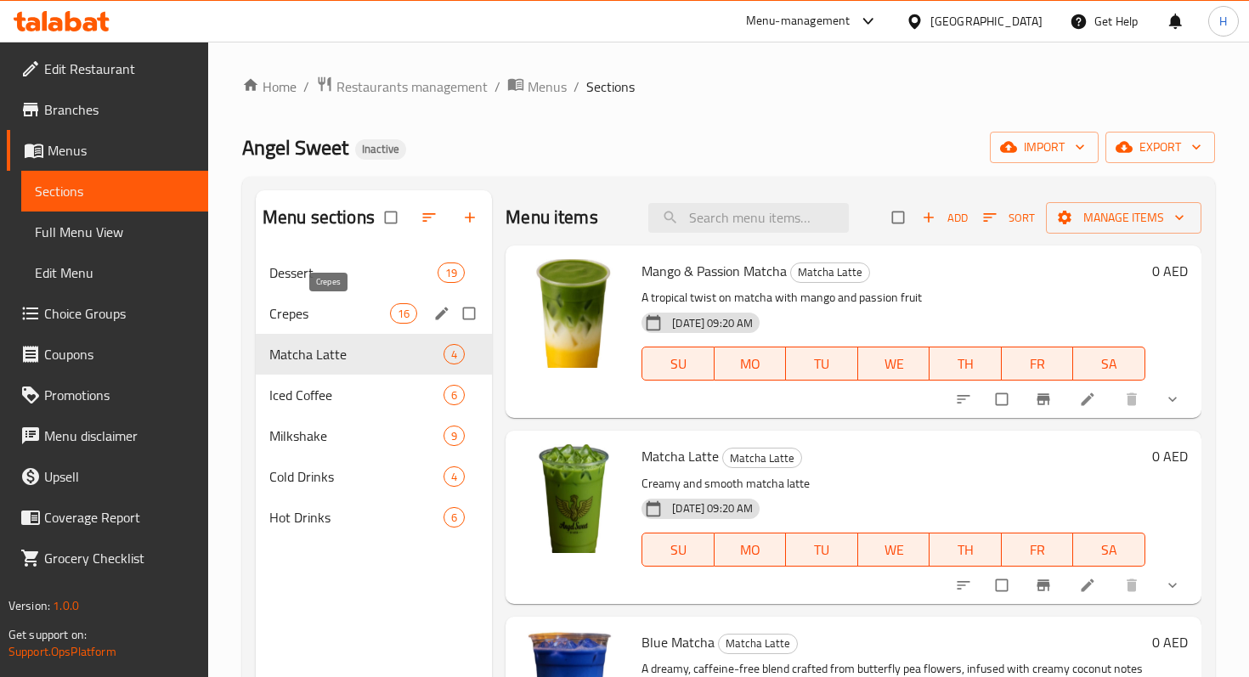
click at [368, 321] on span "Crepes" at bounding box center [329, 313] width 121 height 20
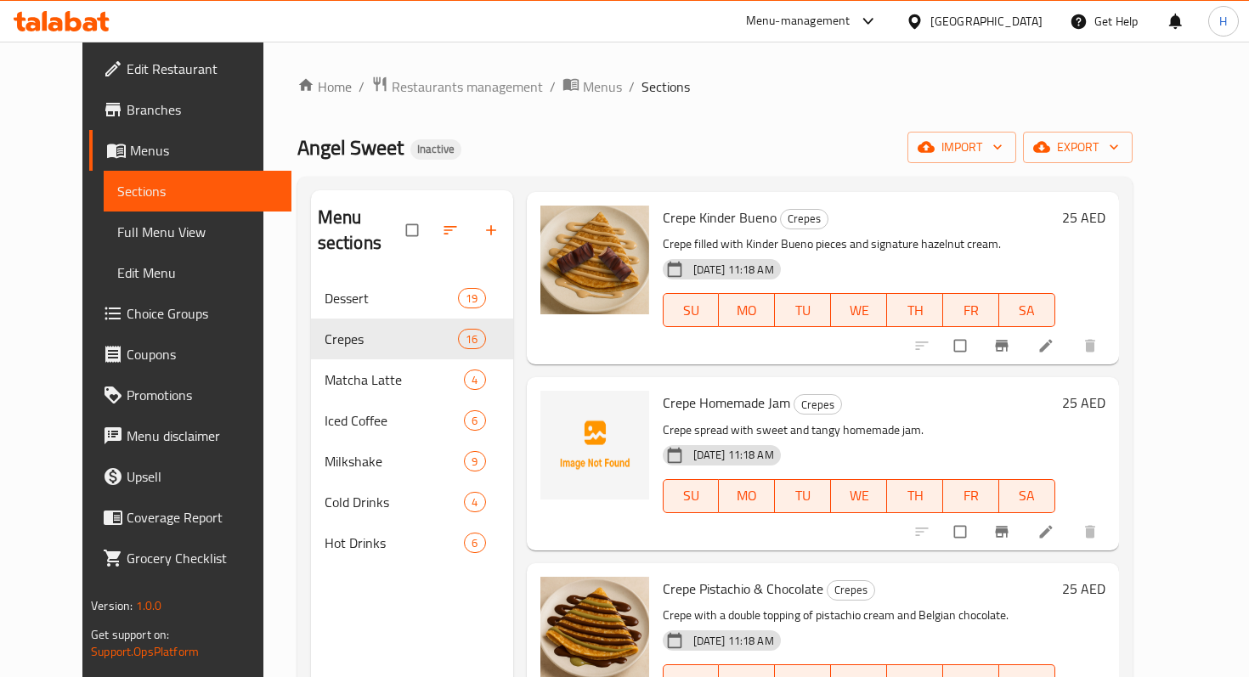
scroll to position [820, 0]
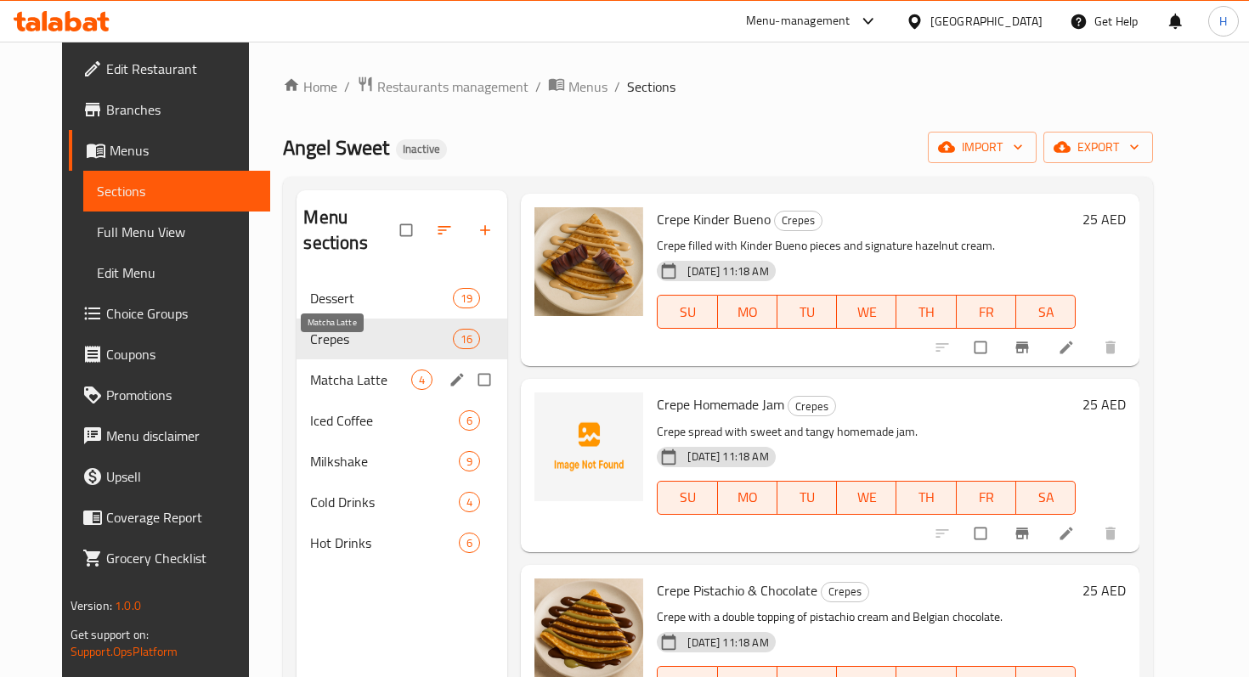
click at [336, 370] on span "Matcha Latte" at bounding box center [360, 380] width 101 height 20
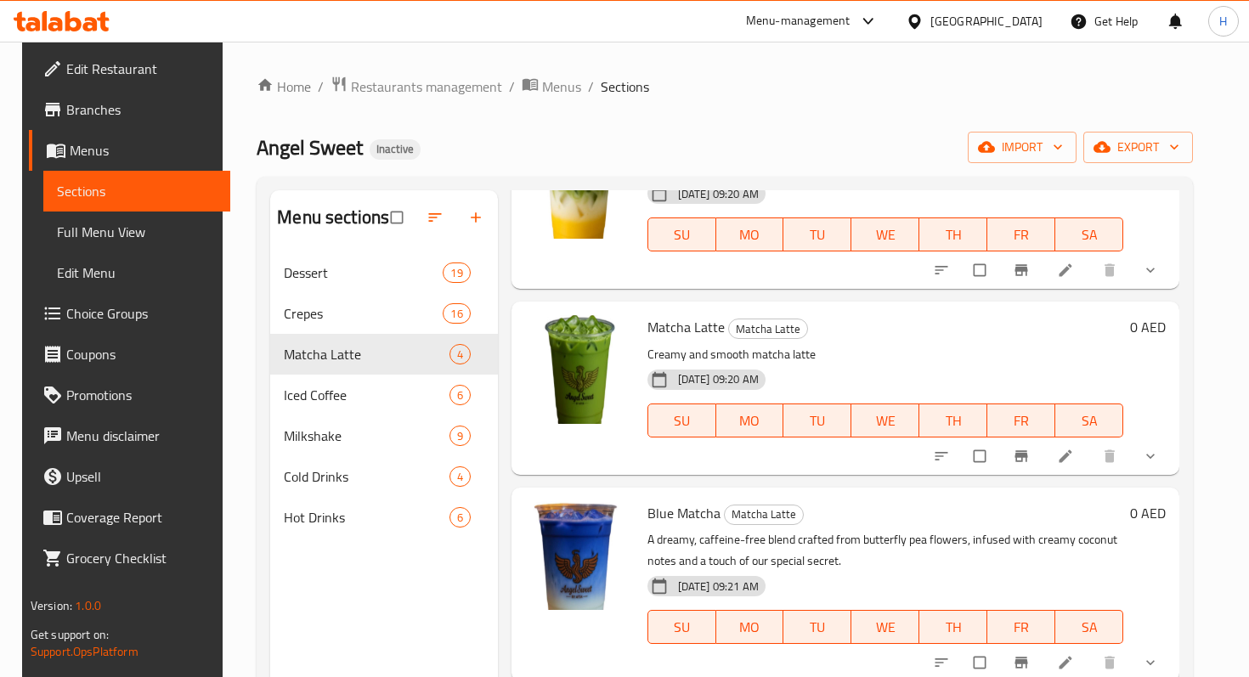
click at [74, 11] on icon at bounding box center [62, 21] width 96 height 20
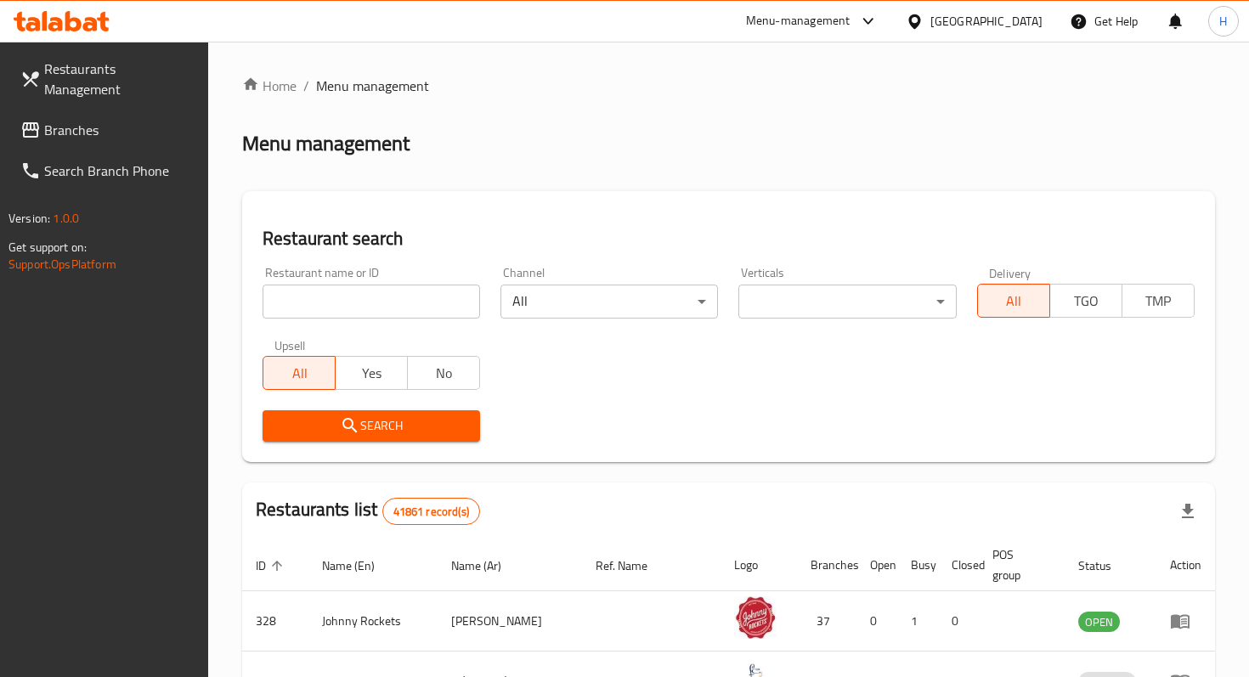
click at [299, 296] on input "search" at bounding box center [372, 302] width 218 height 34
click at [127, 120] on span "Branches" at bounding box center [119, 130] width 150 height 20
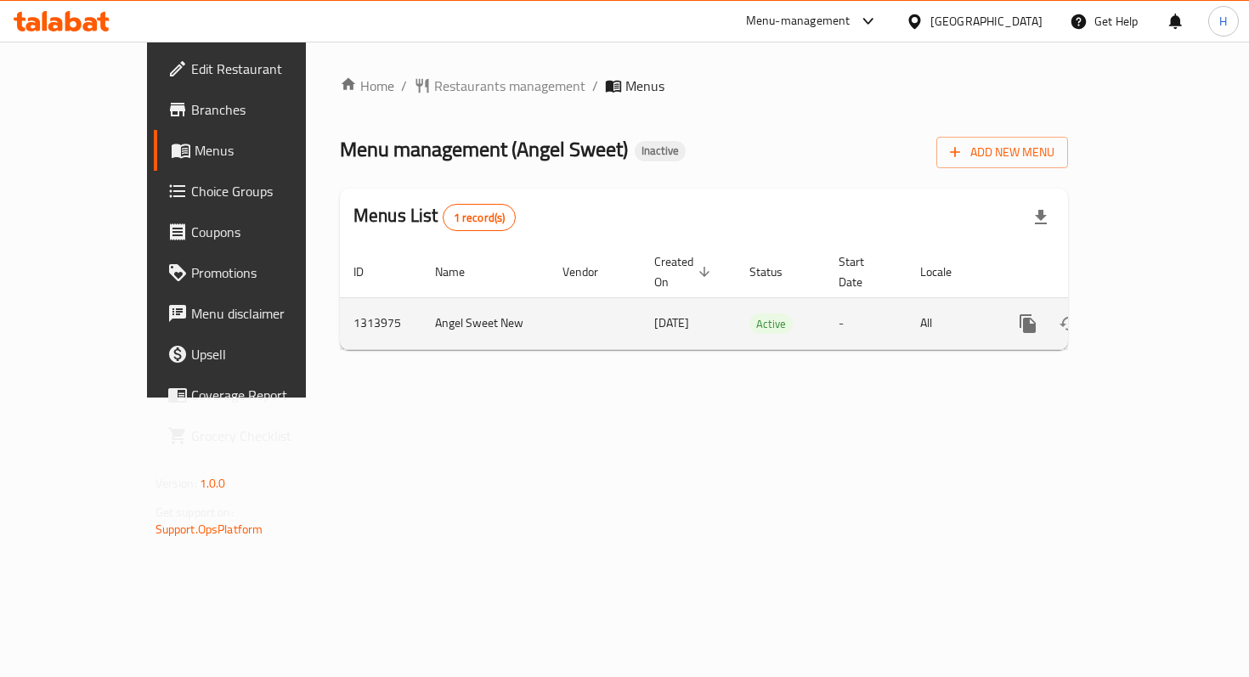
click at [1161, 314] on icon "enhanced table" at bounding box center [1150, 324] width 20 height 20
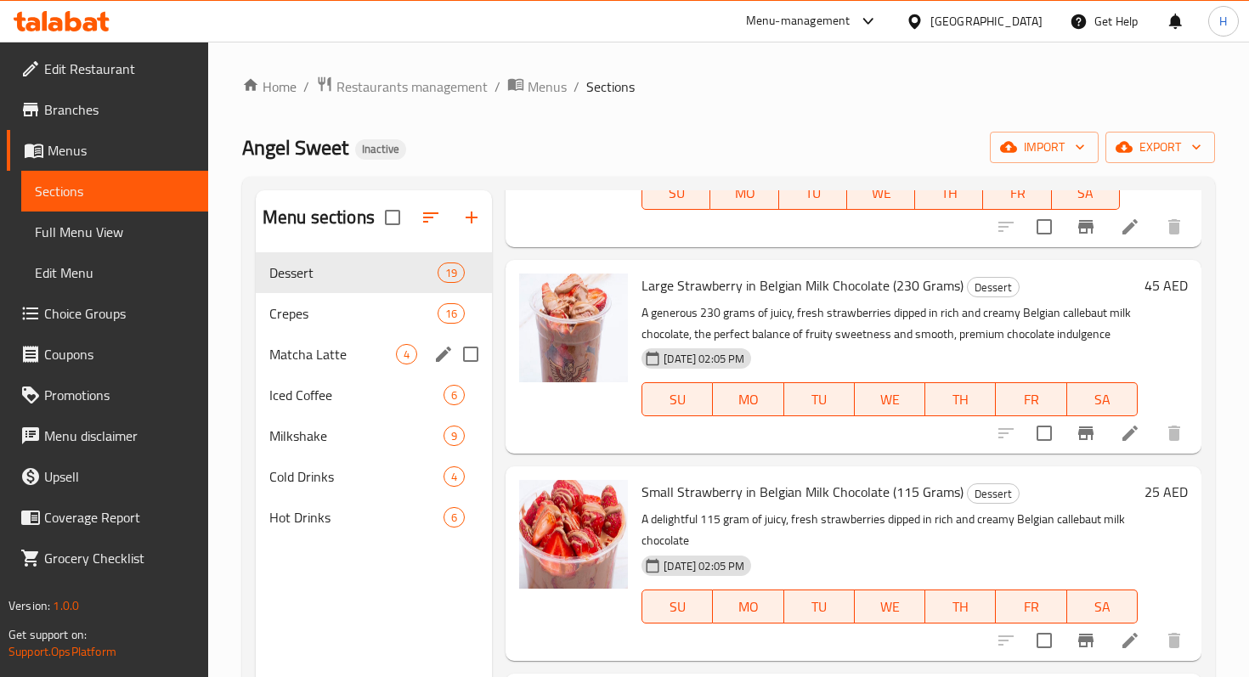
click at [341, 335] on div "Matcha Latte 4" at bounding box center [374, 354] width 236 height 41
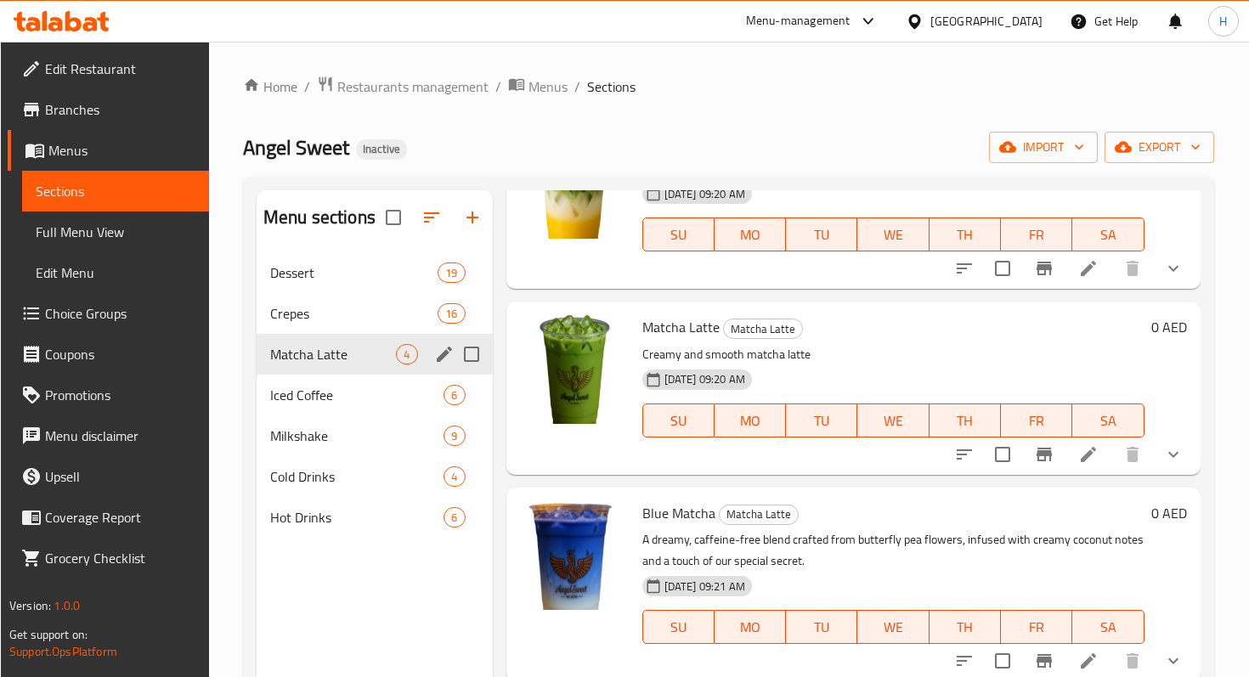
scroll to position [129, 0]
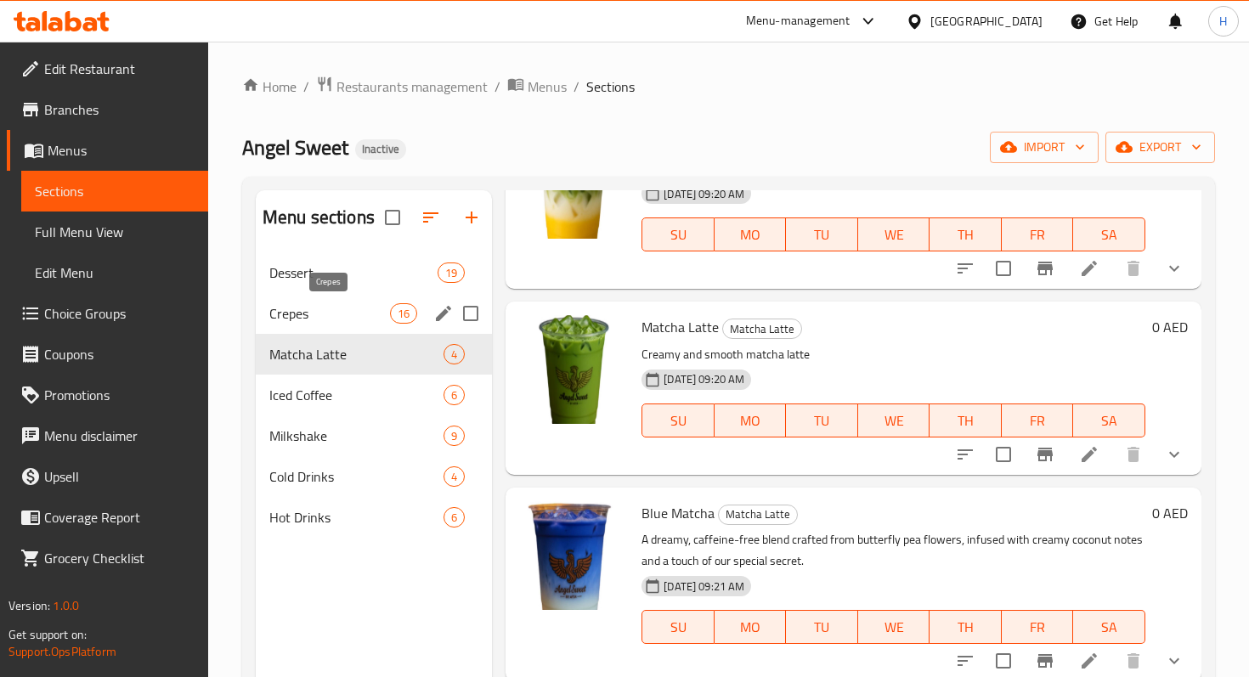
click at [338, 313] on span "Crepes" at bounding box center [329, 313] width 121 height 20
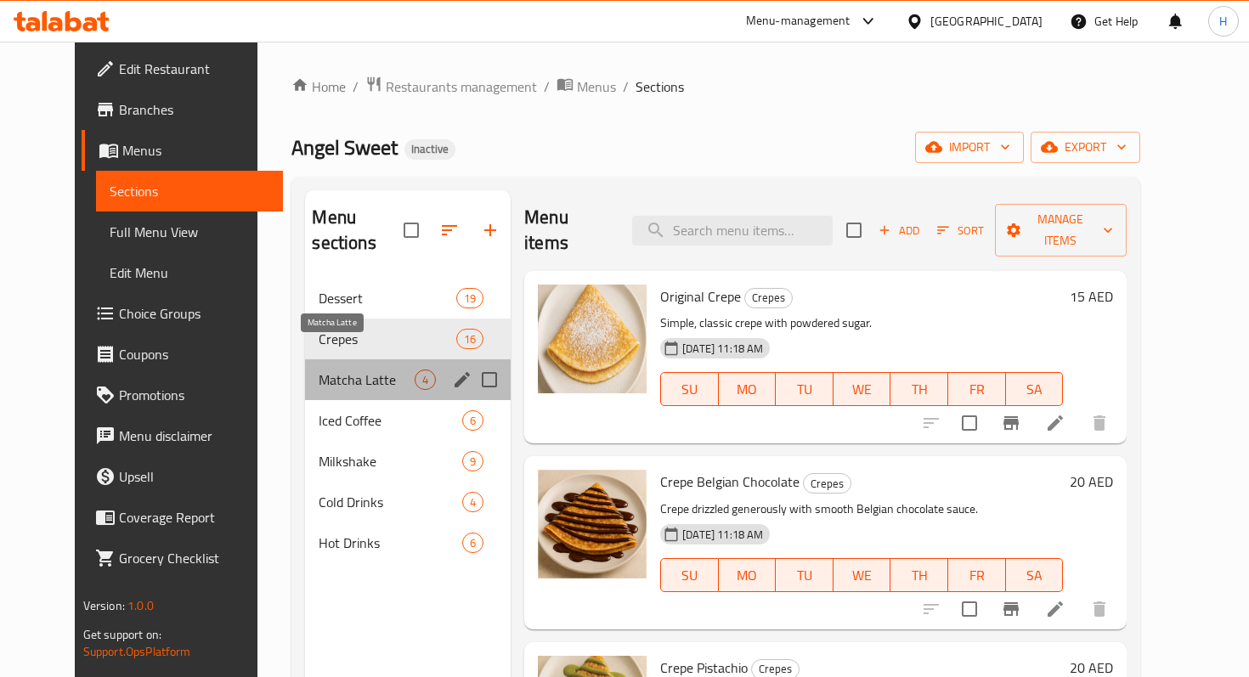
click at [319, 370] on span "Matcha Latte" at bounding box center [367, 380] width 96 height 20
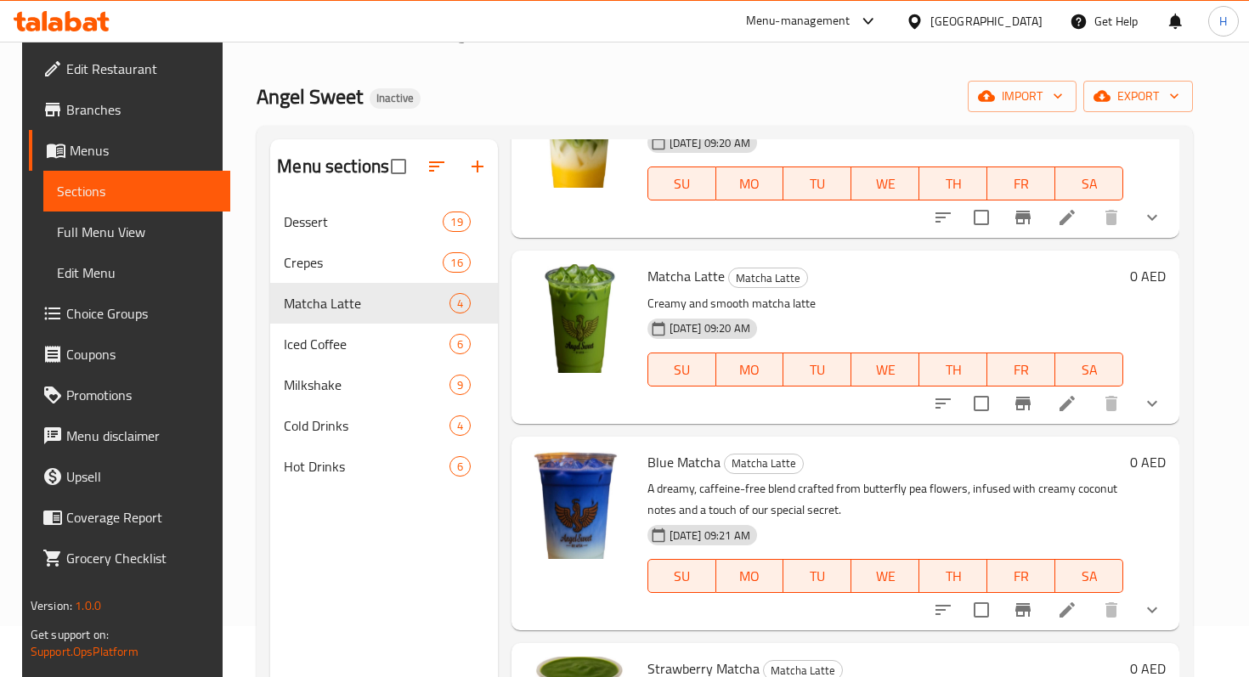
scroll to position [44, 0]
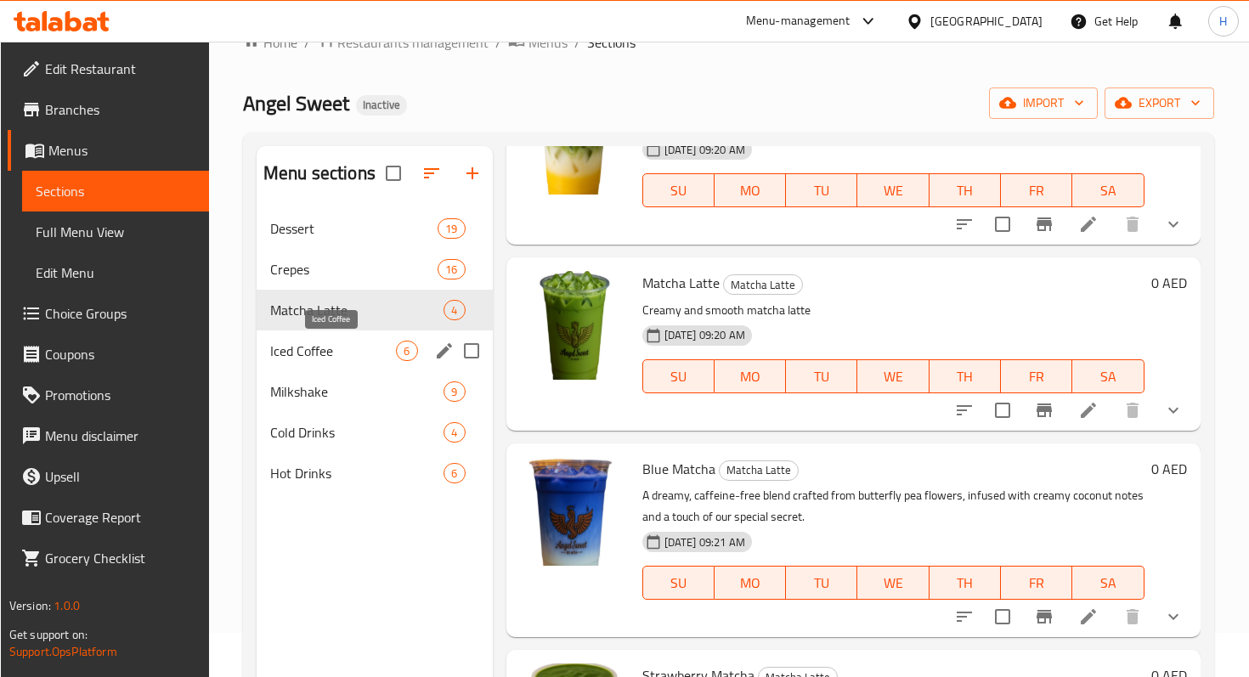
click at [331, 344] on span "Iced Coffee" at bounding box center [333, 351] width 127 height 20
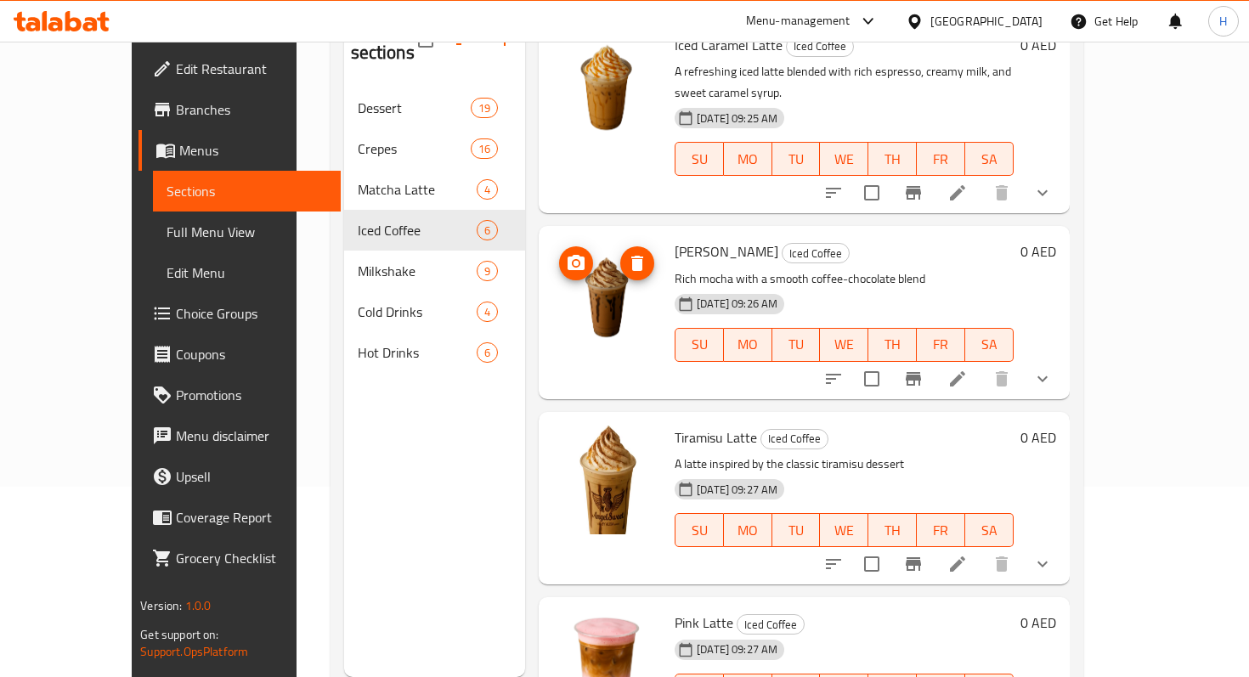
scroll to position [238, 0]
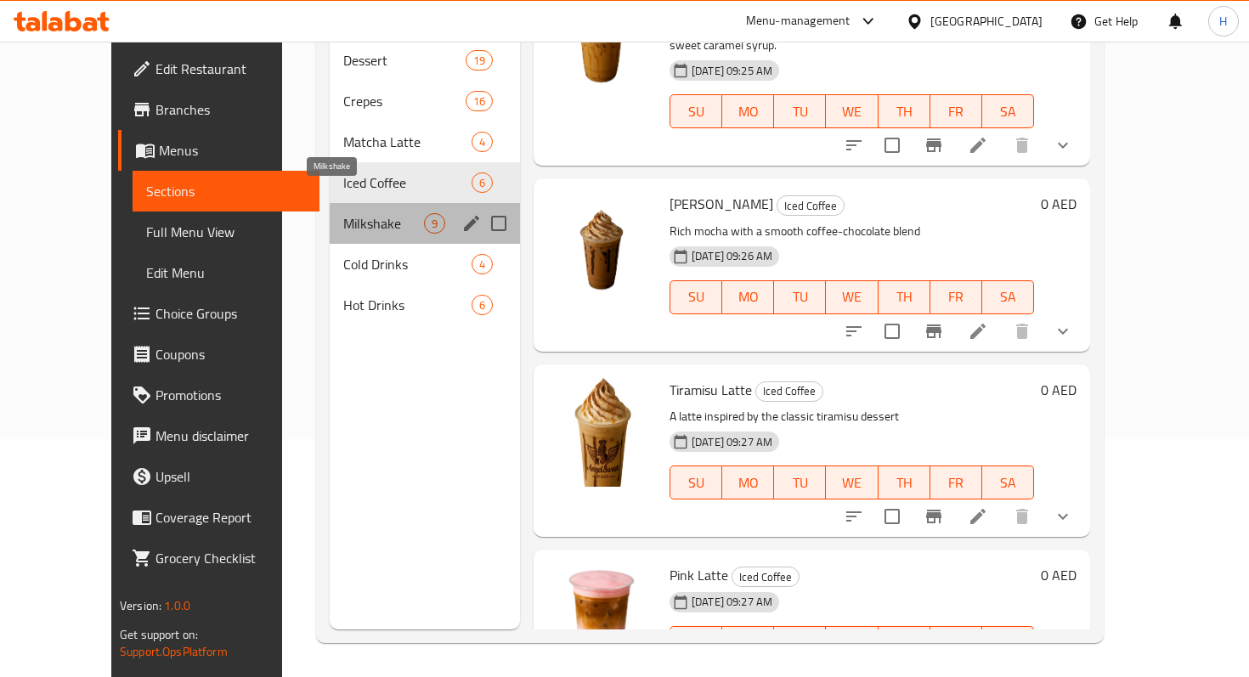
click at [343, 213] on span "Milkshake" at bounding box center [383, 223] width 81 height 20
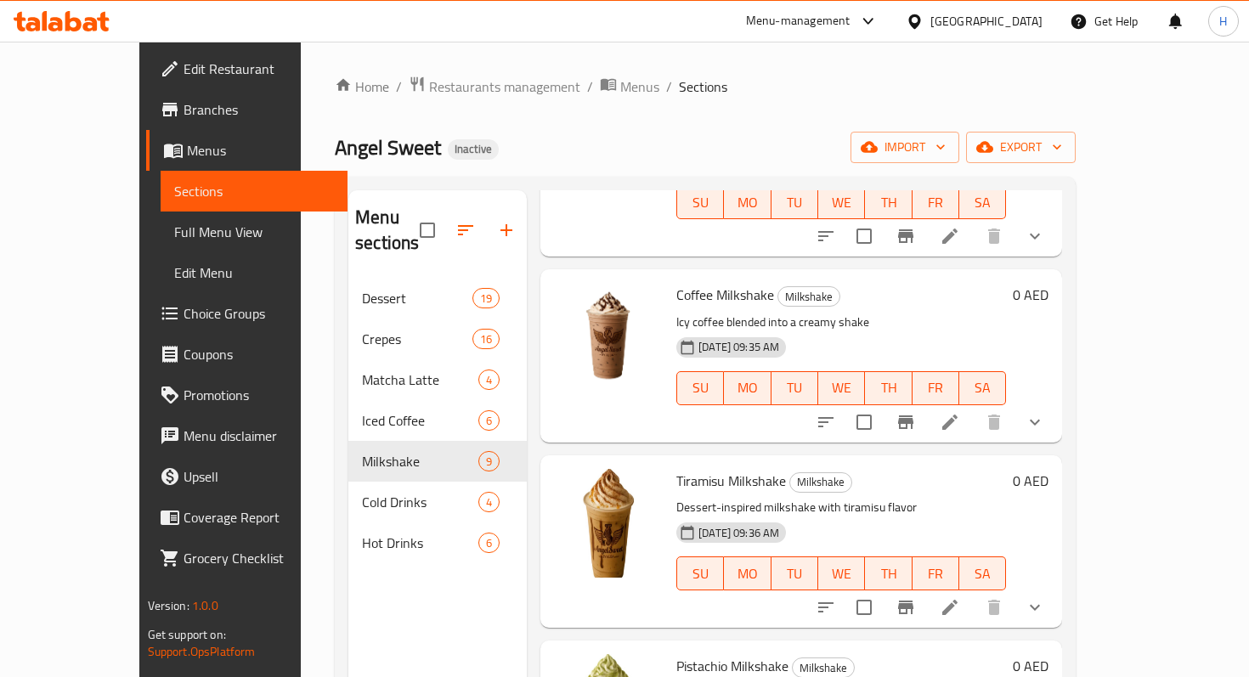
scroll to position [1007, 0]
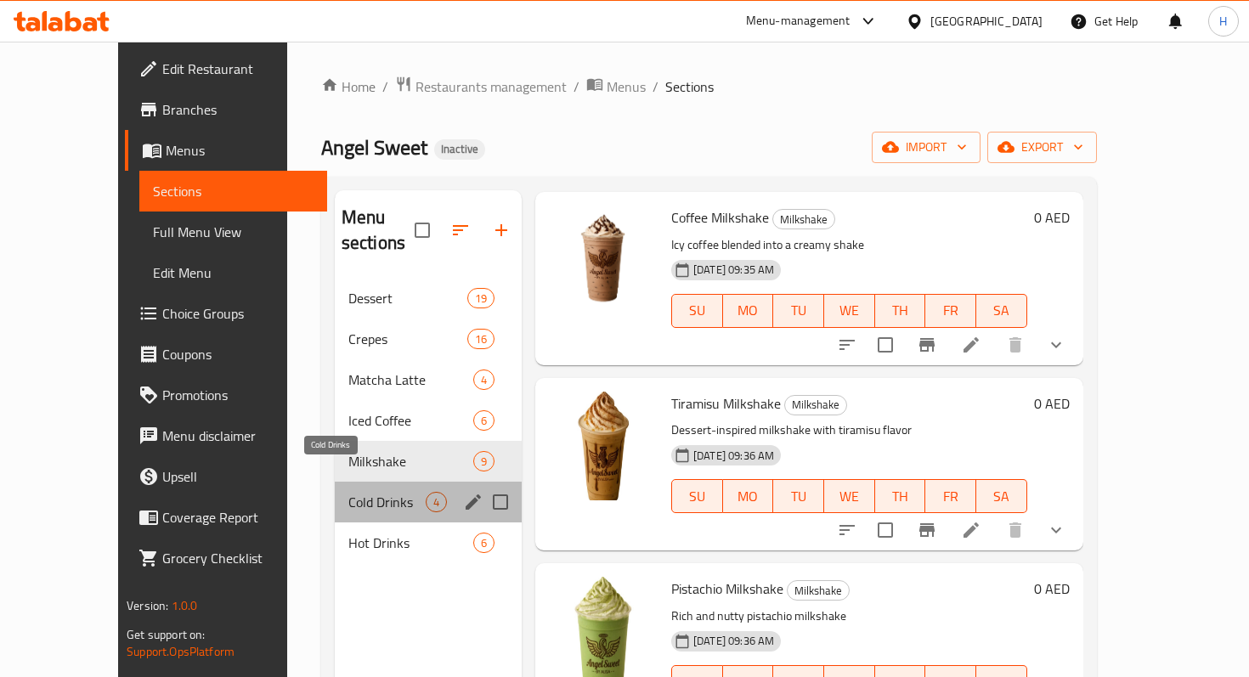
click at [348, 492] on span "Cold Drinks" at bounding box center [386, 502] width 77 height 20
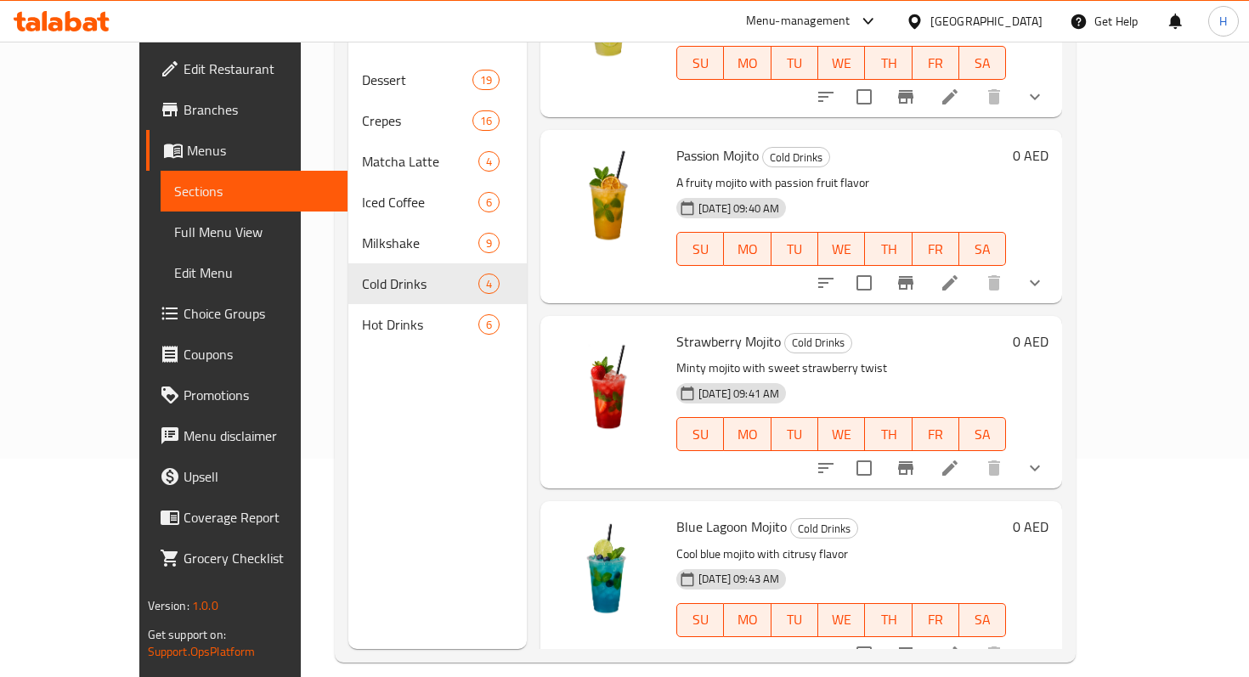
scroll to position [238, 0]
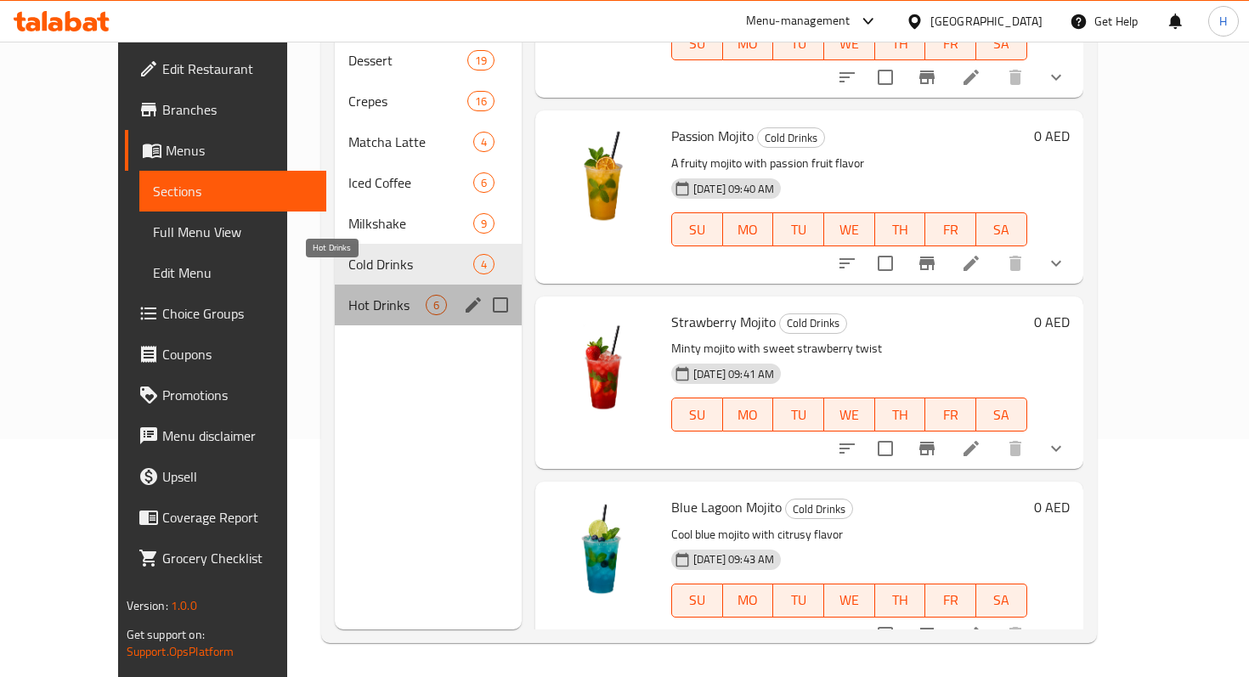
click at [348, 295] on span "Hot Drinks" at bounding box center [386, 305] width 77 height 20
